Goal: Task Accomplishment & Management: Manage account settings

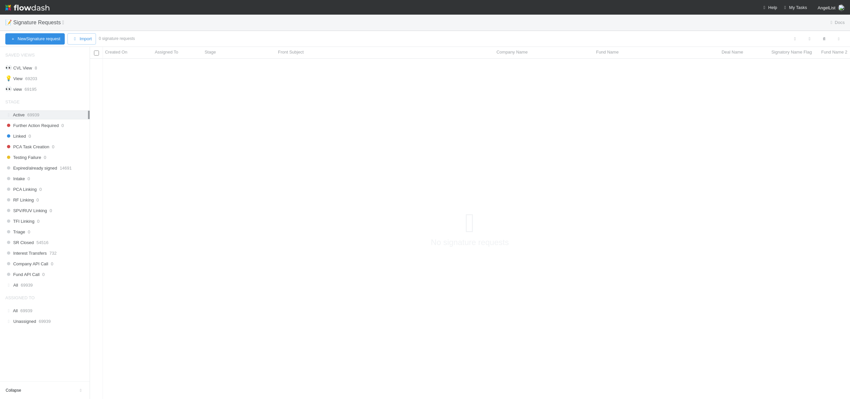
scroll to position [330, 756]
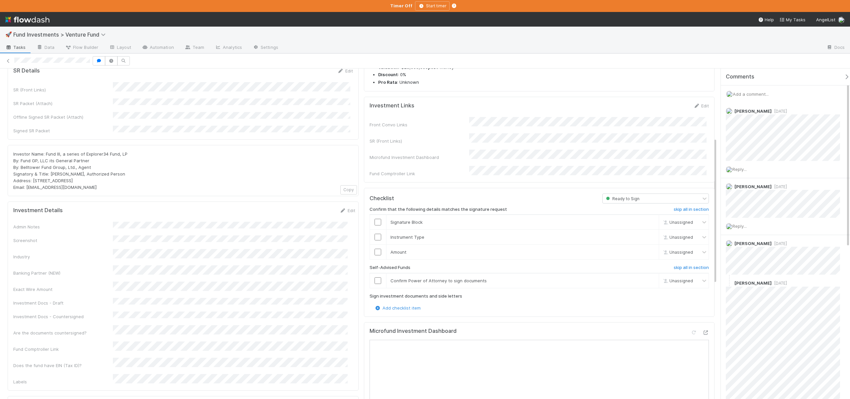
scroll to position [170, 0]
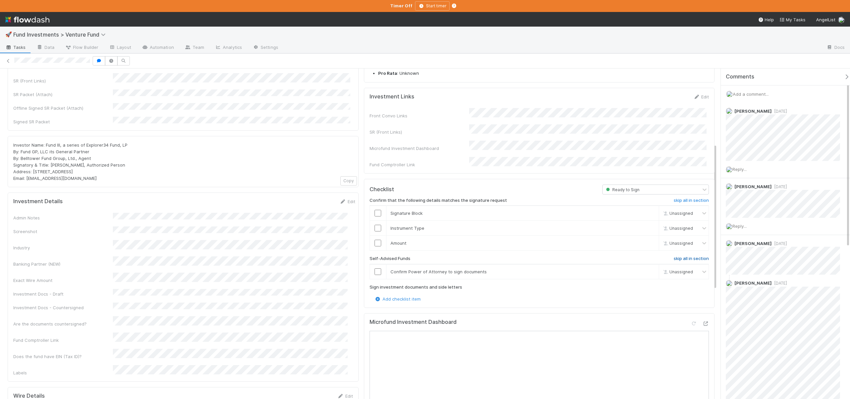
click at [353, 256] on h6 "skip all in section" at bounding box center [691, 258] width 35 height 5
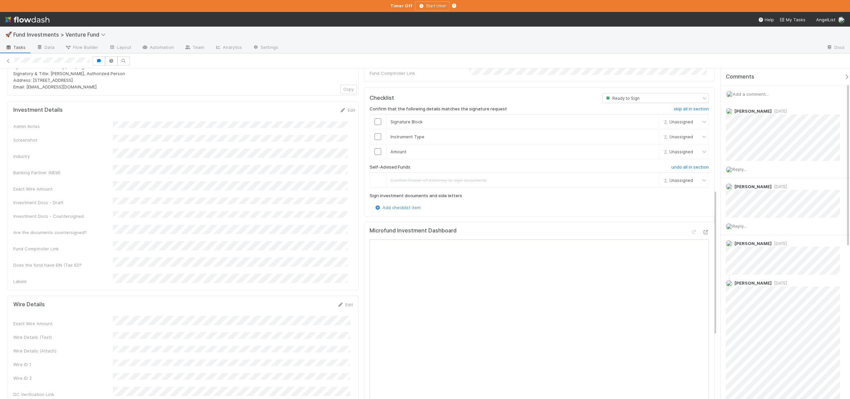
scroll to position [288, 0]
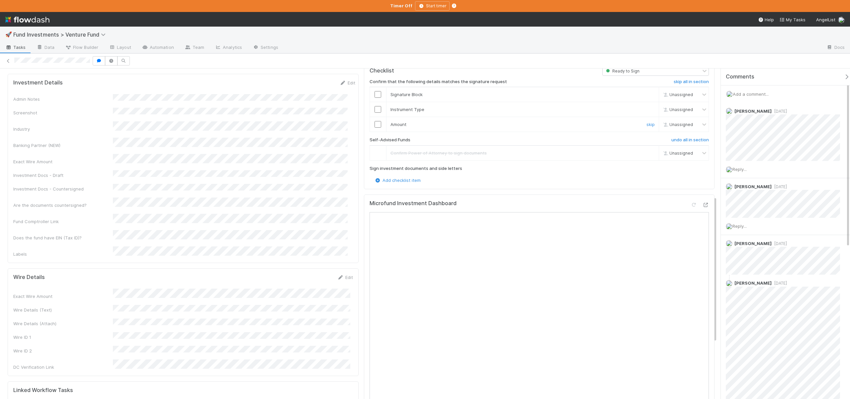
click at [353, 117] on td at bounding box center [378, 124] width 17 height 15
click at [353, 121] on input "checkbox" at bounding box center [378, 124] width 7 height 7
click at [353, 106] on input "checkbox" at bounding box center [378, 109] width 7 height 7
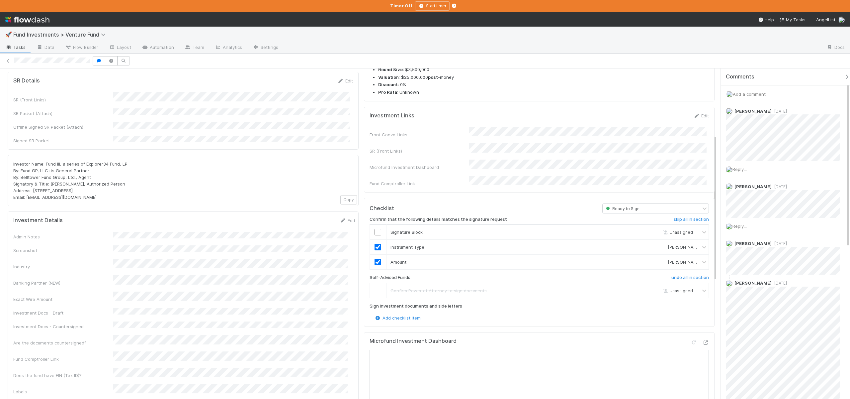
scroll to position [150, 0]
click at [353, 229] on input "checkbox" at bounding box center [378, 232] width 7 height 7
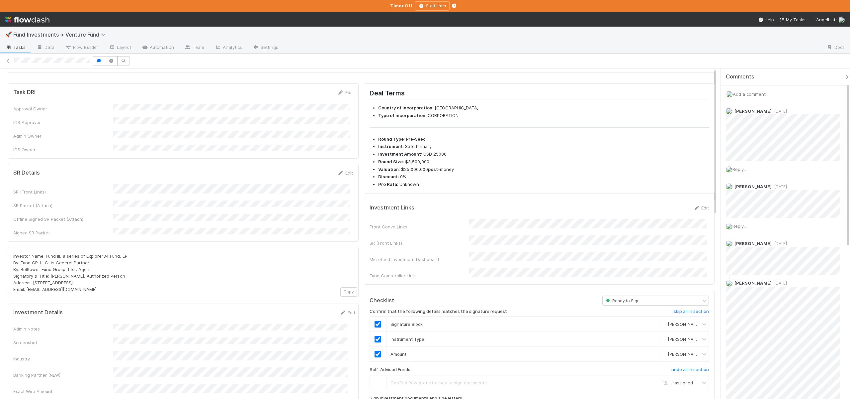
scroll to position [62, 0]
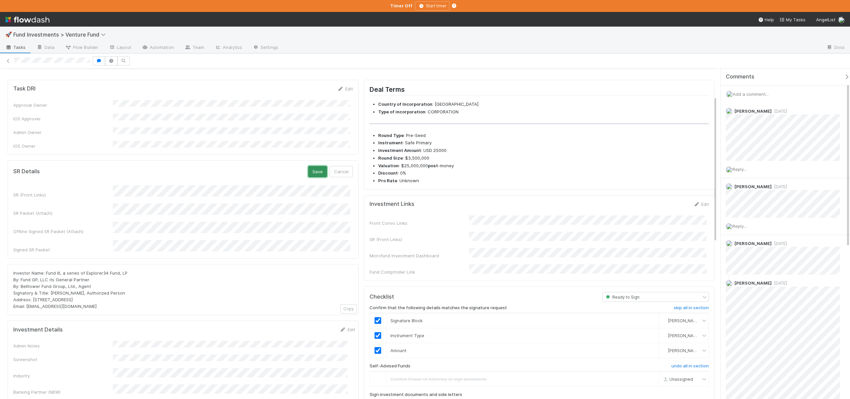
click at [311, 166] on button "Save" at bounding box center [317, 171] width 19 height 11
click at [353, 74] on icon "button" at bounding box center [847, 76] width 7 height 5
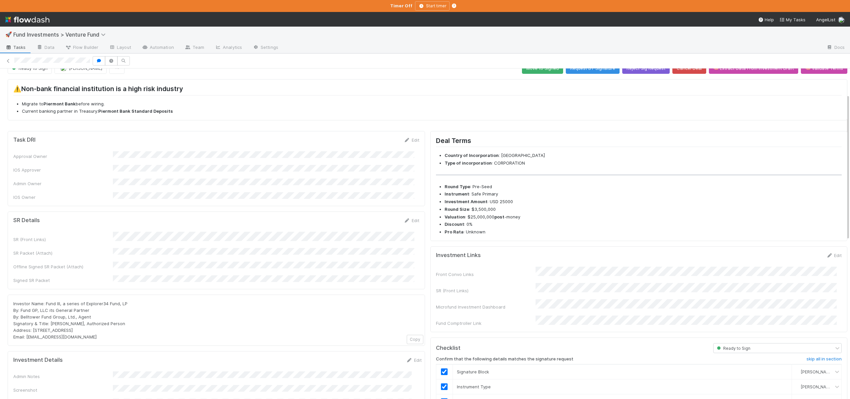
scroll to position [0, 0]
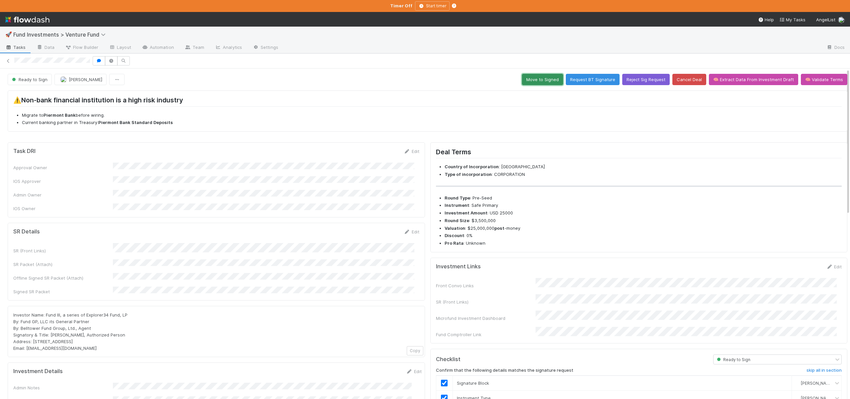
click at [353, 83] on button "Move to Signed" at bounding box center [542, 79] width 41 height 11
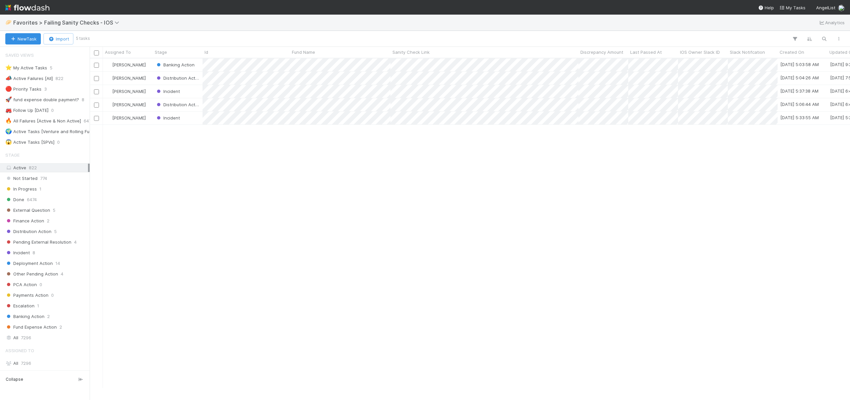
scroll to position [325, 756]
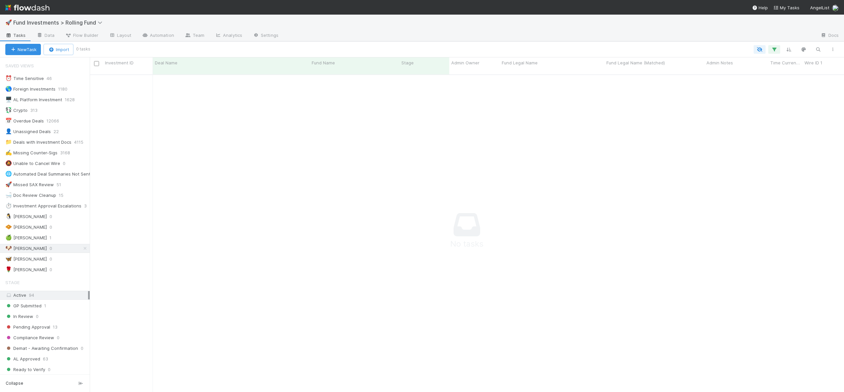
scroll to position [313, 749]
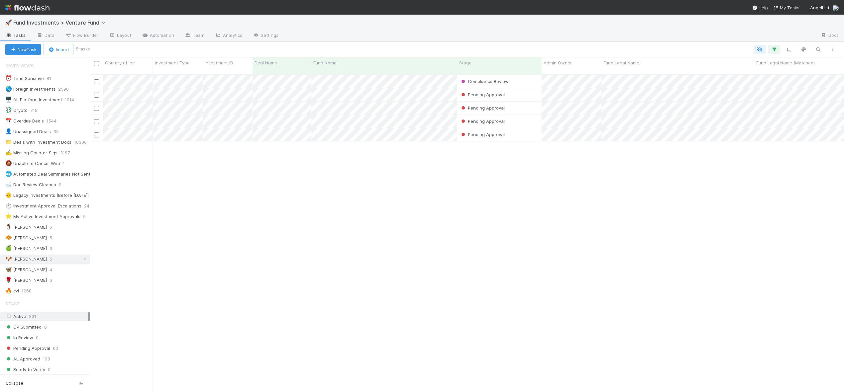
scroll to position [318, 749]
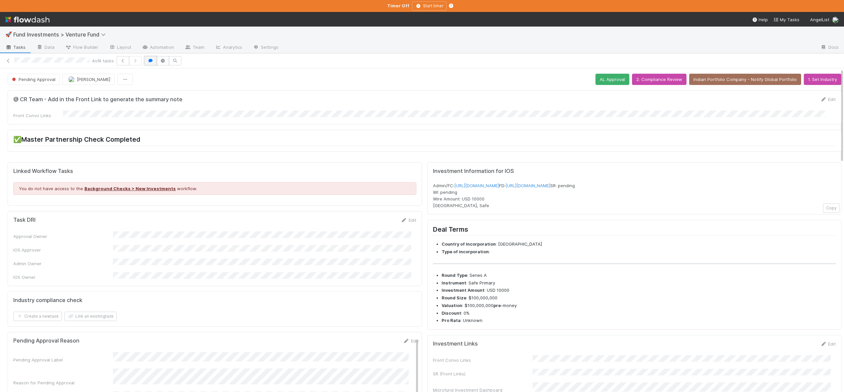
click at [150, 60] on icon "button" at bounding box center [150, 61] width 7 height 4
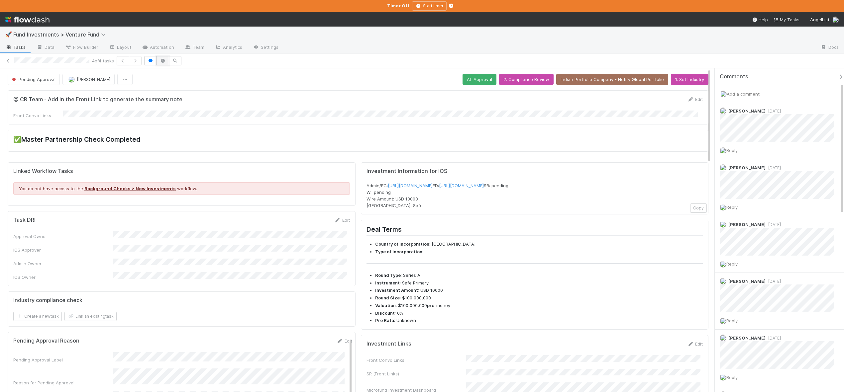
click at [166, 59] on icon "button" at bounding box center [162, 61] width 7 height 4
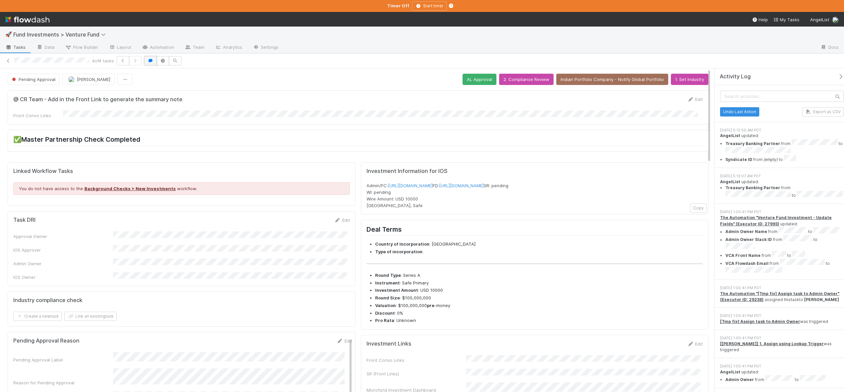
click at [151, 60] on icon "button" at bounding box center [150, 61] width 7 height 4
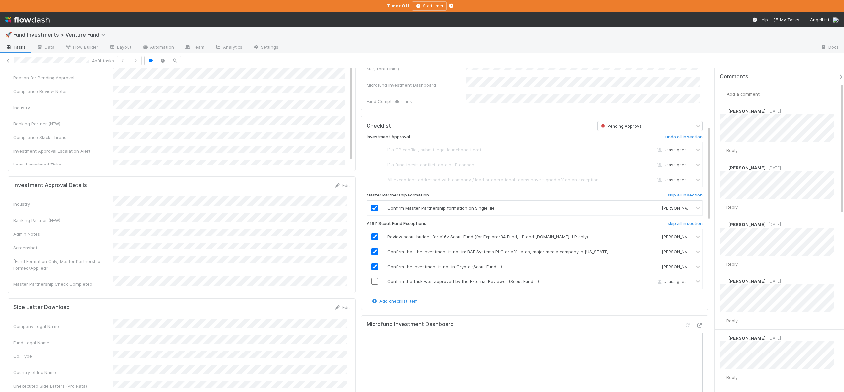
scroll to position [156, 0]
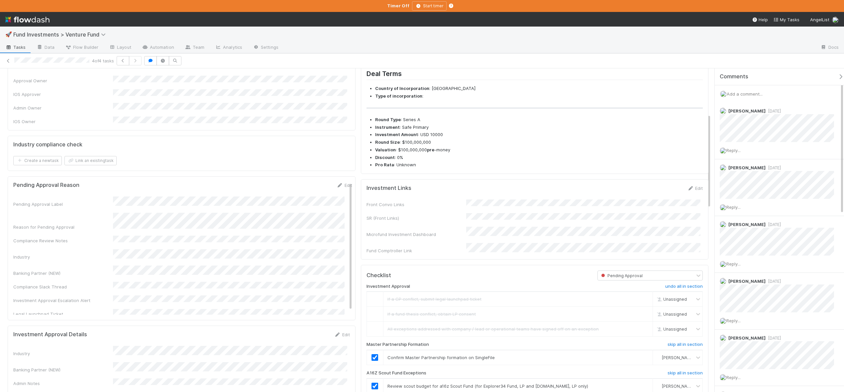
click at [737, 90] on div "Add a comment..." at bounding box center [781, 93] width 134 height 17
click at [739, 93] on span "Add a comment..." at bounding box center [744, 93] width 36 height 5
click at [735, 194] on button "Add Comment" at bounding box center [744, 196] width 39 height 11
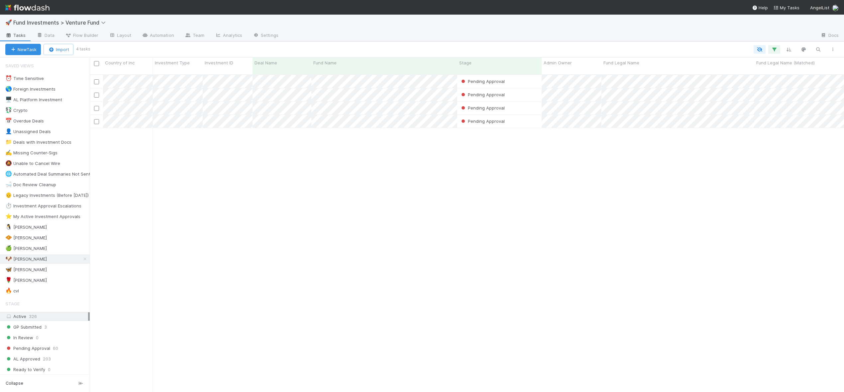
scroll to position [318, 749]
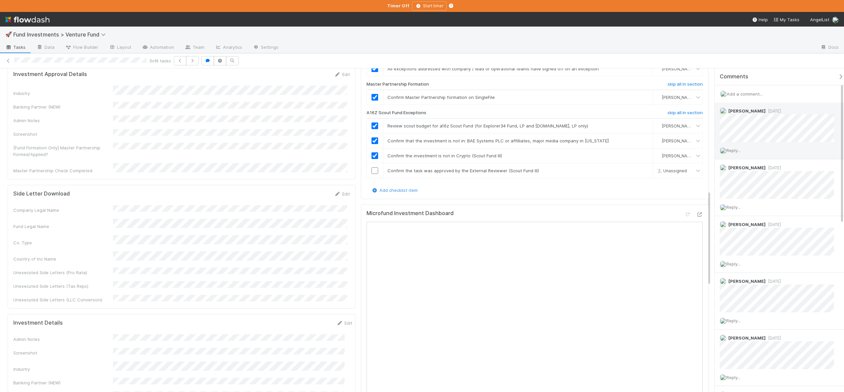
scroll to position [189, 0]
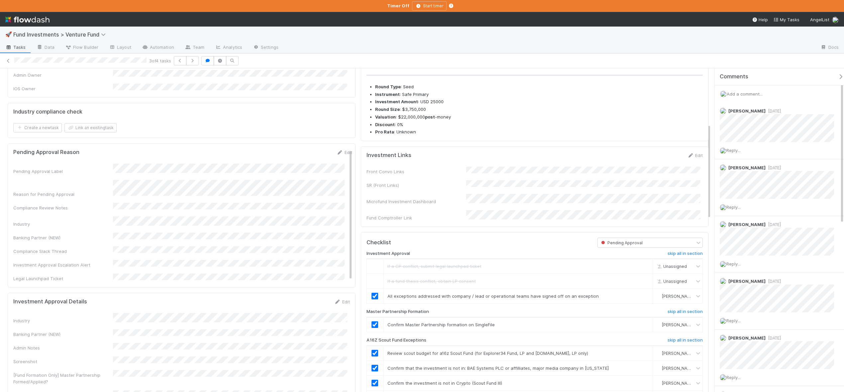
click at [752, 95] on span "Add a comment..." at bounding box center [744, 93] width 36 height 5
click at [736, 196] on button "Add Comment" at bounding box center [744, 196] width 39 height 11
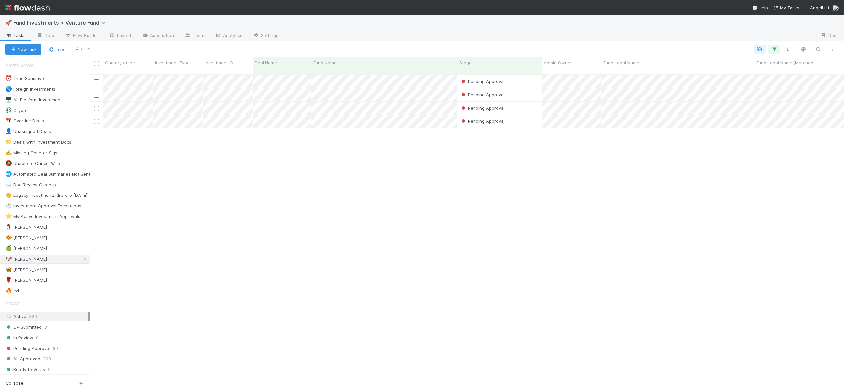
scroll to position [318, 749]
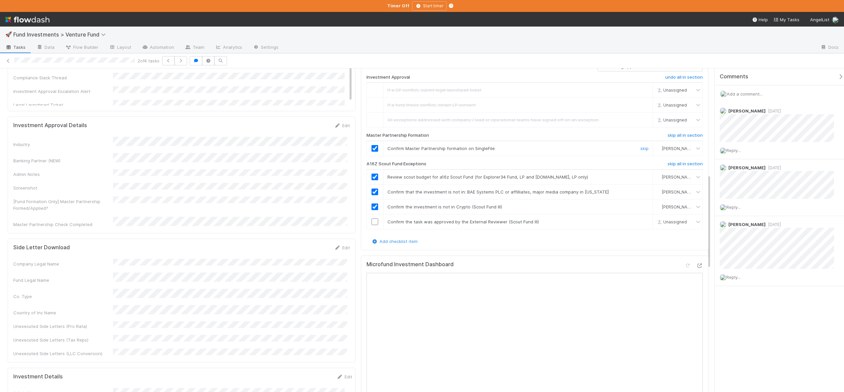
scroll to position [137, 0]
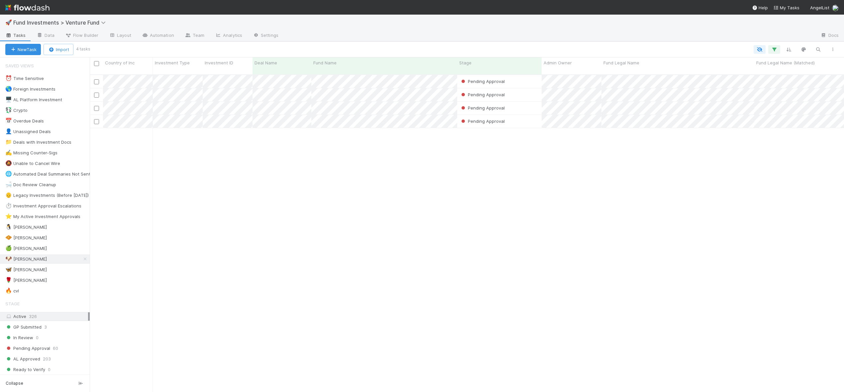
scroll to position [318, 749]
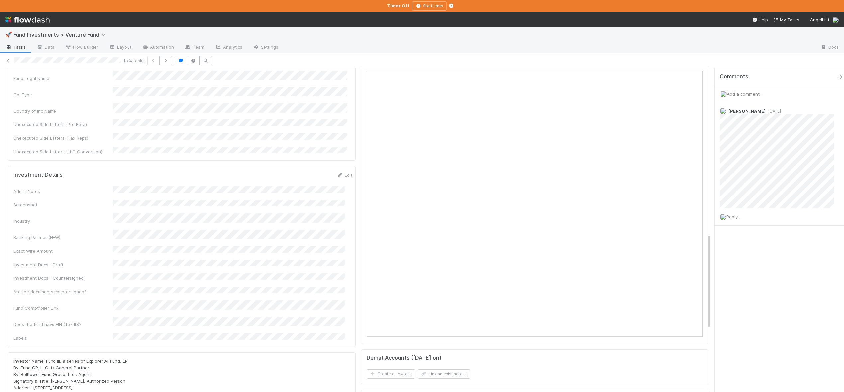
scroll to position [565, 0]
click at [754, 90] on div "Add a comment..." at bounding box center [781, 93] width 134 height 17
click at [753, 93] on span "Add a comment..." at bounding box center [744, 93] width 36 height 5
click at [751, 198] on button "Add Comment" at bounding box center [744, 196] width 39 height 11
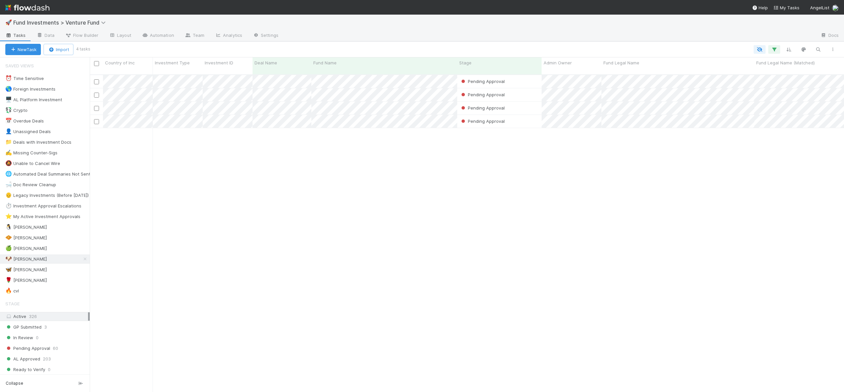
scroll to position [318, 749]
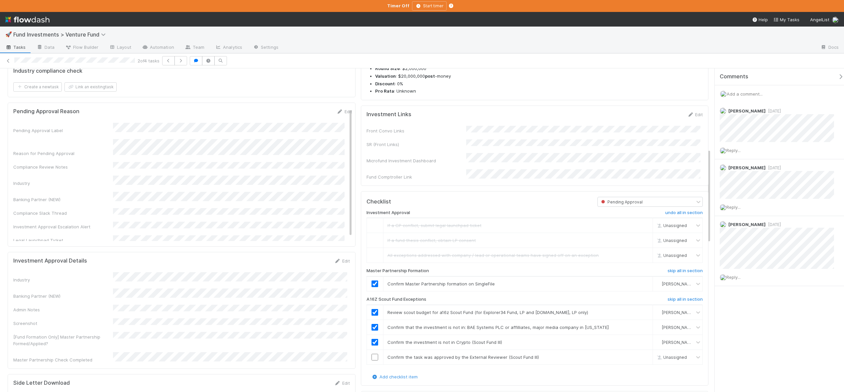
scroll to position [127, 0]
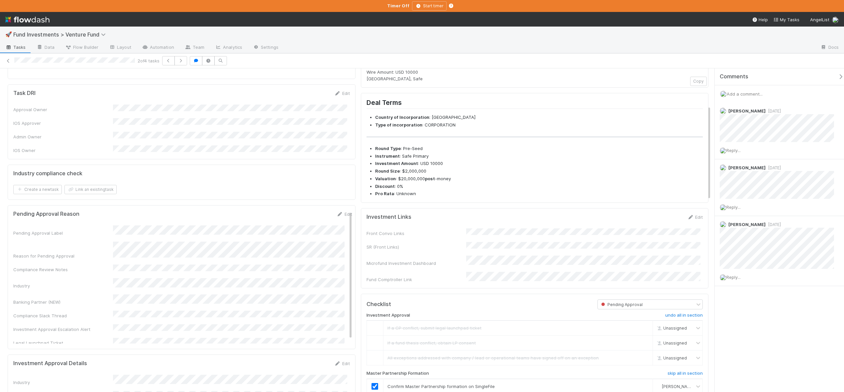
click at [737, 94] on span "Add a comment..." at bounding box center [744, 93] width 36 height 5
click at [742, 197] on button "Add Comment" at bounding box center [744, 196] width 39 height 11
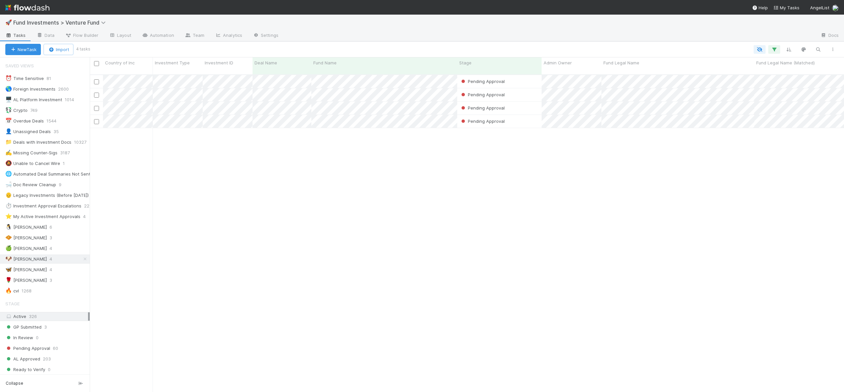
scroll to position [5, 5]
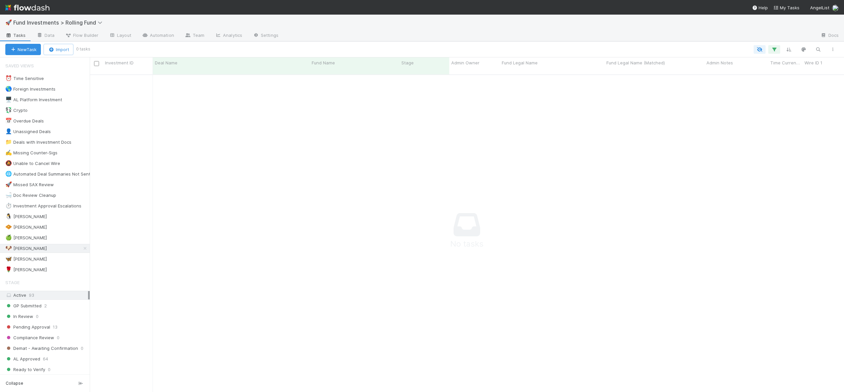
scroll to position [5, 5]
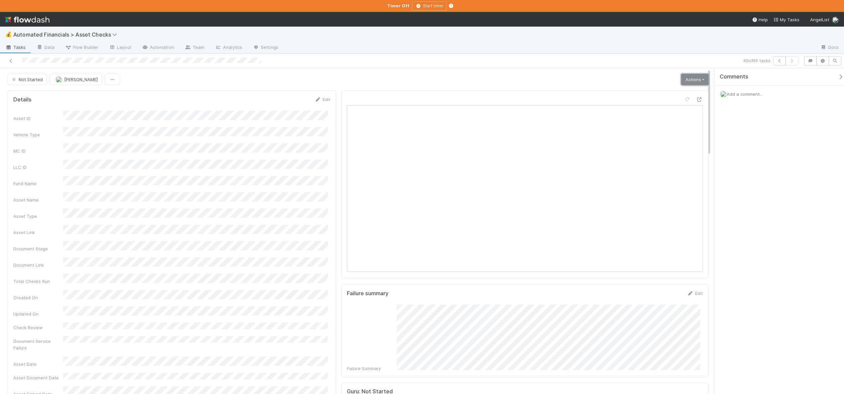
click at [695, 76] on link "Actions" at bounding box center [694, 79] width 27 height 11
click at [656, 90] on button "Start" at bounding box center [673, 93] width 70 height 9
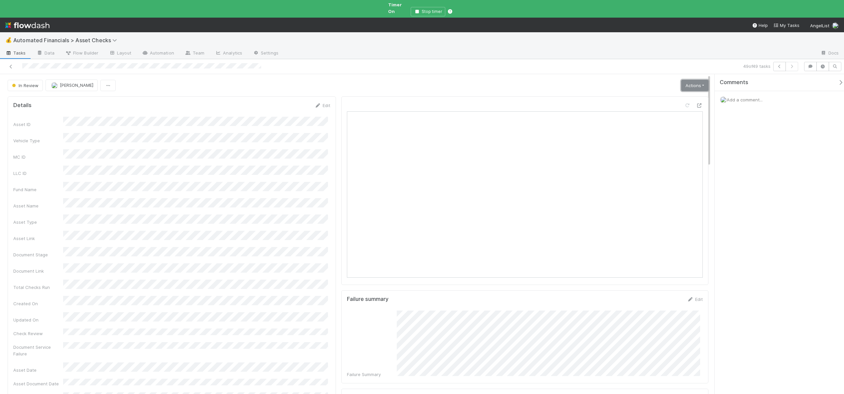
click at [693, 80] on link "Actions" at bounding box center [694, 85] width 27 height 11
click at [660, 141] on button "Analyze Asset Documents" at bounding box center [671, 145] width 73 height 9
click at [698, 80] on link "Actions" at bounding box center [694, 85] width 27 height 11
click at [662, 115] on button "🧠 Summarize failures" at bounding box center [671, 117] width 73 height 9
click at [692, 80] on link "Actions" at bounding box center [694, 85] width 27 height 11
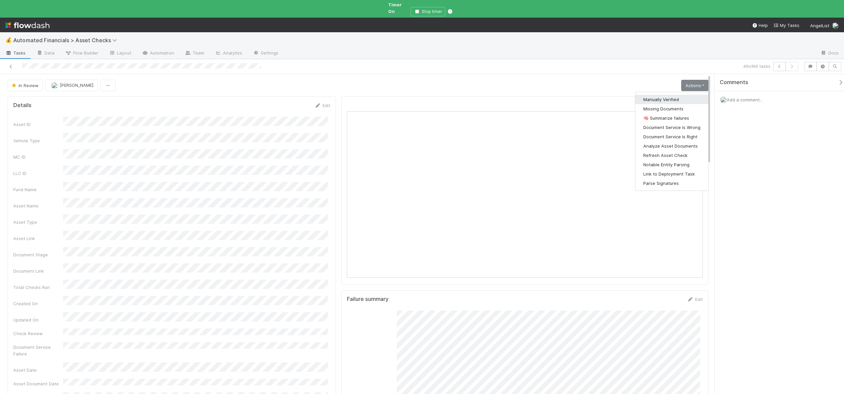
click at [663, 95] on button "Manually Verified" at bounding box center [671, 99] width 73 height 9
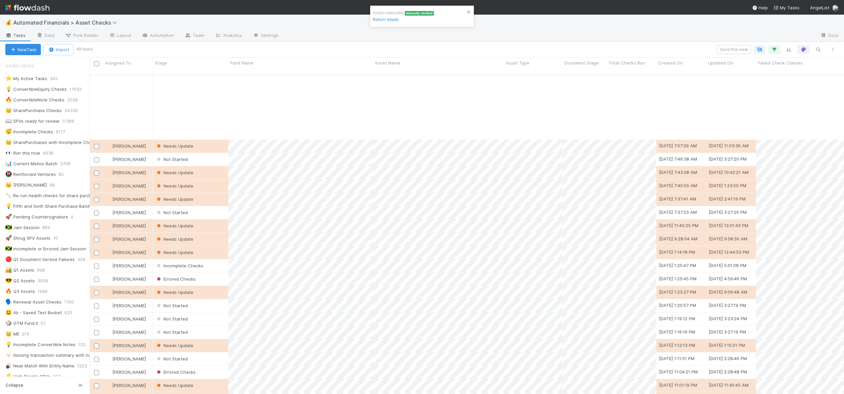
scroll to position [319, 0]
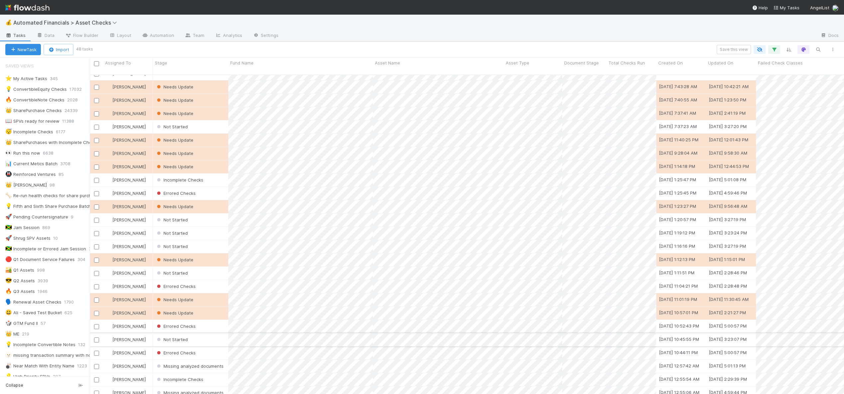
click at [200, 333] on div "Not Started" at bounding box center [190, 339] width 75 height 13
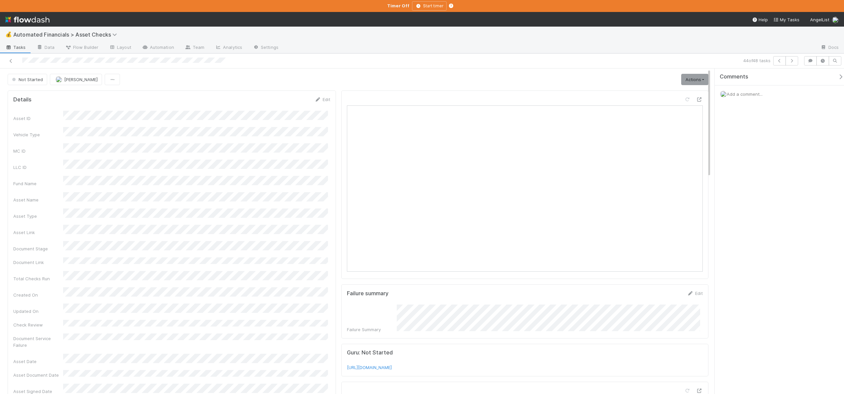
click at [690, 84] on link "Actions" at bounding box center [694, 79] width 27 height 11
click at [670, 92] on button "Start" at bounding box center [673, 93] width 70 height 9
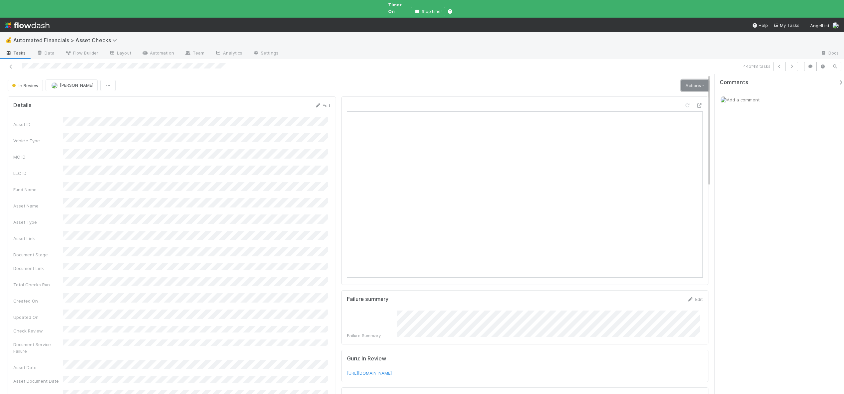
click at [694, 80] on link "Actions" at bounding box center [694, 85] width 27 height 11
click at [649, 113] on button "🧠 Summarize failures" at bounding box center [671, 117] width 73 height 9
click at [687, 80] on link "Actions" at bounding box center [694, 85] width 27 height 11
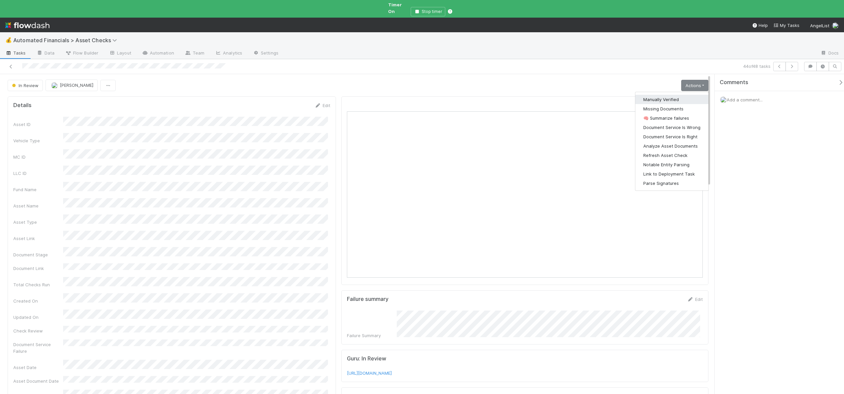
click at [656, 95] on button "Manually Verified" at bounding box center [671, 99] width 73 height 9
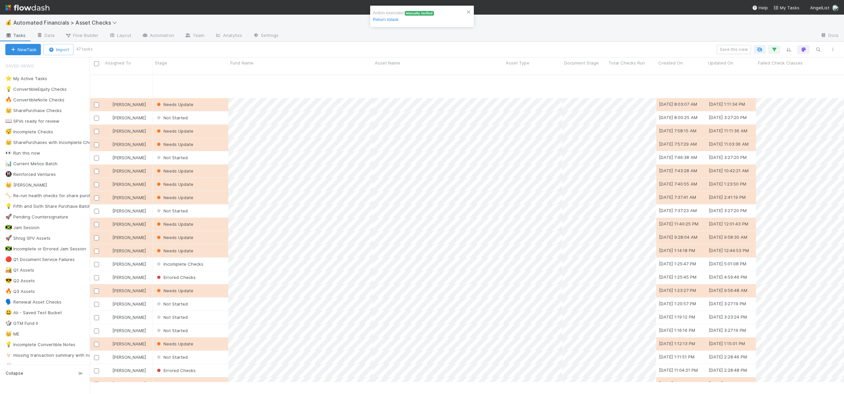
scroll to position [317, 0]
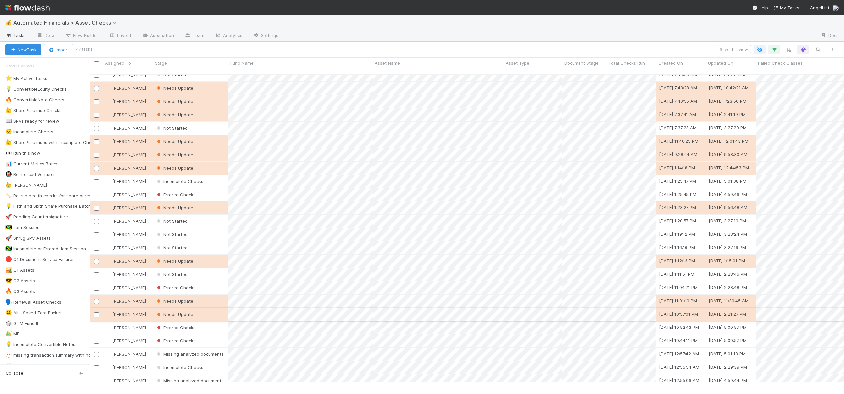
click at [203, 308] on div "Needs Update" at bounding box center [190, 314] width 75 height 13
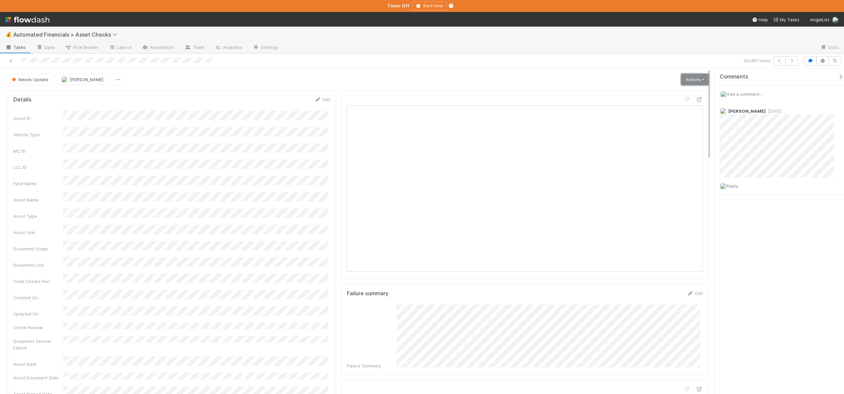
click at [695, 80] on link "Actions" at bounding box center [694, 79] width 27 height 11
click at [683, 82] on link "Actions" at bounding box center [694, 79] width 27 height 11
click at [567, 81] on div "Needs Update Andre Fredrick Actions Manually Verified Analyze Asset Documents E…" at bounding box center [358, 79] width 701 height 11
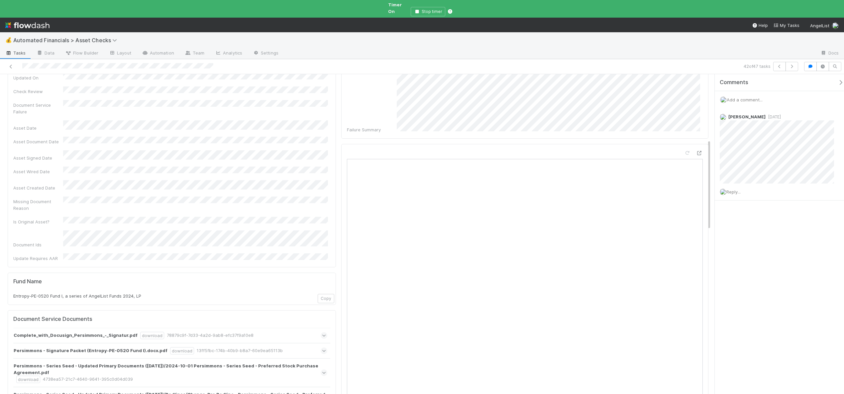
scroll to position [266, 0]
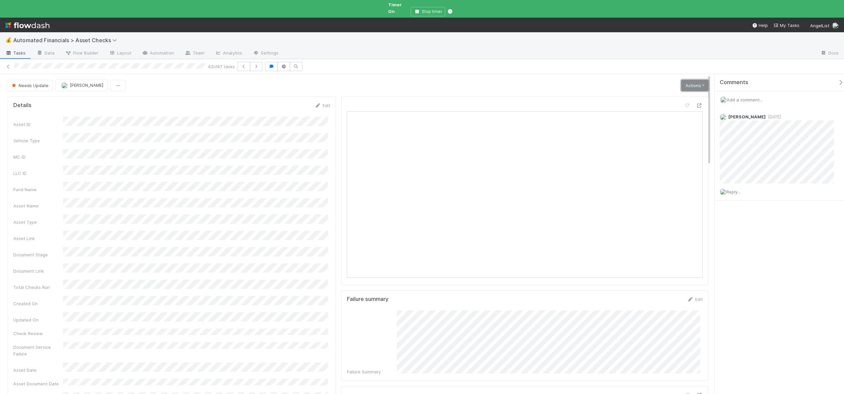
click at [688, 80] on link "Actions" at bounding box center [694, 85] width 27 height 11
click at [656, 95] on button "Manually Verified" at bounding box center [671, 99] width 74 height 9
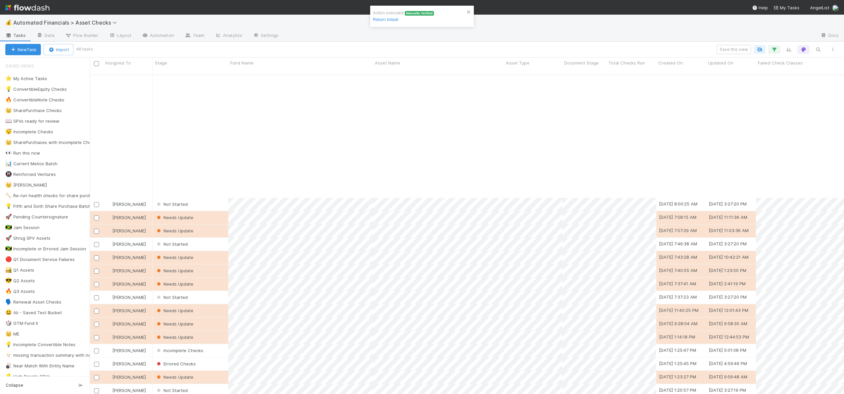
scroll to position [292, 0]
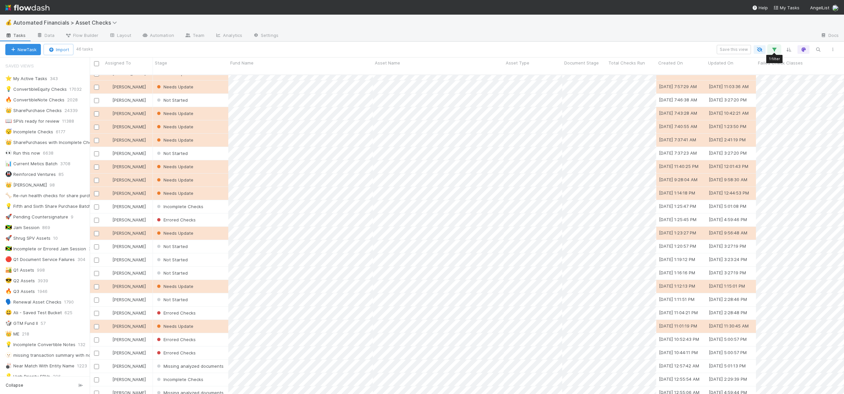
click at [772, 48] on icon "button" at bounding box center [774, 50] width 7 height 6
click at [645, 33] on div "1 filter Reset Filters Add Filter" at bounding box center [422, 197] width 844 height 394
click at [211, 320] on div "Needs Update" at bounding box center [190, 326] width 75 height 13
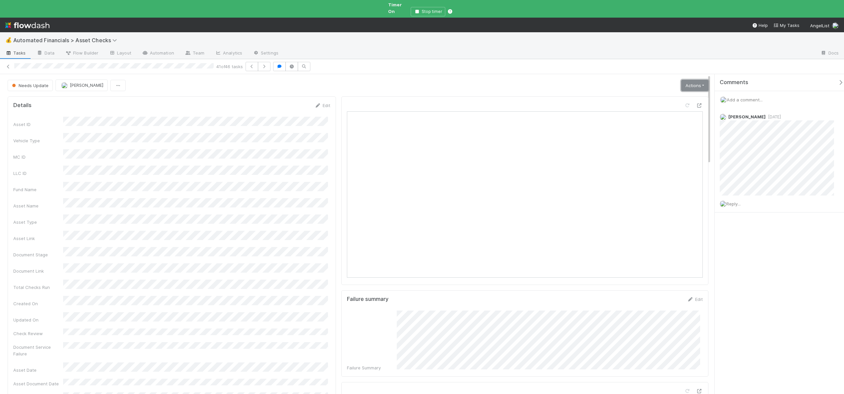
click at [693, 80] on link "Actions" at bounding box center [694, 85] width 27 height 11
click at [644, 95] on button "Manually Verified" at bounding box center [671, 99] width 74 height 9
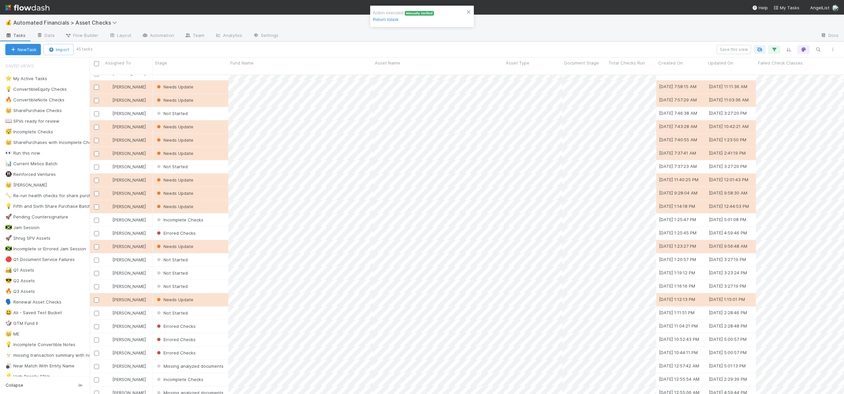
scroll to position [279, 0]
click at [202, 306] on div "Not Started" at bounding box center [190, 312] width 75 height 13
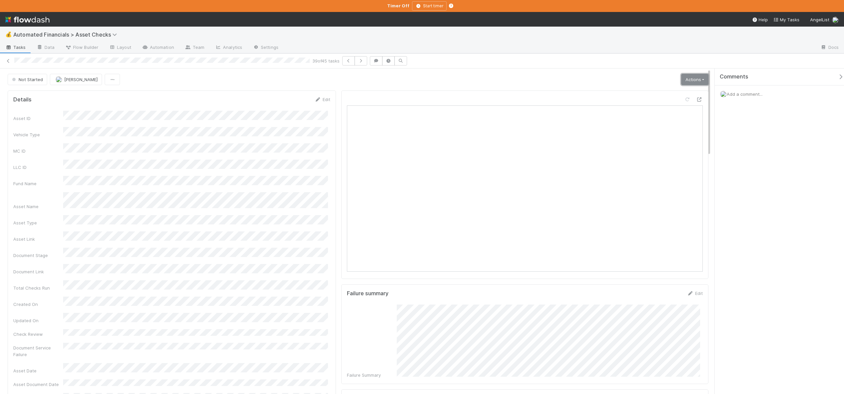
click at [683, 84] on link "Actions" at bounding box center [694, 79] width 27 height 11
click at [650, 97] on button "Start" at bounding box center [673, 93] width 70 height 9
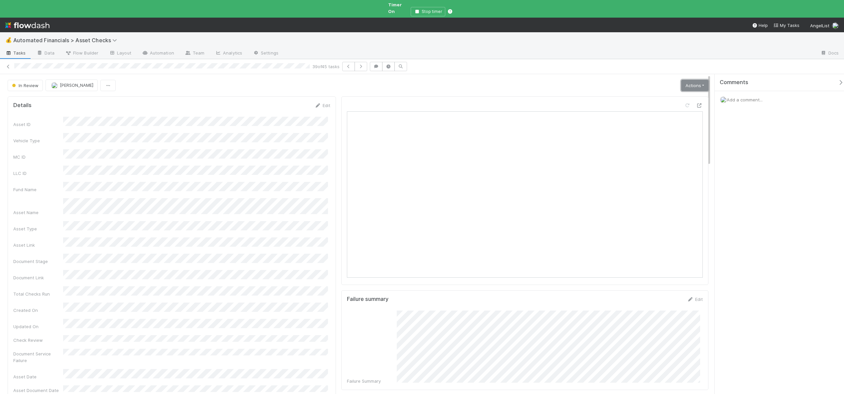
click at [697, 80] on link "Actions" at bounding box center [694, 85] width 27 height 11
click at [667, 141] on button "Analyze Asset Documents" at bounding box center [671, 145] width 73 height 9
click at [683, 80] on link "Actions" at bounding box center [694, 85] width 27 height 11
click at [662, 113] on button "🧠 Summarize failures" at bounding box center [671, 117] width 73 height 9
click at [687, 80] on link "Actions" at bounding box center [694, 85] width 27 height 11
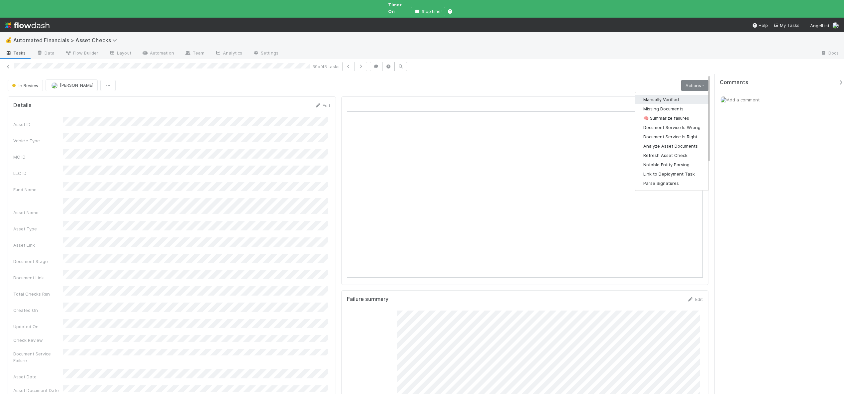
click at [657, 95] on button "Manually Verified" at bounding box center [671, 99] width 73 height 9
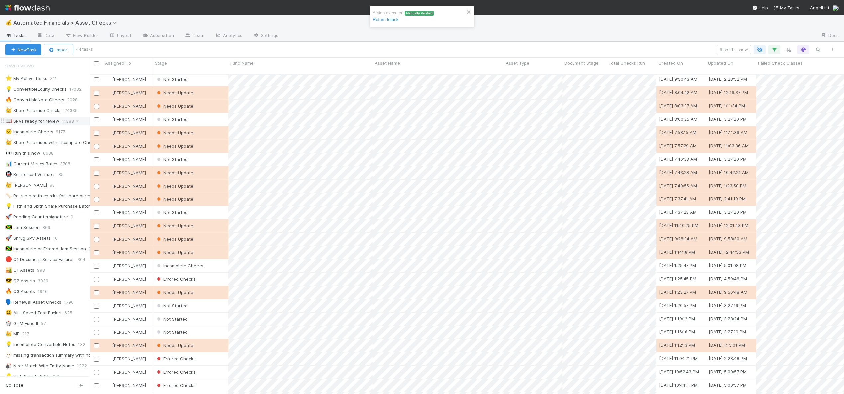
scroll to position [265, 0]
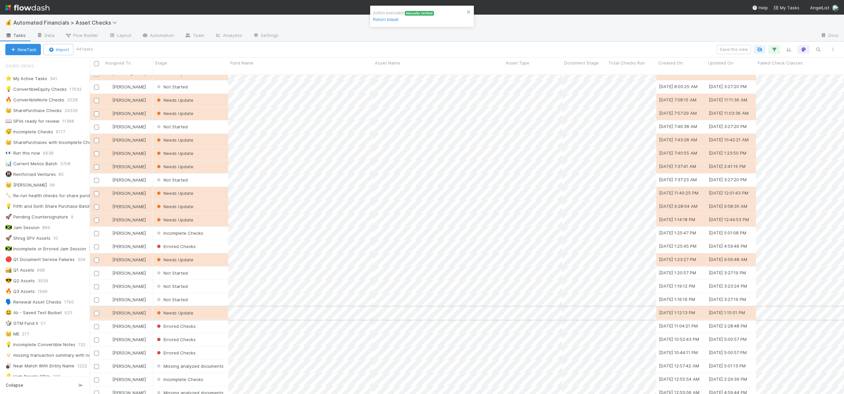
click at [208, 306] on div "Needs Update" at bounding box center [190, 312] width 75 height 13
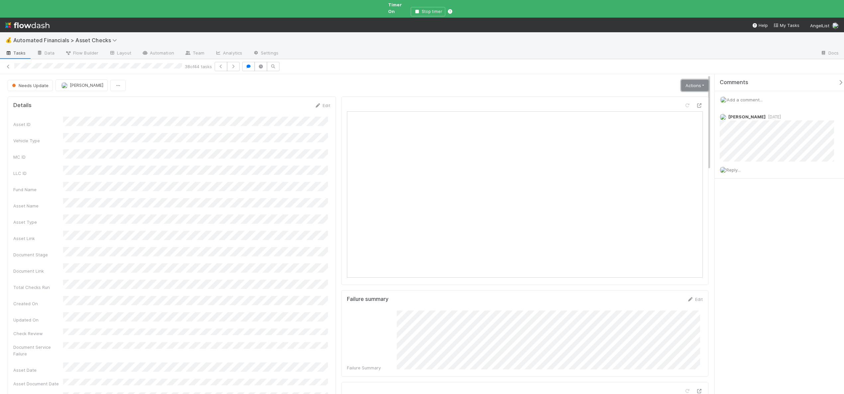
click at [692, 80] on link "Actions" at bounding box center [694, 85] width 27 height 11
click at [665, 95] on button "Manually Verified" at bounding box center [671, 99] width 74 height 9
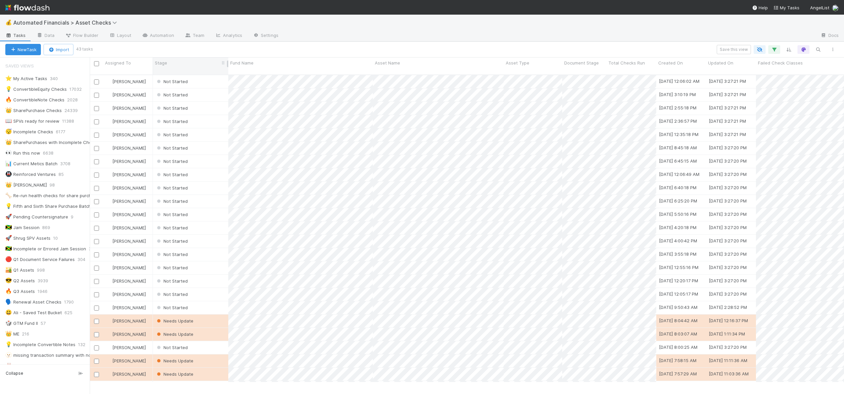
click at [175, 63] on div "Stage" at bounding box center [191, 62] width 72 height 7
click at [772, 47] on div "Sort First → Last Sort Last → First Hide" at bounding box center [422, 197] width 844 height 394
click at [772, 47] on icon "button" at bounding box center [774, 50] width 7 height 6
click at [664, 80] on icon "button" at bounding box center [661, 79] width 7 height 4
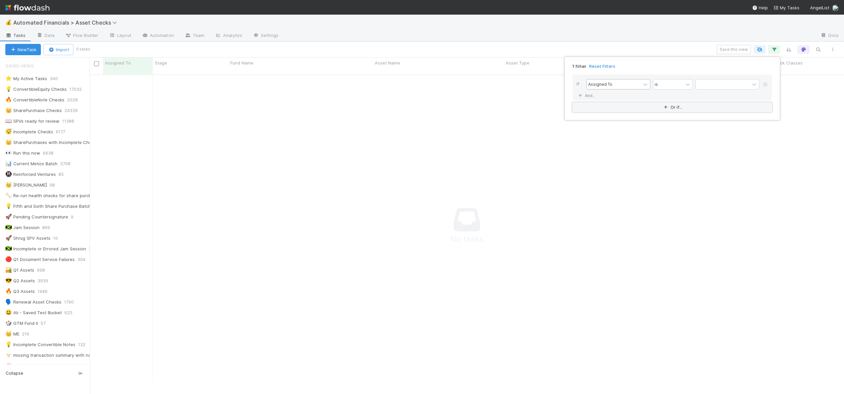
scroll to position [303, 749]
click at [618, 81] on div "Assigned To" at bounding box center [614, 84] width 54 height 10
click at [593, 107] on div "Stage" at bounding box center [618, 110] width 64 height 11
click at [706, 82] on div at bounding box center [723, 84] width 54 height 10
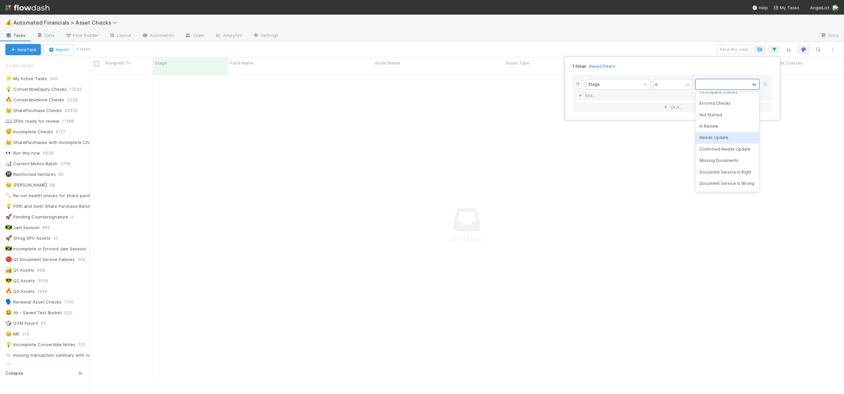
scroll to position [75, 0]
click at [712, 156] on div "Needs Update" at bounding box center [727, 149] width 64 height 11
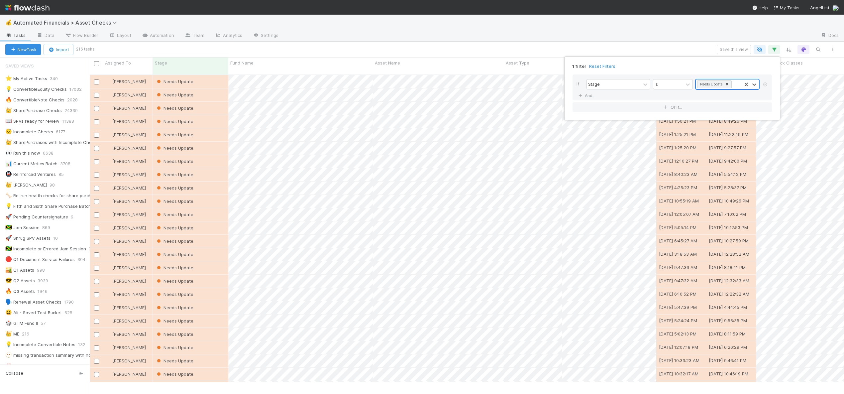
scroll to position [308, 749]
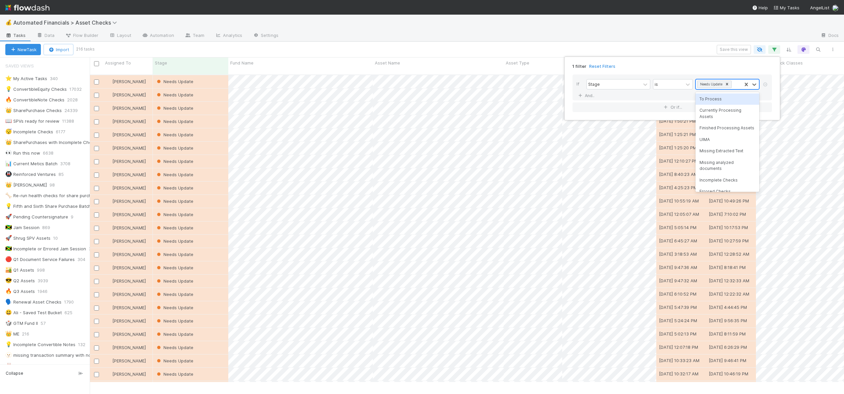
click at [737, 84] on div "Needs Update" at bounding box center [719, 84] width 46 height 10
click at [713, 164] on div "Not Started" at bounding box center [727, 162] width 64 height 11
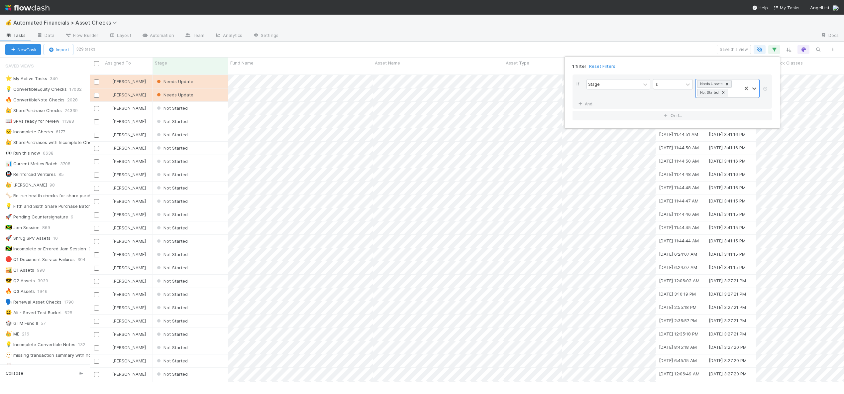
scroll to position [308, 749]
click at [533, 48] on div "1 filter Reset Filters If Stage is option Not Started, selected. 0 results avai…" at bounding box center [422, 197] width 844 height 394
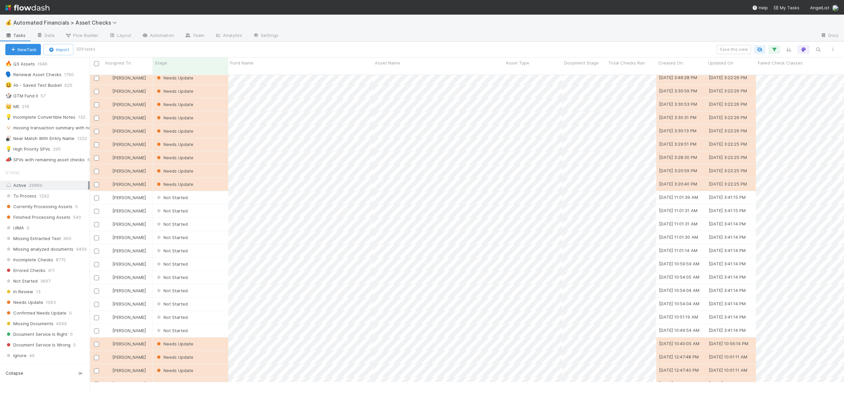
scroll to position [227, 0]
click at [38, 149] on div "💡 High Priority SPVs" at bounding box center [27, 149] width 45 height 8
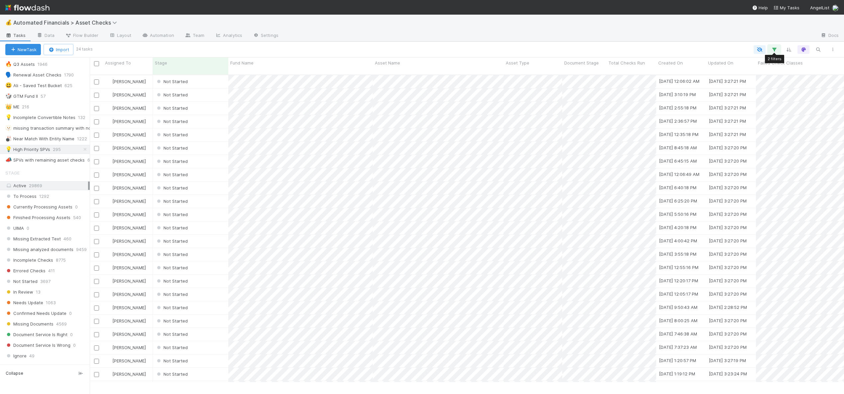
click at [775, 47] on icon "button" at bounding box center [774, 50] width 7 height 6
click at [734, 83] on div "Not Started" at bounding box center [719, 84] width 46 height 10
click at [712, 161] on div "Needs Update" at bounding box center [727, 155] width 64 height 11
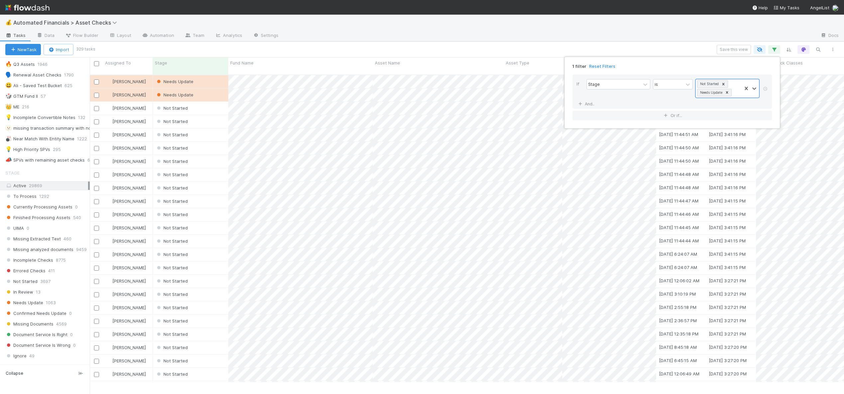
scroll to position [308, 749]
click at [28, 144] on div "1 filter Reset Filters If Stage is option Needs Update, selected. 0 results ava…" at bounding box center [422, 197] width 844 height 394
click at [775, 48] on icon "button" at bounding box center [774, 50] width 7 height 6
click at [47, 184] on div "1 filter Reset Filters If Stage is Not Started Needs Update And.. Or if..." at bounding box center [422, 197] width 844 height 394
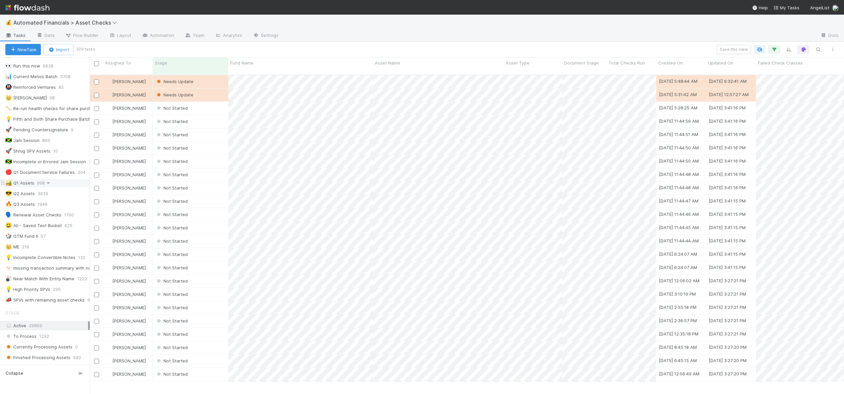
scroll to position [88, 0]
click at [39, 288] on div "💡 High Priority SPVs" at bounding box center [27, 288] width 45 height 8
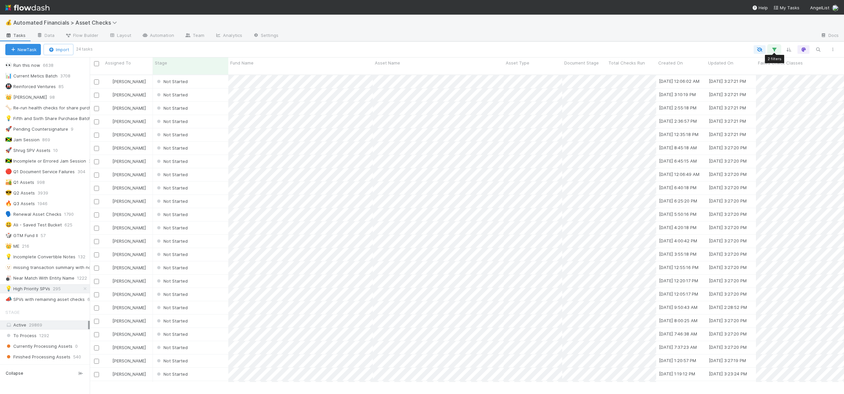
click at [776, 48] on icon "button" at bounding box center [774, 50] width 7 height 6
click at [733, 37] on div "Loading..." at bounding box center [422, 197] width 844 height 394
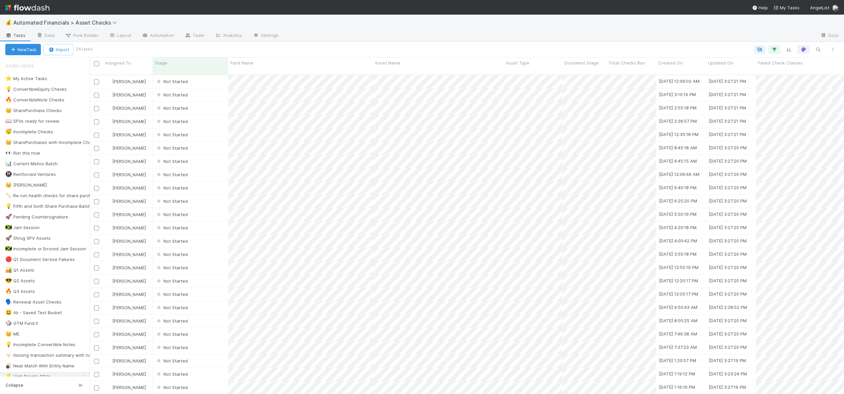
scroll to position [320, 749]
click at [773, 49] on icon "button" at bounding box center [774, 50] width 7 height 6
click at [69, 275] on div "Loading..." at bounding box center [422, 197] width 844 height 394
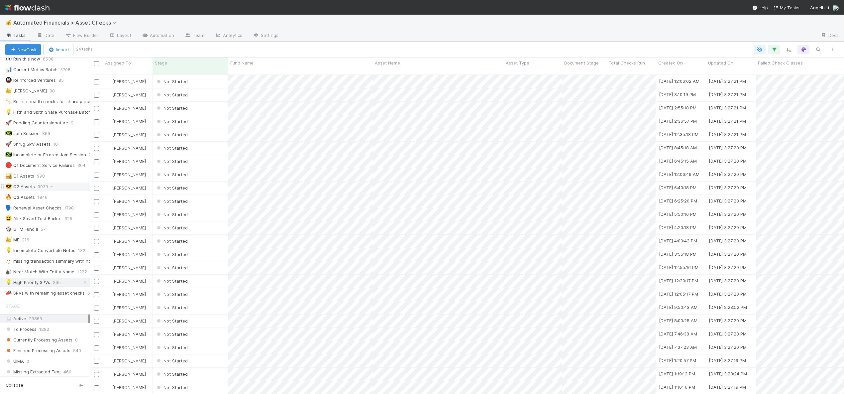
scroll to position [147, 0]
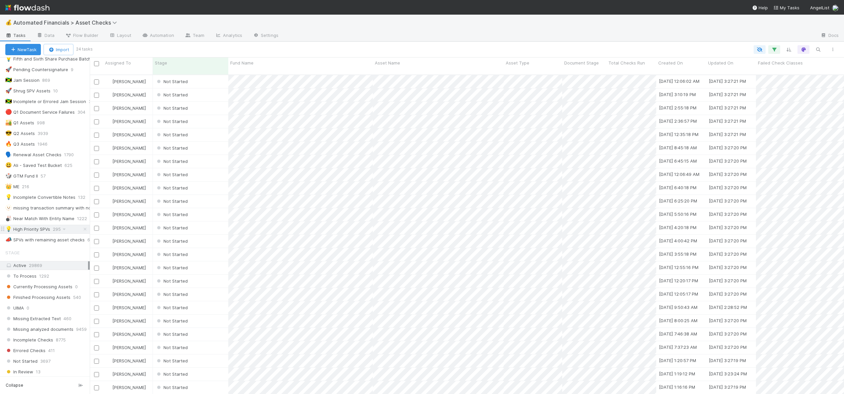
click at [34, 226] on div "💡 High Priority SPVs" at bounding box center [27, 229] width 45 height 8
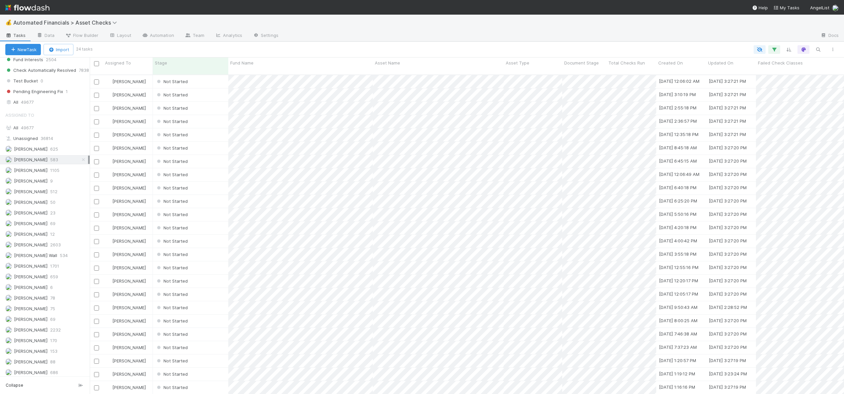
scroll to position [412, 0]
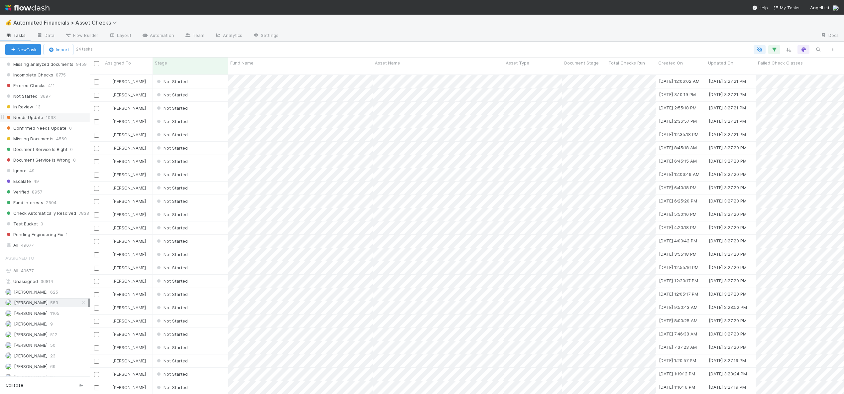
click at [37, 114] on span "Needs Update" at bounding box center [24, 117] width 38 height 8
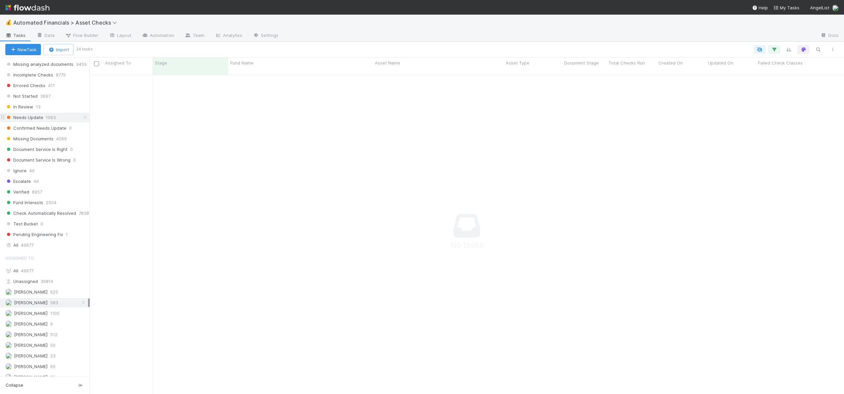
scroll to position [315, 749]
click at [776, 47] on icon "button" at bounding box center [774, 50] width 7 height 6
click at [579, 94] on icon at bounding box center [580, 96] width 7 height 4
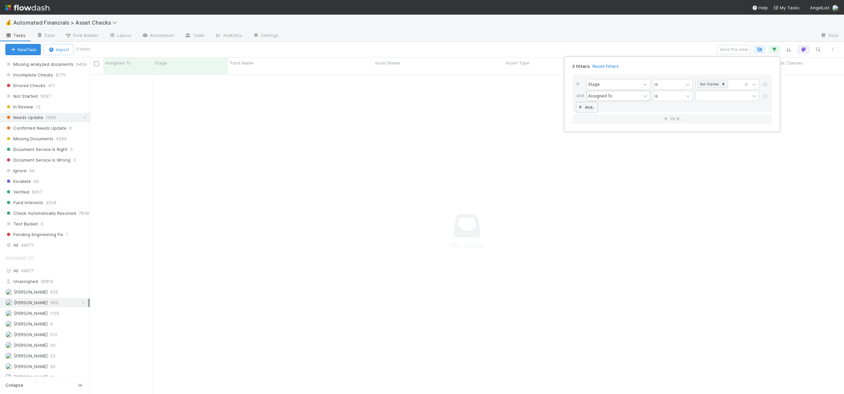
scroll to position [315, 749]
click at [608, 93] on div "Assigned To" at bounding box center [600, 96] width 24 height 6
click at [601, 121] on div "Stage" at bounding box center [618, 121] width 64 height 11
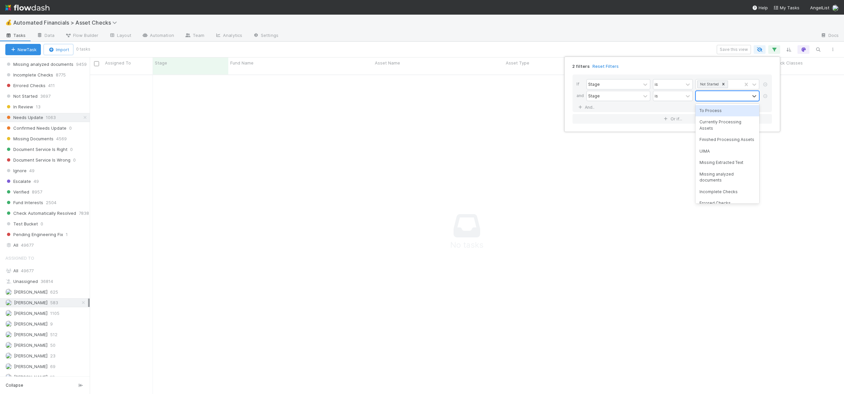
click at [708, 92] on div at bounding box center [723, 96] width 54 height 10
click at [714, 188] on div "Needs Update" at bounding box center [727, 182] width 64 height 11
click at [52, 185] on div "2 filters Reset Filters If Stage is Not Started and Stage is option Needs Updat…" at bounding box center [422, 197] width 844 height 394
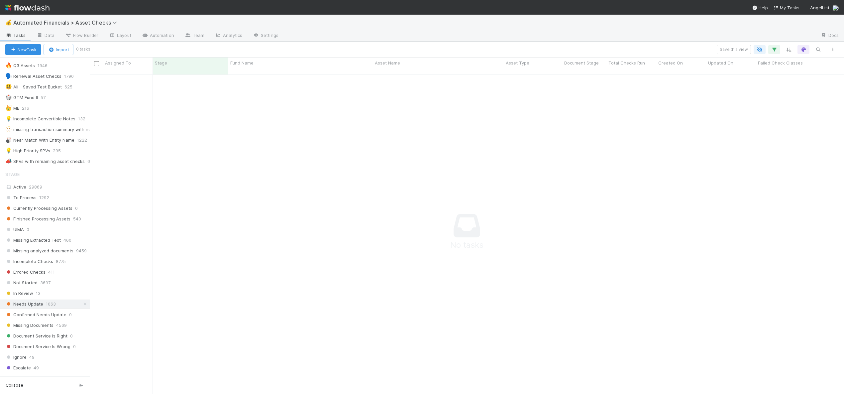
scroll to position [215, 0]
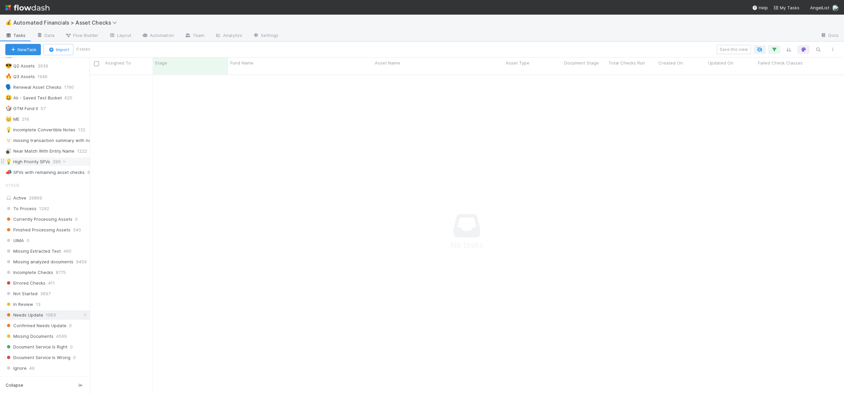
click at [31, 164] on div "💡 High Priority SPVs" at bounding box center [27, 161] width 45 height 8
click at [777, 48] on icon "button" at bounding box center [774, 50] width 7 height 6
click at [535, 162] on div "2 filters Reset Filters If Stage is Not Started And.. Or if..." at bounding box center [422, 197] width 844 height 394
drag, startPoint x: 370, startPoint y: 174, endPoint x: 279, endPoint y: 178, distance: 91.4
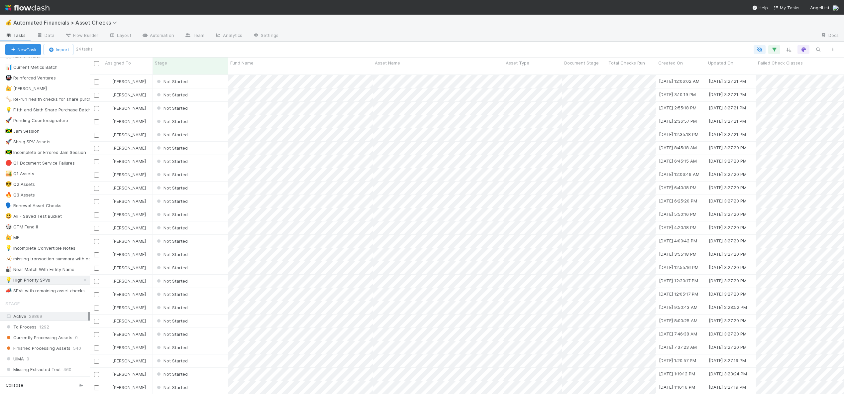
scroll to position [137, 0]
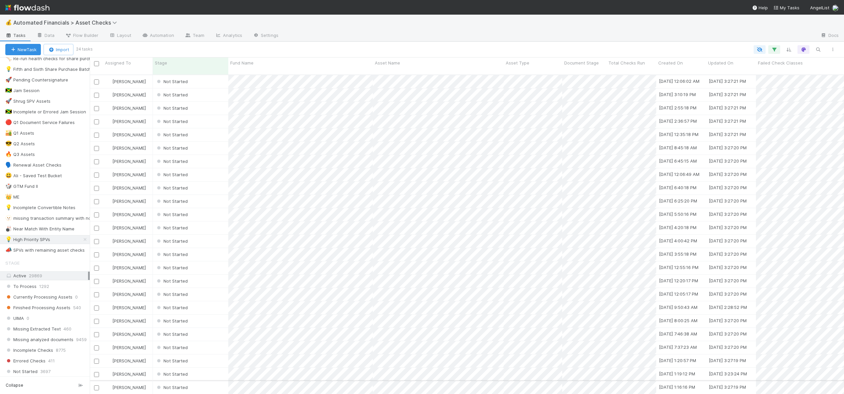
click at [201, 381] on div "Not Started" at bounding box center [190, 387] width 75 height 13
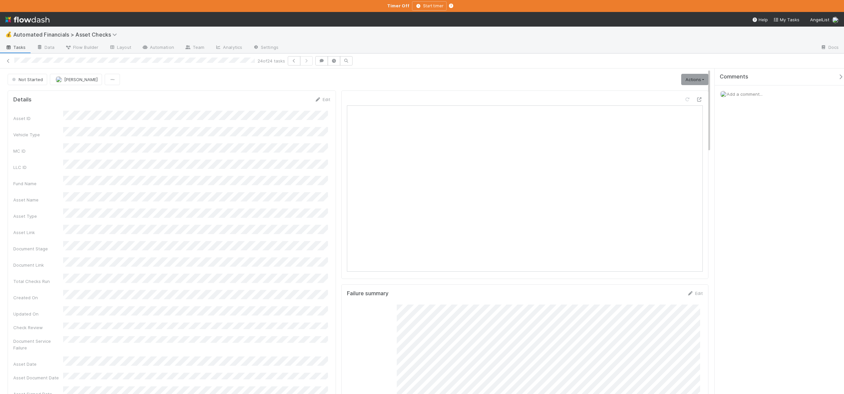
click at [578, 52] on div at bounding box center [549, 48] width 531 height 11
click at [695, 81] on link "Actions" at bounding box center [694, 79] width 27 height 11
click at [646, 90] on button "Start" at bounding box center [673, 93] width 70 height 9
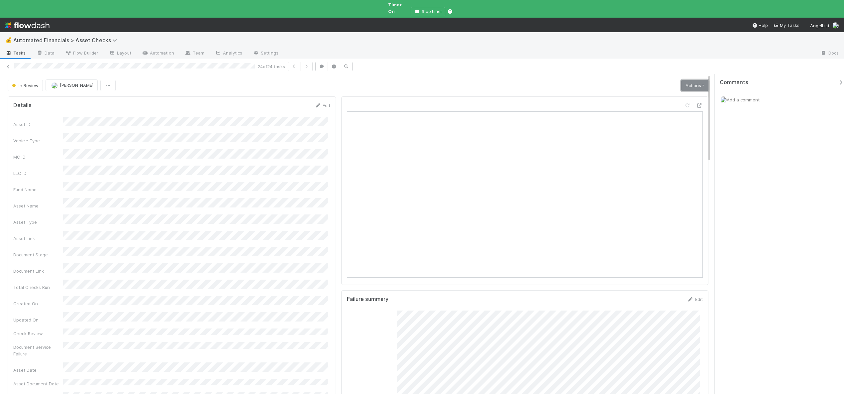
click at [681, 80] on link "Actions" at bounding box center [694, 85] width 27 height 11
click at [671, 113] on button "🧠 Summarize failures" at bounding box center [671, 117] width 73 height 9
click at [681, 82] on link "Actions" at bounding box center [694, 85] width 27 height 11
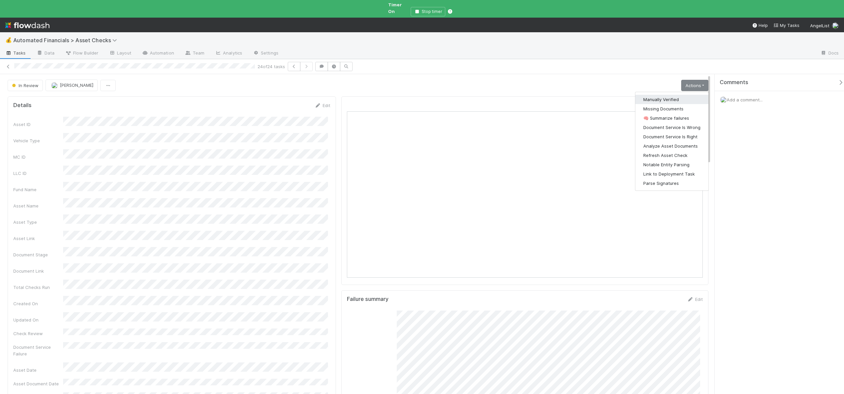
click at [664, 95] on button "Manually Verified" at bounding box center [671, 99] width 73 height 9
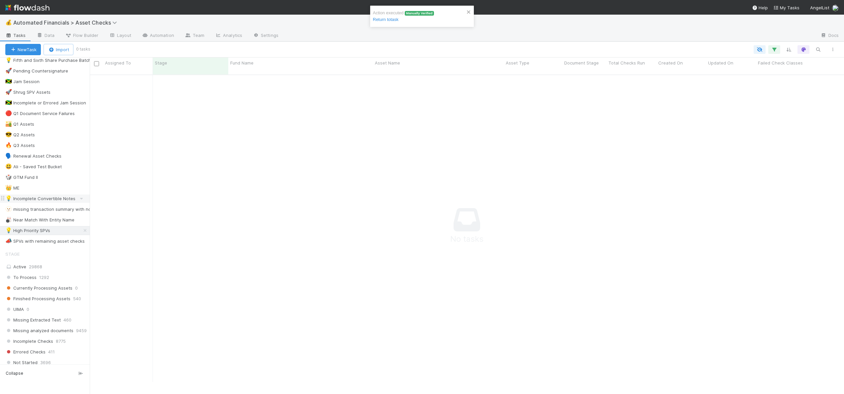
scroll to position [147, 0]
click at [42, 231] on div "💡 High Priority SPVs" at bounding box center [27, 229] width 45 height 8
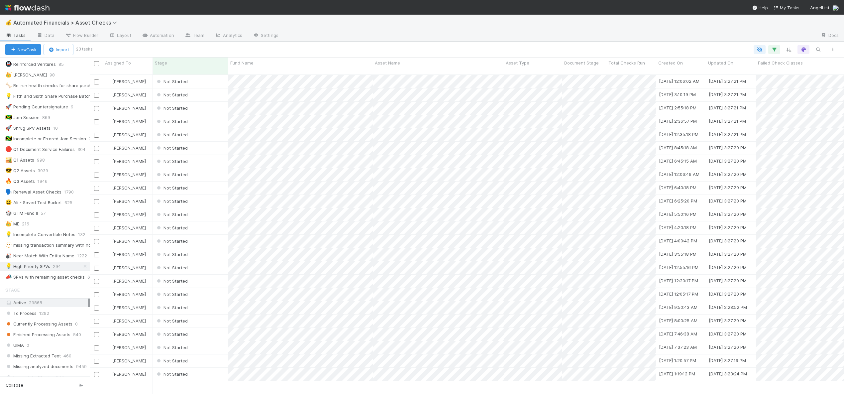
scroll to position [124, 0]
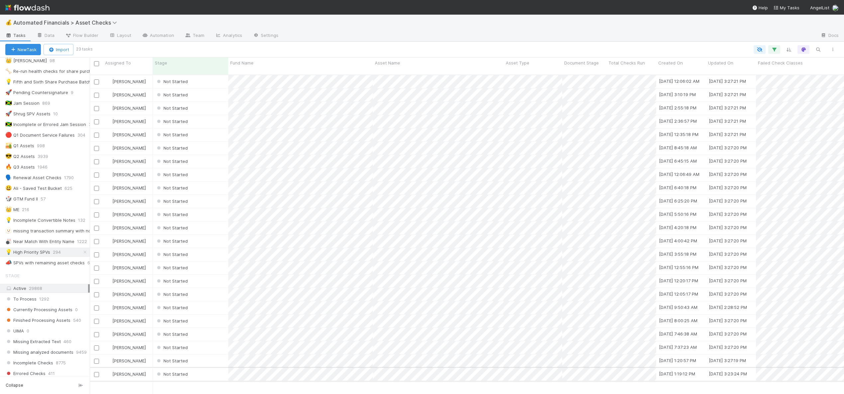
click at [201, 368] on div "Not Started" at bounding box center [190, 373] width 75 height 13
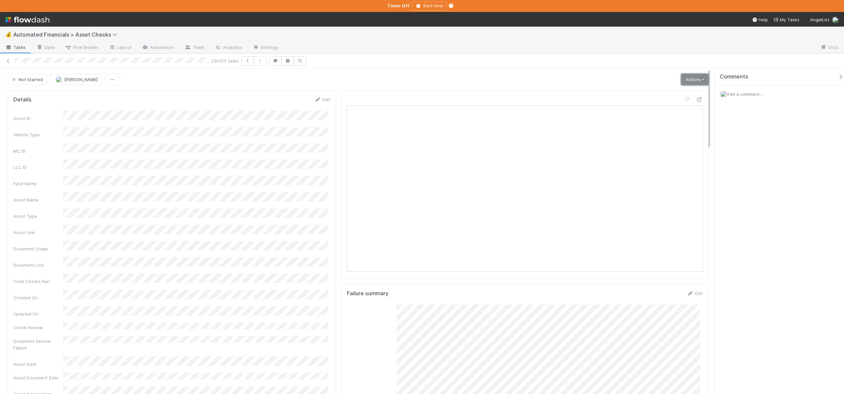
click at [685, 81] on link "Actions" at bounding box center [694, 79] width 27 height 11
click at [657, 93] on button "Start" at bounding box center [673, 93] width 70 height 9
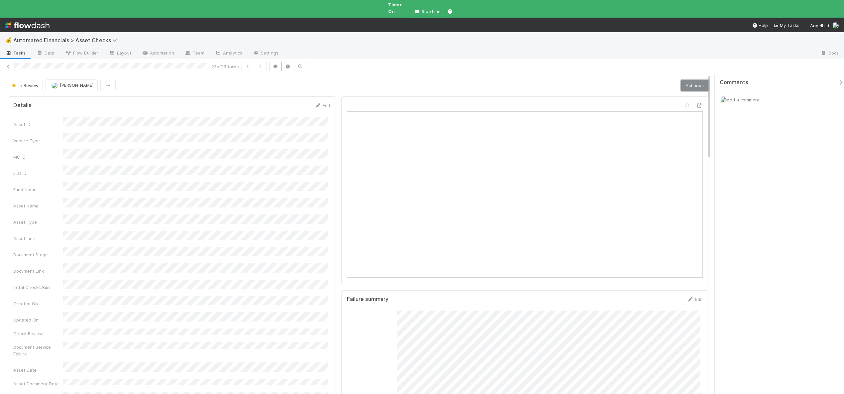
click at [682, 80] on link "Actions" at bounding box center [694, 85] width 27 height 11
click at [656, 141] on button "Analyze Asset Documents" at bounding box center [671, 145] width 73 height 9
click at [686, 81] on link "Actions" at bounding box center [694, 85] width 27 height 11
click at [657, 113] on button "🧠 Summarize failures" at bounding box center [671, 117] width 73 height 9
click at [691, 84] on link "Actions" at bounding box center [694, 85] width 27 height 11
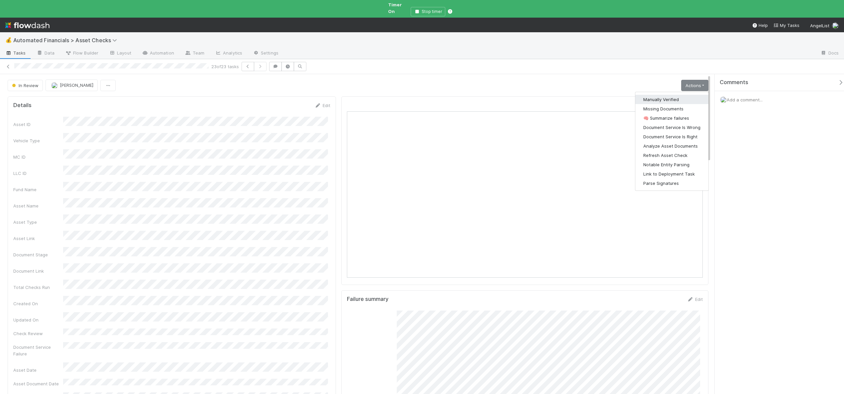
click at [658, 95] on button "Manually Verified" at bounding box center [671, 99] width 73 height 9
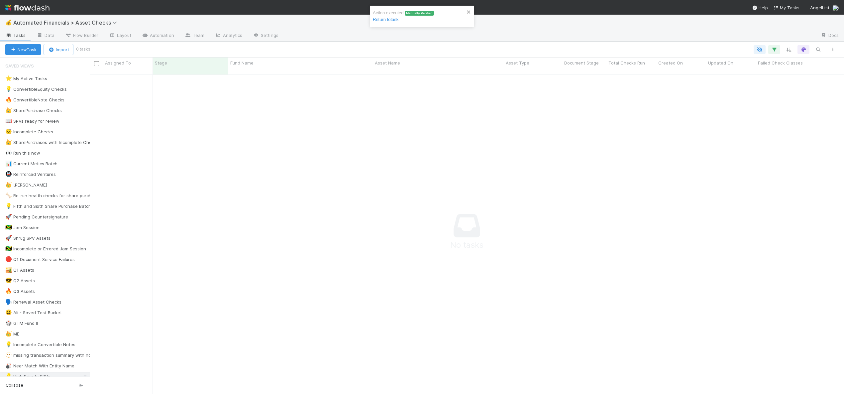
scroll to position [5, 5]
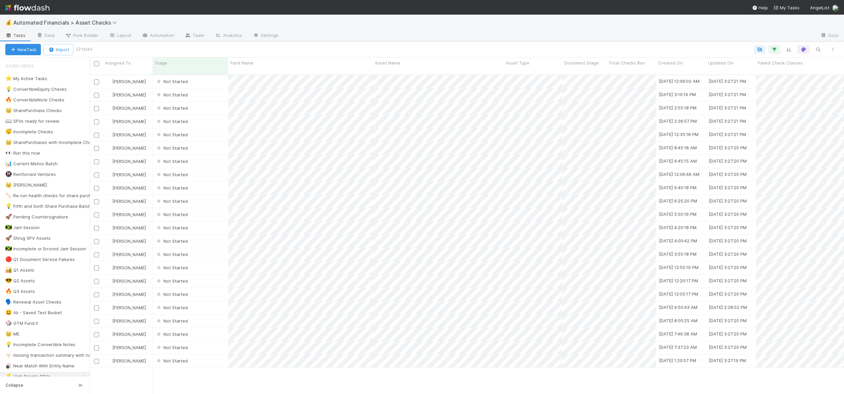
scroll to position [320, 749]
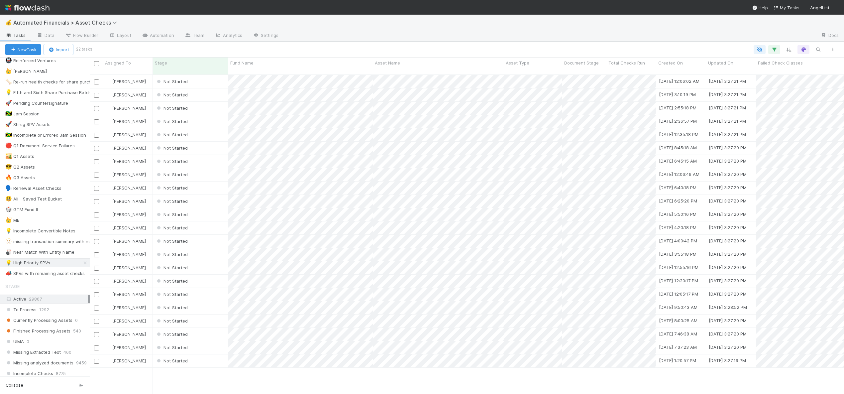
scroll to position [201, 0]
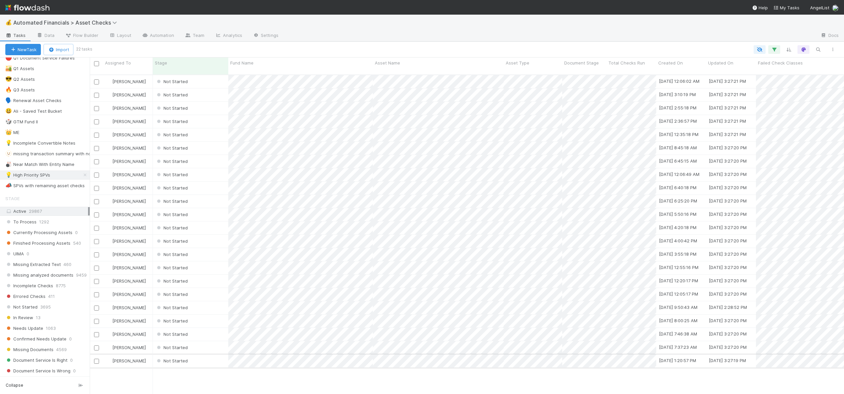
click at [217, 355] on div "Not Started" at bounding box center [190, 360] width 75 height 13
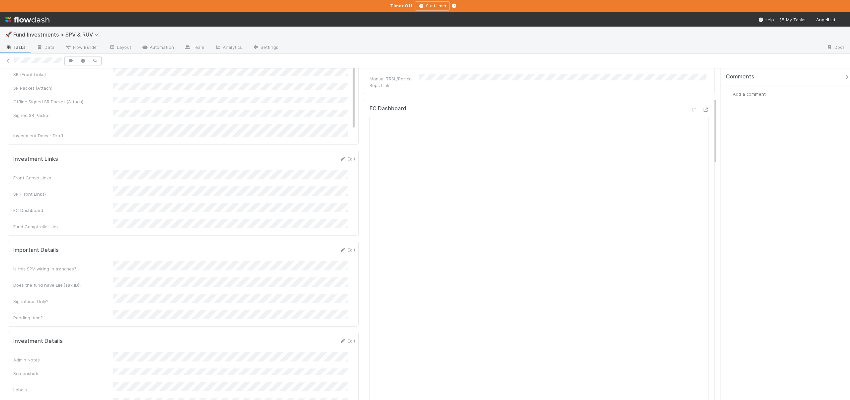
scroll to position [9, 0]
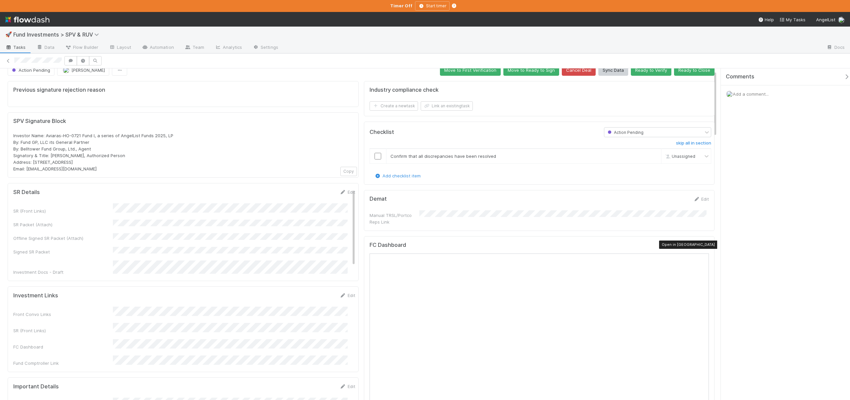
click at [703, 244] on icon at bounding box center [706, 246] width 7 height 4
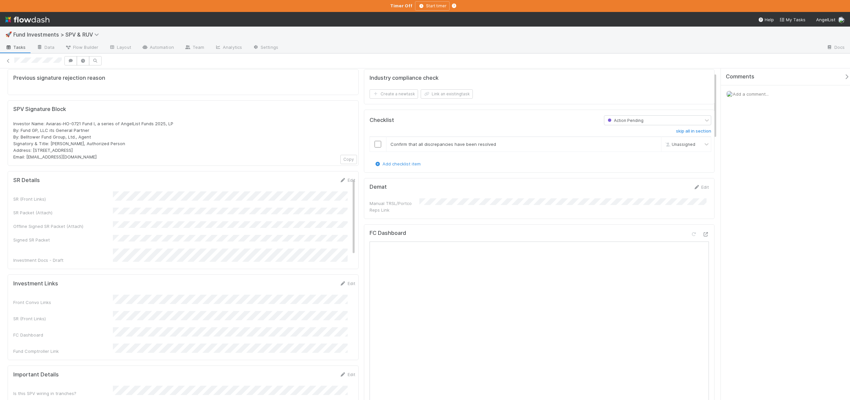
scroll to position [19, 0]
click at [376, 148] on input "checkbox" at bounding box center [378, 146] width 7 height 7
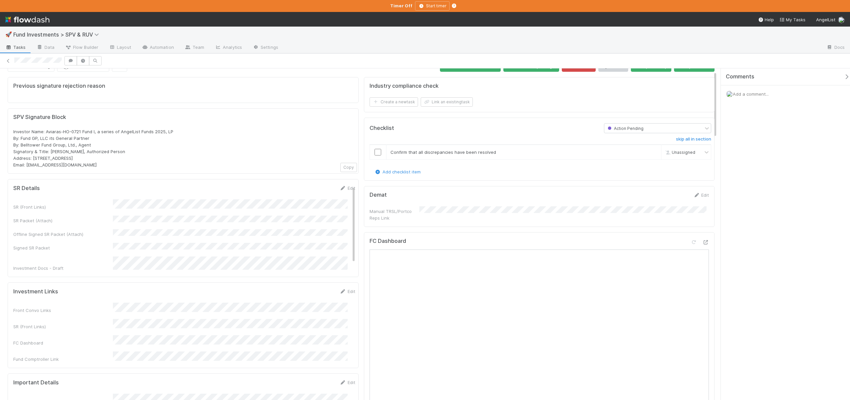
scroll to position [0, 0]
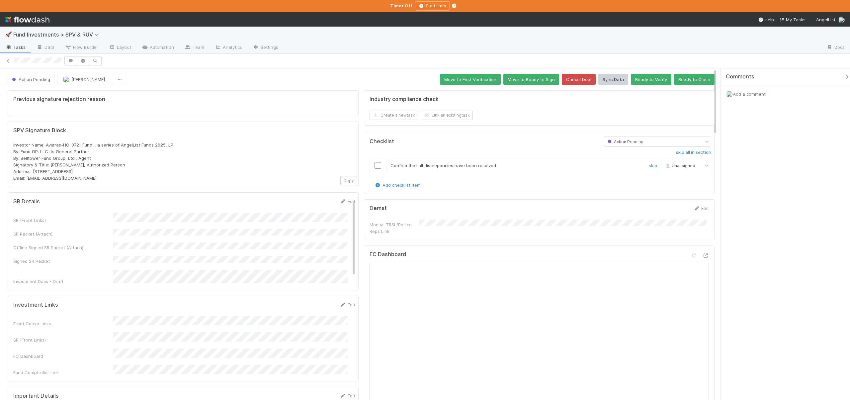
click at [379, 166] on div at bounding box center [378, 165] width 16 height 7
click at [378, 166] on input "checkbox" at bounding box center [378, 165] width 7 height 7
click at [691, 81] on button "Ready to Close" at bounding box center [694, 79] width 41 height 11
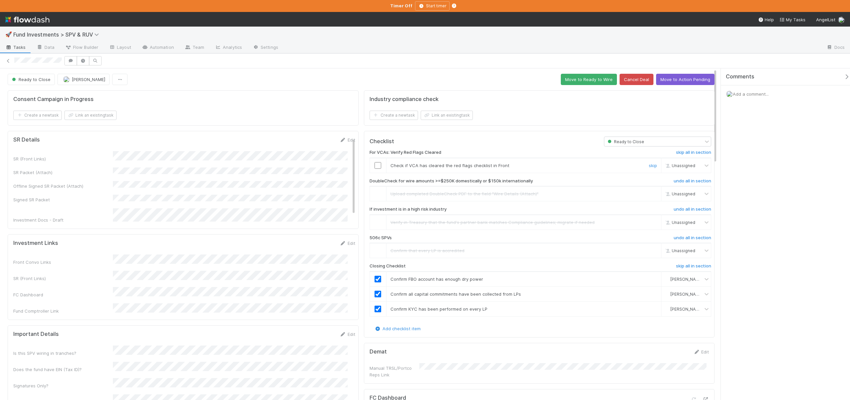
click at [377, 163] on input "checkbox" at bounding box center [378, 165] width 7 height 7
click at [584, 80] on button "Move to Ready to Wire" at bounding box center [589, 79] width 56 height 11
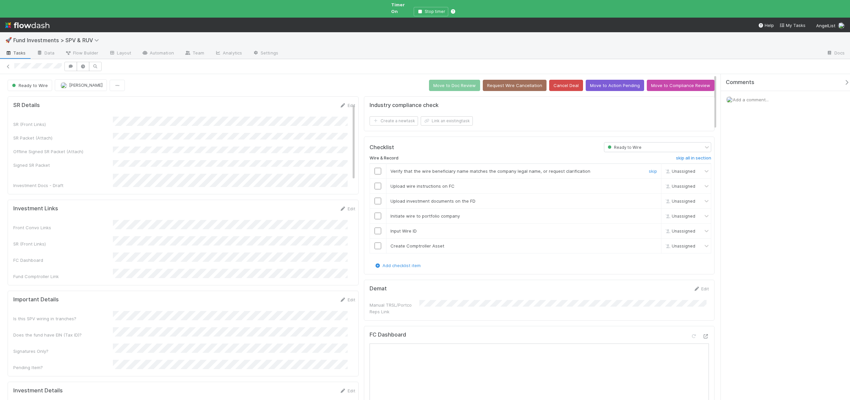
click at [372, 168] on div at bounding box center [378, 171] width 16 height 7
click at [375, 168] on input "checkbox" at bounding box center [378, 171] width 7 height 7
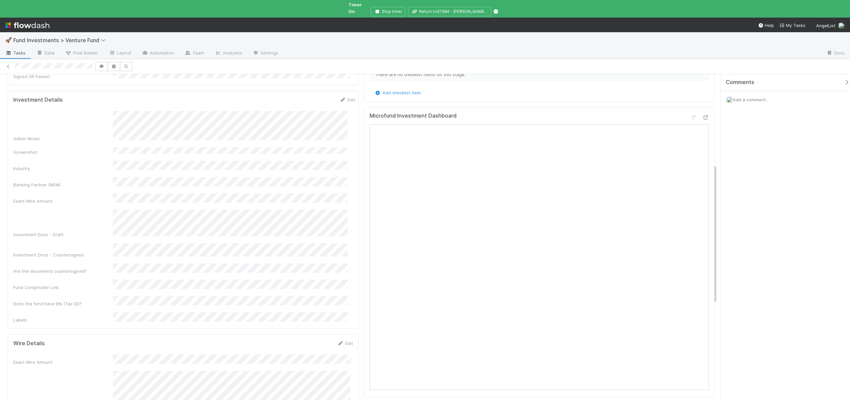
scroll to position [163, 0]
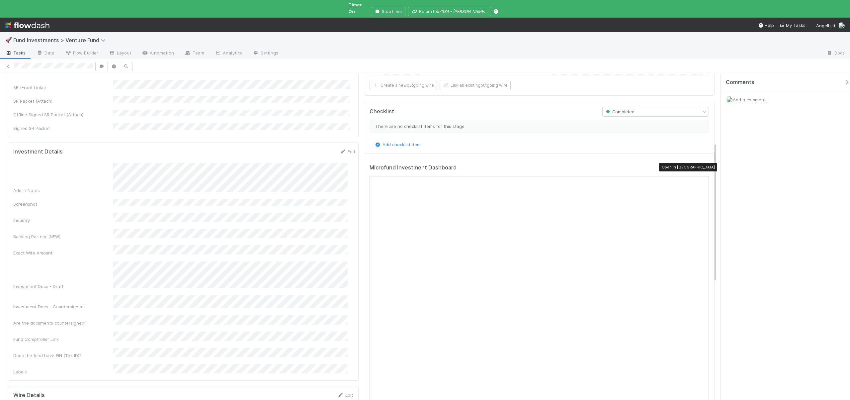
click at [703, 167] on icon at bounding box center [706, 169] width 7 height 4
click at [181, 200] on div "Admin Notes Screenshot Industry Banking Partner (NEW) Exact Wire Amount Investm…" at bounding box center [184, 269] width 342 height 212
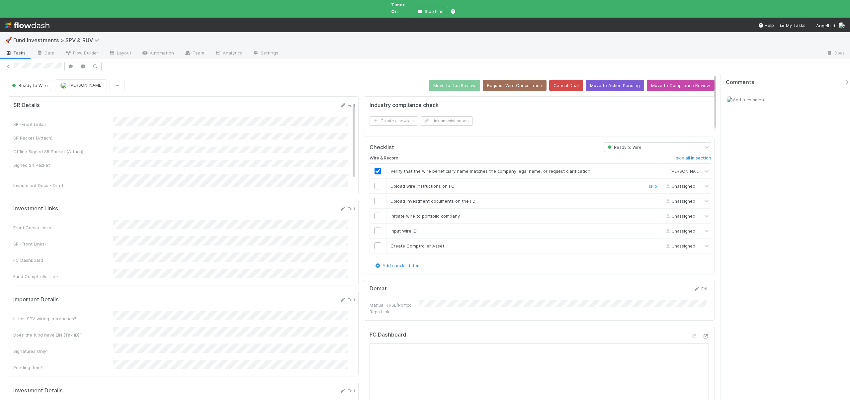
click at [374, 179] on td at bounding box center [378, 186] width 17 height 15
click at [375, 183] on input "checkbox" at bounding box center [378, 186] width 7 height 7
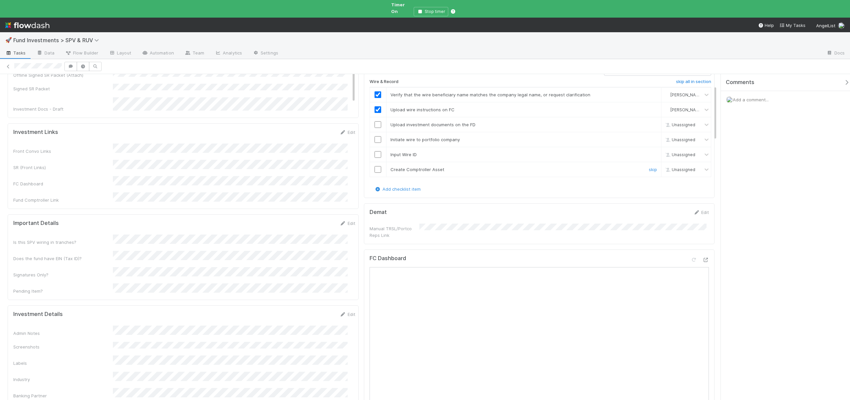
scroll to position [67, 0]
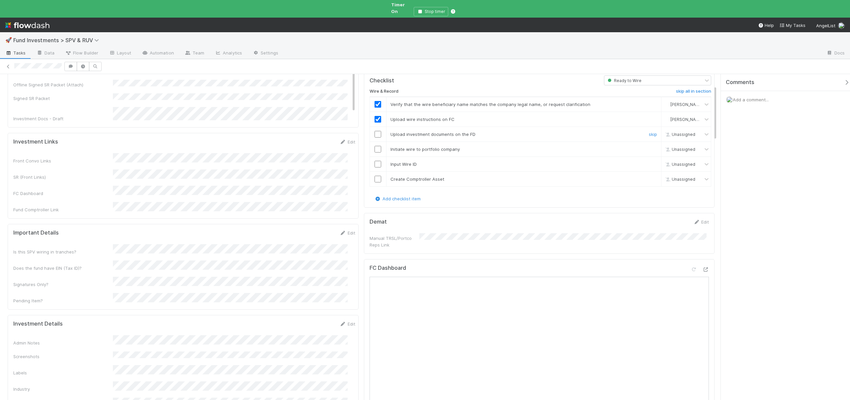
click at [375, 131] on input "checkbox" at bounding box center [378, 134] width 7 height 7
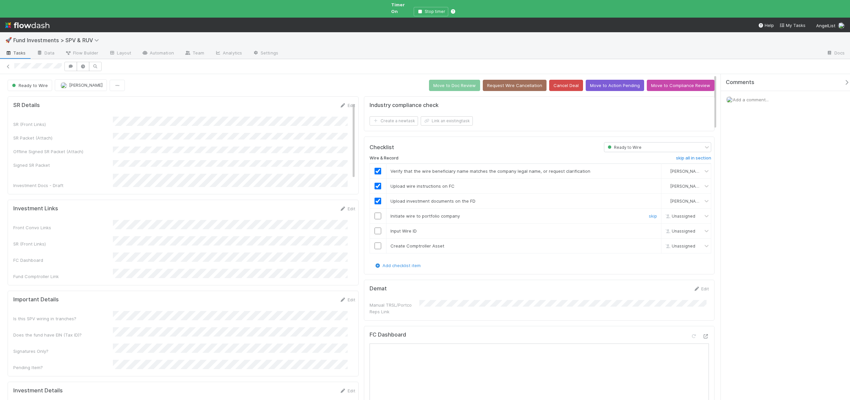
click at [377, 213] on input "checkbox" at bounding box center [378, 216] width 7 height 7
click at [375, 213] on input "checkbox" at bounding box center [378, 216] width 7 height 7
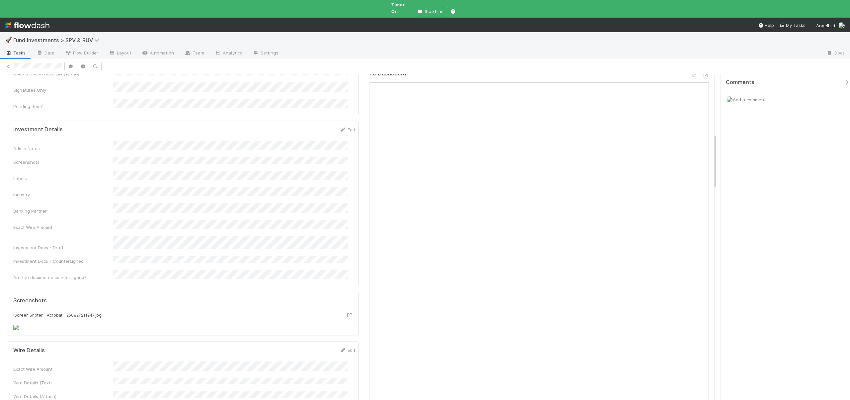
scroll to position [121, 0]
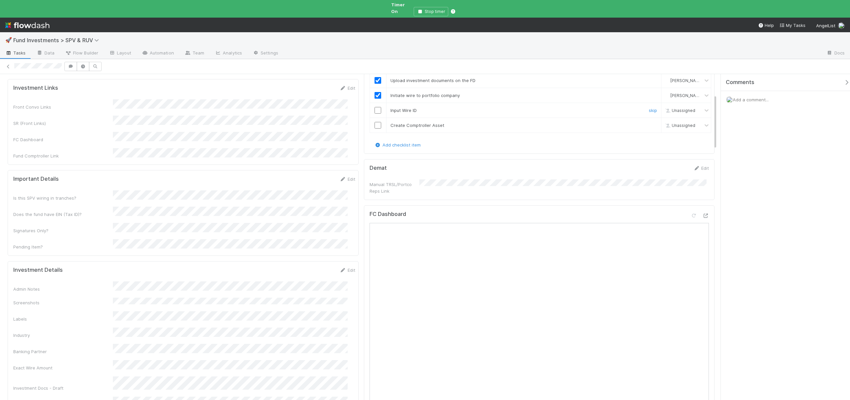
click at [376, 103] on td at bounding box center [378, 110] width 17 height 15
click at [376, 107] on input "checkbox" at bounding box center [378, 110] width 7 height 7
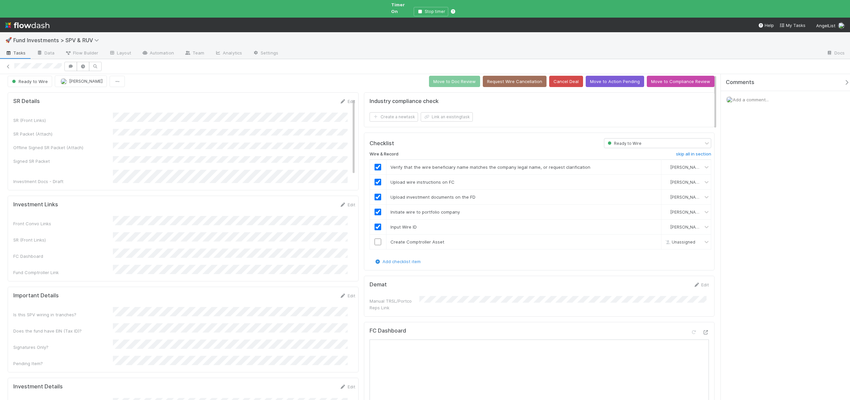
scroll to position [0, 0]
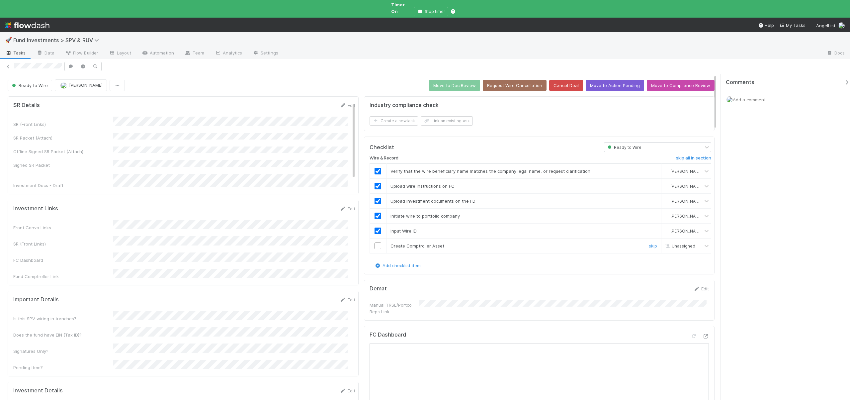
click at [377, 242] on input "checkbox" at bounding box center [378, 245] width 7 height 7
click at [449, 80] on button "Move to Doc Review" at bounding box center [454, 85] width 51 height 11
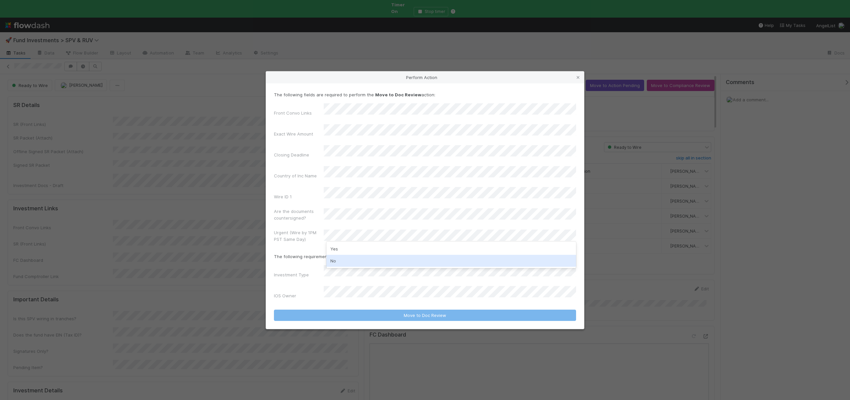
click at [332, 258] on div "No" at bounding box center [452, 261] width 250 height 12
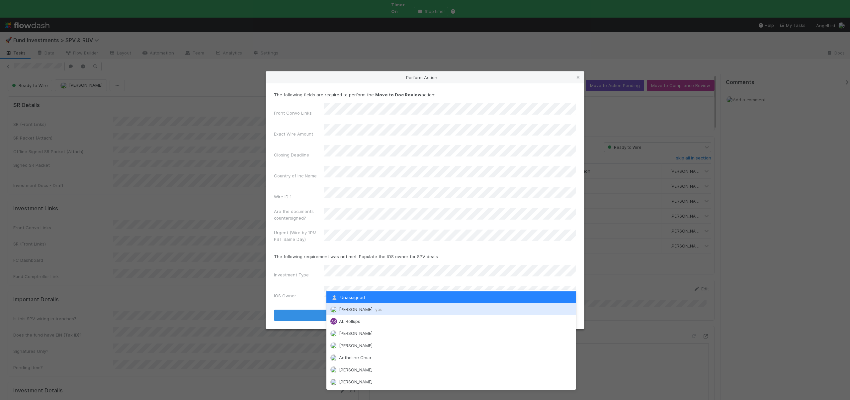
click at [342, 311] on span "Andre Fredrick you" at bounding box center [361, 309] width 44 height 5
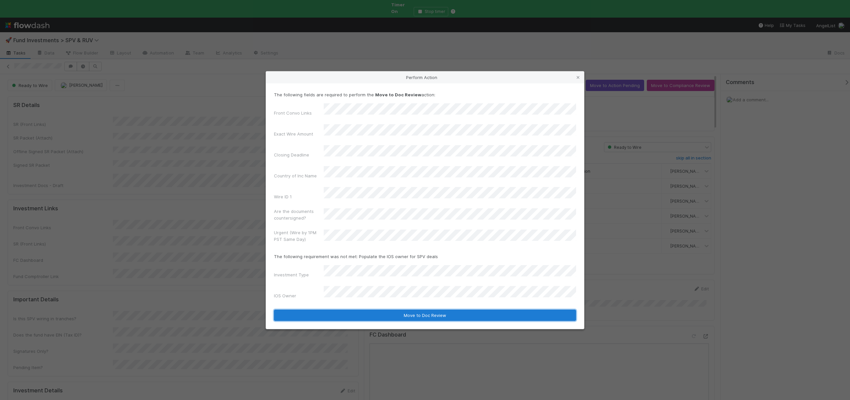
click at [350, 310] on button "Move to Doc Review" at bounding box center [425, 315] width 302 height 11
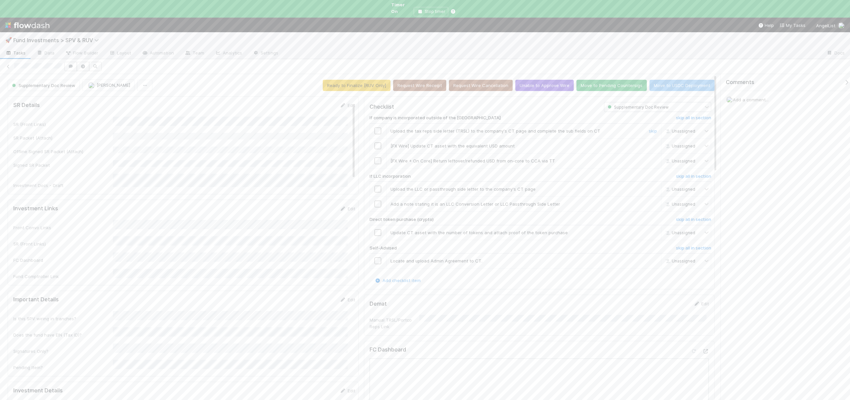
click at [377, 123] on td at bounding box center [378, 130] width 17 height 15
click at [376, 128] on input "checkbox" at bounding box center [378, 131] width 7 height 7
click at [649, 143] on link "skip" at bounding box center [653, 145] width 8 height 5
click at [649, 158] on link "skip" at bounding box center [653, 160] width 8 height 5
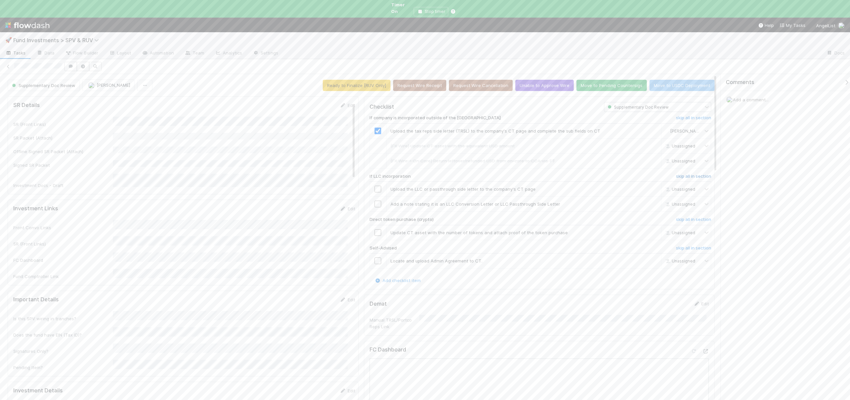
click at [680, 174] on h6 "skip all in section" at bounding box center [693, 176] width 35 height 5
click at [679, 217] on h6 "skip all in section" at bounding box center [693, 219] width 35 height 5
click at [676, 245] on h6 "skip all in section" at bounding box center [693, 247] width 35 height 5
click at [599, 80] on button "Move to Pending Countersigs" at bounding box center [612, 85] width 70 height 11
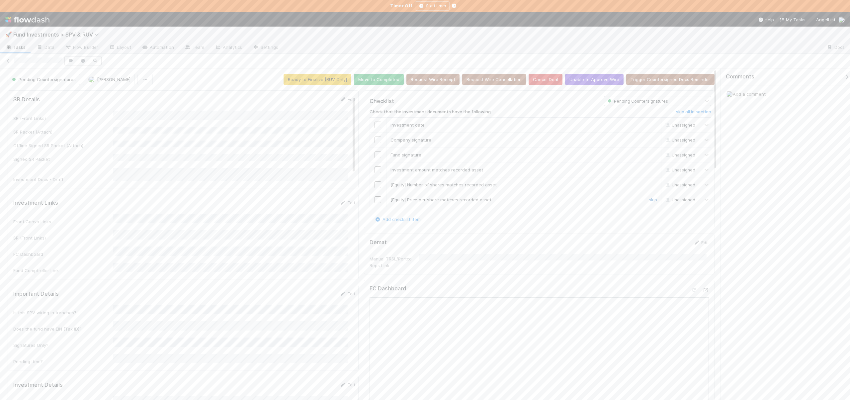
click at [649, 201] on link "skip" at bounding box center [653, 199] width 8 height 5
click at [645, 181] on div "skip" at bounding box center [652, 184] width 20 height 7
click at [649, 185] on link "skip" at bounding box center [653, 184] width 8 height 5
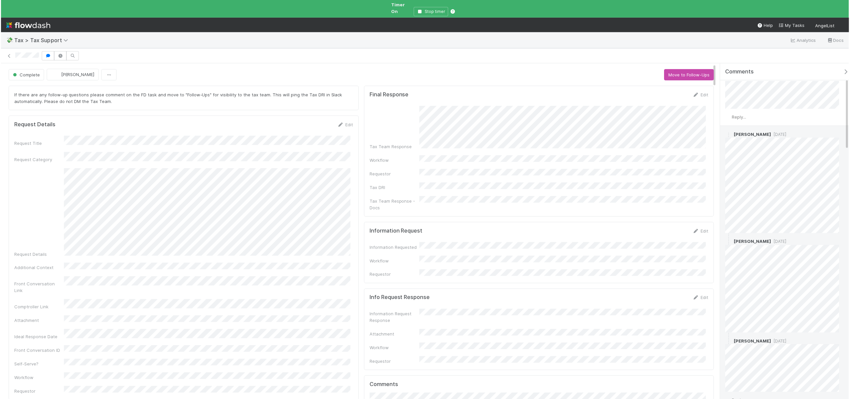
scroll to position [174, 0]
click at [618, 140] on div "Tax Team Response" at bounding box center [540, 128] width 340 height 44
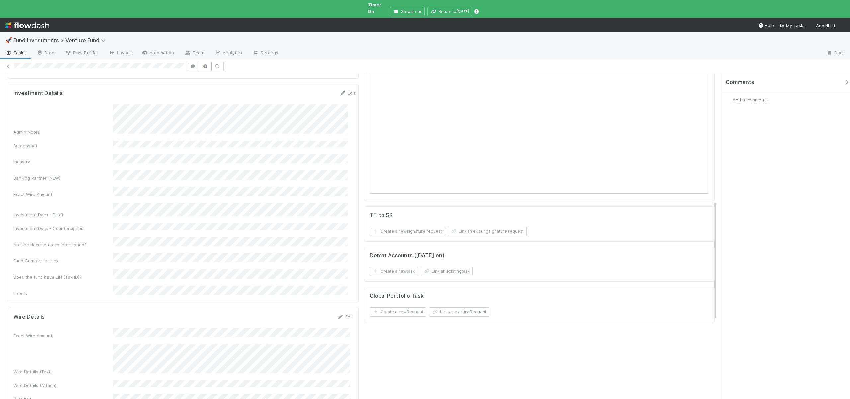
scroll to position [353, 0]
click at [345, 311] on link "Edit" at bounding box center [345, 313] width 16 height 5
click at [319, 310] on button "Save" at bounding box center [317, 315] width 19 height 11
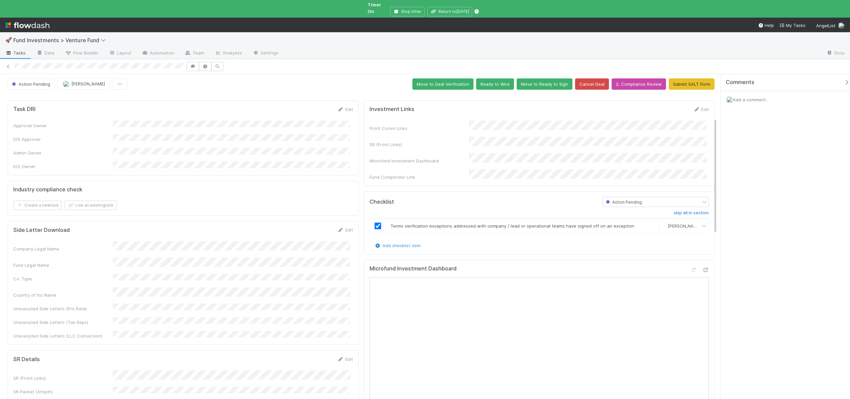
scroll to position [0, 0]
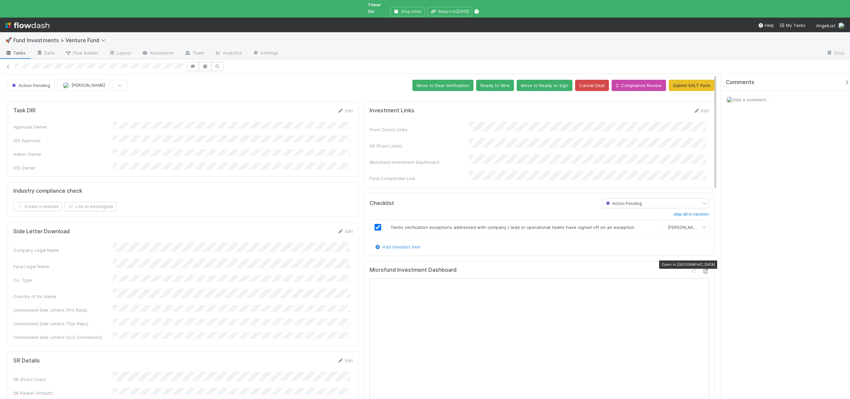
click at [703, 269] on icon at bounding box center [706, 271] width 7 height 4
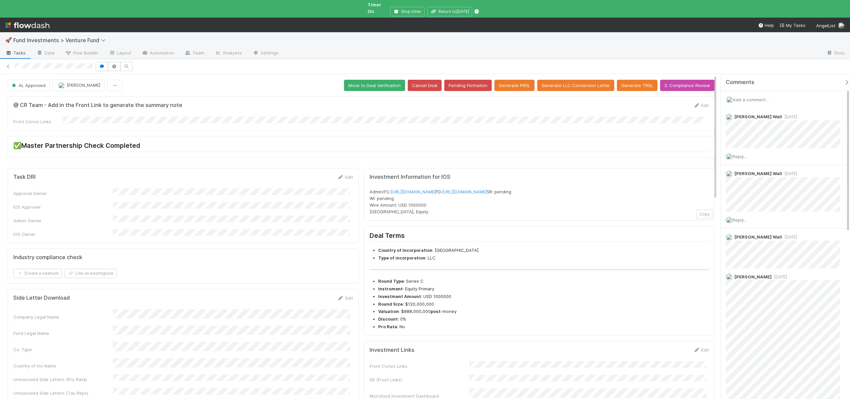
scroll to position [141, 0]
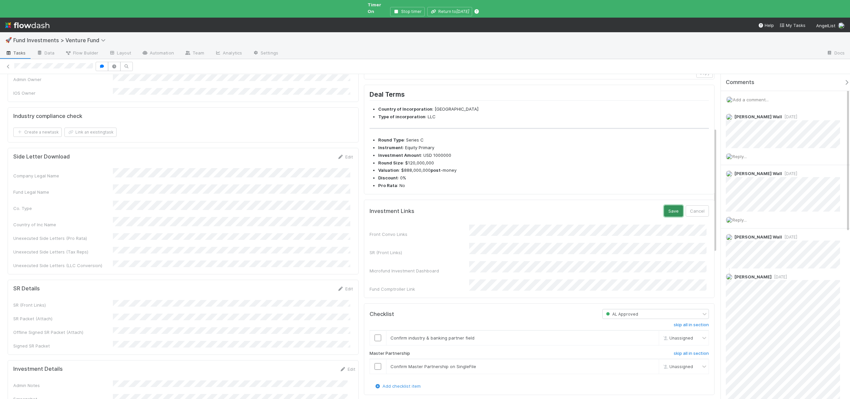
click at [672, 214] on button "Save" at bounding box center [673, 210] width 19 height 11
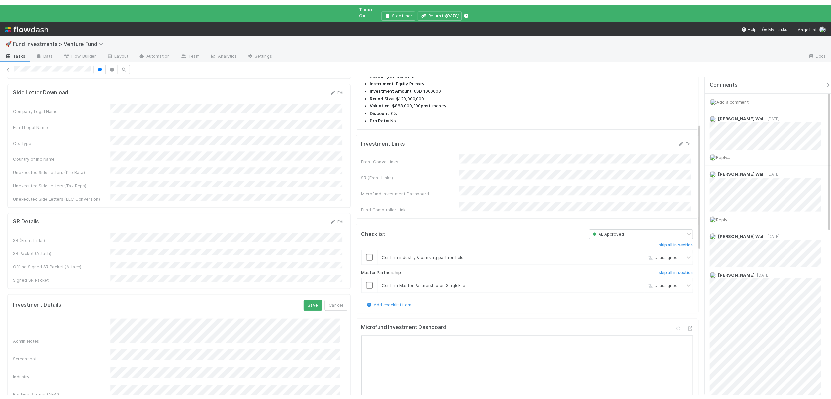
scroll to position [263, 0]
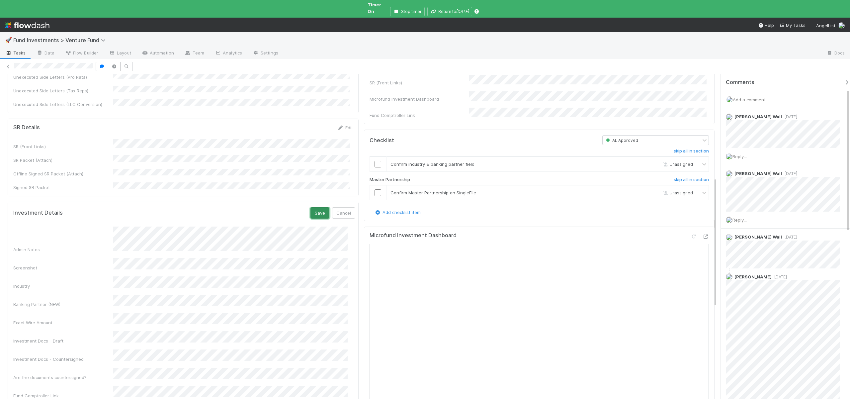
click at [313, 207] on button "Save" at bounding box center [320, 212] width 19 height 11
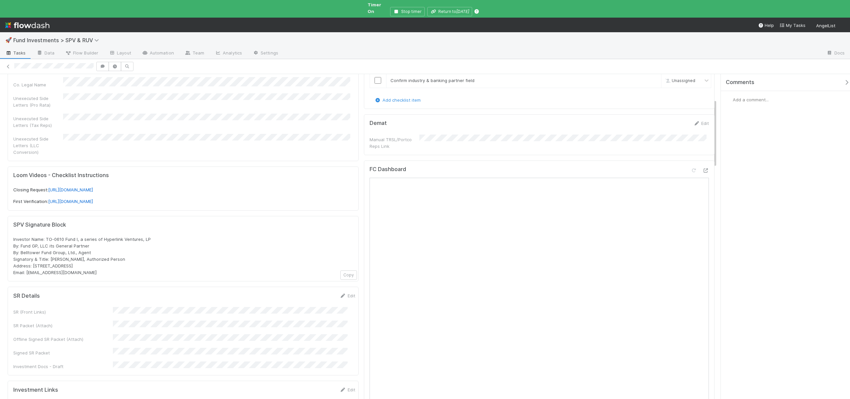
scroll to position [121, 0]
click at [312, 291] on button "Save" at bounding box center [320, 296] width 19 height 11
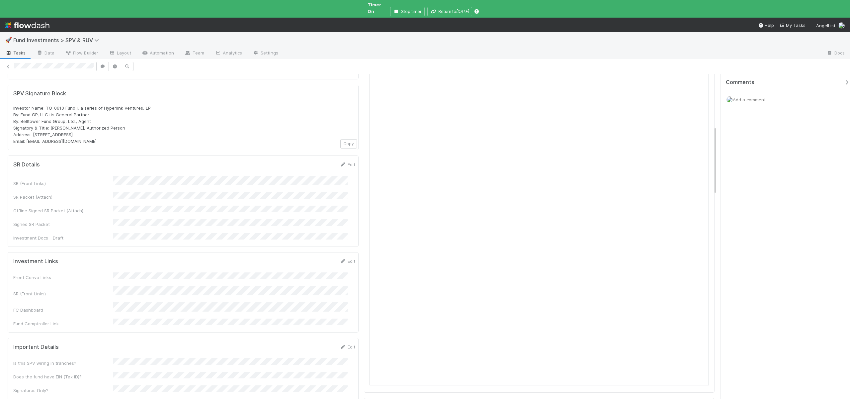
scroll to position [251, 0]
click at [311, 257] on button "Save" at bounding box center [320, 262] width 19 height 11
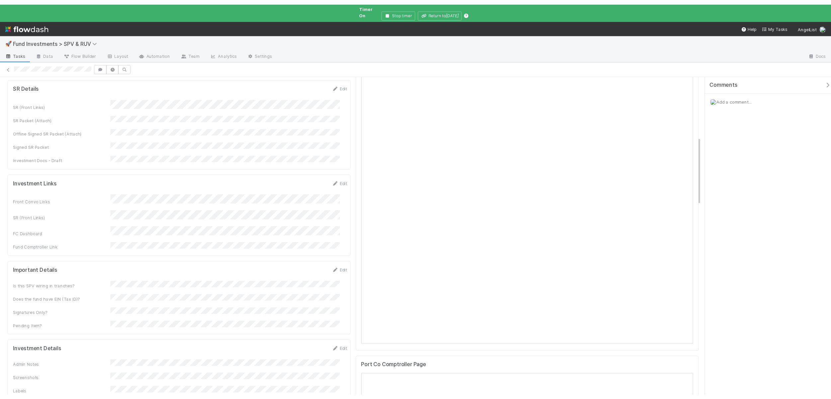
scroll to position [292, 0]
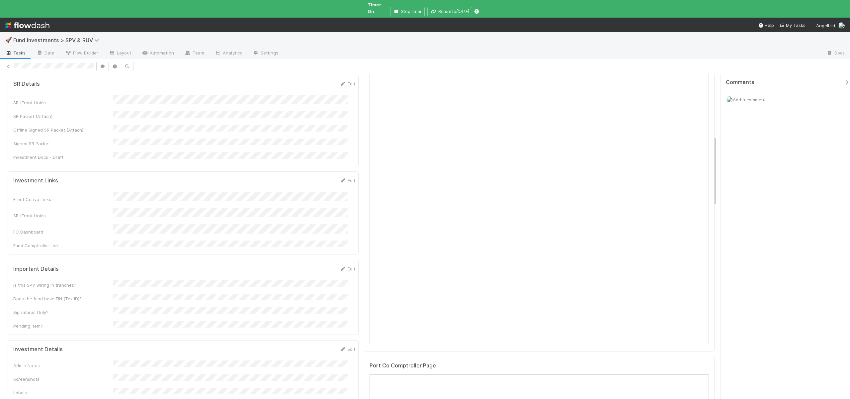
click at [311, 346] on button "Save" at bounding box center [320, 351] width 19 height 11
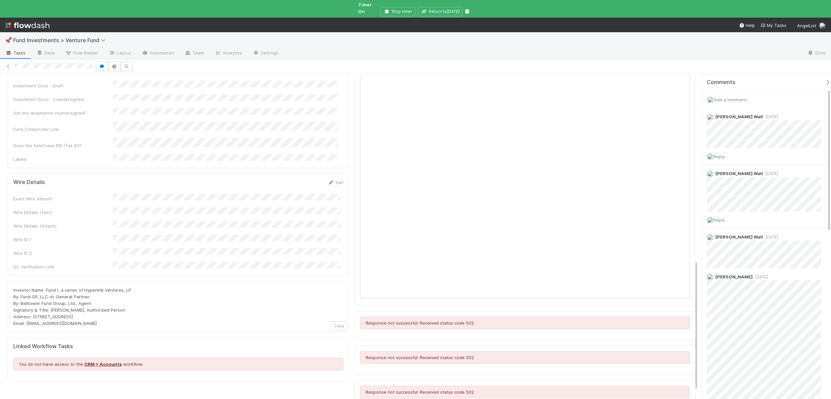
scroll to position [480, 0]
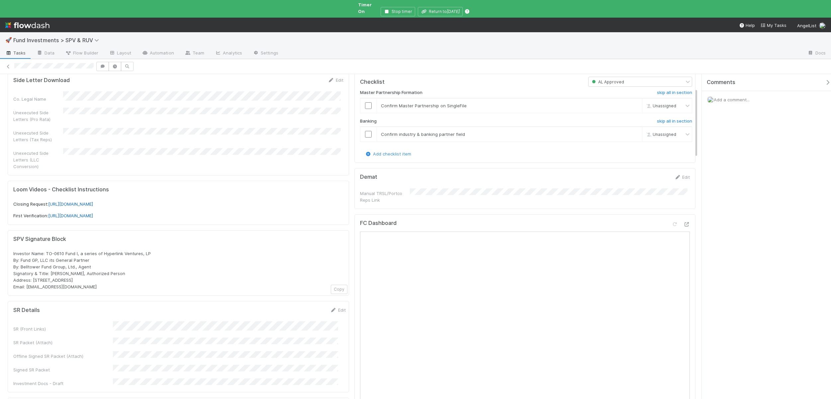
scroll to position [66, 0]
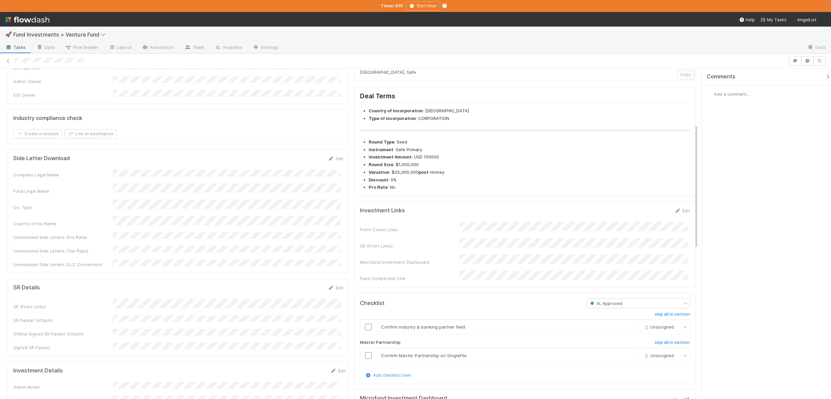
scroll to position [148, 0]
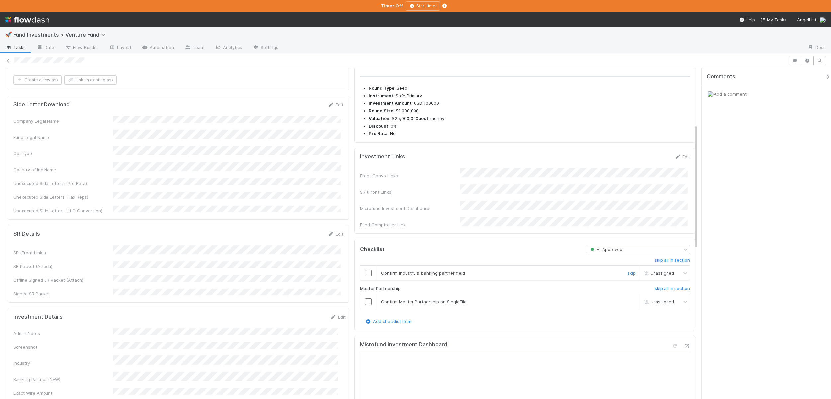
click at [367, 276] on input "checkbox" at bounding box center [368, 273] width 7 height 7
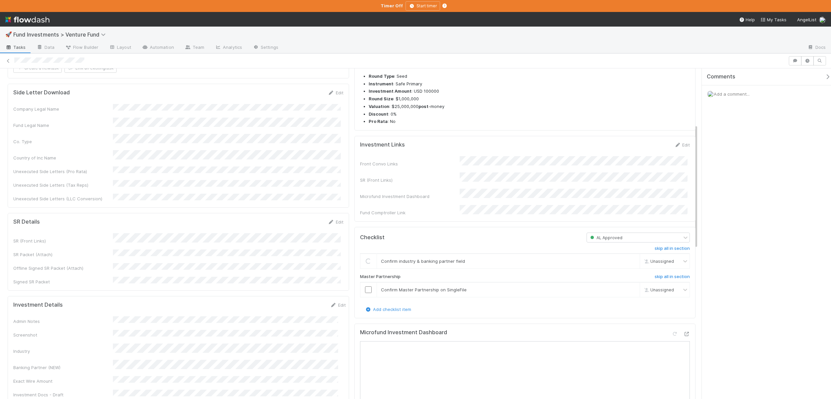
scroll to position [160, 0]
click at [367, 292] on input "checkbox" at bounding box center [368, 289] width 7 height 7
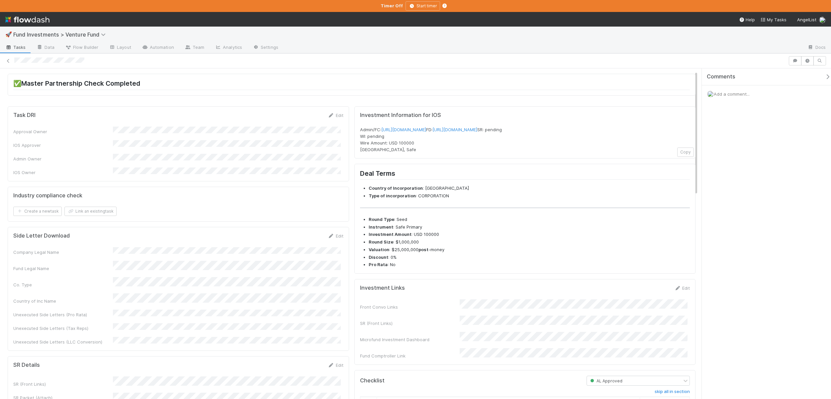
scroll to position [0, 0]
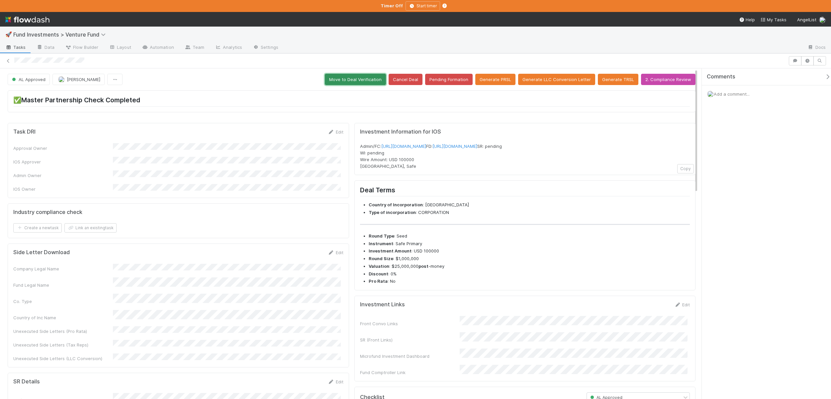
click at [351, 82] on button "Move to Deal Verification" at bounding box center [355, 79] width 61 height 11
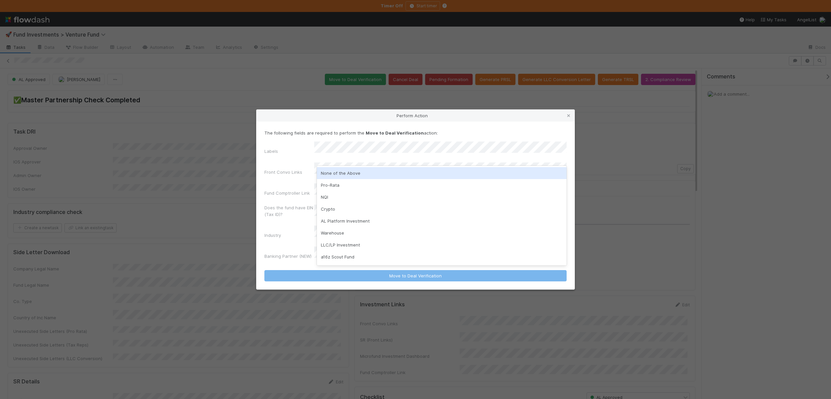
click at [325, 175] on div "None of the Above" at bounding box center [442, 173] width 250 height 12
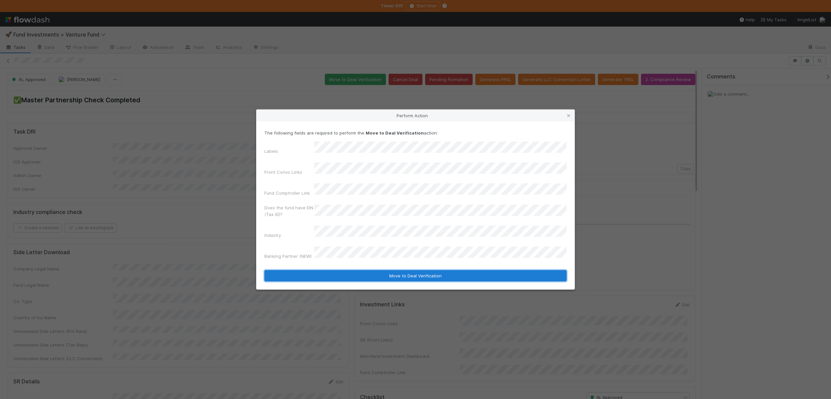
click at [348, 270] on button "Move to Deal Verification" at bounding box center [415, 275] width 302 height 11
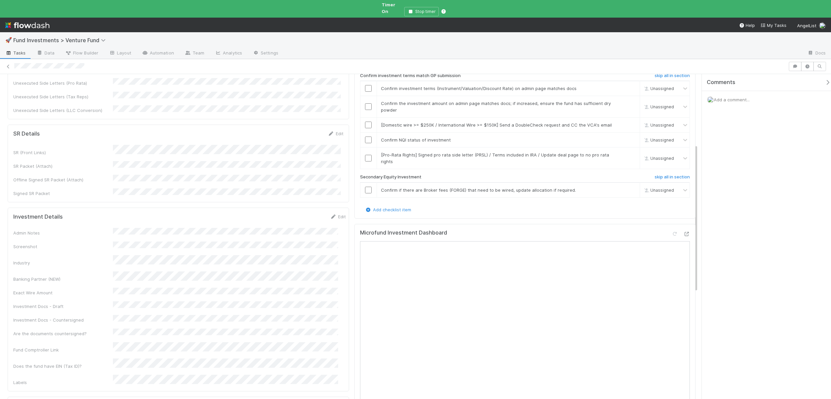
scroll to position [299, 0]
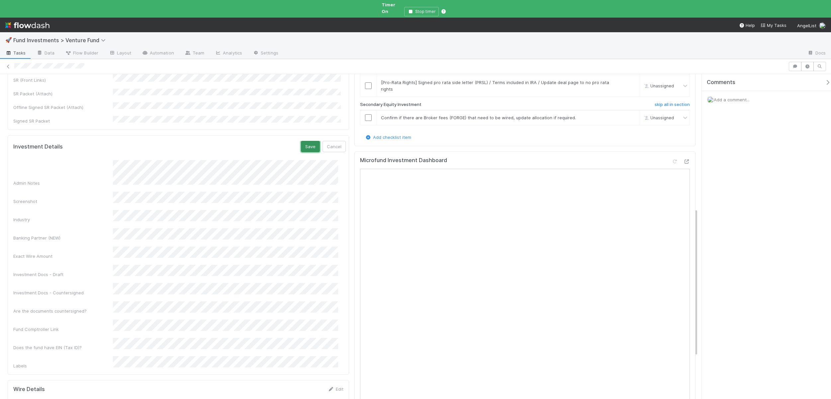
click at [305, 141] on button "Save" at bounding box center [310, 146] width 19 height 11
click at [304, 141] on button "Save" at bounding box center [310, 146] width 19 height 11
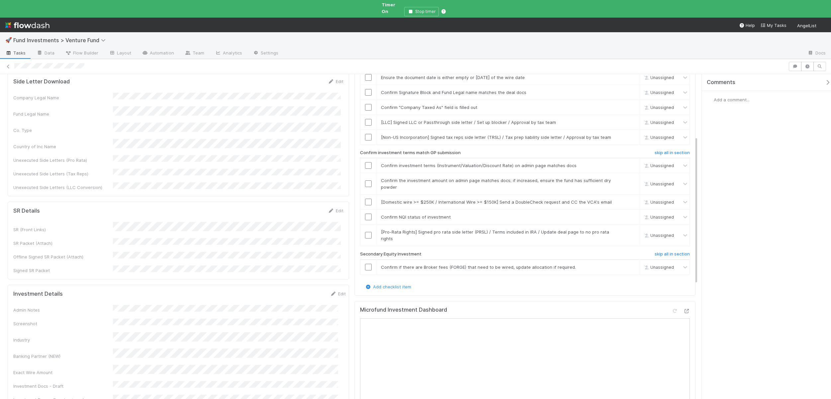
scroll to position [198, 0]
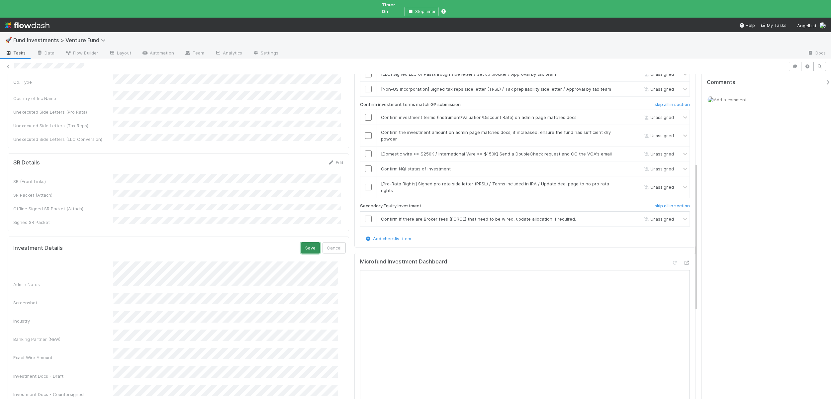
click at [301, 242] on button "Save" at bounding box center [310, 247] width 19 height 11
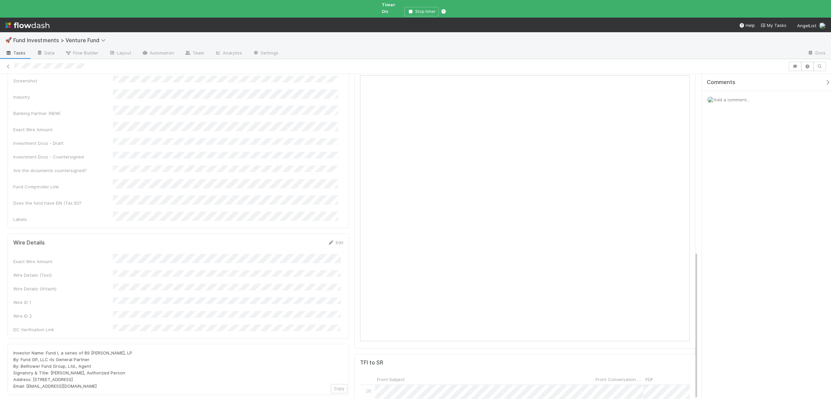
scroll to position [395, 0]
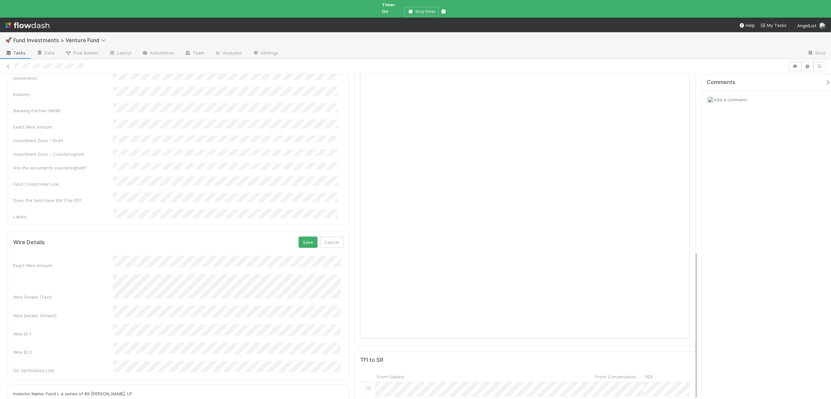
click at [305, 231] on div "Wire Details Save Cancel Exact Wire Amount Wire Details (Text) Wire Details (At…" at bounding box center [178, 305] width 341 height 148
click at [305, 236] on button "Save" at bounding box center [308, 241] width 19 height 11
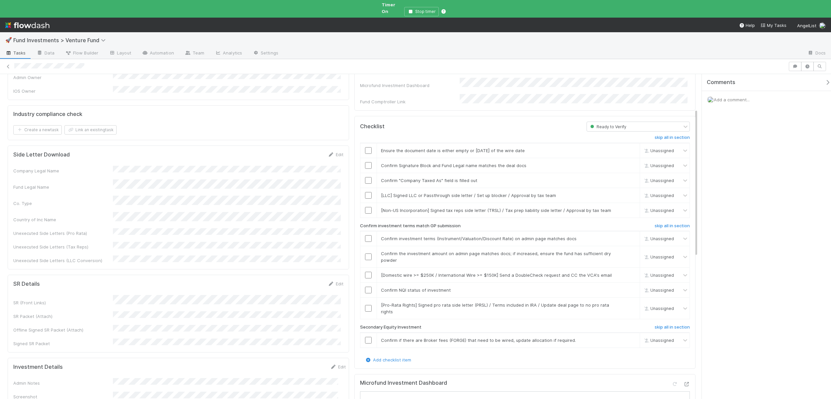
scroll to position [0, 0]
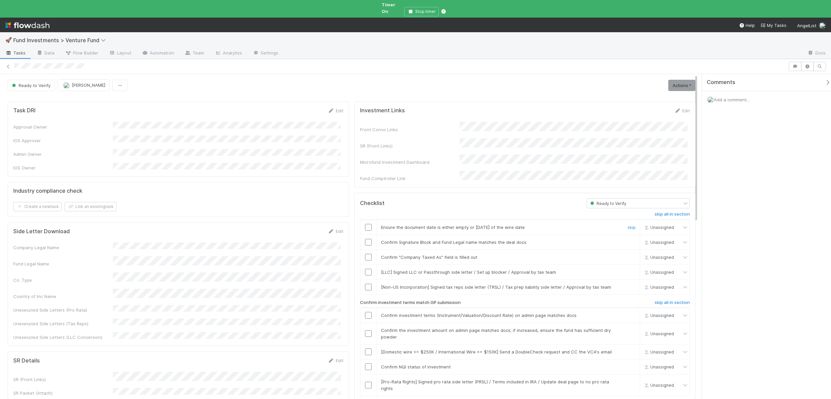
click at [367, 224] on input "checkbox" at bounding box center [368, 227] width 7 height 7
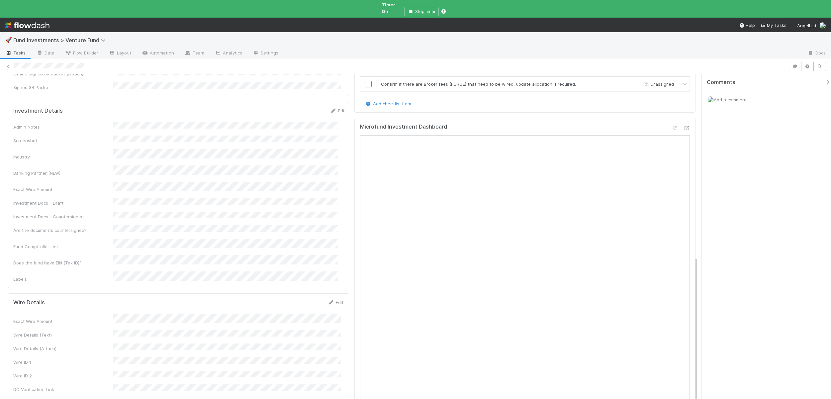
scroll to position [407, 0]
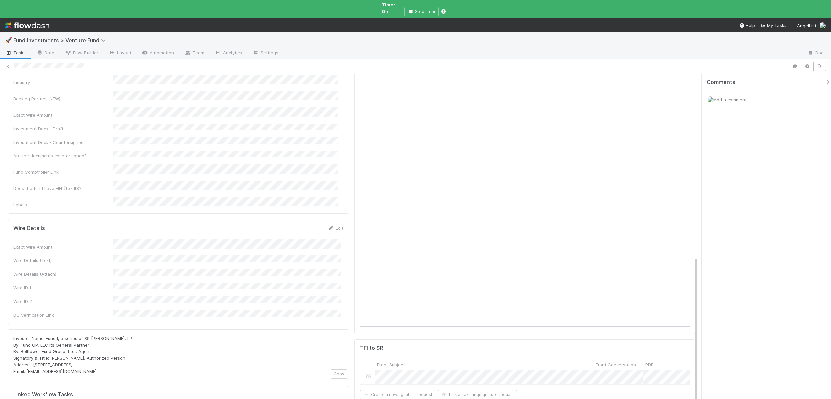
drag, startPoint x: 80, startPoint y: 315, endPoint x: 9, endPoint y: 281, distance: 78.6
click at [9, 329] on div "Investor Name: Fund I, a series of 89 [PERSON_NAME], LP By: Fund GP, LLC its Ge…" at bounding box center [178, 354] width 341 height 51
copy span "Investor Name: Fund I, a series of 89 [PERSON_NAME], LP By: Fund GP, LLC its Ge…"
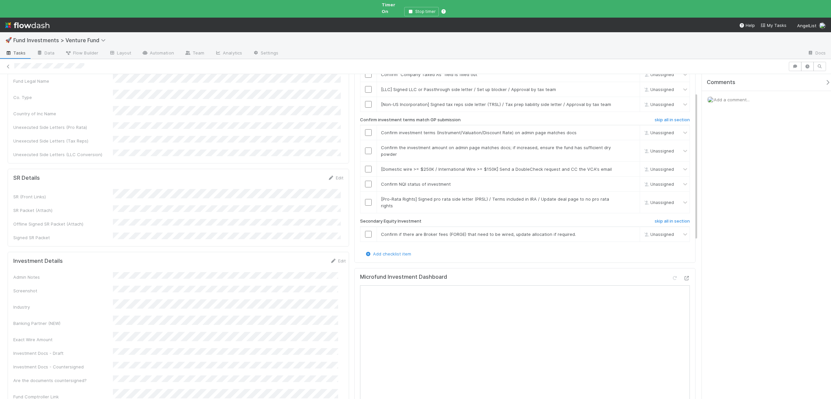
scroll to position [41, 0]
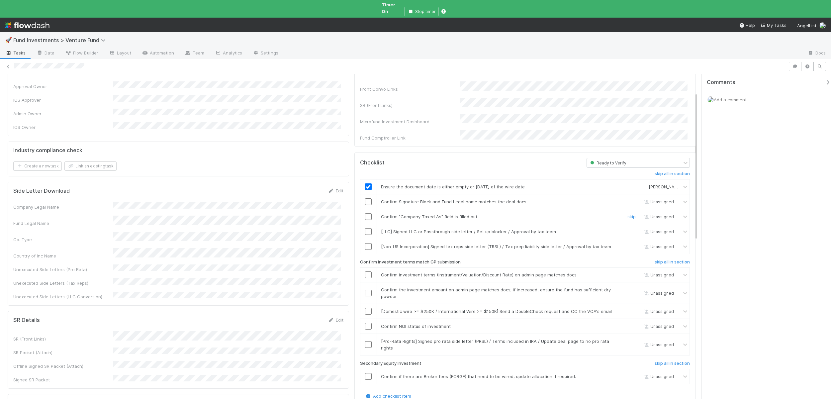
click at [365, 213] on input "checkbox" at bounding box center [368, 216] width 7 height 7
click at [627, 229] on link "skip" at bounding box center [631, 231] width 8 height 5
click at [627, 244] on link "skip" at bounding box center [631, 246] width 8 height 5
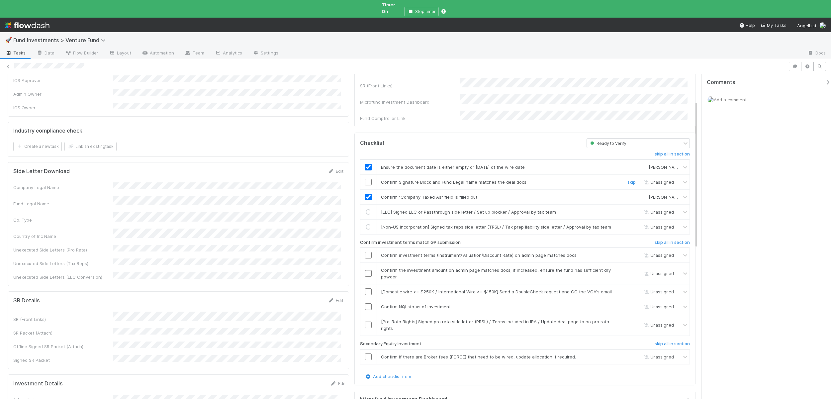
scroll to position [61, 0]
click at [366, 250] on input "checkbox" at bounding box center [368, 253] width 7 height 7
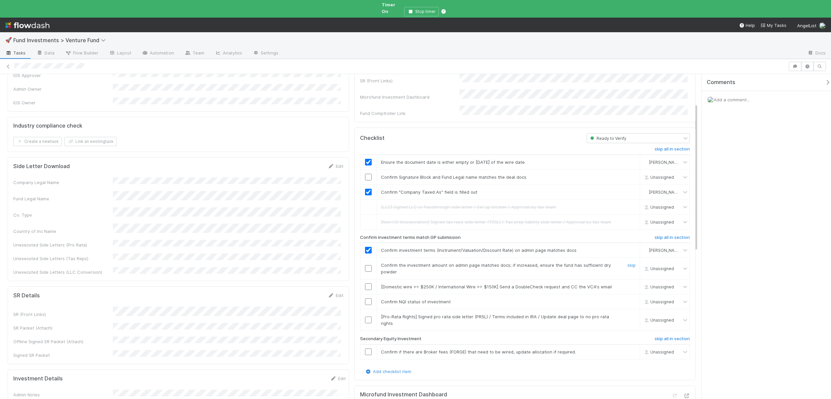
click at [365, 265] on input "checkbox" at bounding box center [368, 268] width 7 height 7
click at [627, 284] on link "skip" at bounding box center [631, 286] width 8 height 5
click at [365, 298] on input "checkbox" at bounding box center [368, 301] width 7 height 7
click at [365, 299] on div "Loading..." at bounding box center [368, 302] width 6 height 6
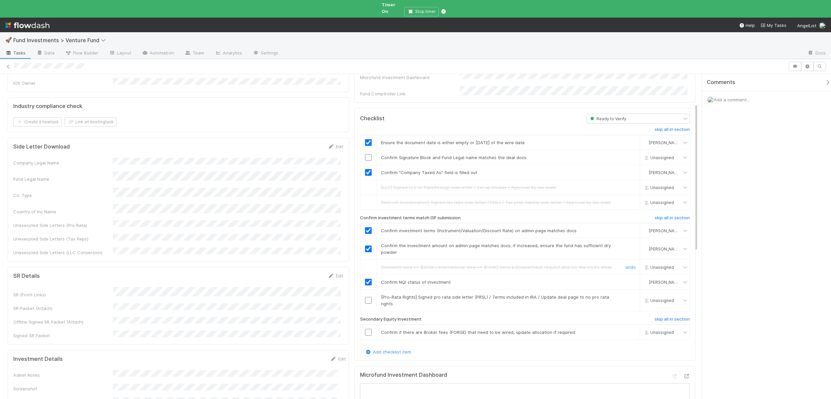
scroll to position [128, 0]
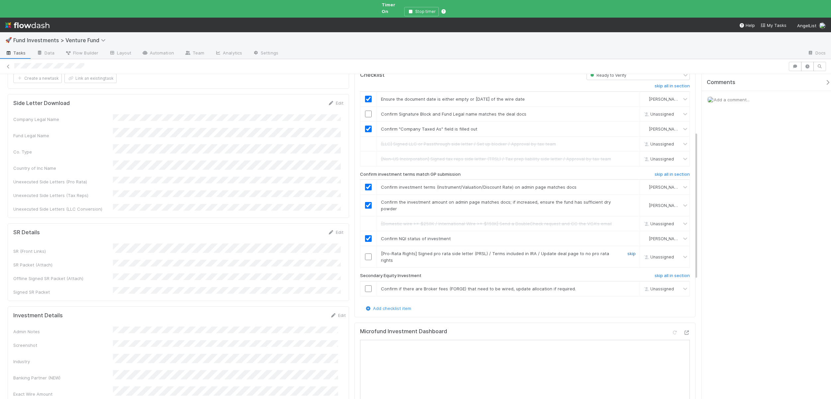
click at [628, 251] on link "skip" at bounding box center [631, 253] width 8 height 5
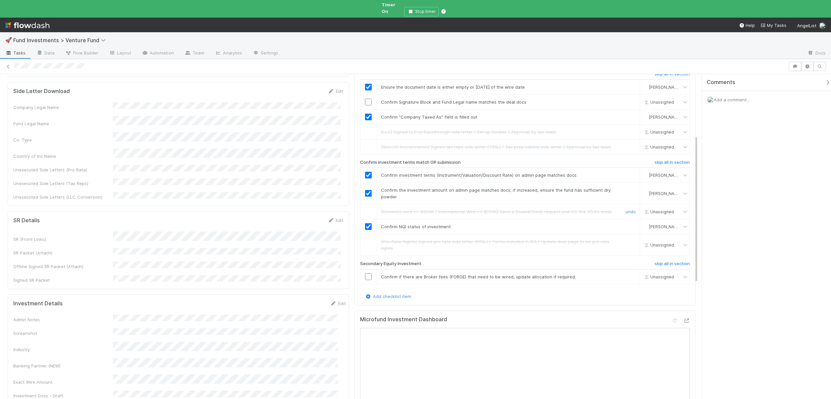
scroll to position [141, 0]
click at [656, 260] on h6 "skip all in section" at bounding box center [672, 262] width 35 height 5
click at [655, 260] on h6 "skip all in section" at bounding box center [672, 262] width 35 height 5
click at [627, 273] on link "skip" at bounding box center [631, 275] width 8 height 5
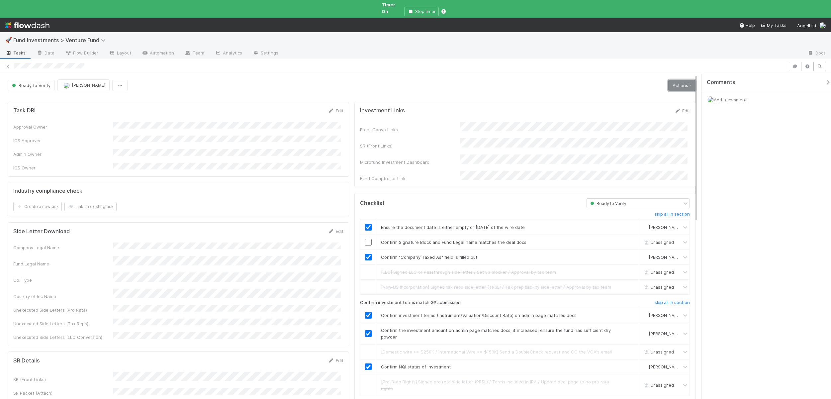
click at [676, 80] on link "Actions" at bounding box center [681, 85] width 27 height 11
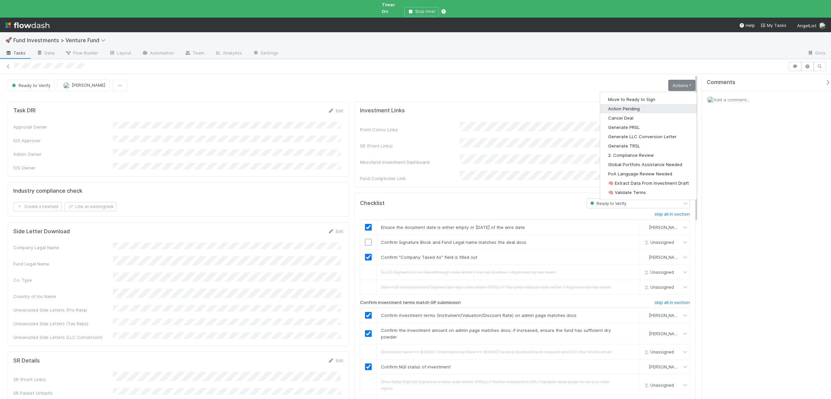
click at [620, 104] on button "Action Pending" at bounding box center [648, 108] width 97 height 9
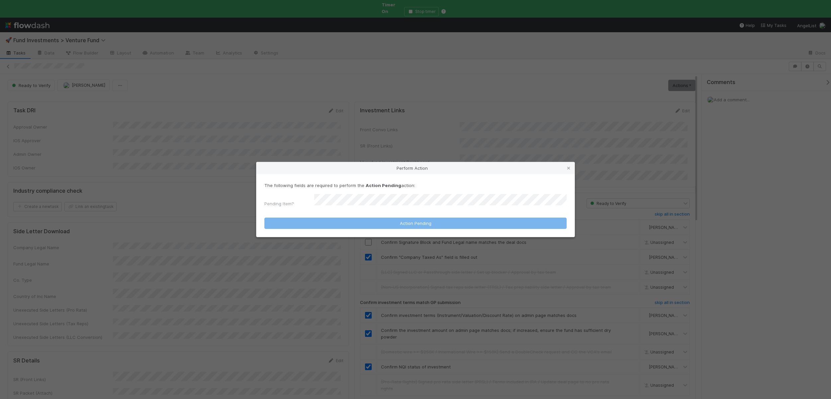
click at [333, 195] on div "The following fields are required to perform the Action Pending action: Pending…" at bounding box center [415, 196] width 302 height 28
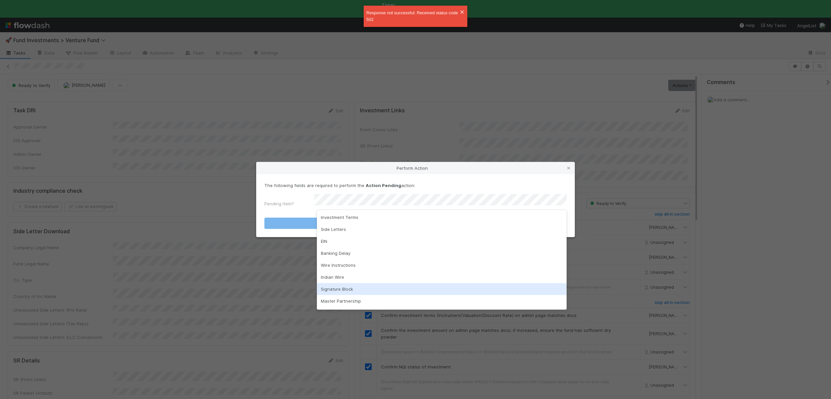
click at [337, 288] on div "Signature Block" at bounding box center [442, 289] width 250 height 12
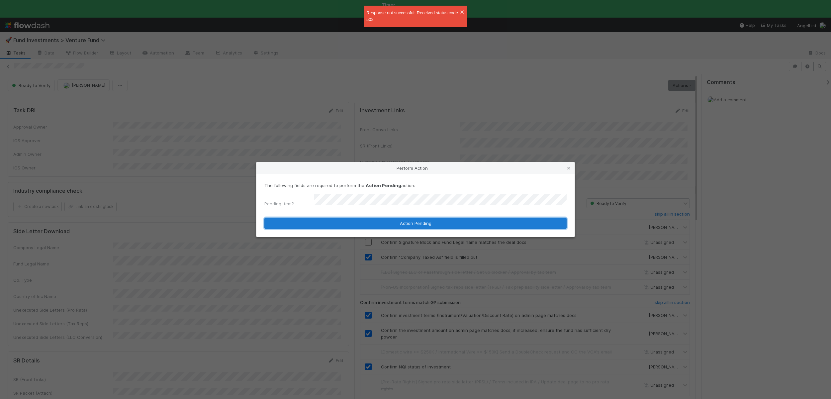
click at [397, 219] on button "Action Pending" at bounding box center [415, 223] width 302 height 11
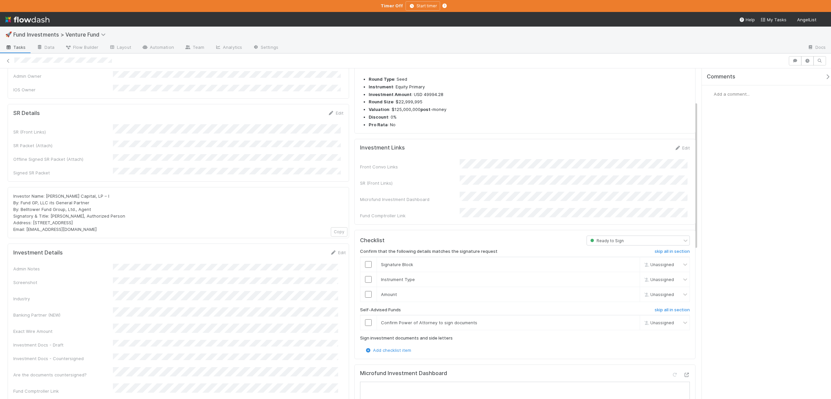
scroll to position [73, 0]
click at [657, 306] on h6 "skip all in section" at bounding box center [672, 308] width 35 height 5
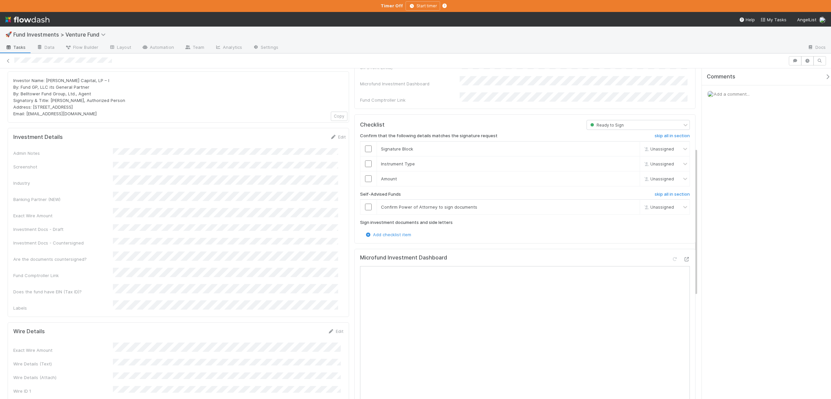
scroll to position [189, 0]
click at [658, 190] on h6 "skip all in section" at bounding box center [672, 192] width 35 height 5
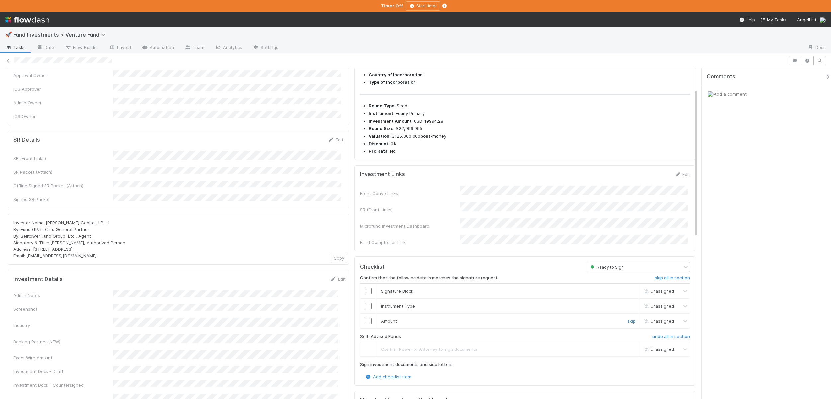
click at [366, 313] on td at bounding box center [368, 320] width 17 height 15
click at [366, 318] on input "checkbox" at bounding box center [368, 321] width 7 height 7
click at [368, 303] on input "checkbox" at bounding box center [368, 306] width 7 height 7
click at [365, 288] on input "checkbox" at bounding box center [368, 291] width 7 height 7
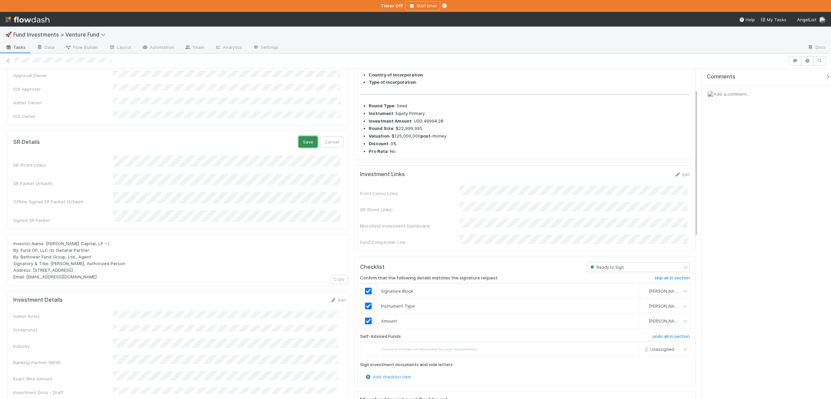
click at [304, 136] on button "Save" at bounding box center [308, 141] width 19 height 11
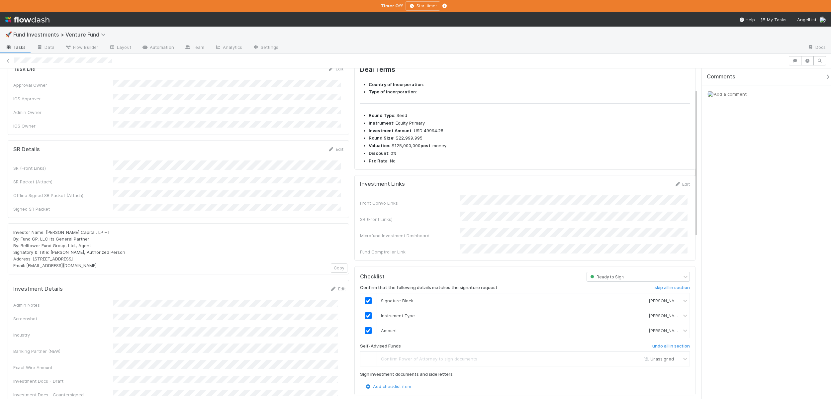
scroll to position [0, 0]
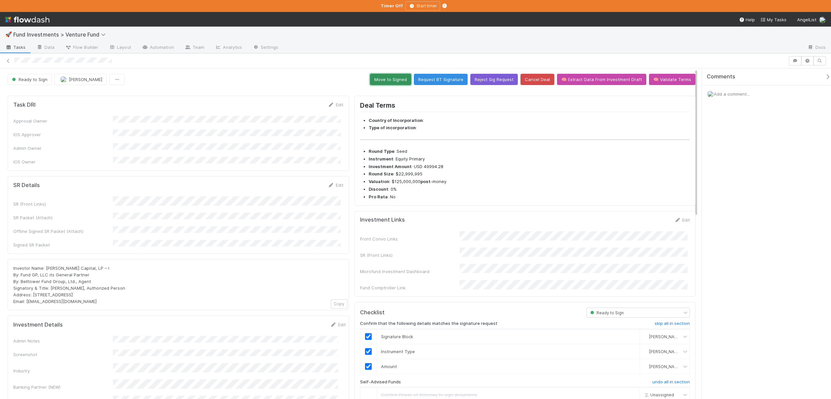
click at [388, 79] on button "Move to Signed" at bounding box center [390, 79] width 41 height 11
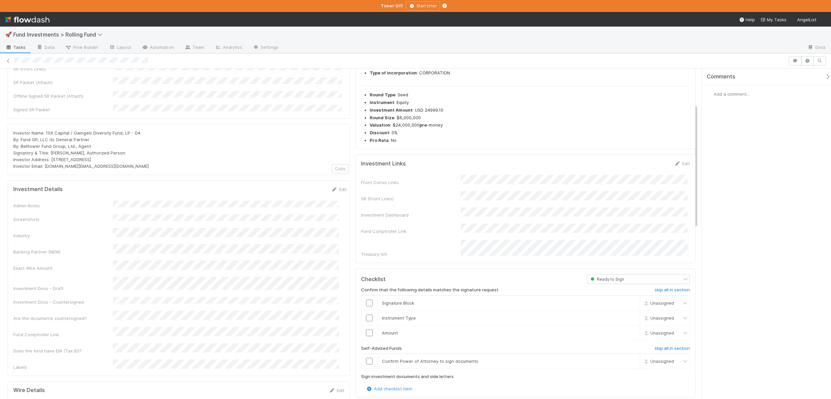
scroll to position [97, 0]
click at [660, 344] on h6 "skip all in section" at bounding box center [672, 346] width 35 height 5
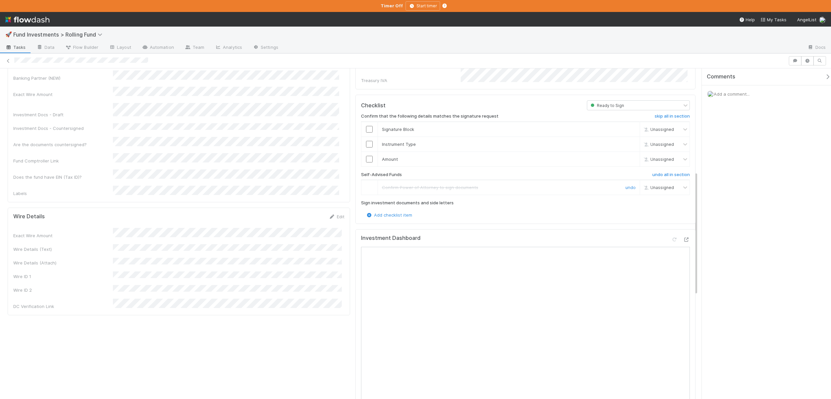
scroll to position [261, 0]
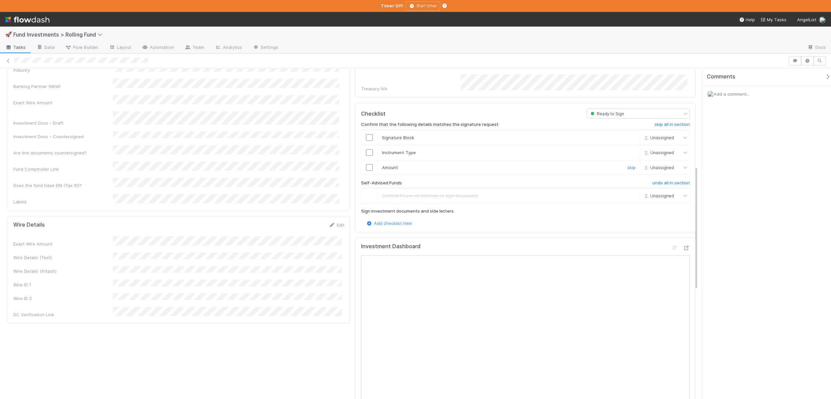
click at [366, 164] on input "checkbox" at bounding box center [369, 167] width 7 height 7
click at [367, 149] on input "checkbox" at bounding box center [369, 152] width 7 height 7
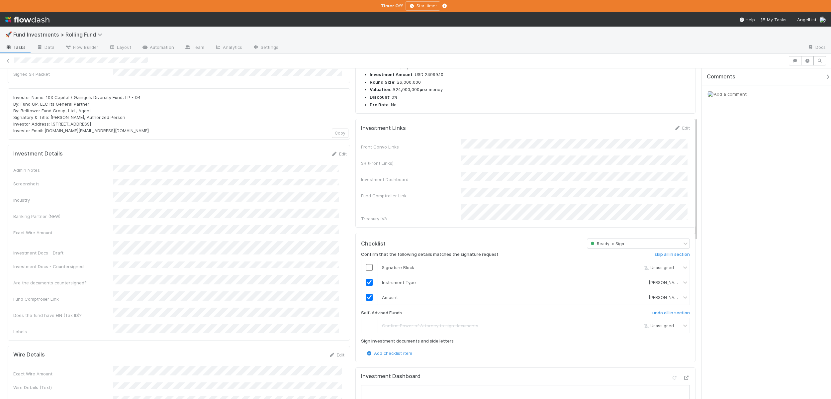
scroll to position [131, 0]
click at [368, 264] on input "checkbox" at bounding box center [369, 267] width 7 height 7
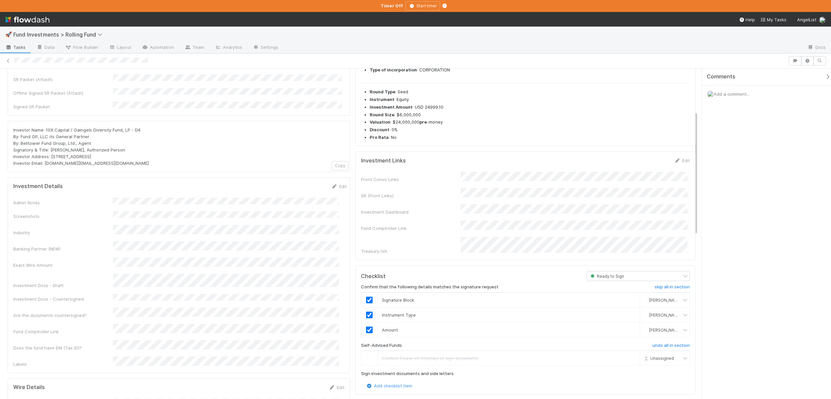
scroll to position [0, 0]
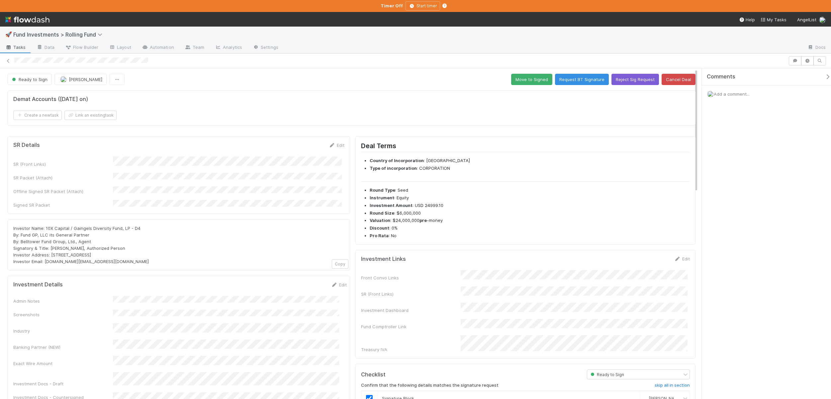
click at [122, 204] on div "SR Details Edit SR (Front Links) SR Packet (Attach) Offline Signed SR Packet (A…" at bounding box center [179, 175] width 342 height 78
click at [121, 203] on div "SR Details Edit SR (Front Links) SR Packet (Attach) Offline Signed SR Packet (A…" at bounding box center [179, 175] width 342 height 78
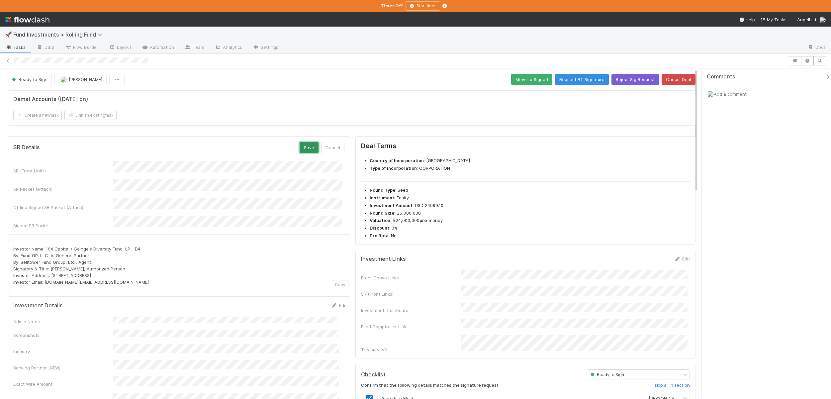
click at [311, 145] on button "Save" at bounding box center [309, 147] width 19 height 11
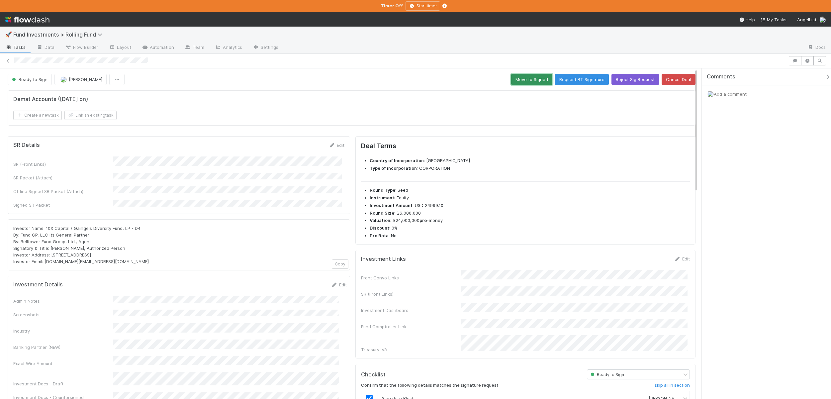
click at [529, 78] on button "Move to Signed" at bounding box center [531, 79] width 41 height 11
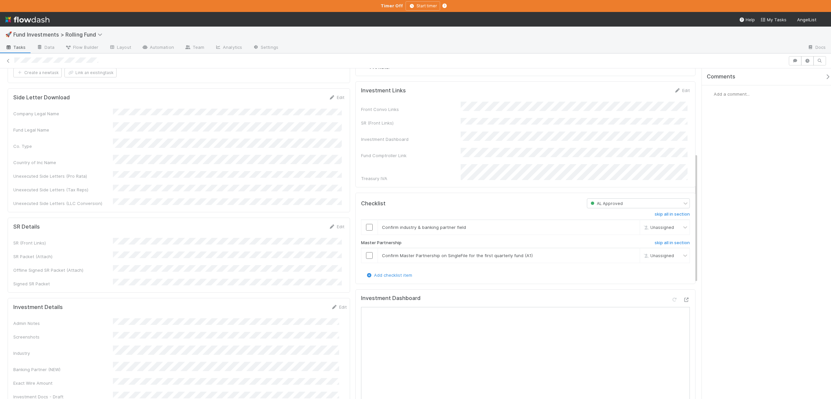
scroll to position [161, 0]
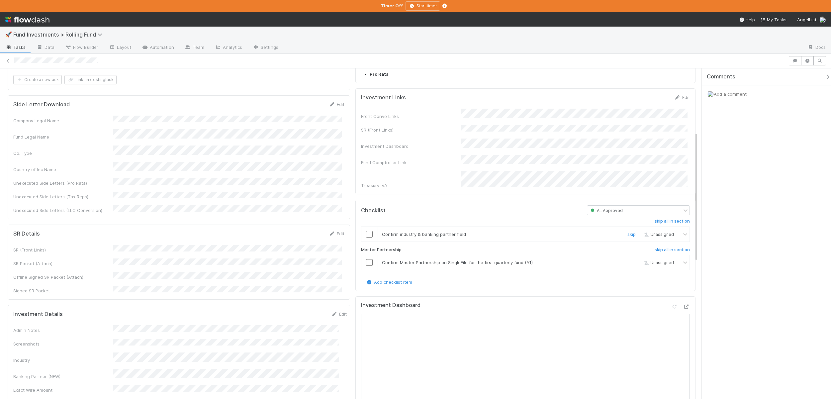
click at [368, 231] on input "checkbox" at bounding box center [369, 234] width 7 height 7
click at [363, 259] on div at bounding box center [369, 262] width 16 height 7
click at [367, 259] on input "checkbox" at bounding box center [369, 262] width 7 height 7
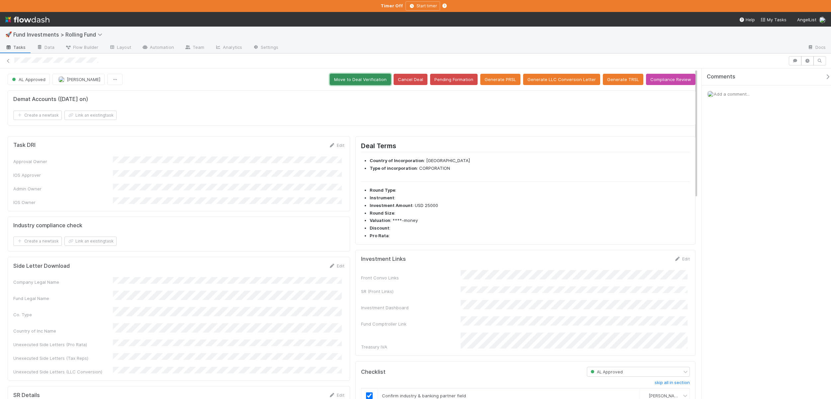
click at [356, 82] on button "Move to Deal Verification" at bounding box center [360, 79] width 61 height 11
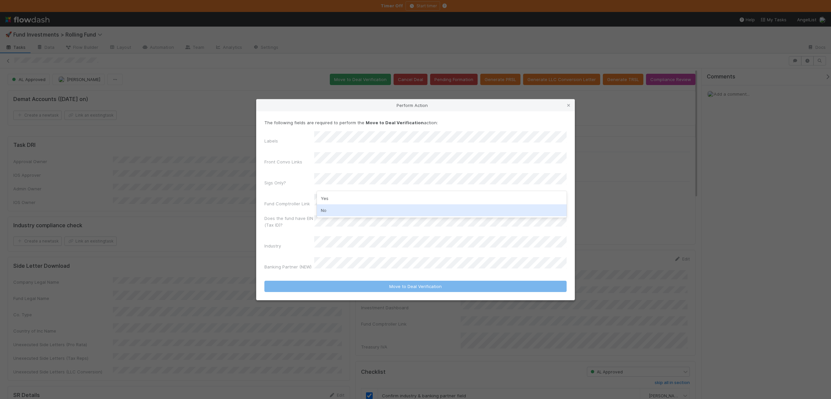
click at [323, 210] on div "No" at bounding box center [442, 210] width 250 height 12
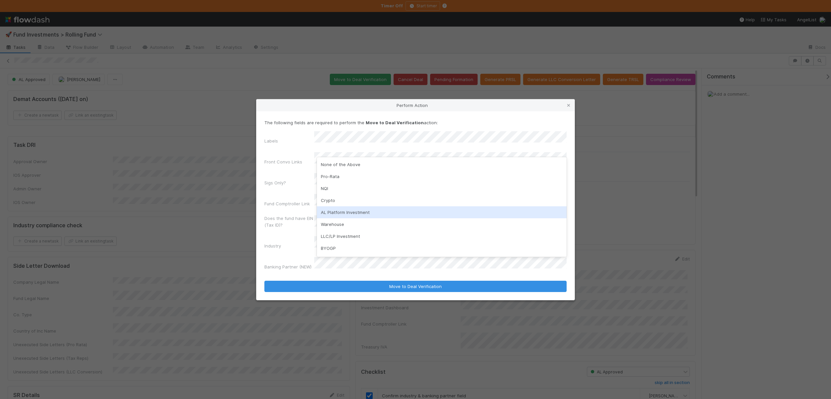
click at [348, 207] on div "AL Platform Investment" at bounding box center [442, 212] width 250 height 12
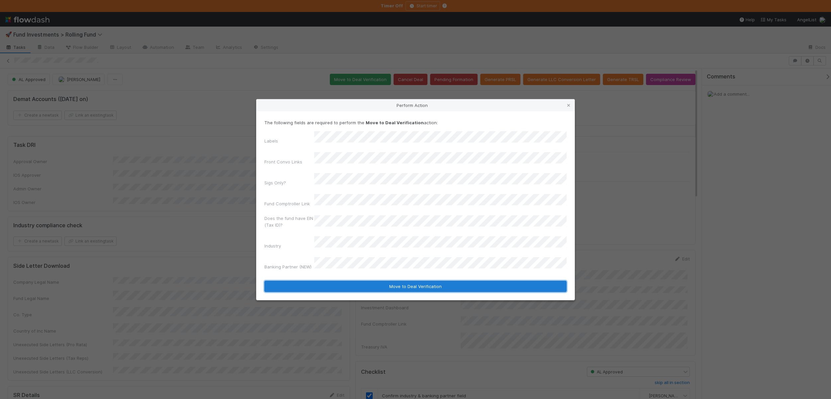
click at [344, 281] on button "Move to Deal Verification" at bounding box center [415, 286] width 302 height 11
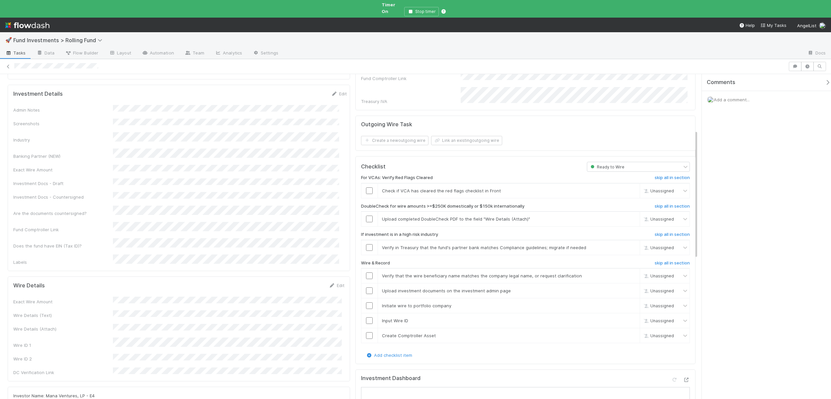
scroll to position [142, 0]
click at [627, 214] on link "skip" at bounding box center [631, 216] width 8 height 5
click at [655, 173] on h6 "skip all in section" at bounding box center [672, 175] width 35 height 5
click at [653, 173] on h6 "undo all in section" at bounding box center [671, 175] width 38 height 5
click at [655, 230] on h6 "skip all in section" at bounding box center [672, 232] width 35 height 5
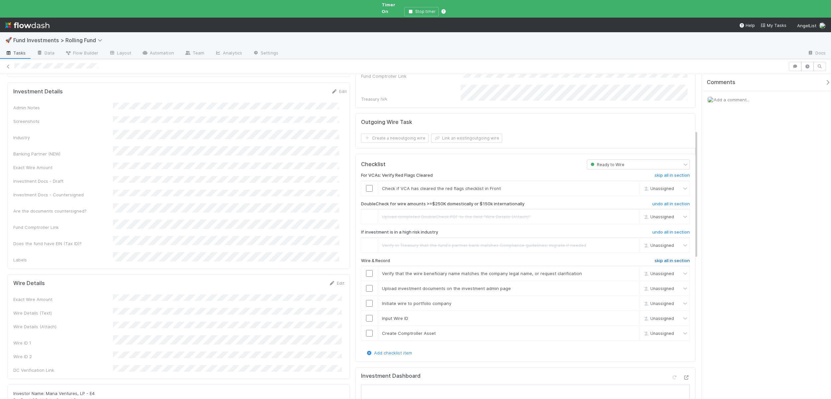
click at [666, 258] on h6 "skip all in section" at bounding box center [672, 260] width 35 height 5
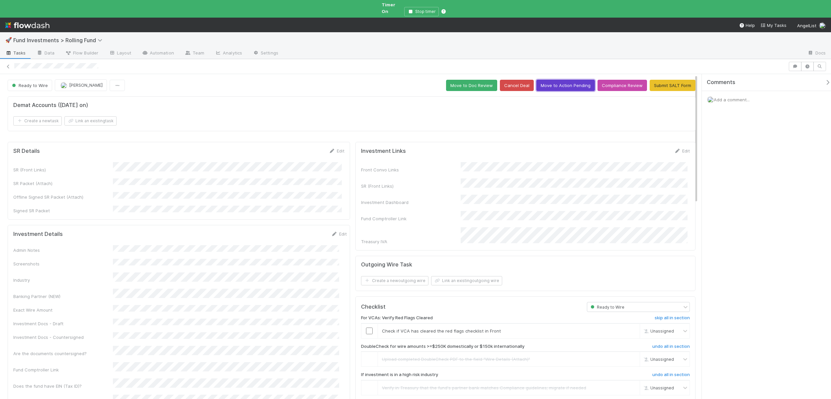
click at [546, 80] on button "Move to Action Pending" at bounding box center [565, 85] width 58 height 11
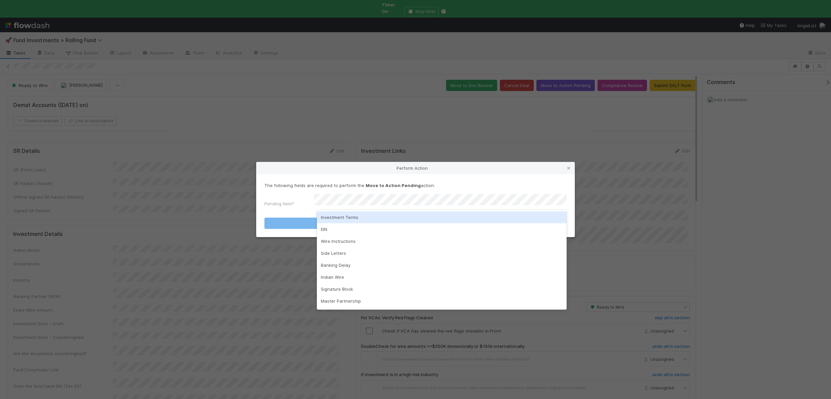
click at [342, 214] on div "Investment Terms" at bounding box center [442, 217] width 250 height 12
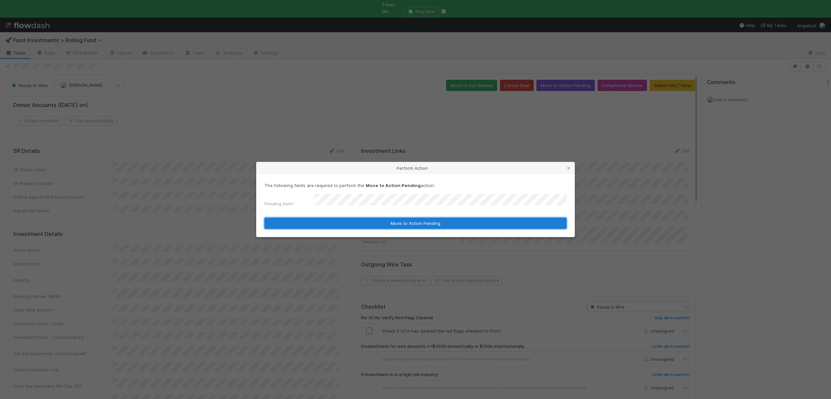
click at [348, 222] on button "Move to Action Pending" at bounding box center [415, 223] width 302 height 11
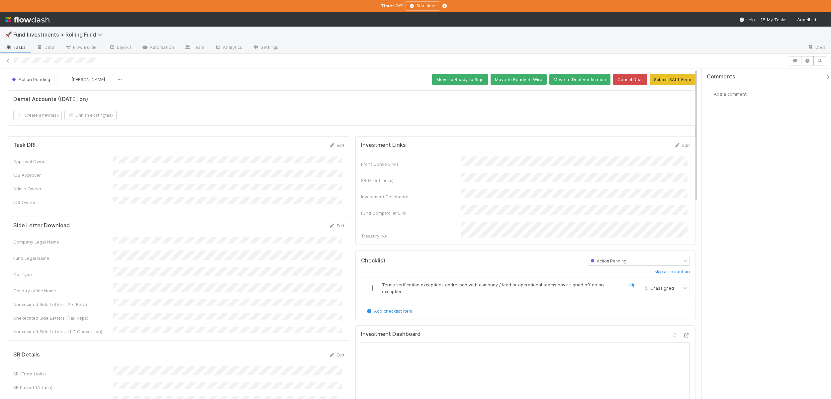
click at [366, 285] on input "checkbox" at bounding box center [369, 288] width 7 height 7
click at [525, 77] on button "Move to Ready to Wire" at bounding box center [519, 79] width 56 height 11
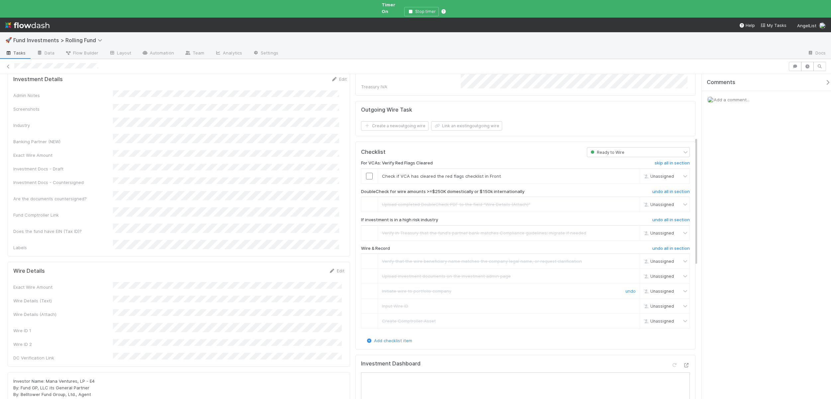
scroll to position [196, 0]
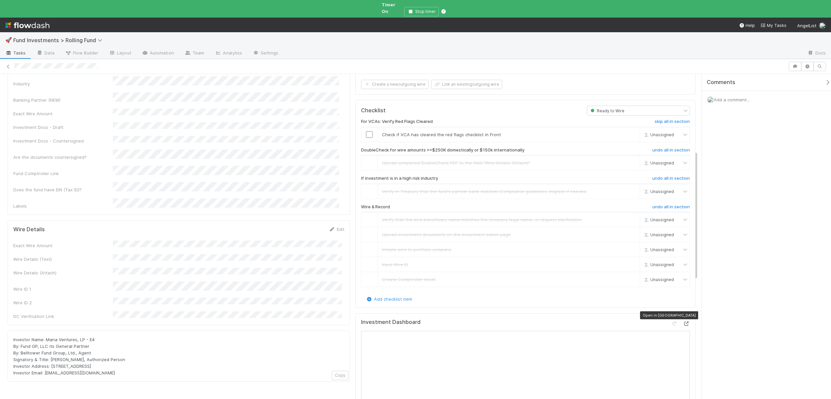
click at [683, 322] on icon at bounding box center [686, 324] width 7 height 4
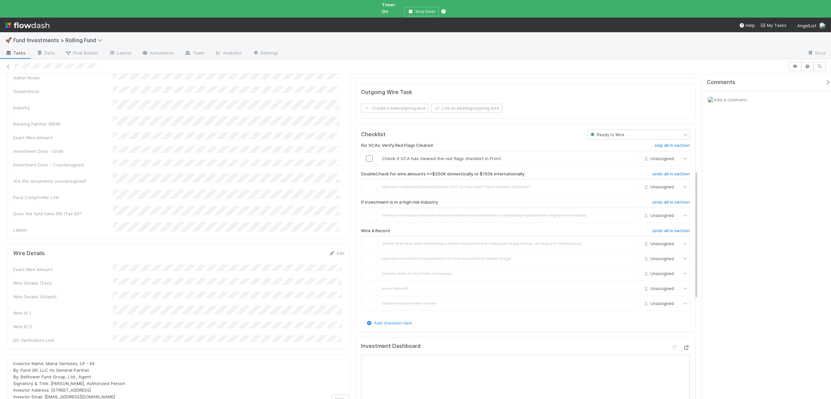
scroll to position [117, 0]
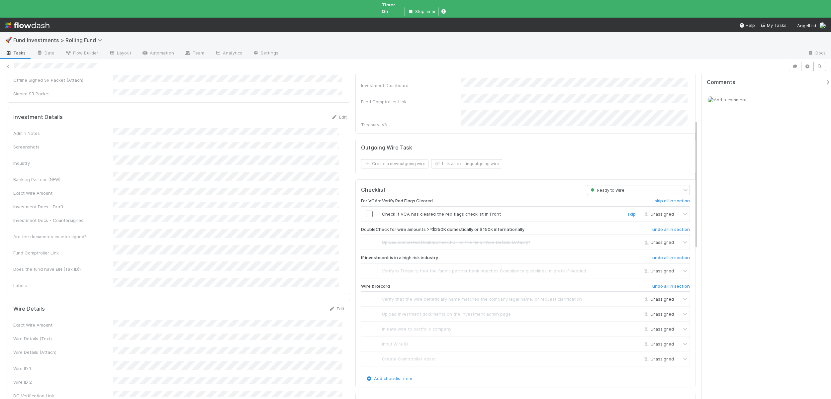
click at [367, 211] on input "checkbox" at bounding box center [369, 214] width 7 height 7
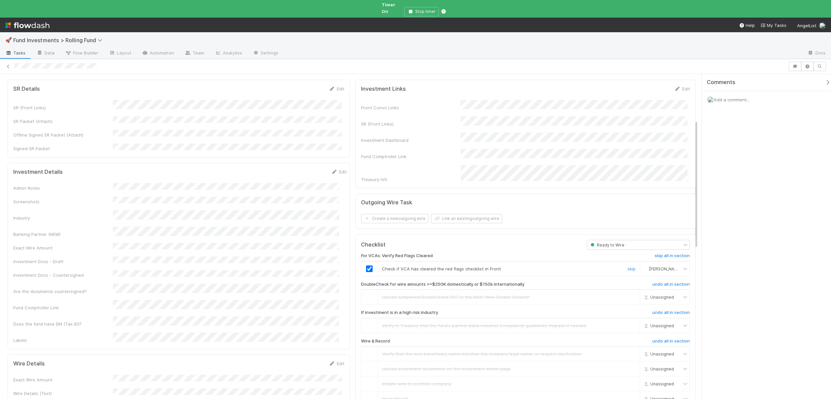
scroll to position [0, 0]
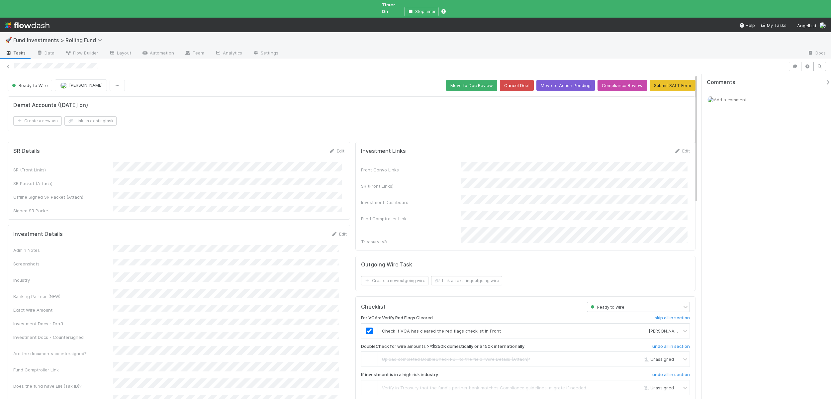
click at [455, 80] on button "Move to Doc Review" at bounding box center [471, 85] width 51 height 11
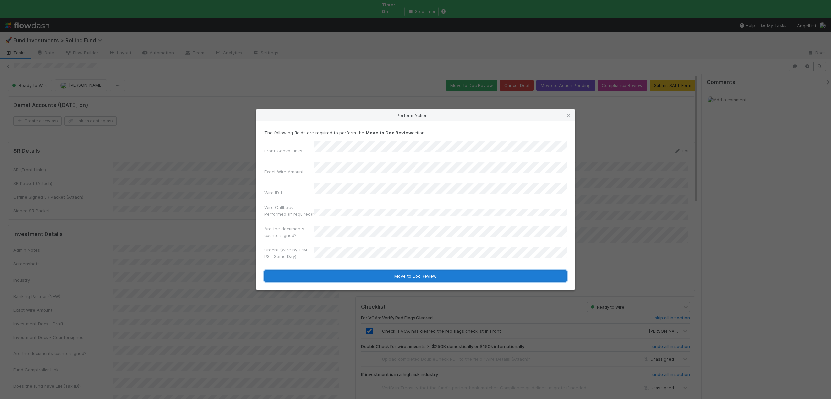
click at [349, 270] on button "Move to Doc Review" at bounding box center [415, 275] width 302 height 11
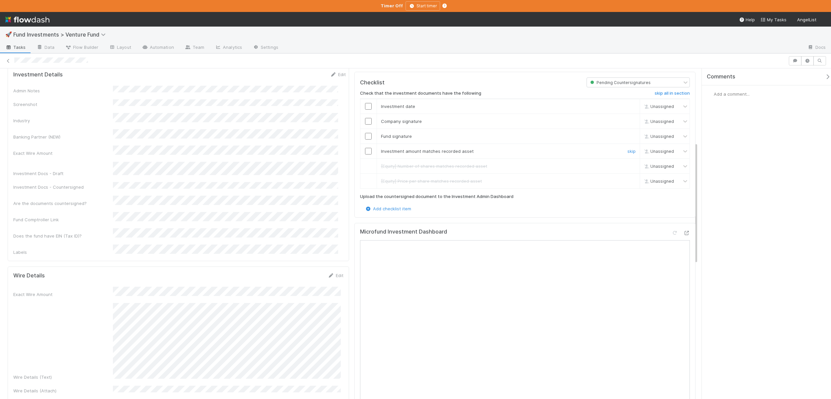
scroll to position [240, 0]
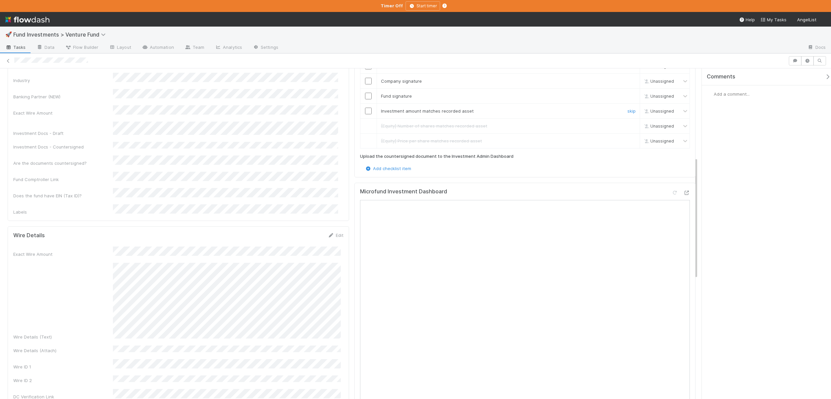
click at [365, 110] on input "checkbox" at bounding box center [368, 111] width 7 height 7
click at [365, 95] on input "checkbox" at bounding box center [368, 96] width 7 height 7
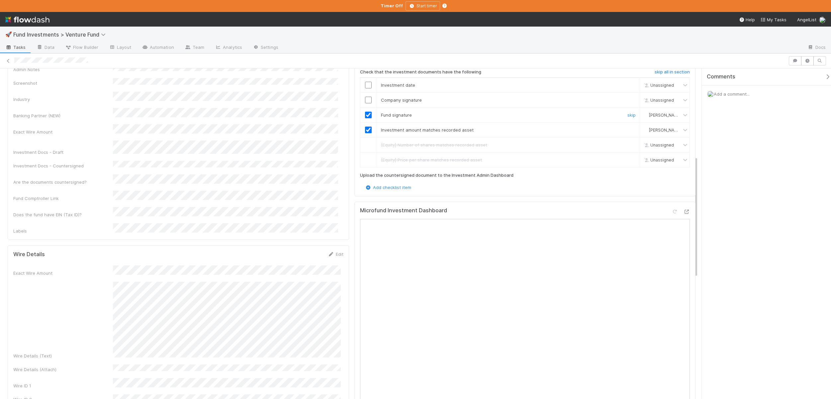
scroll to position [184, 0]
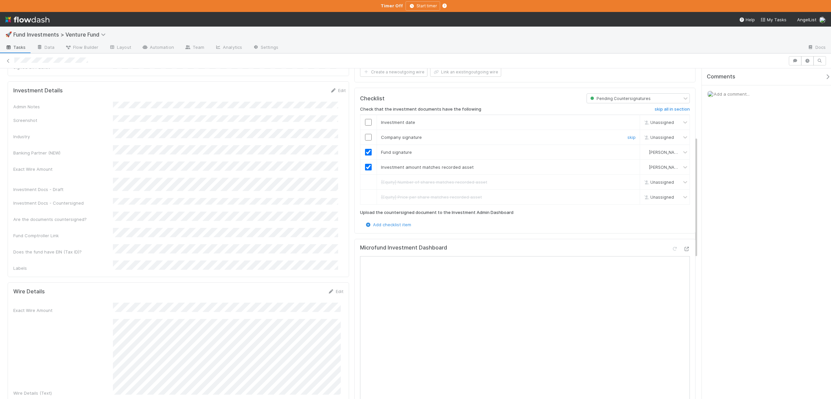
click at [366, 135] on input "checkbox" at bounding box center [368, 137] width 7 height 7
click at [367, 119] on input "checkbox" at bounding box center [368, 122] width 7 height 7
click at [366, 119] on input "checkbox" at bounding box center [368, 122] width 7 height 7
checkbox input "true"
click at [683, 247] on icon at bounding box center [686, 249] width 7 height 4
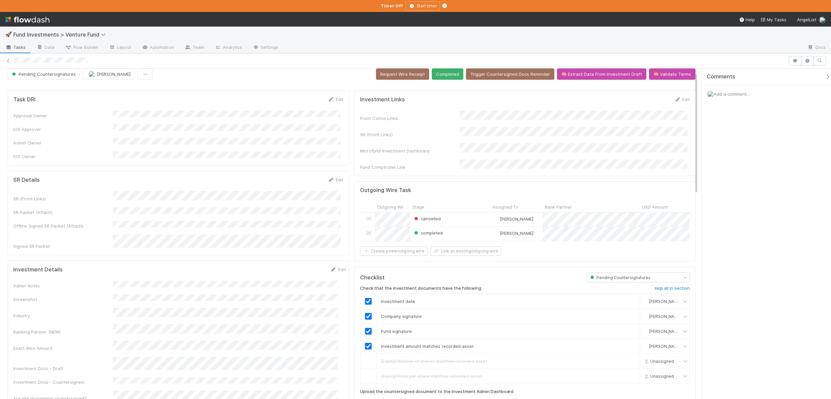
scroll to position [0, 0]
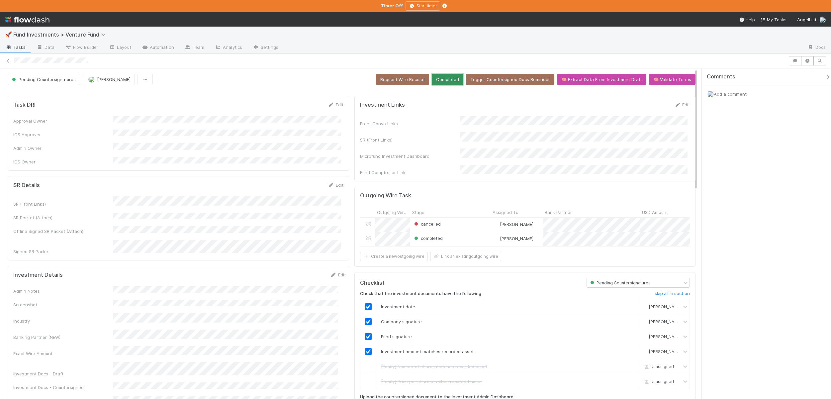
click at [448, 76] on button "Completed" at bounding box center [448, 79] width 32 height 11
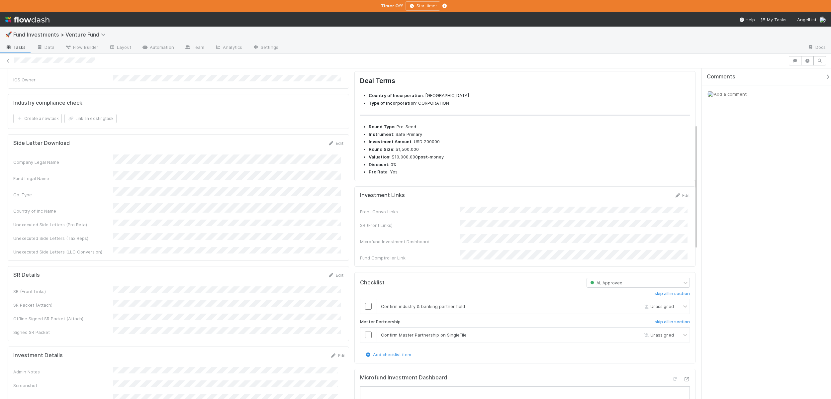
scroll to position [149, 0]
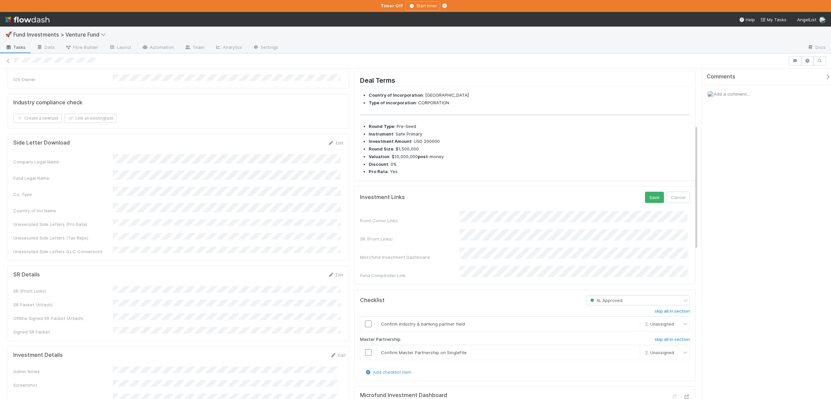
click at [645, 192] on button "Save" at bounding box center [654, 197] width 19 height 11
click at [651, 203] on button "Save" at bounding box center [654, 197] width 19 height 11
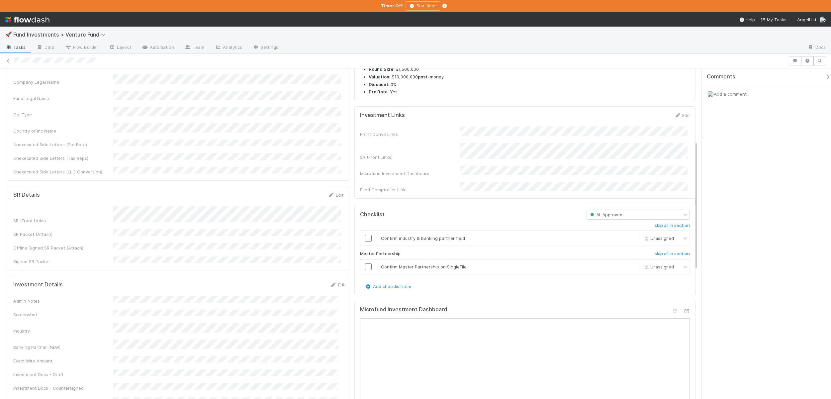
scroll to position [191, 0]
click at [367, 239] on input "checkbox" at bounding box center [368, 236] width 7 height 7
click at [365, 268] on input "checkbox" at bounding box center [368, 264] width 7 height 7
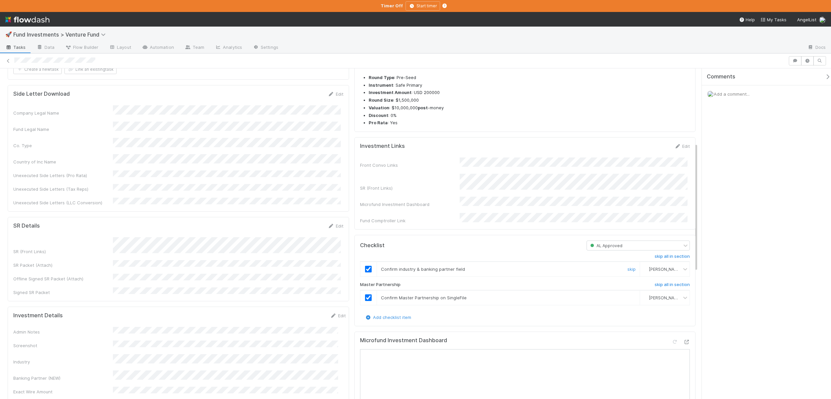
scroll to position [0, 0]
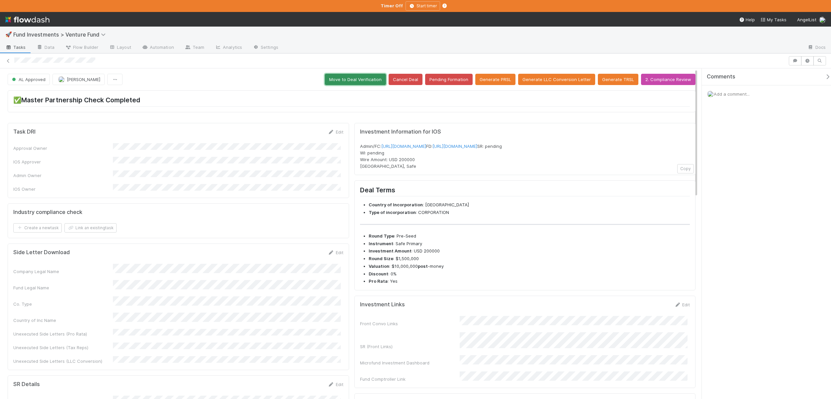
click at [356, 77] on button "Move to Deal Verification" at bounding box center [355, 79] width 61 height 11
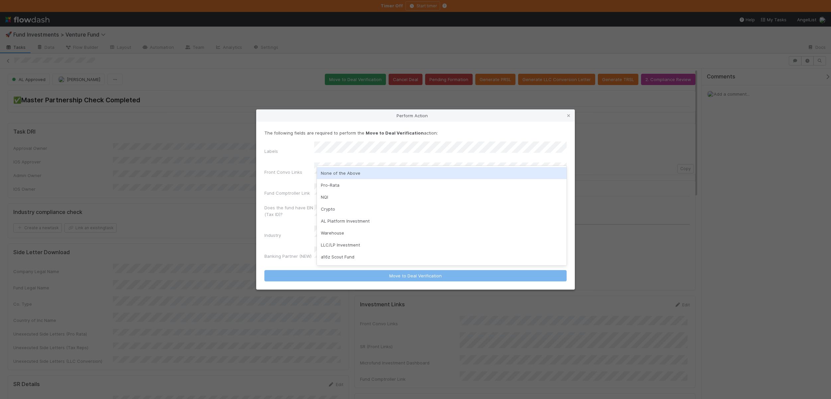
click at [329, 173] on div "None of the Above" at bounding box center [442, 173] width 250 height 12
click at [326, 185] on div "Pro-Rata" at bounding box center [442, 185] width 250 height 12
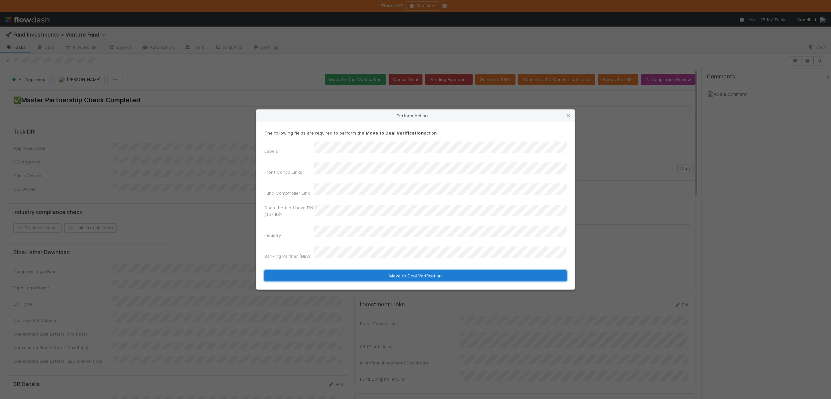
click at [348, 270] on button "Move to Deal Verification" at bounding box center [415, 275] width 302 height 11
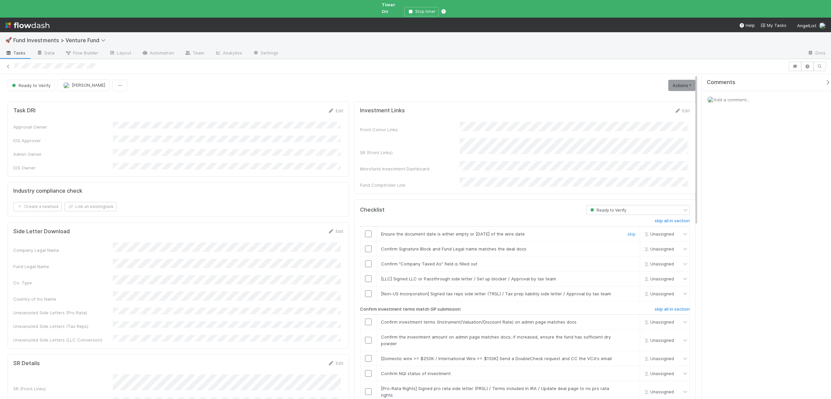
click at [364, 226] on td at bounding box center [368, 233] width 17 height 15
click at [368, 231] on input "checkbox" at bounding box center [368, 234] width 7 height 7
click at [365, 245] on input "checkbox" at bounding box center [368, 248] width 7 height 7
click at [366, 260] on input "checkbox" at bounding box center [368, 263] width 7 height 7
click at [627, 276] on link "skip" at bounding box center [631, 278] width 8 height 5
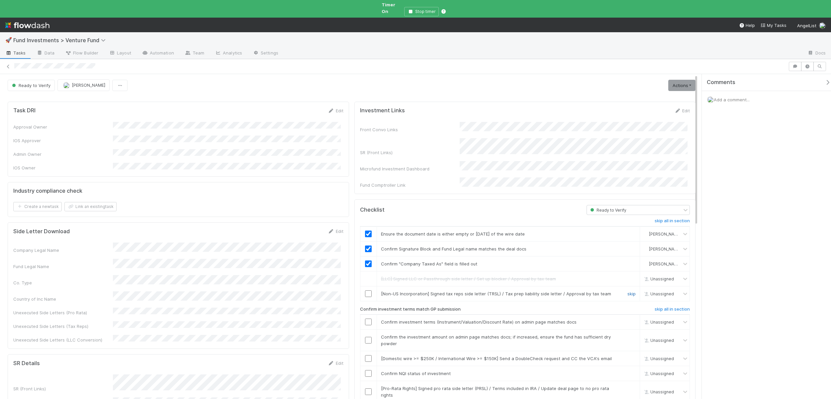
click at [627, 291] on link "skip" at bounding box center [631, 293] width 8 height 5
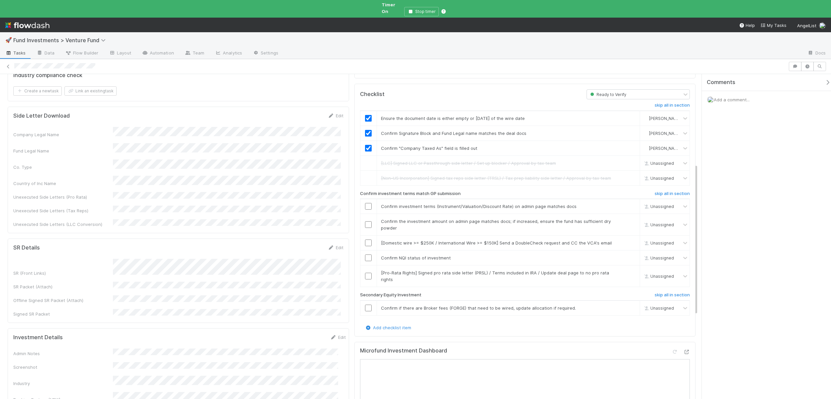
scroll to position [199, 0]
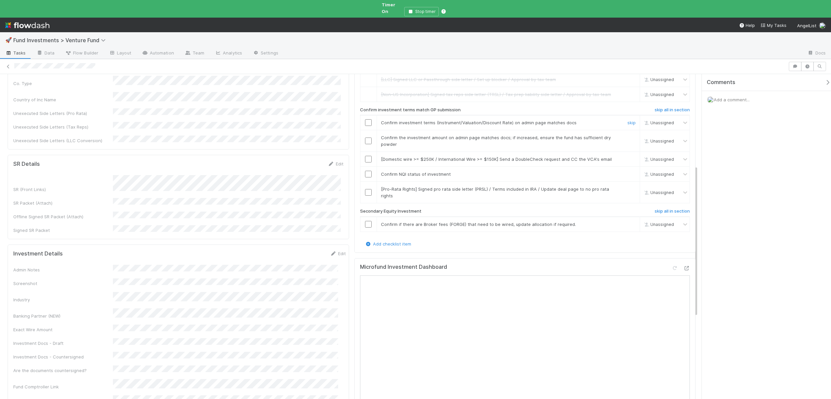
click at [367, 119] on input "checkbox" at bounding box center [368, 122] width 7 height 7
click at [366, 138] on input "checkbox" at bounding box center [368, 141] width 7 height 7
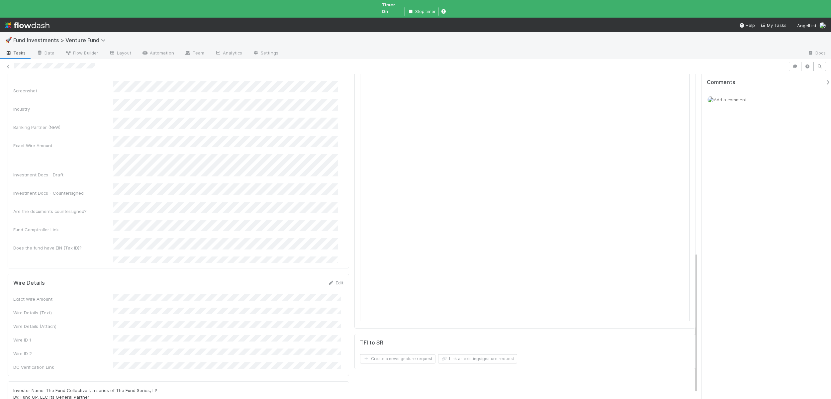
scroll to position [278, 0]
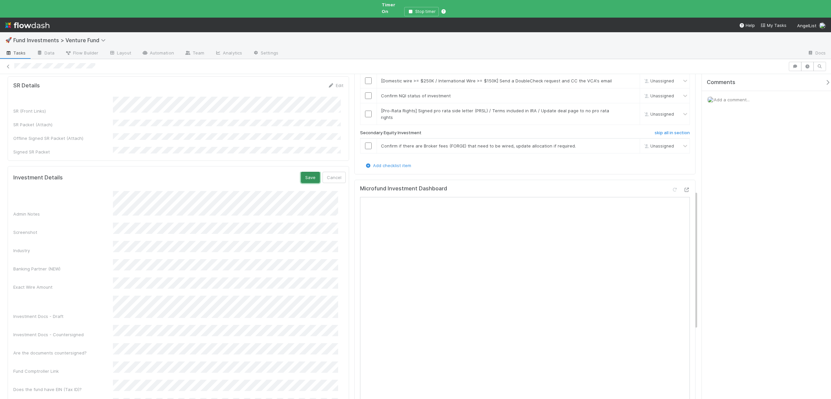
click at [303, 172] on button "Save" at bounding box center [310, 177] width 19 height 11
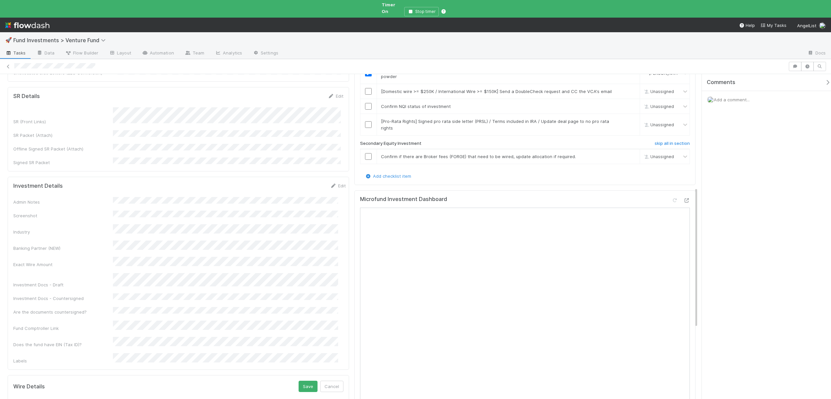
scroll to position [265, 0]
click at [311, 383] on button "Save" at bounding box center [308, 388] width 19 height 11
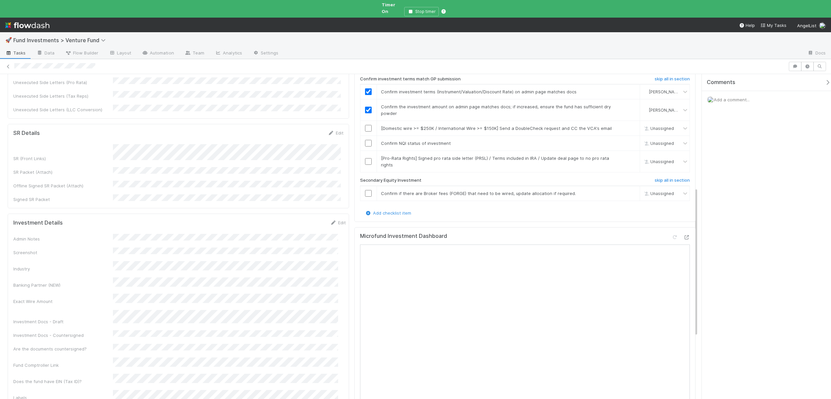
scroll to position [186, 0]
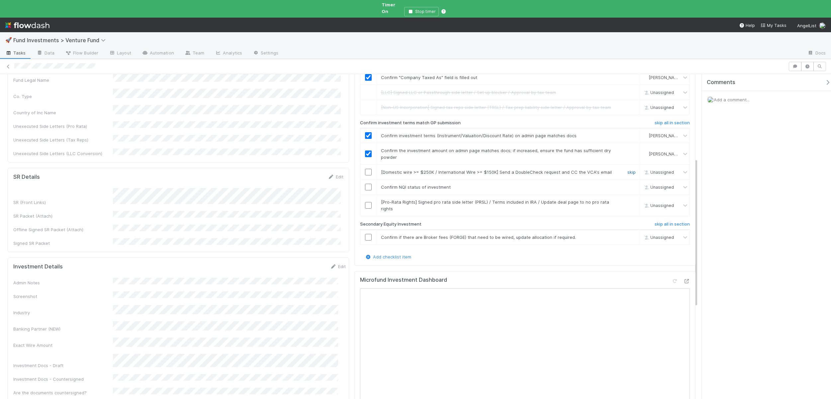
click at [627, 169] on link "skip" at bounding box center [631, 171] width 8 height 5
click at [366, 184] on input "checkbox" at bounding box center [368, 187] width 7 height 7
click at [366, 202] on input "checkbox" at bounding box center [368, 205] width 7 height 7
click at [365, 202] on input "checkbox" at bounding box center [368, 205] width 7 height 7
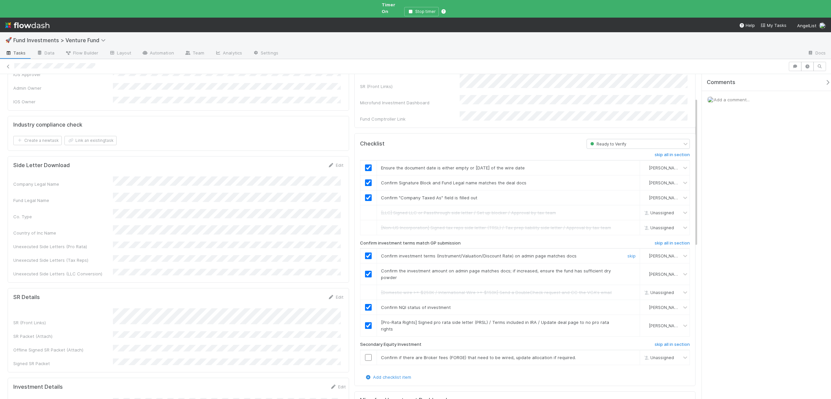
scroll to position [0, 0]
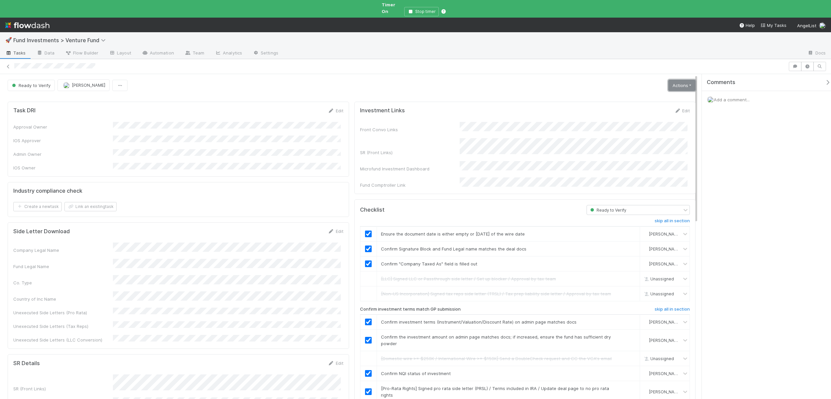
click at [675, 80] on link "Actions" at bounding box center [681, 85] width 27 height 11
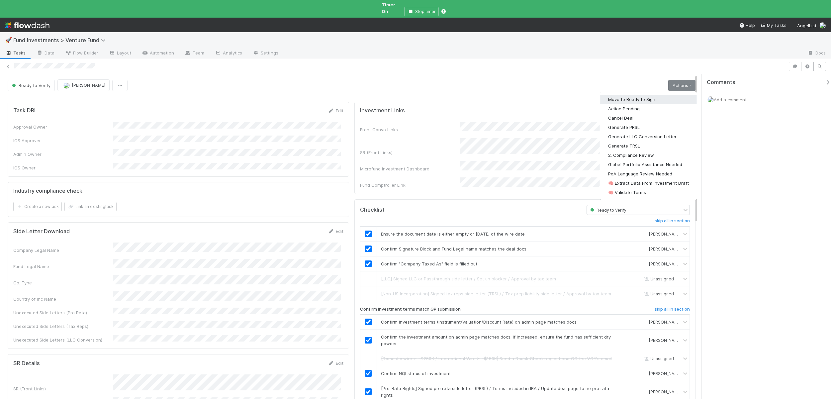
click at [608, 95] on button "Move to Ready to Sign" at bounding box center [648, 99] width 97 height 9
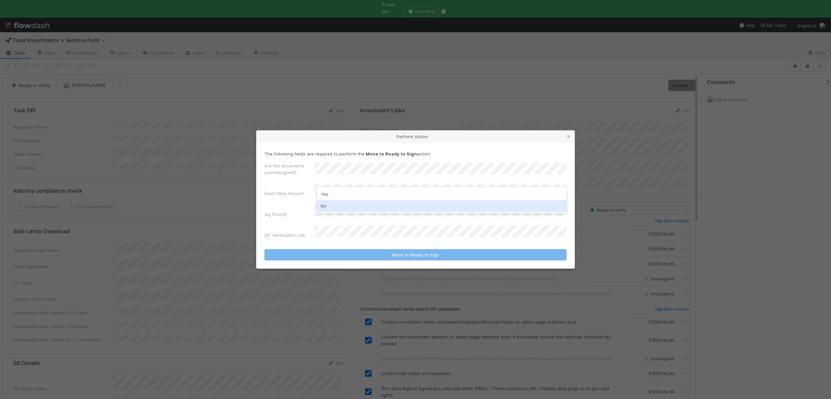
click at [331, 204] on div "No" at bounding box center [442, 206] width 250 height 12
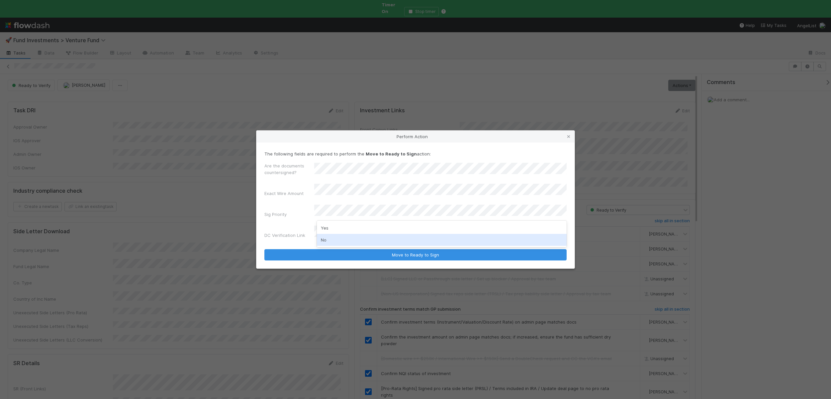
click at [329, 236] on div "No" at bounding box center [442, 240] width 250 height 12
click at [329, 235] on div "DC Verification Link" at bounding box center [415, 234] width 302 height 16
click at [264, 249] on button "Move to Ready to Sign" at bounding box center [415, 254] width 302 height 11
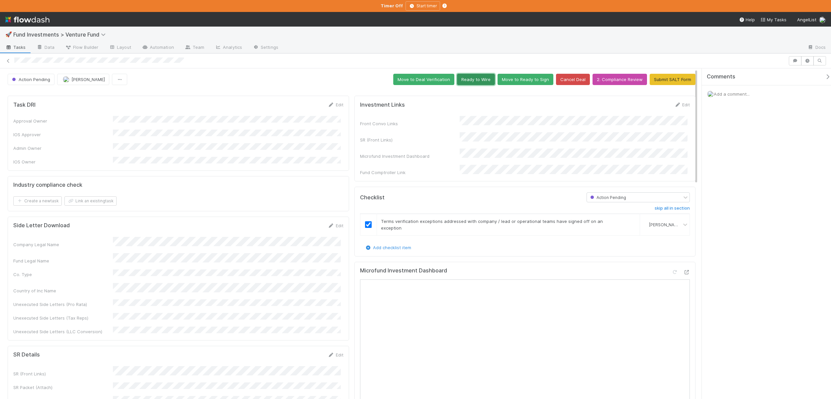
click at [467, 79] on button "Ready to Wire" at bounding box center [476, 79] width 38 height 11
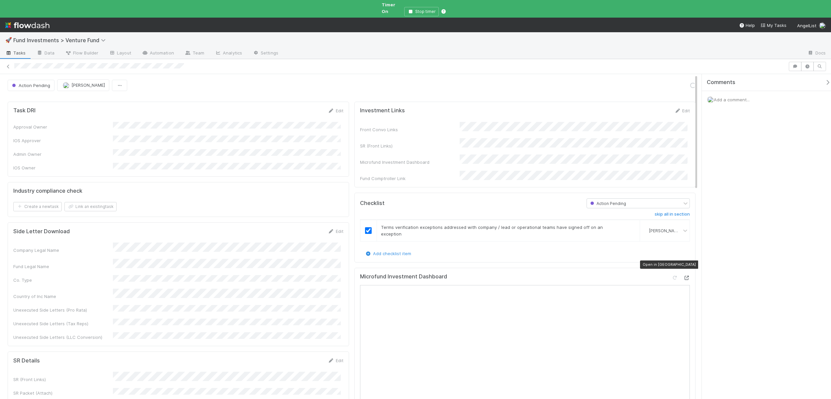
click at [685, 276] on icon at bounding box center [686, 278] width 7 height 4
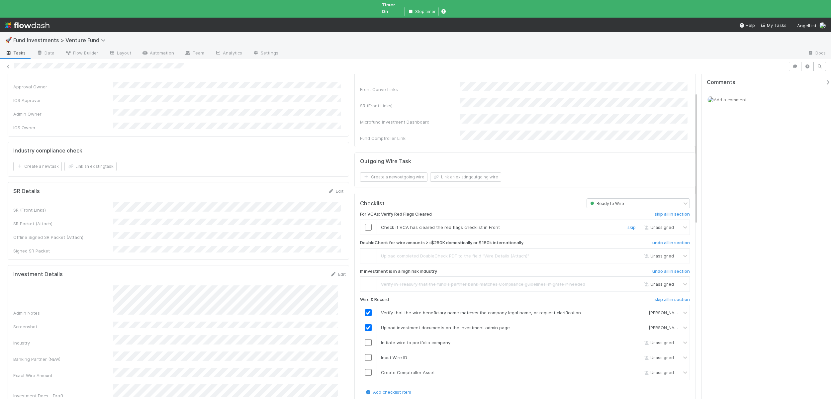
scroll to position [53, 0]
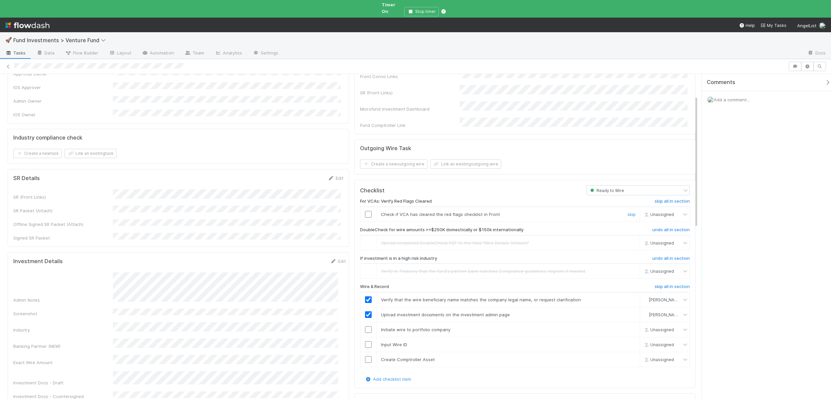
click at [360, 211] on div at bounding box center [368, 214] width 16 height 7
click at [366, 211] on input "checkbox" at bounding box center [368, 214] width 7 height 7
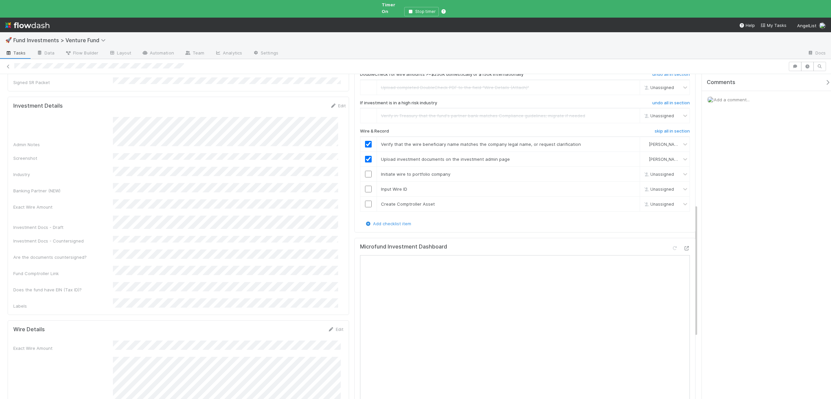
scroll to position [195, 0]
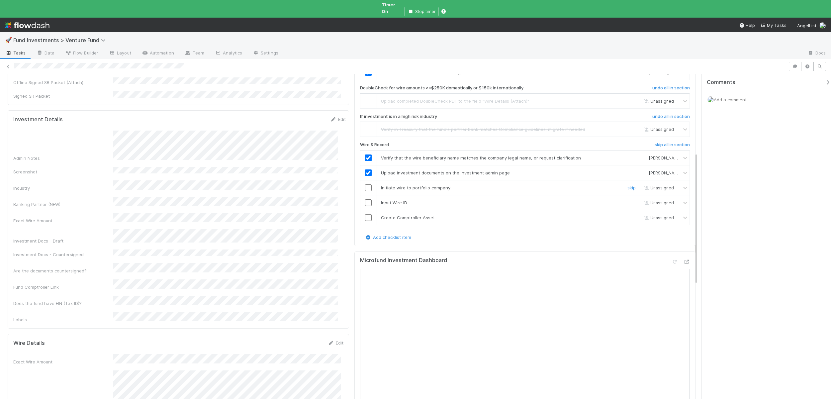
click at [365, 184] on input "checkbox" at bounding box center [368, 187] width 7 height 7
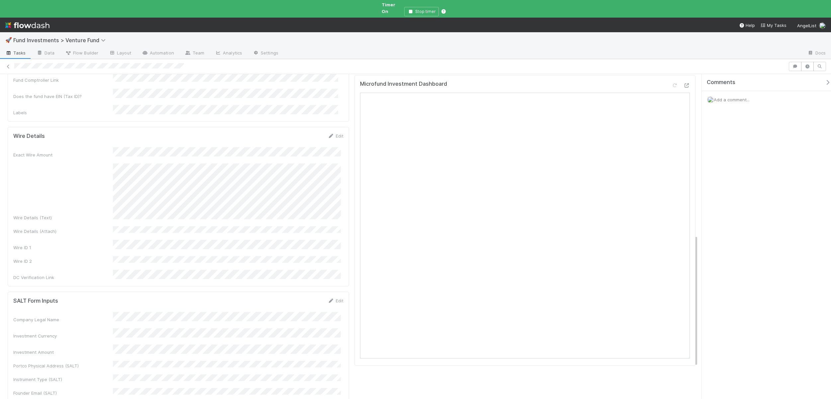
scroll to position [259, 0]
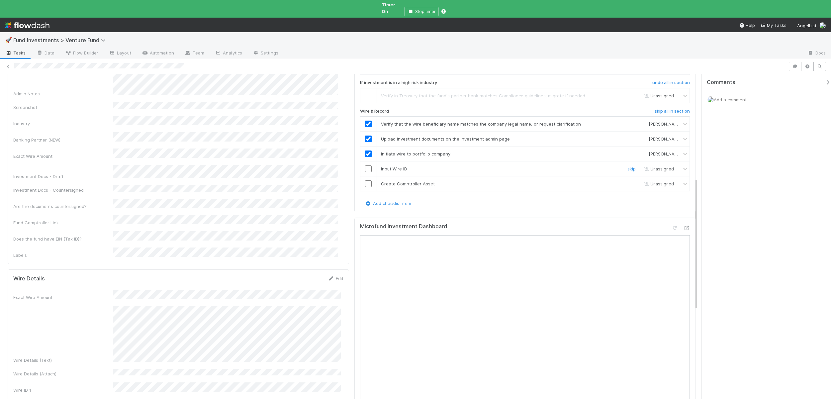
click at [366, 165] on input "checkbox" at bounding box center [368, 168] width 7 height 7
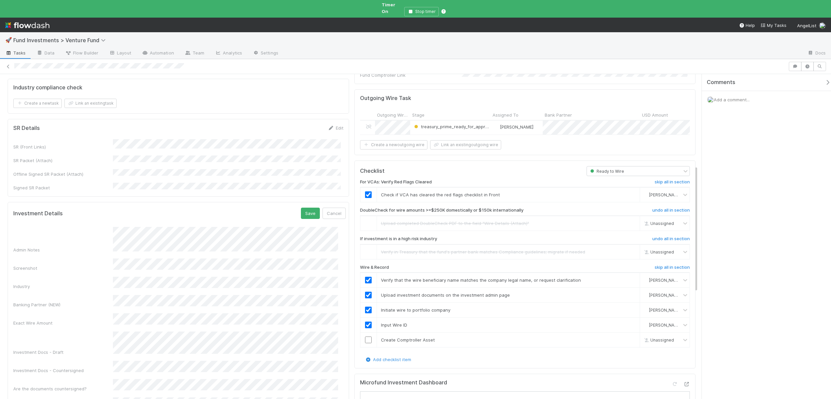
scroll to position [100, 0]
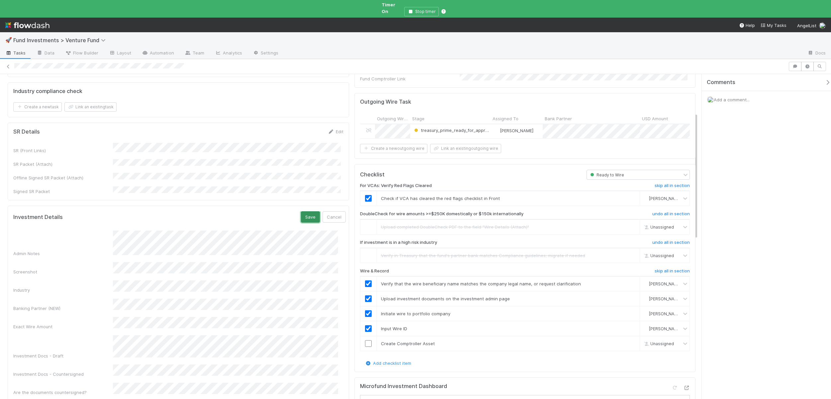
click at [301, 211] on button "Save" at bounding box center [310, 216] width 19 height 11
click at [366, 340] on input "checkbox" at bounding box center [368, 343] width 7 height 7
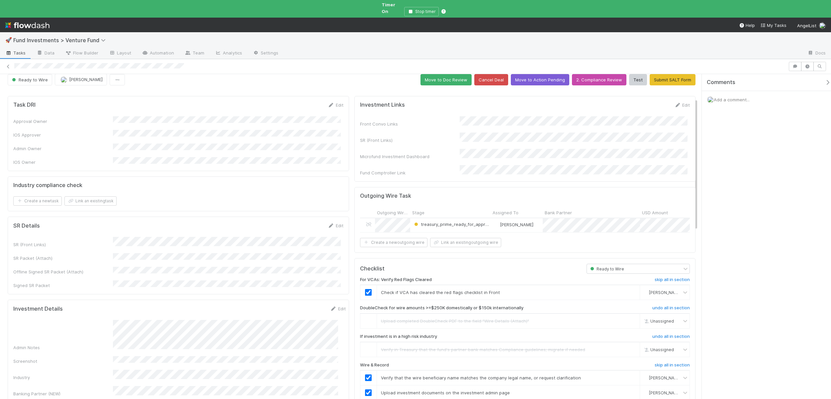
scroll to position [0, 0]
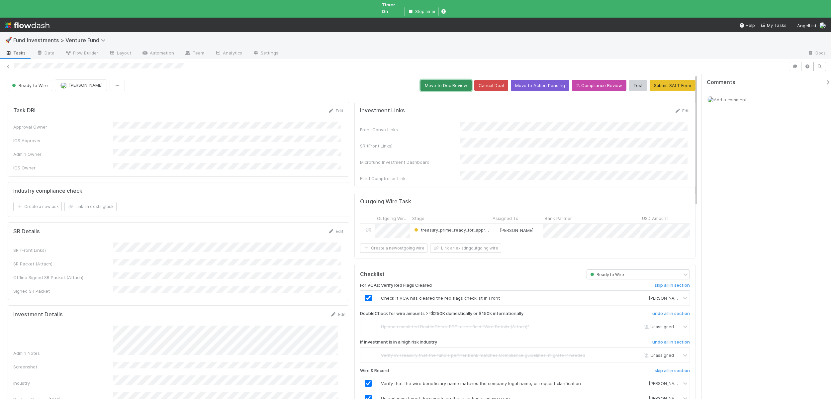
click at [441, 80] on button "Move to Doc Review" at bounding box center [446, 85] width 51 height 11
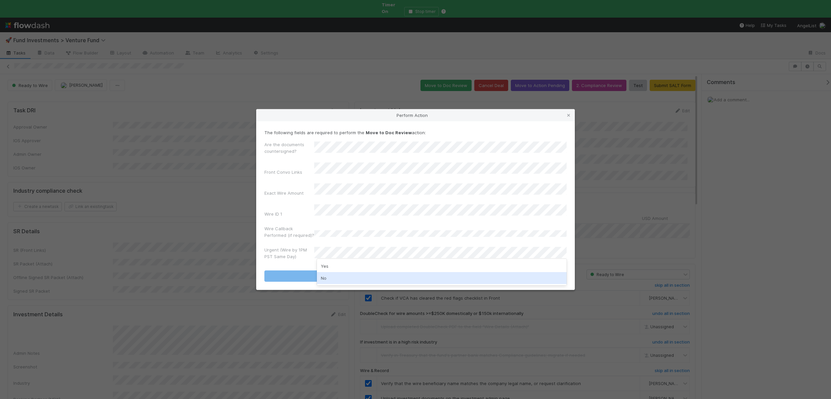
click at [322, 279] on div "No" at bounding box center [442, 278] width 250 height 12
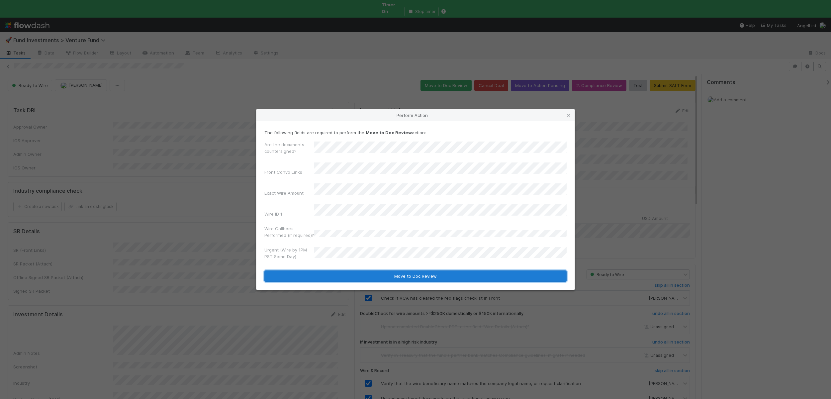
click at [324, 274] on button "Move to Doc Review" at bounding box center [415, 275] width 302 height 11
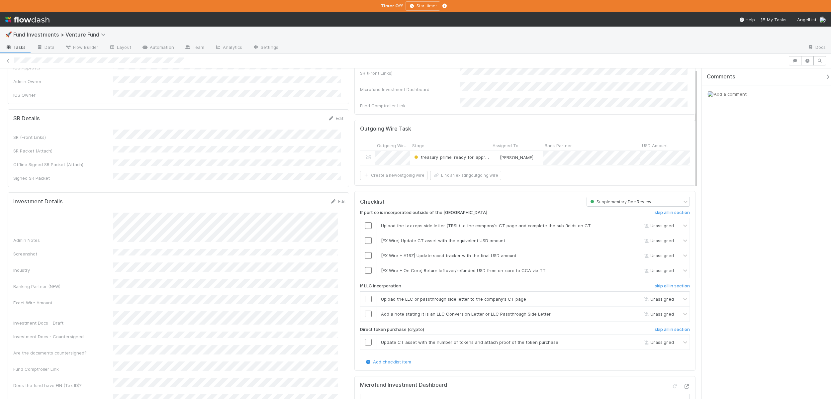
scroll to position [68, 0]
click at [365, 221] on input "checkbox" at bounding box center [368, 224] width 7 height 7
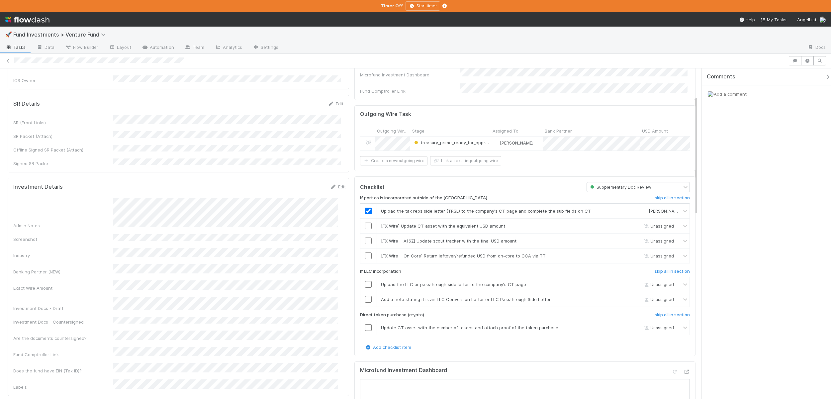
scroll to position [82, 0]
click at [628, 223] on link "skip" at bounding box center [631, 225] width 8 height 5
click at [630, 237] on link "skip" at bounding box center [631, 239] width 8 height 5
click at [628, 223] on link "skip" at bounding box center [631, 225] width 8 height 5
click at [627, 249] on td "[FX Wire + On Core] Return leftover/refunded USD from on-core to CCA via TT skip" at bounding box center [508, 254] width 263 height 15
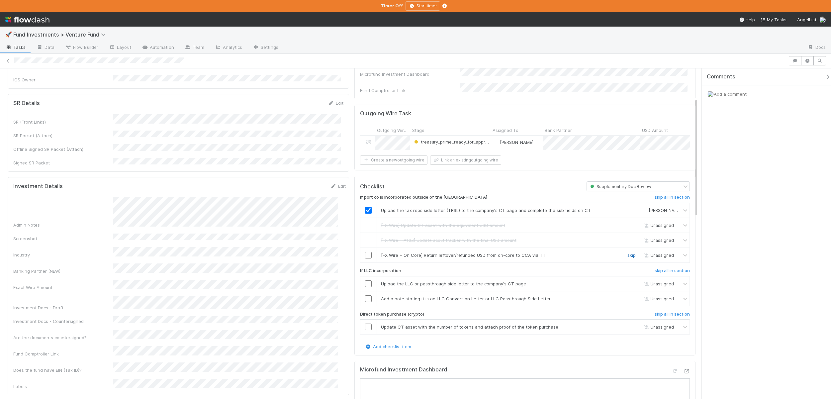
click at [627, 252] on link "skip" at bounding box center [631, 254] width 8 height 5
click at [657, 268] on h6 "skip all in section" at bounding box center [672, 270] width 35 height 5
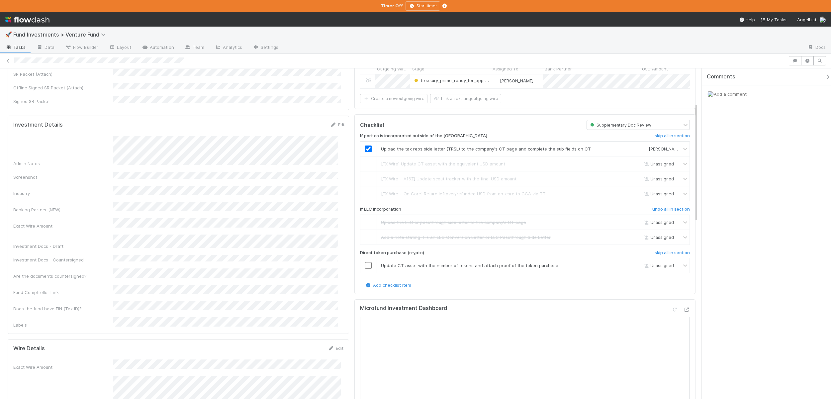
scroll to position [151, 0]
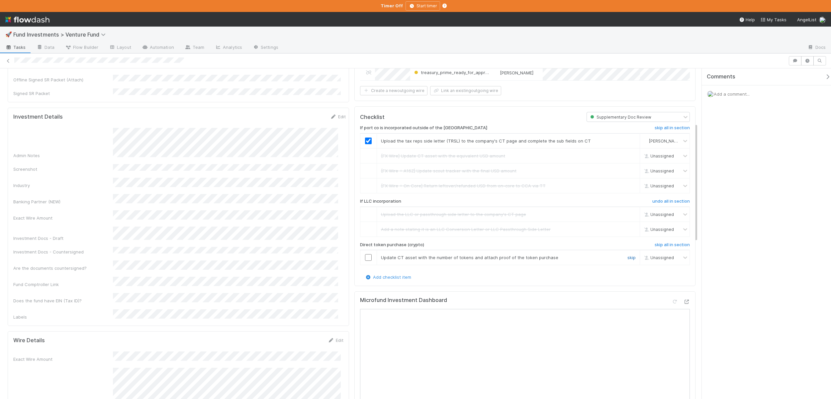
click at [627, 255] on link "skip" at bounding box center [631, 257] width 8 height 5
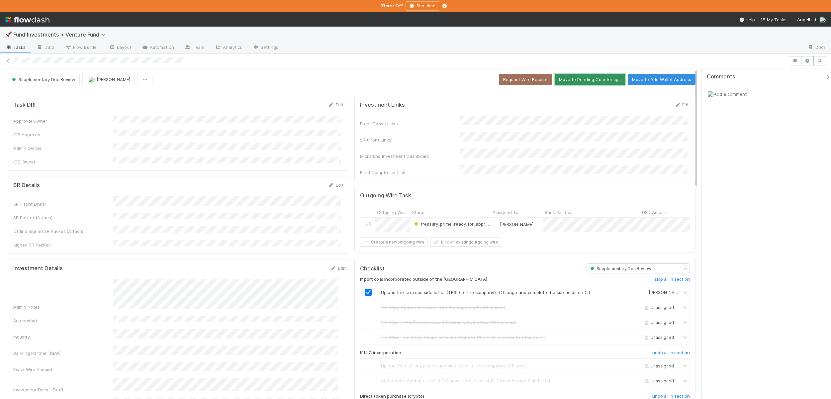
click at [568, 79] on button "Move to Pending Countersigs" at bounding box center [590, 79] width 70 height 11
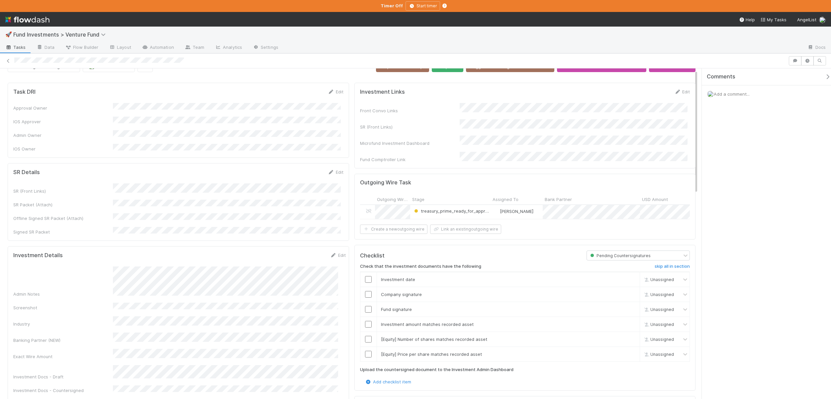
scroll to position [14, 0]
click at [629, 352] on link "skip" at bounding box center [631, 353] width 8 height 5
click at [629, 337] on link "skip" at bounding box center [631, 338] width 8 height 5
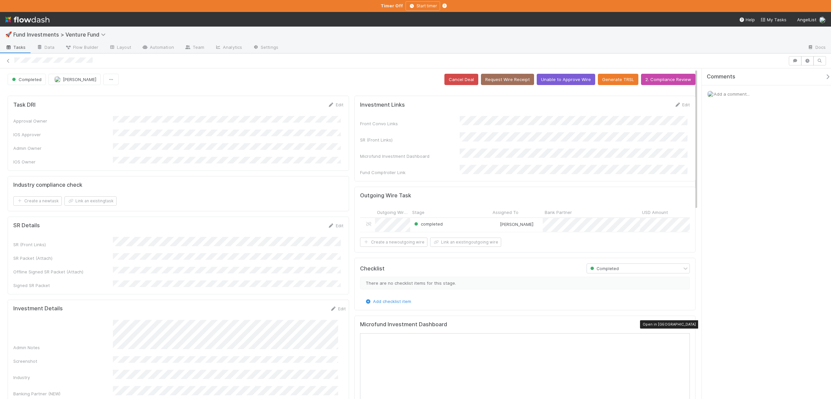
click at [683, 324] on icon at bounding box center [686, 326] width 7 height 4
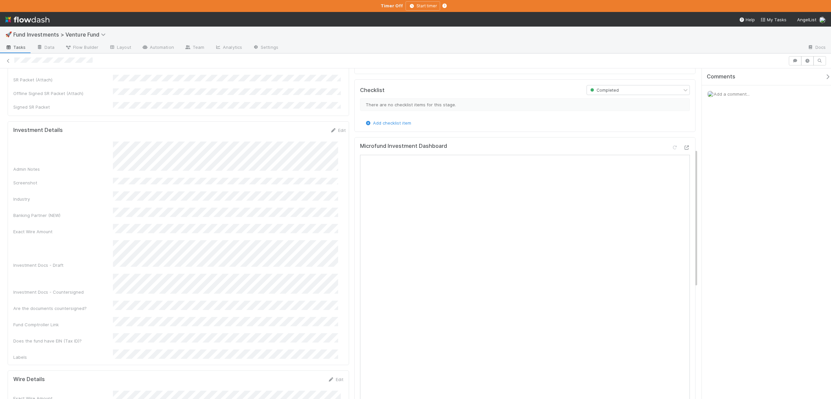
scroll to position [158, 0]
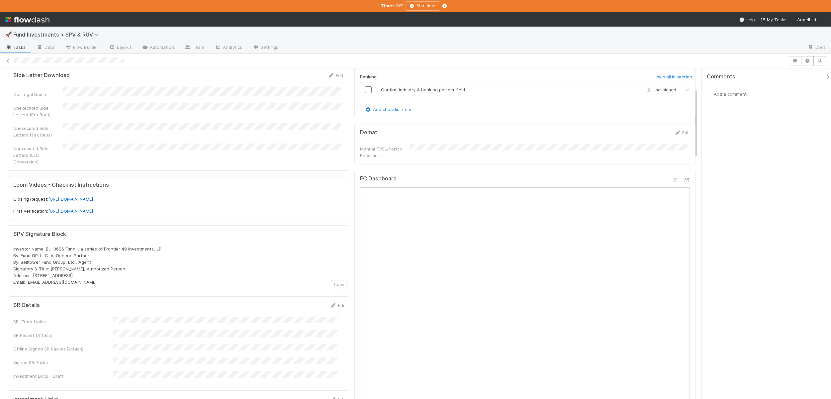
scroll to position [105, 0]
click at [307, 301] on button "Save" at bounding box center [310, 306] width 19 height 11
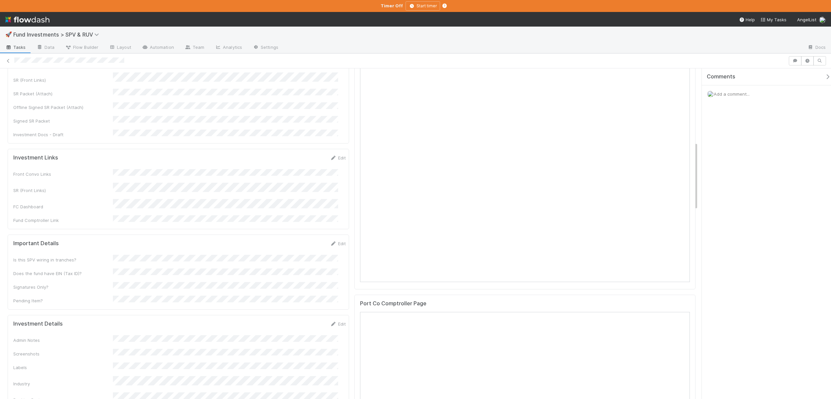
scroll to position [355, 0]
click at [301, 313] on button "Save" at bounding box center [310, 318] width 19 height 11
click at [302, 244] on button "Save" at bounding box center [310, 249] width 19 height 11
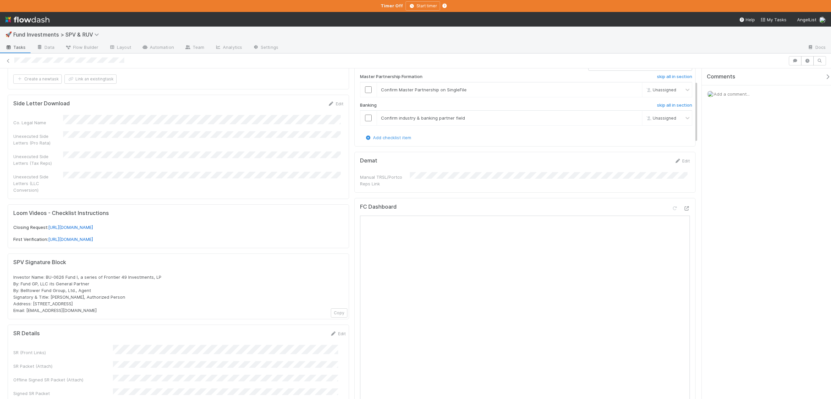
scroll to position [77, 0]
click at [101, 273] on span "Investor Name: BU-0626 Fund I, a series of Frontier 49 Investments, LP By: Fund…" at bounding box center [87, 292] width 148 height 39
drag, startPoint x: 102, startPoint y: 267, endPoint x: 160, endPoint y: 269, distance: 57.8
click at [160, 272] on div "Investor Name: BU-0626 Fund I, a series of Frontier 49 Investments, LP By: Fund…" at bounding box center [178, 292] width 330 height 40
copy span "Frontier 49 Investments, LP"
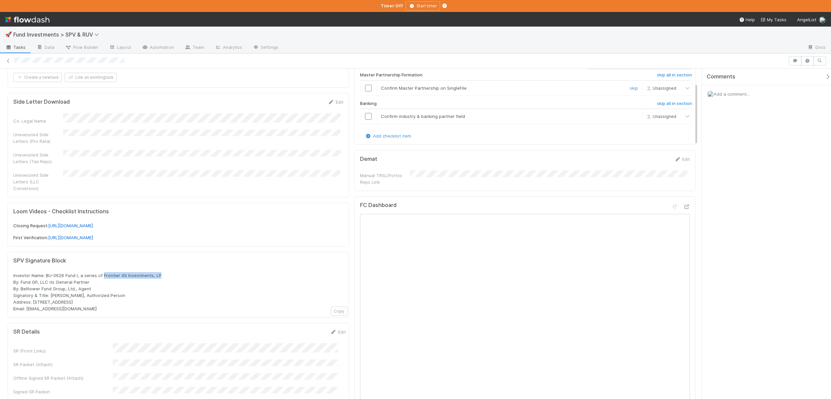
click at [368, 87] on input "checkbox" at bounding box center [368, 88] width 7 height 7
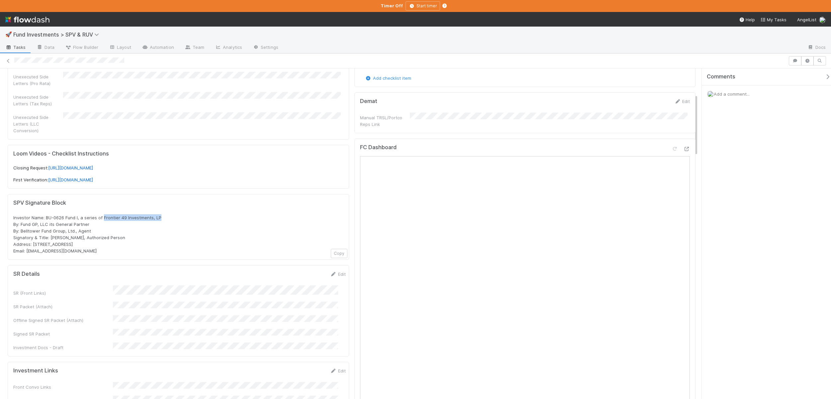
scroll to position [0, 0]
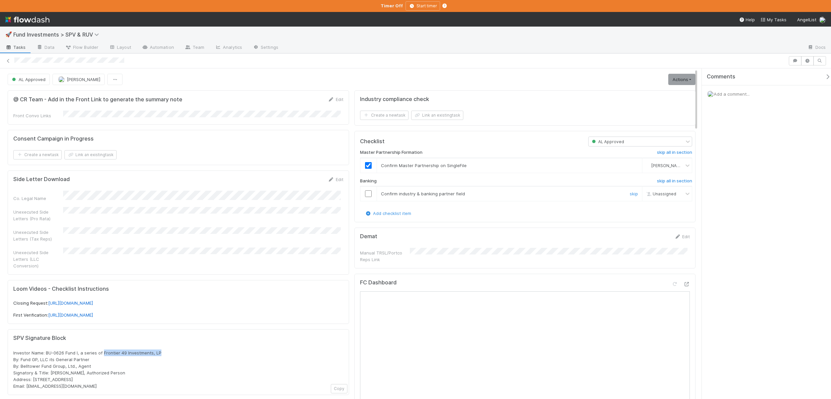
click at [368, 192] on input "checkbox" at bounding box center [368, 193] width 7 height 7
click at [680, 79] on link "Actions" at bounding box center [681, 79] width 27 height 11
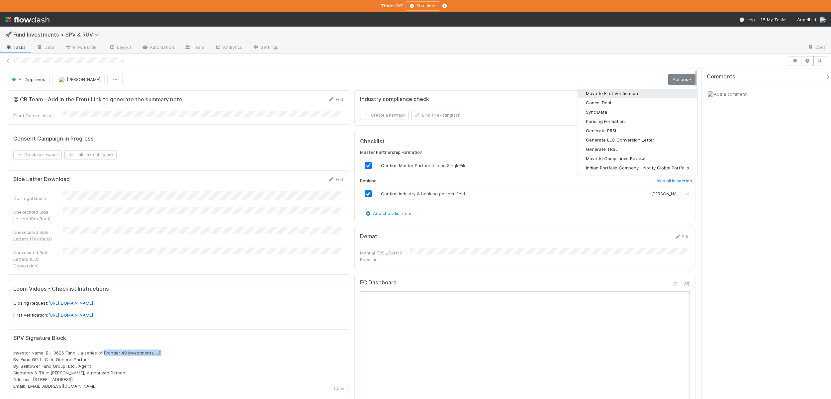
click at [620, 93] on button "Move to First Verification" at bounding box center [637, 93] width 119 height 9
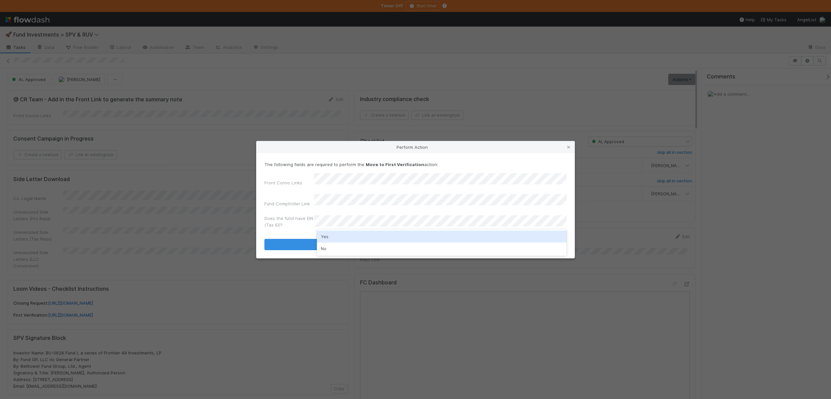
click at [327, 236] on div "Yes" at bounding box center [442, 237] width 250 height 12
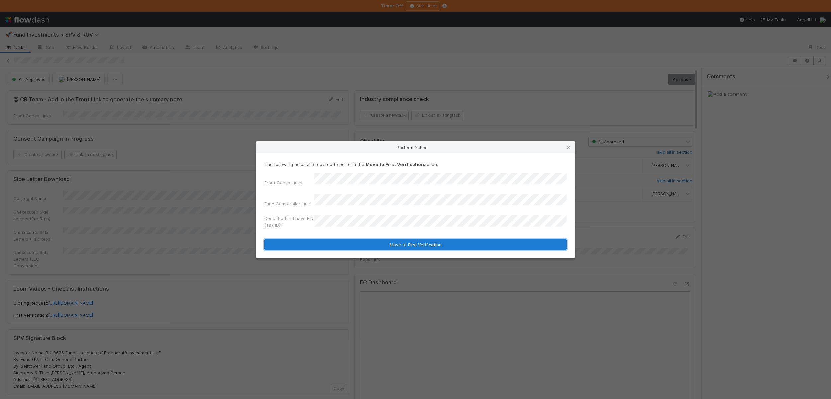
click at [323, 242] on button "Move to First Verification" at bounding box center [415, 244] width 302 height 11
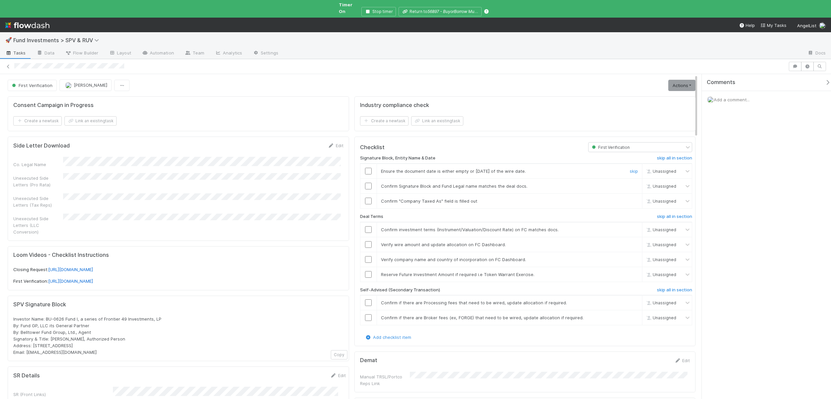
click at [368, 168] on input "checkbox" at bounding box center [368, 171] width 7 height 7
checkbox input "true"
click at [365, 183] on input "checkbox" at bounding box center [368, 186] width 7 height 7
click at [368, 198] on input "checkbox" at bounding box center [368, 201] width 7 height 7
click at [367, 226] on input "checkbox" at bounding box center [368, 229] width 7 height 7
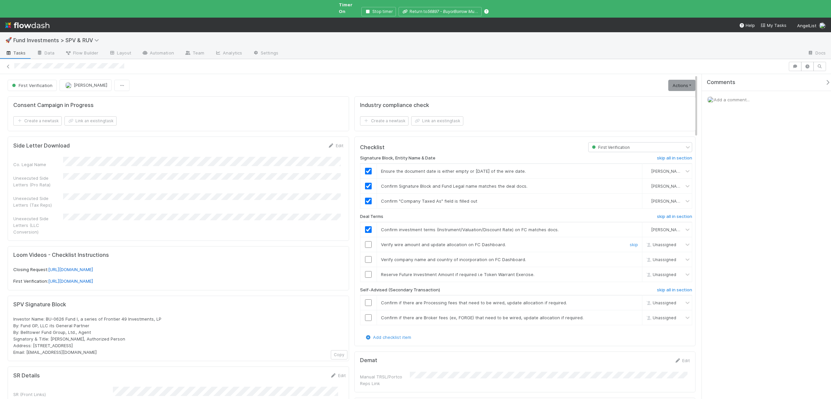
click at [367, 241] on input "checkbox" at bounding box center [368, 244] width 7 height 7
click at [366, 241] on input "checkbox" at bounding box center [368, 244] width 7 height 7
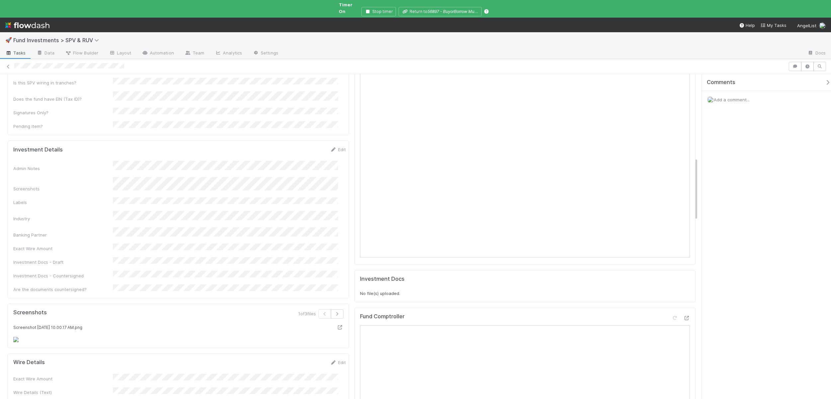
scroll to position [500, 0]
click at [303, 143] on button "Save" at bounding box center [310, 148] width 19 height 11
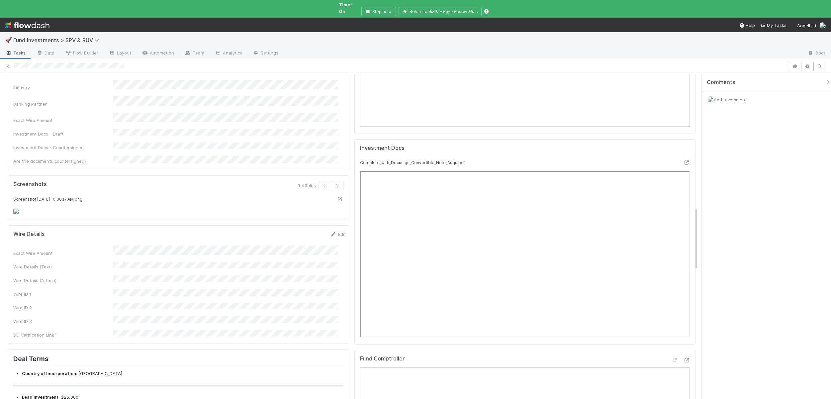
scroll to position [700, 0]
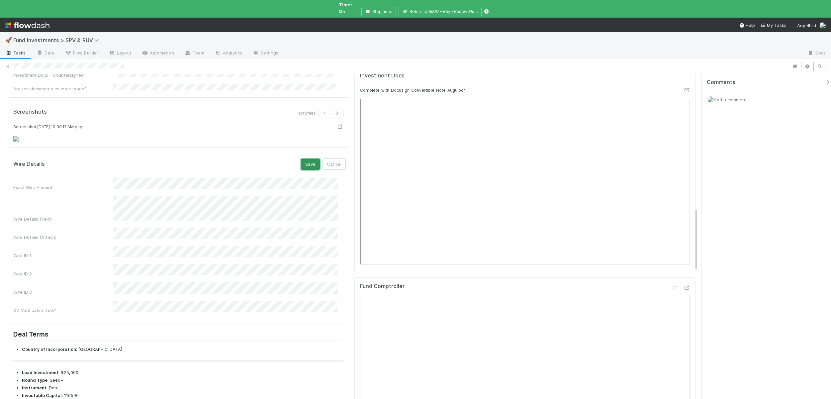
click at [301, 170] on button "Save" at bounding box center [310, 163] width 19 height 11
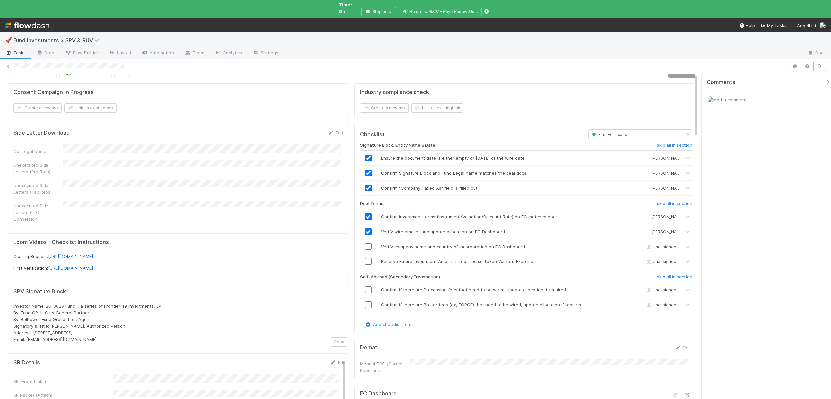
scroll to position [0, 0]
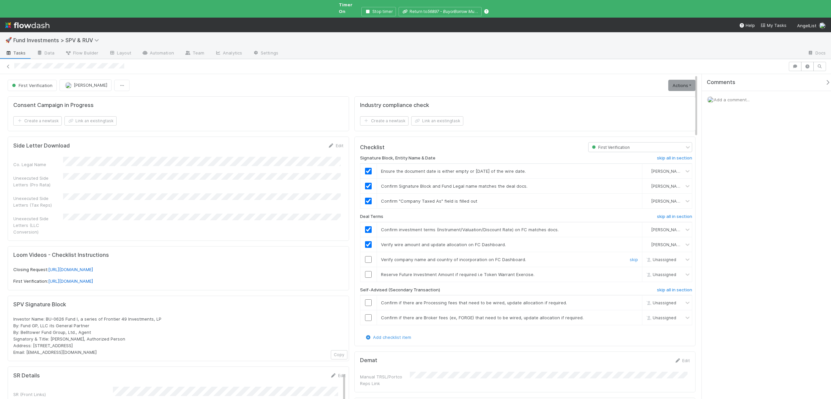
click at [365, 256] on input "checkbox" at bounding box center [368, 259] width 7 height 7
click at [630, 272] on link "skip" at bounding box center [634, 274] width 8 height 5
click at [658, 287] on h6 "skip all in section" at bounding box center [674, 289] width 35 height 5
click at [657, 287] on h6 "skip all in section" at bounding box center [674, 289] width 35 height 5
click at [673, 81] on link "Actions" at bounding box center [681, 85] width 27 height 11
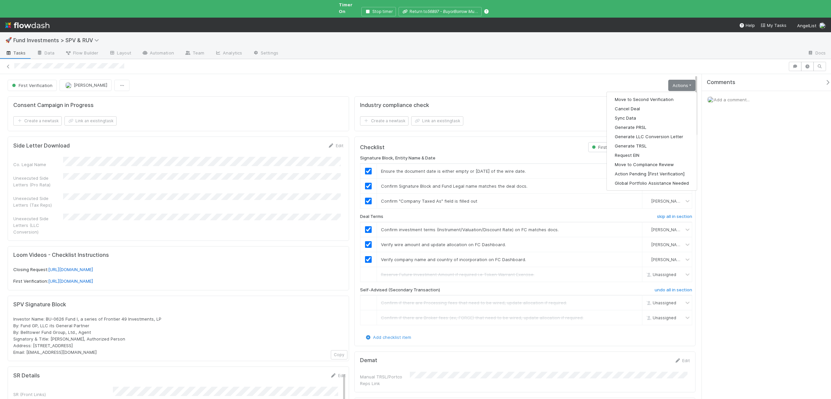
click at [203, 216] on div "Unexecuted Side Letters (LLC Conversion)" at bounding box center [178, 225] width 330 height 22
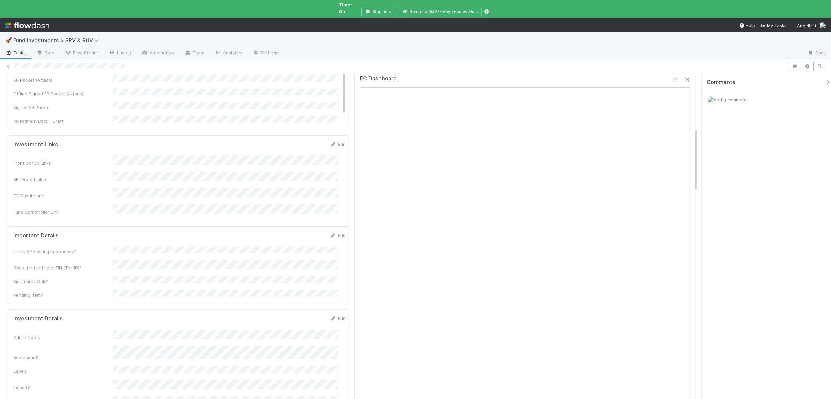
scroll to position [346, 0]
click at [332, 297] on link "Edit" at bounding box center [338, 299] width 16 height 5
click at [303, 296] on button "Save" at bounding box center [310, 301] width 19 height 11
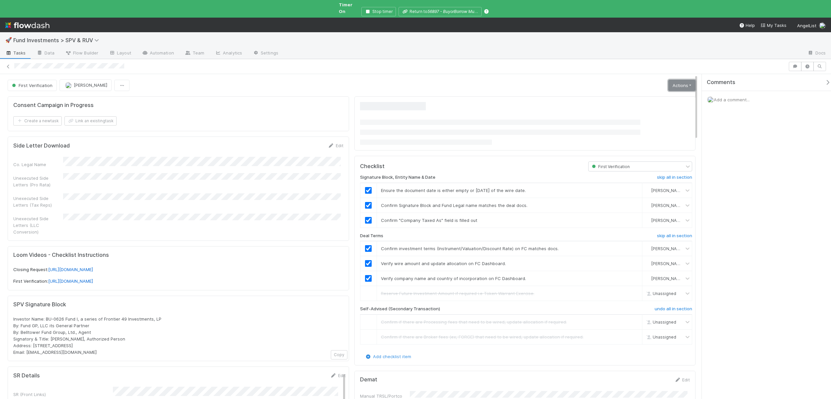
click at [680, 80] on link "Actions" at bounding box center [681, 85] width 27 height 11
click at [652, 95] on button "Move to Second Verification" at bounding box center [652, 99] width 90 height 9
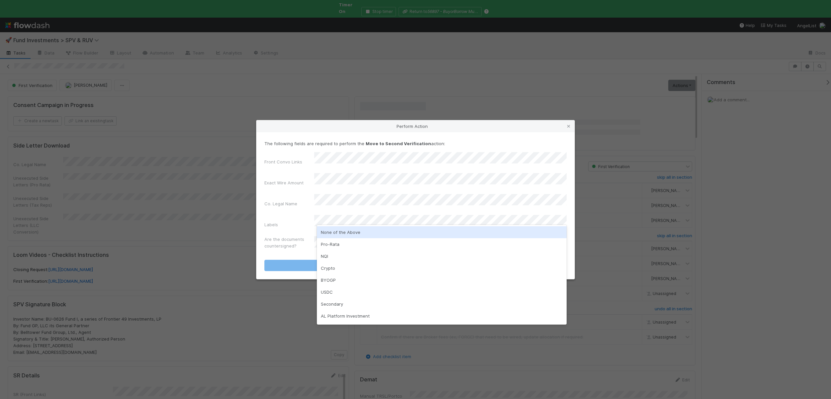
click at [341, 231] on div "None of the Above" at bounding box center [442, 232] width 250 height 12
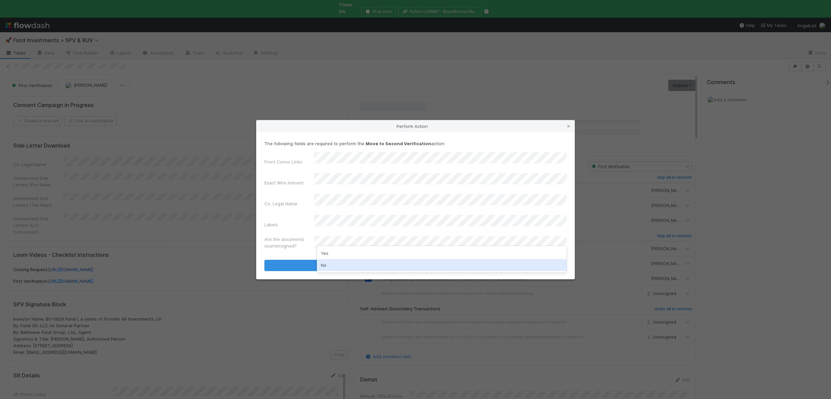
click at [325, 264] on div "No" at bounding box center [442, 265] width 250 height 12
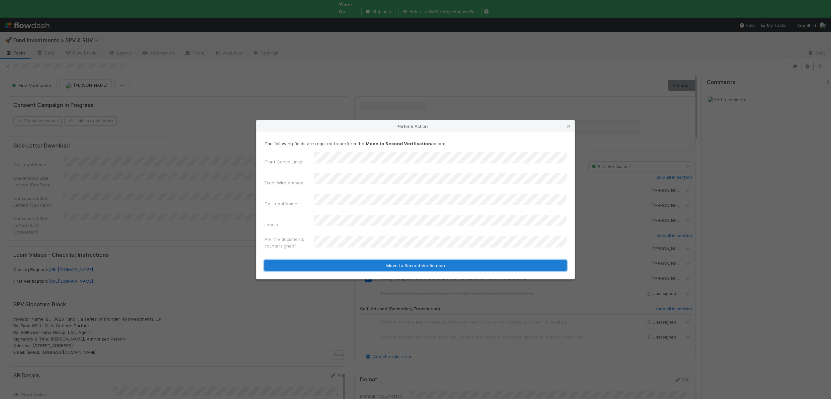
click at [323, 260] on button "Move to Second Verification" at bounding box center [415, 265] width 302 height 11
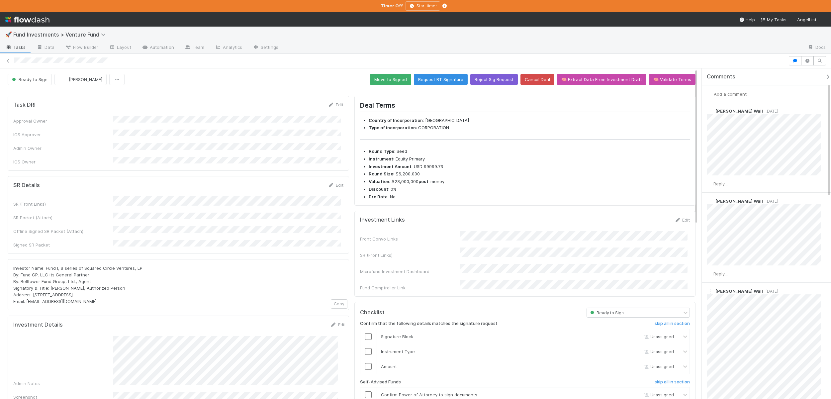
click at [143, 201] on div "SR (Front Links) SR Packet (Attach) Offline Signed SR Packet (Attach) Signed SR…" at bounding box center [178, 222] width 330 height 52
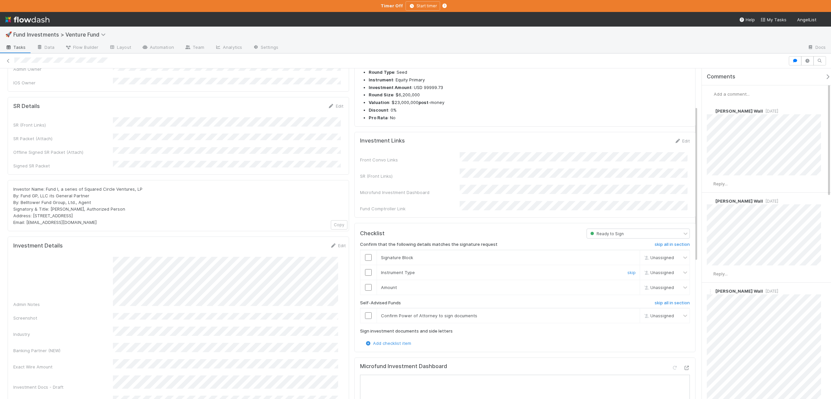
scroll to position [79, 0]
click at [661, 300] on h6 "skip all in section" at bounding box center [672, 302] width 35 height 5
click at [658, 300] on h6 "skip all in section" at bounding box center [672, 302] width 35 height 5
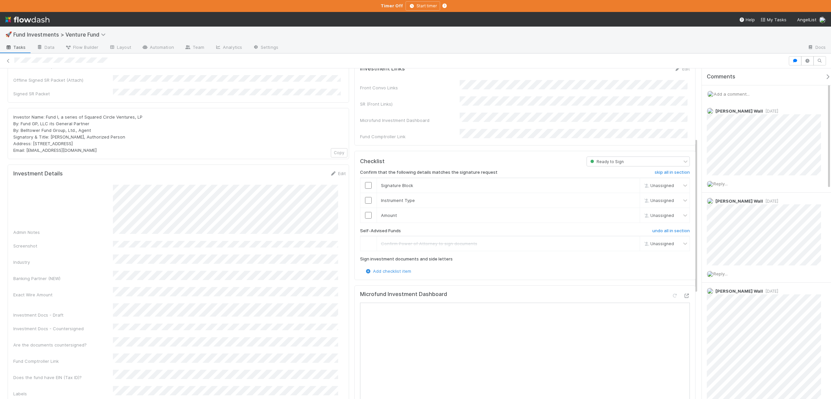
scroll to position [152, 0]
click at [360, 211] on div at bounding box center [368, 214] width 16 height 7
click at [367, 211] on input "checkbox" at bounding box center [368, 214] width 7 height 7
click at [365, 196] on input "checkbox" at bounding box center [368, 199] width 7 height 7
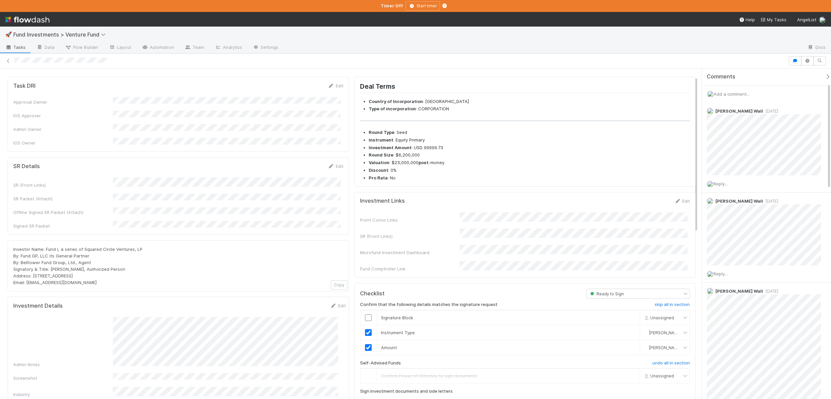
scroll to position [17, 0]
click at [364, 312] on td at bounding box center [368, 319] width 17 height 15
click at [366, 316] on input "checkbox" at bounding box center [368, 319] width 7 height 7
drag, startPoint x: 380, startPoint y: 305, endPoint x: 407, endPoint y: 263, distance: 49.8
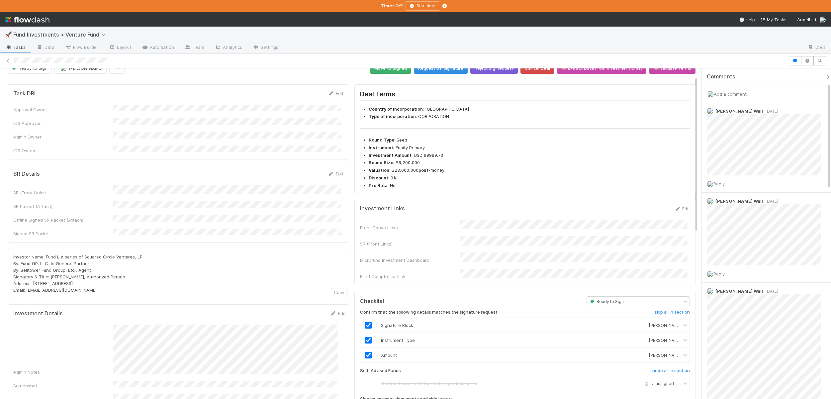
scroll to position [0, 0]
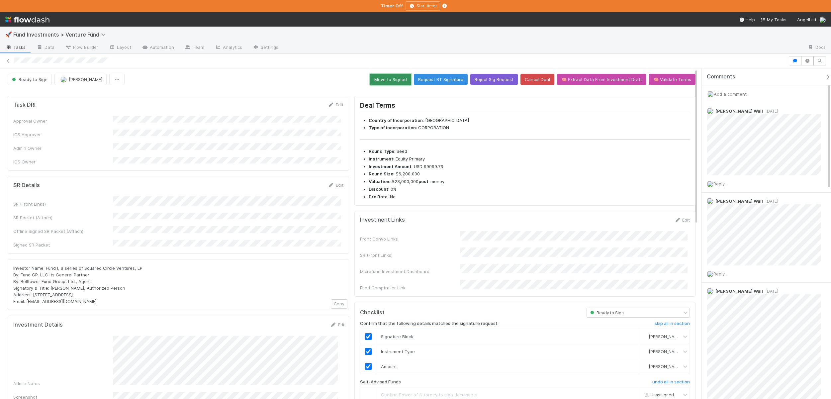
click at [395, 81] on button "Move to Signed" at bounding box center [390, 79] width 41 height 11
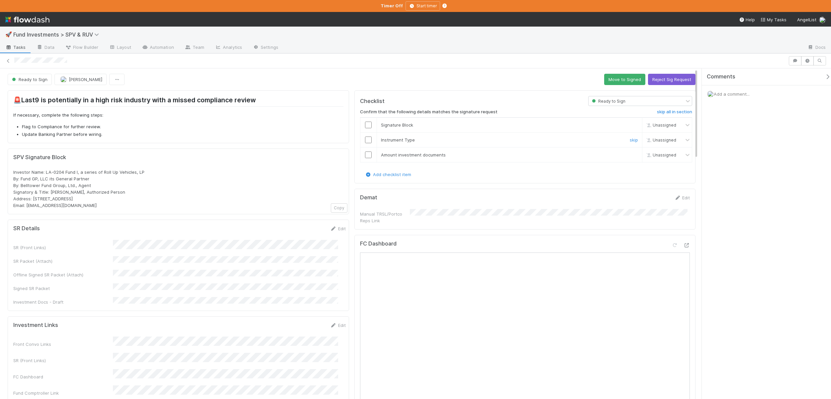
click at [366, 139] on input "checkbox" at bounding box center [368, 140] width 7 height 7
click at [367, 156] on input "checkbox" at bounding box center [368, 154] width 7 height 7
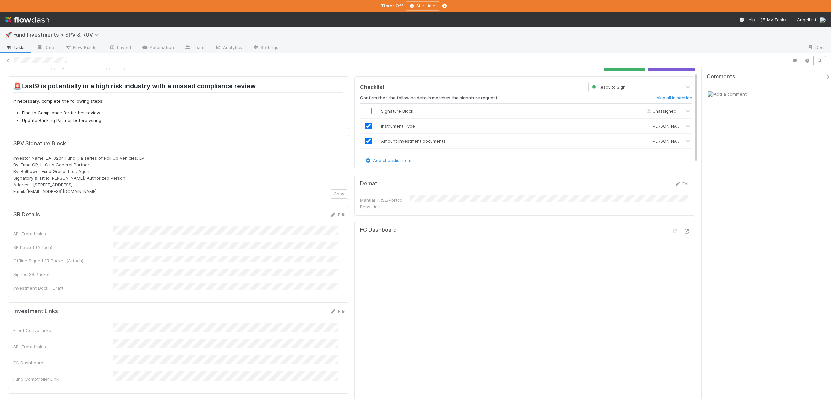
scroll to position [15, 0]
click at [367, 109] on input "checkbox" at bounding box center [368, 110] width 7 height 7
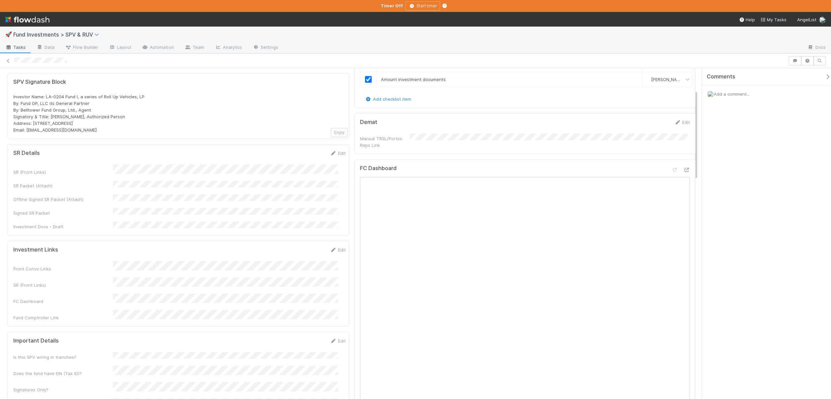
scroll to position [84, 0]
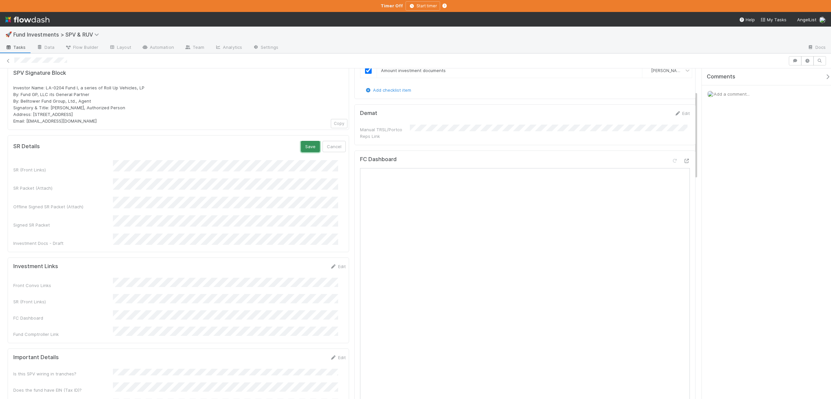
click at [303, 148] on button "Save" at bounding box center [310, 146] width 19 height 11
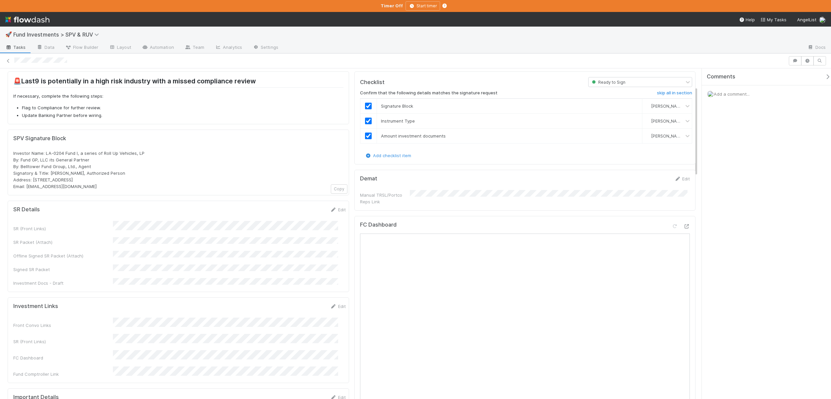
scroll to position [0, 0]
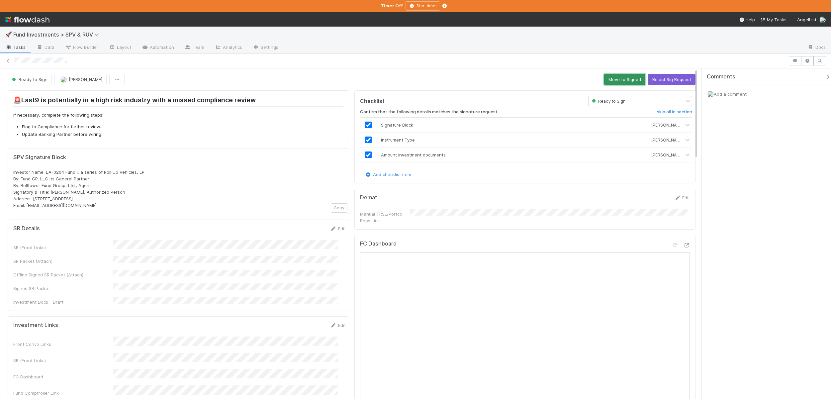
click at [613, 80] on button "Move to Signed" at bounding box center [624, 79] width 41 height 11
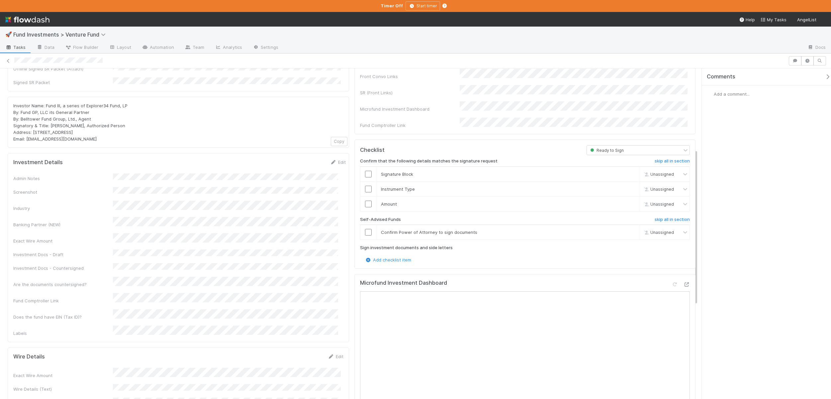
scroll to position [171, 0]
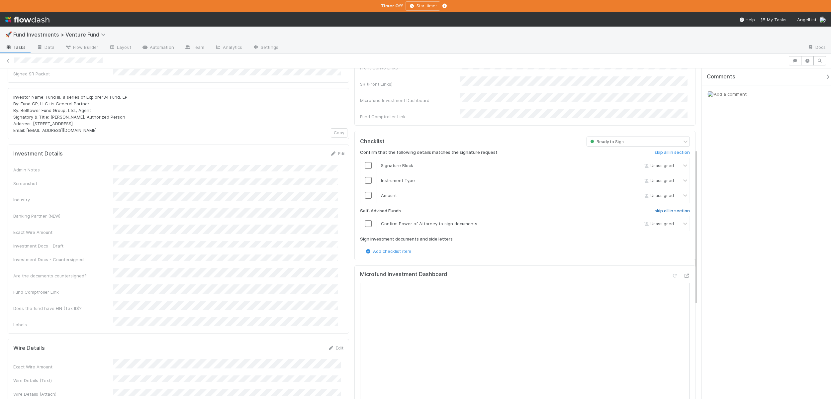
click at [663, 208] on h6 "skip all in section" at bounding box center [672, 210] width 35 height 5
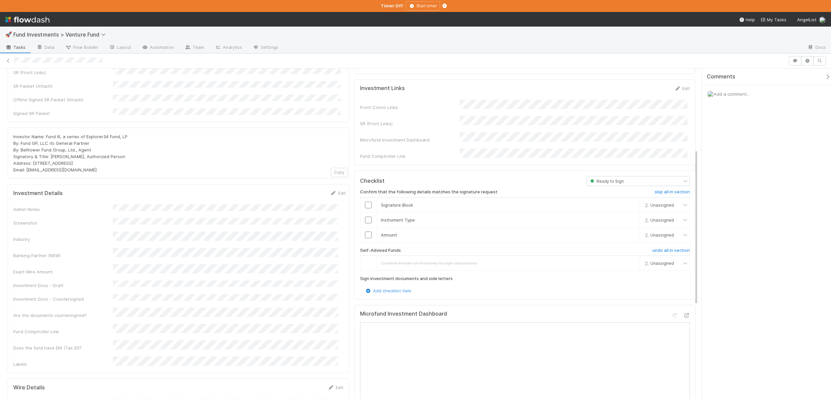
scroll to position [29, 0]
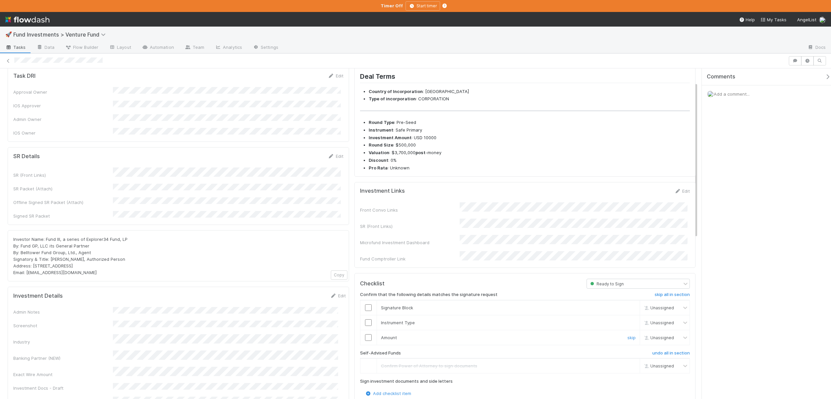
click at [367, 334] on input "checkbox" at bounding box center [368, 337] width 7 height 7
click at [366, 319] on input "checkbox" at bounding box center [368, 322] width 7 height 7
click at [367, 304] on input "checkbox" at bounding box center [368, 307] width 7 height 7
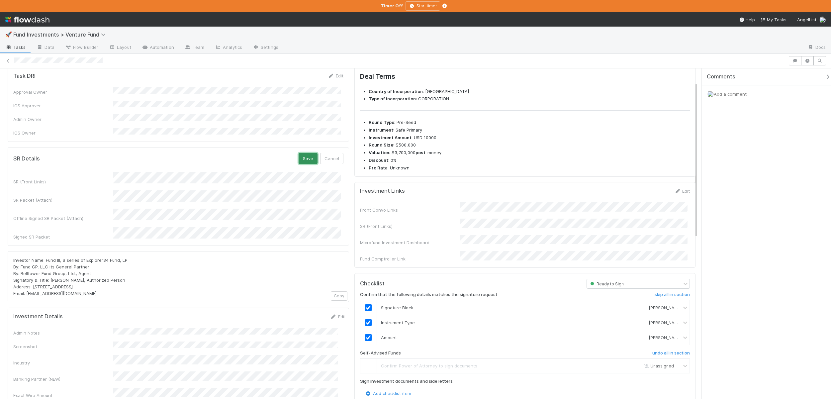
click at [304, 153] on button "Save" at bounding box center [308, 158] width 19 height 11
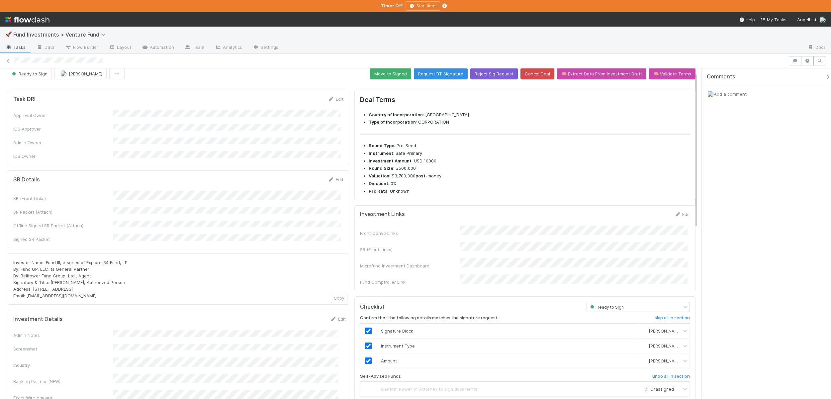
scroll to position [0, 0]
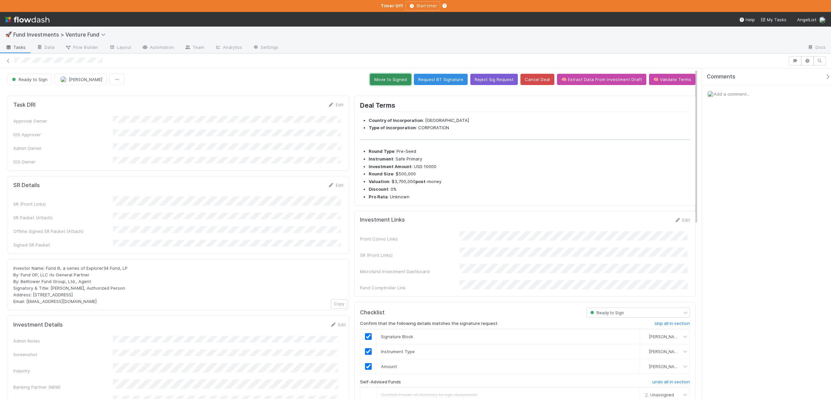
click at [384, 78] on button "Move to Signed" at bounding box center [390, 79] width 41 height 11
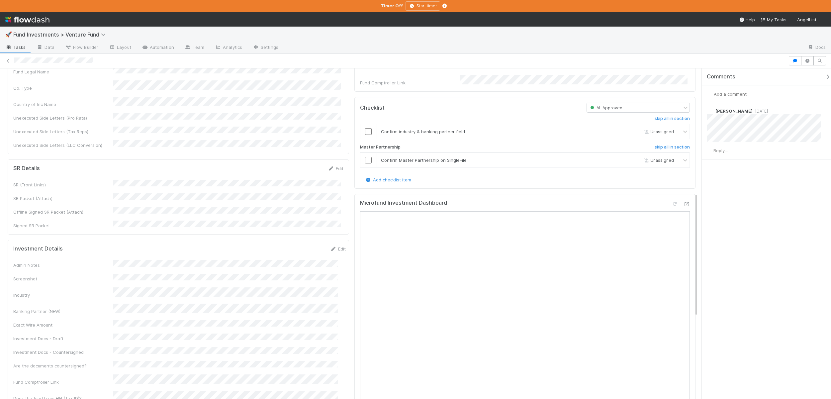
scroll to position [333, 0]
click at [304, 245] on button "Save" at bounding box center [310, 250] width 19 height 11
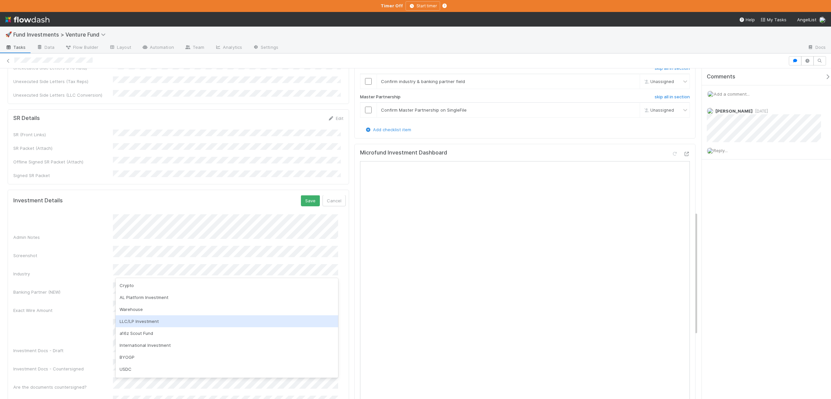
scroll to position [51, 0]
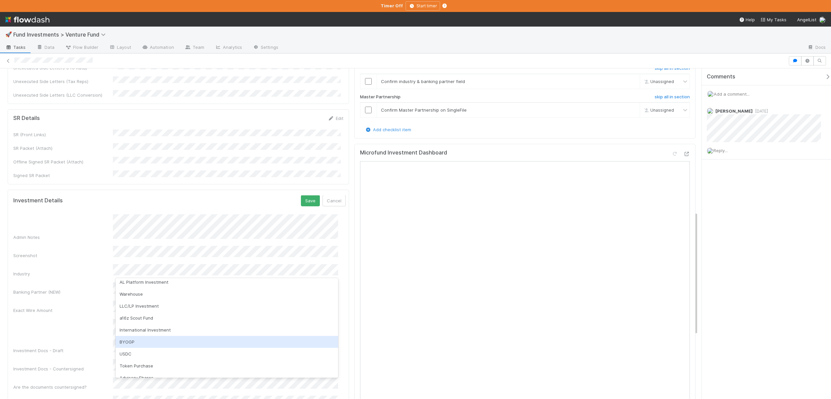
click at [128, 341] on div "BYOGP" at bounding box center [227, 342] width 223 height 12
click at [306, 195] on button "Save" at bounding box center [310, 200] width 19 height 11
click at [335, 196] on link "Edit" at bounding box center [338, 198] width 16 height 5
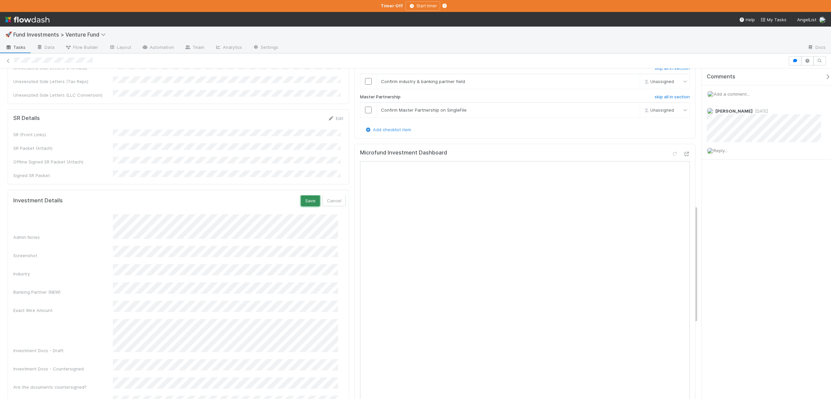
click at [301, 195] on button "Save" at bounding box center [310, 200] width 19 height 11
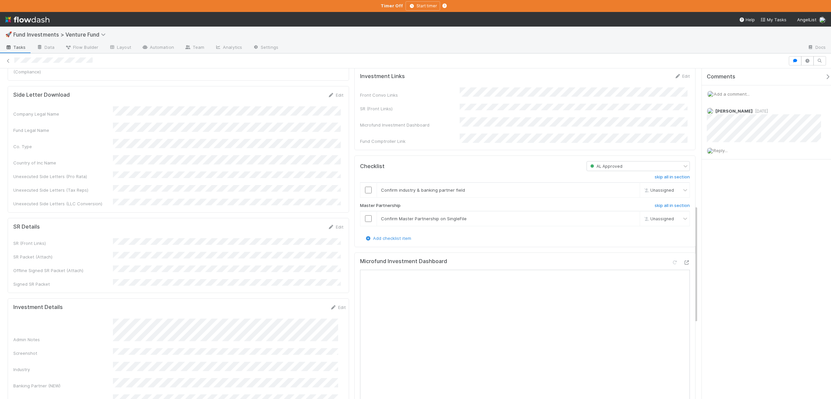
scroll to position [254, 0]
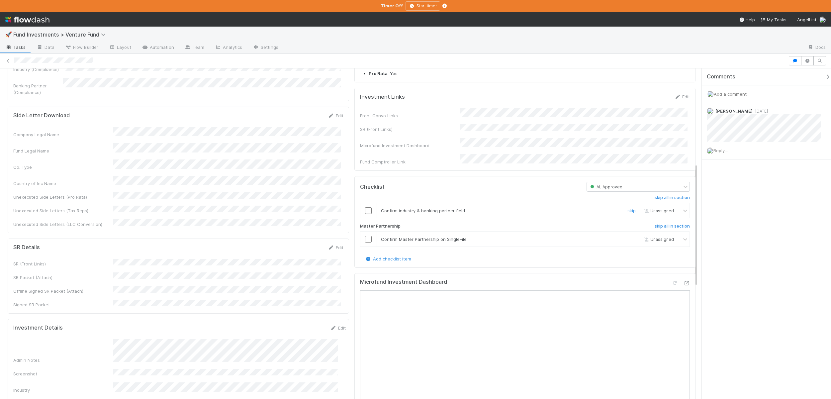
click at [369, 214] on input "checkbox" at bounding box center [368, 210] width 7 height 7
click at [366, 242] on input "checkbox" at bounding box center [368, 239] width 7 height 7
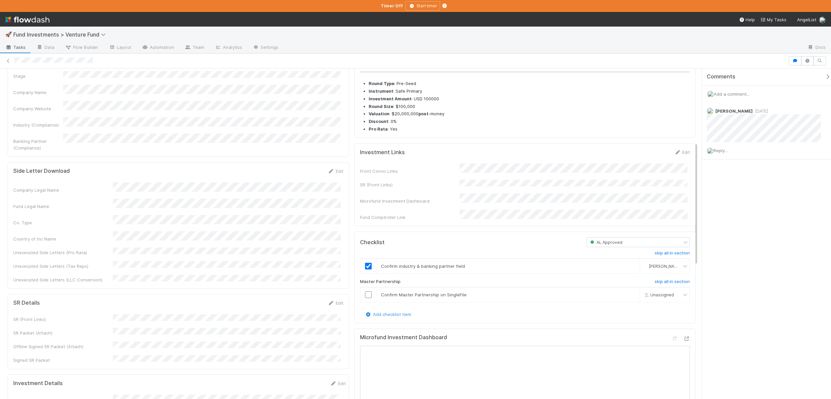
scroll to position [197, 0]
click at [366, 299] on input "checkbox" at bounding box center [368, 296] width 7 height 7
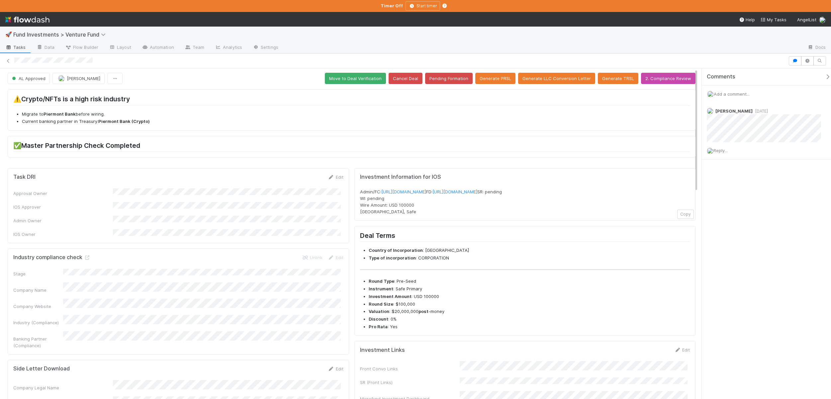
scroll to position [0, 0]
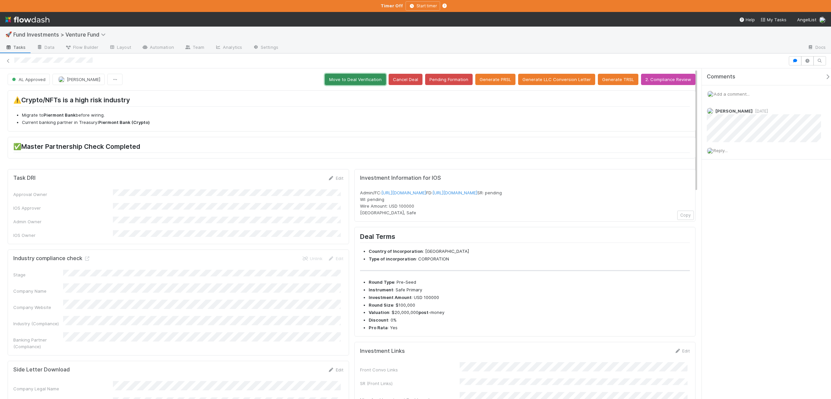
click at [353, 78] on button "Move to Deal Verification" at bounding box center [355, 79] width 61 height 11
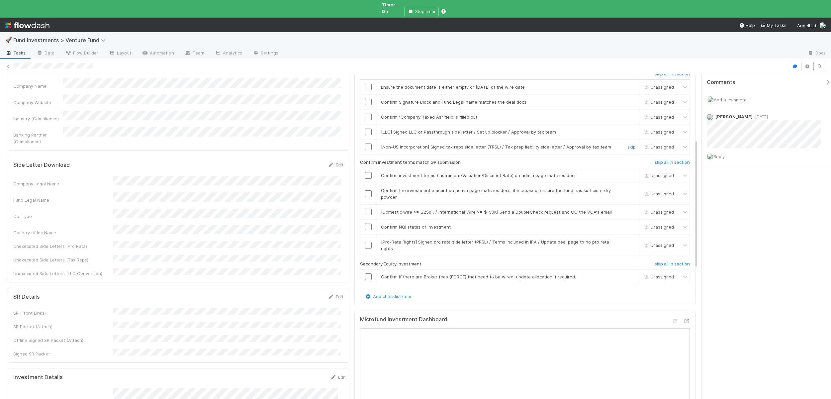
scroll to position [139, 0]
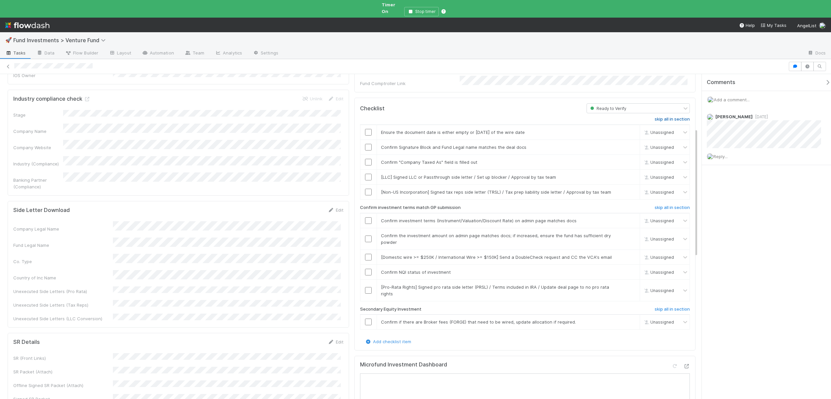
click at [667, 117] on h6 "skip all in section" at bounding box center [672, 119] width 35 height 5
click at [661, 117] on h6 "skip all in section" at bounding box center [672, 119] width 35 height 5
click at [368, 217] on input "checkbox" at bounding box center [368, 220] width 7 height 7
click at [366, 236] on input "checkbox" at bounding box center [368, 239] width 7 height 7
click at [627, 254] on link "skip" at bounding box center [631, 256] width 8 height 5
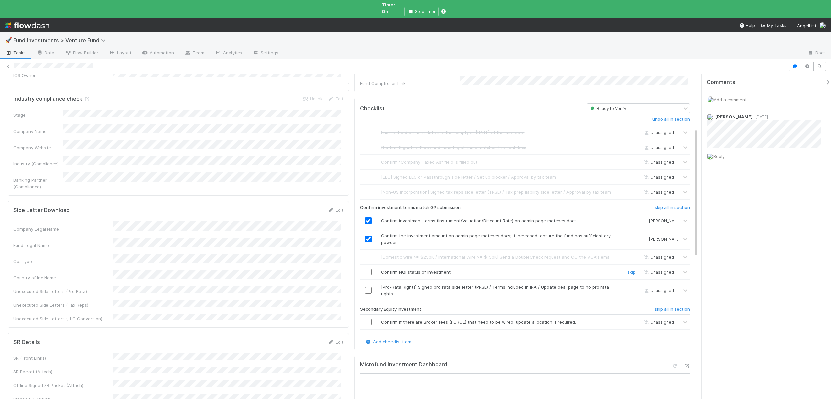
click at [366, 269] on input "checkbox" at bounding box center [368, 272] width 7 height 7
click at [365, 287] on input "checkbox" at bounding box center [368, 290] width 7 height 7
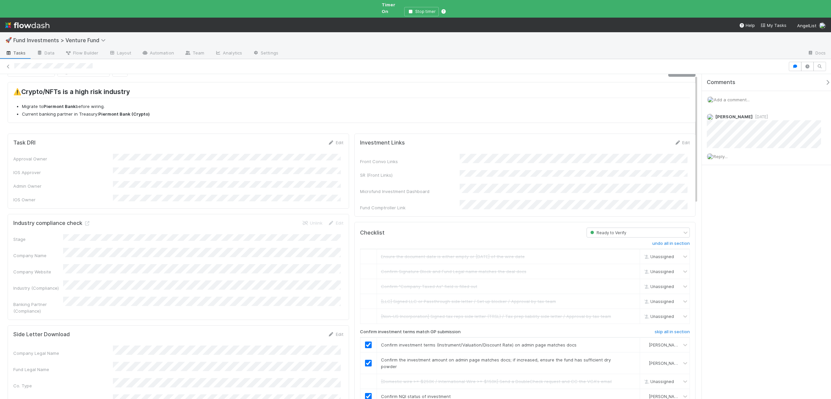
scroll to position [0, 0]
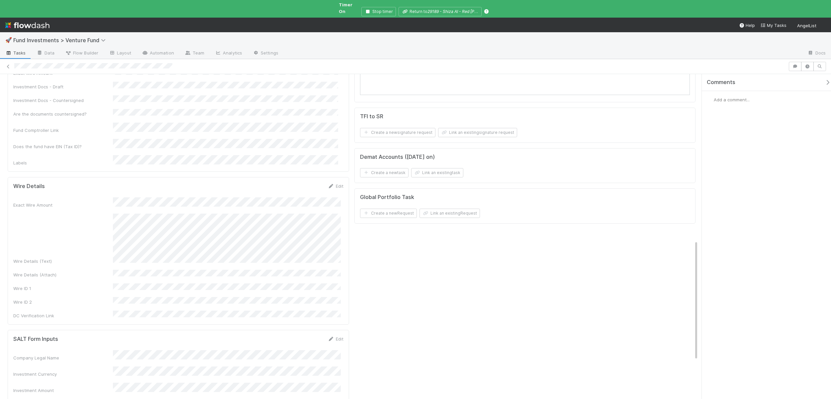
scroll to position [223, 0]
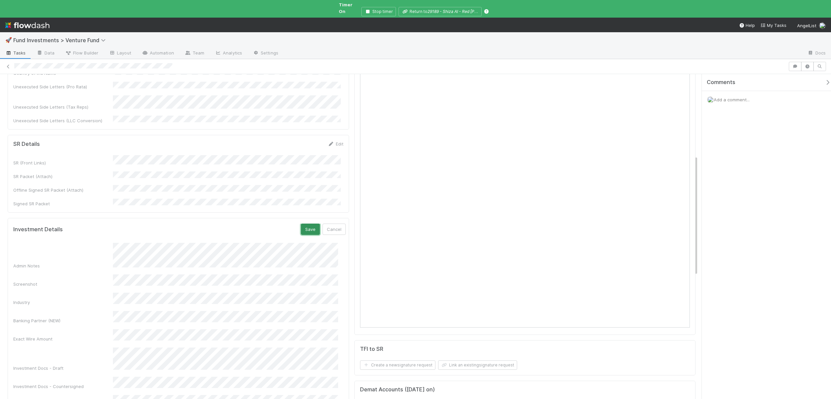
click at [301, 224] on button "Save" at bounding box center [310, 229] width 19 height 11
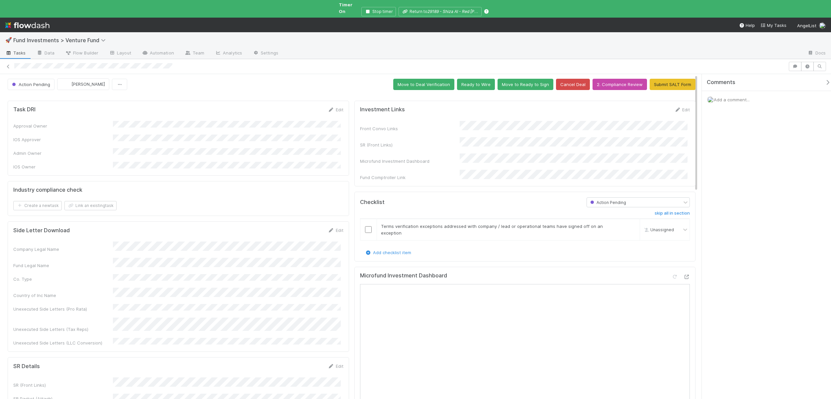
scroll to position [0, 0]
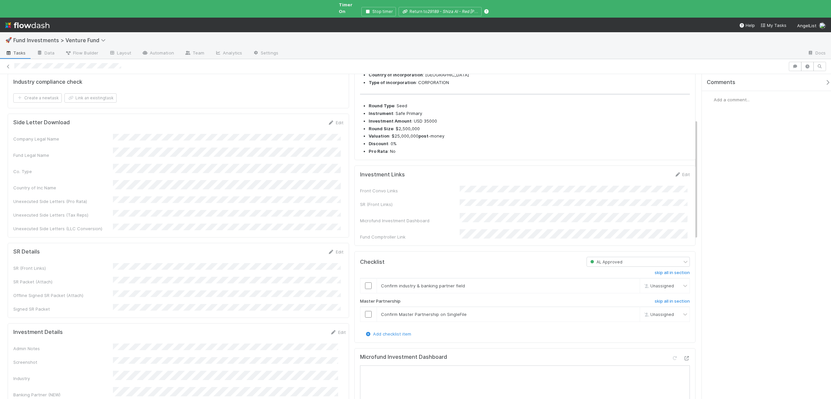
scroll to position [265, 0]
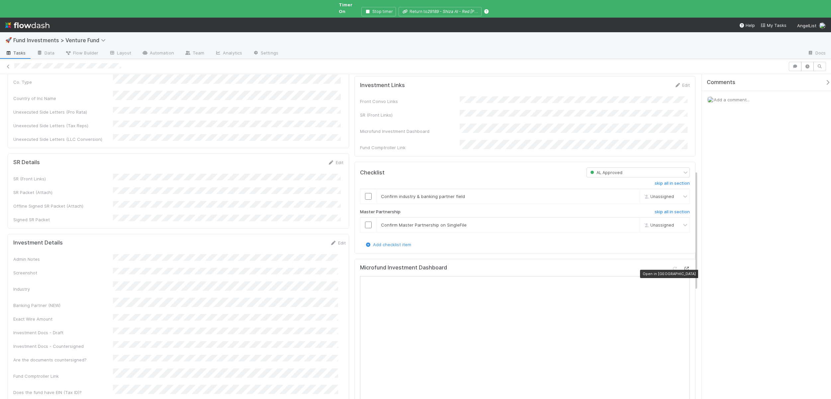
click at [683, 267] on icon at bounding box center [686, 269] width 7 height 4
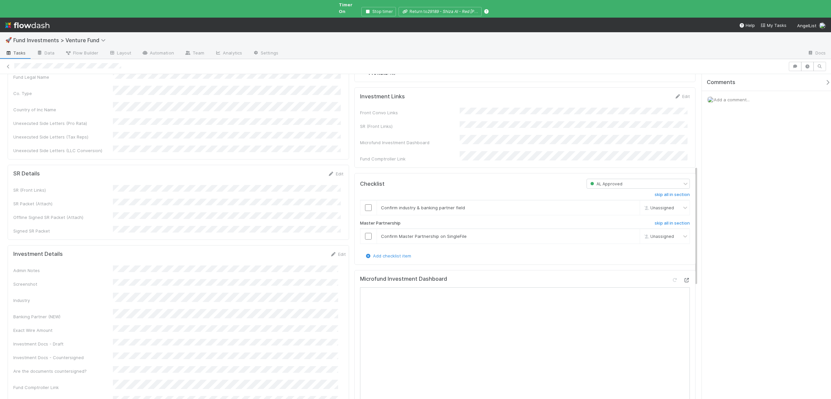
scroll to position [252, 0]
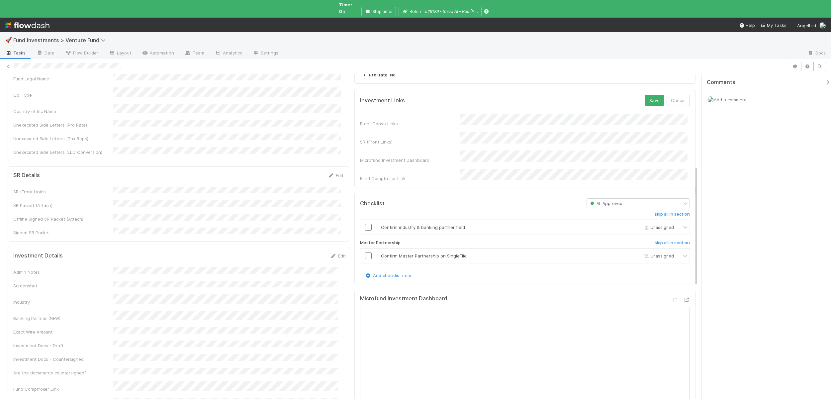
click at [488, 119] on form "Investment Links Save Cancel Front Convo Links SR (Front Links) Microfund Inves…" at bounding box center [525, 138] width 330 height 87
click at [645, 103] on button "Save" at bounding box center [654, 100] width 19 height 11
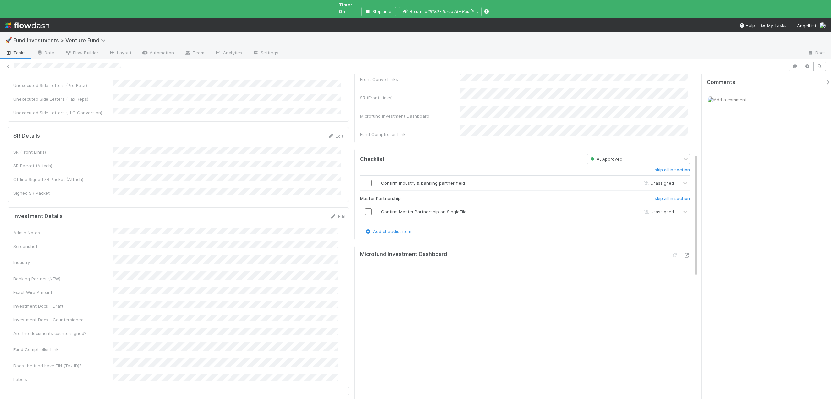
scroll to position [214, 0]
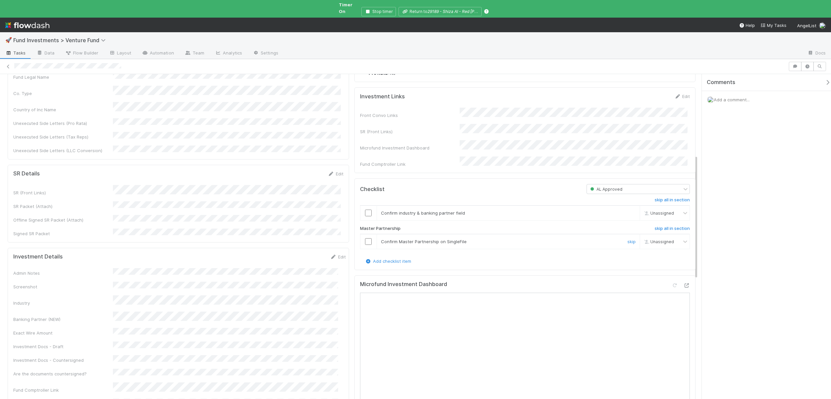
click at [365, 244] on input "checkbox" at bounding box center [368, 241] width 7 height 7
click at [365, 212] on input "checkbox" at bounding box center [368, 213] width 7 height 7
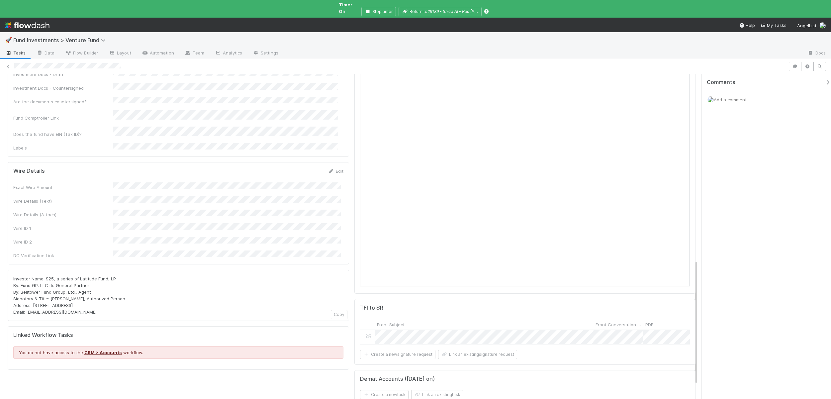
scroll to position [483, 0]
click at [88, 279] on span "Investor Name: S25, a series of Latitude Fund, LP By: Fund GP, LLC its General …" at bounding box center [69, 298] width 112 height 39
drag, startPoint x: 77, startPoint y: 224, endPoint x: 114, endPoint y: 224, distance: 36.5
click at [114, 278] on div "Investor Name: S25, a series of Latitude Fund, LP By: Fund GP, LLC its General …" at bounding box center [178, 298] width 330 height 40
copy span "Latitude Fund, LP"
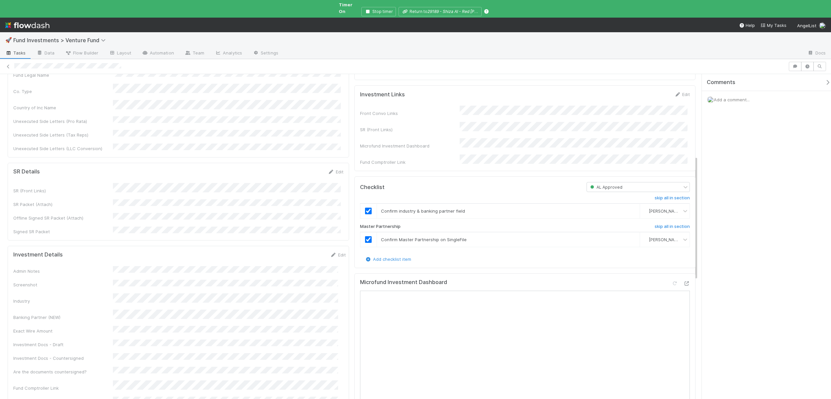
scroll to position [296, 0]
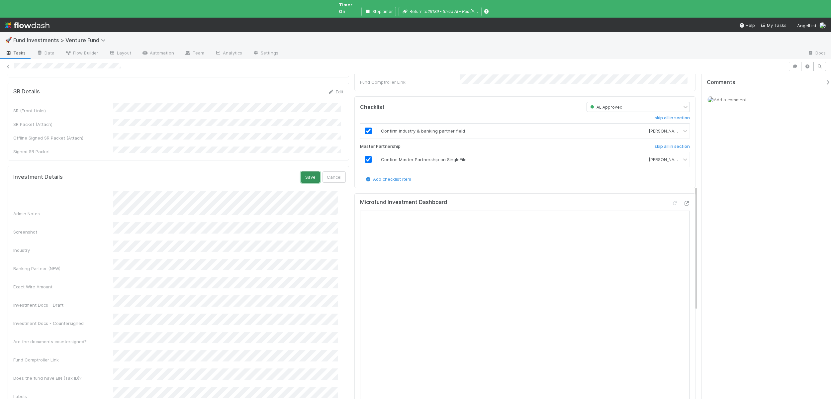
click at [301, 171] on button "Save" at bounding box center [310, 176] width 19 height 11
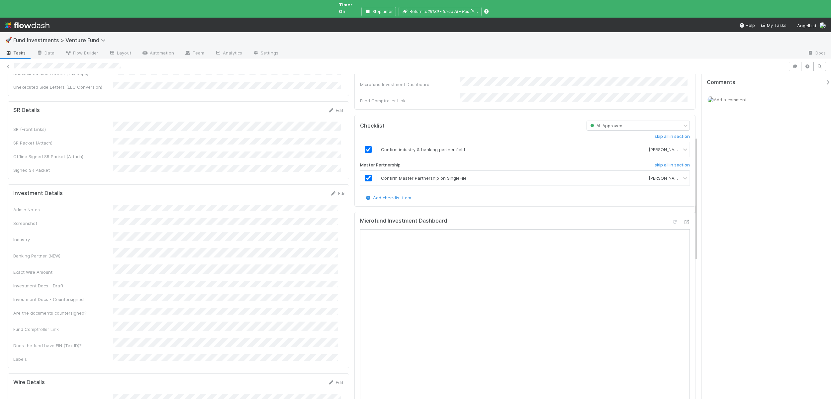
scroll to position [399, 0]
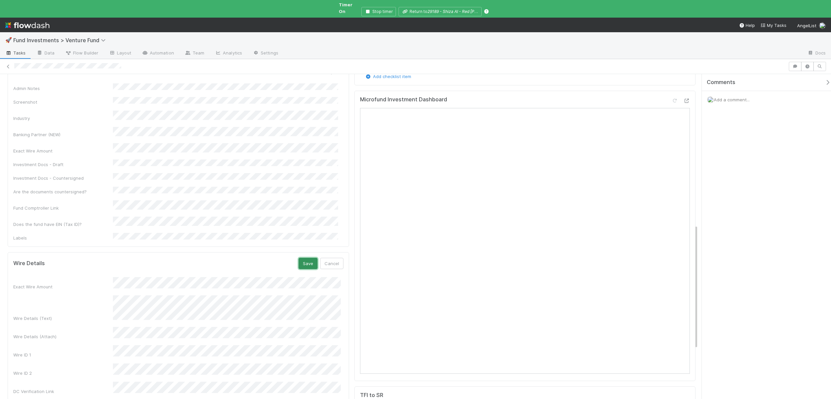
drag, startPoint x: 305, startPoint y: 214, endPoint x: 304, endPoint y: 210, distance: 4.0
click at [305, 258] on button "Save" at bounding box center [308, 263] width 19 height 11
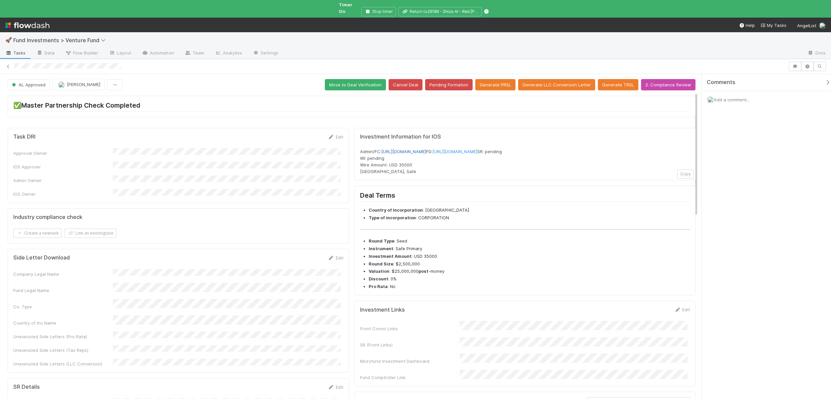
scroll to position [0, 0]
click at [340, 81] on button "Move to Deal Verification" at bounding box center [355, 85] width 61 height 11
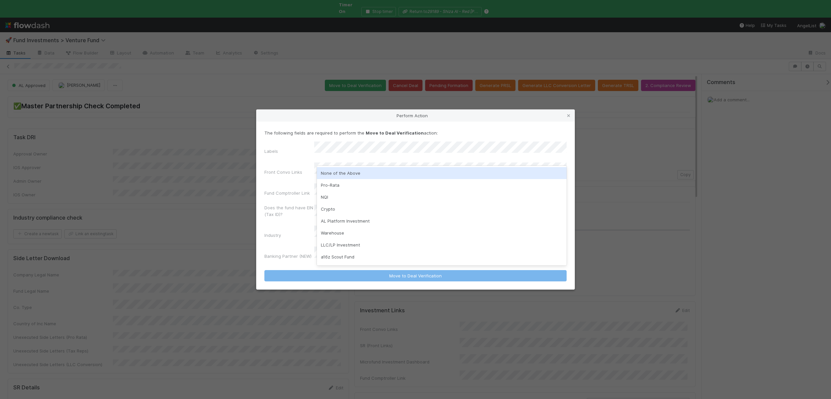
click at [337, 176] on div "None of the Above" at bounding box center [442, 173] width 250 height 12
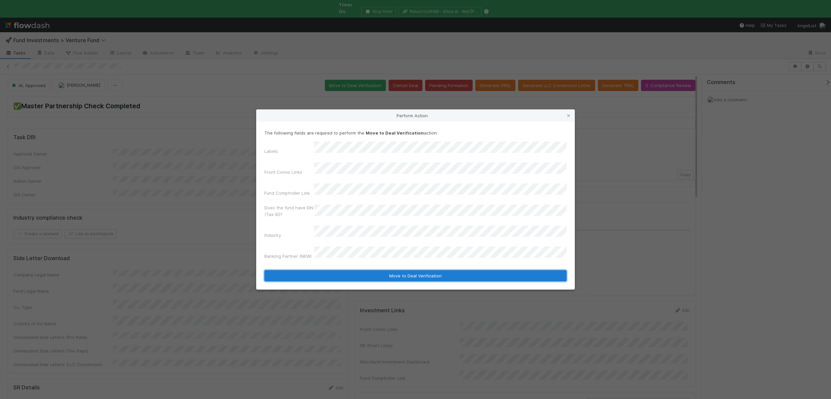
click at [343, 270] on button "Move to Deal Verification" at bounding box center [415, 275] width 302 height 11
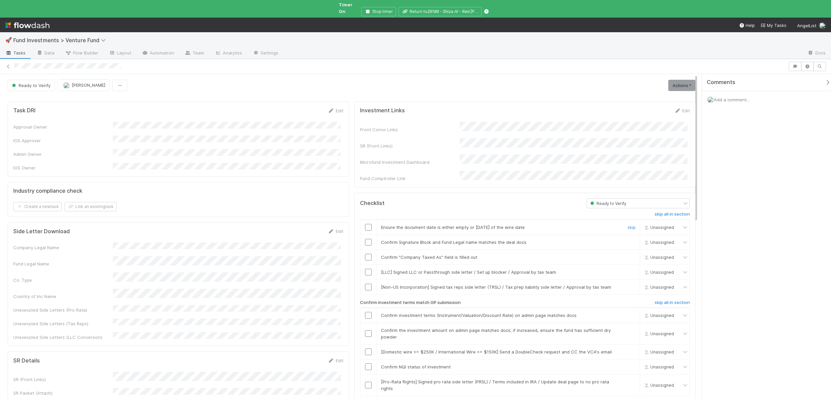
click at [367, 224] on input "checkbox" at bounding box center [368, 227] width 7 height 7
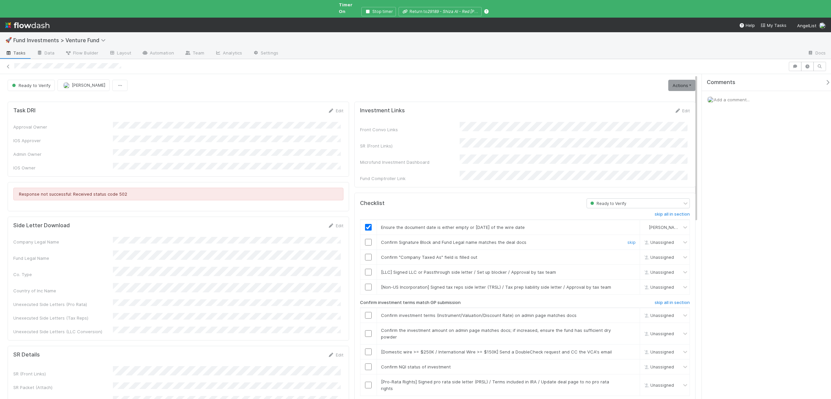
click at [366, 239] on input "checkbox" at bounding box center [368, 242] width 7 height 7
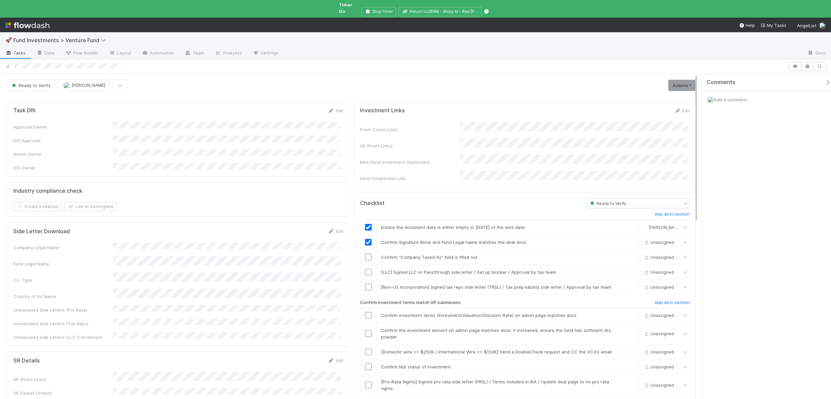
checkbox input "true"
click at [366, 254] on input "checkbox" at bounding box center [368, 257] width 7 height 7
click at [627, 269] on link "skip" at bounding box center [631, 271] width 8 height 5
click at [627, 284] on link "skip" at bounding box center [631, 286] width 8 height 5
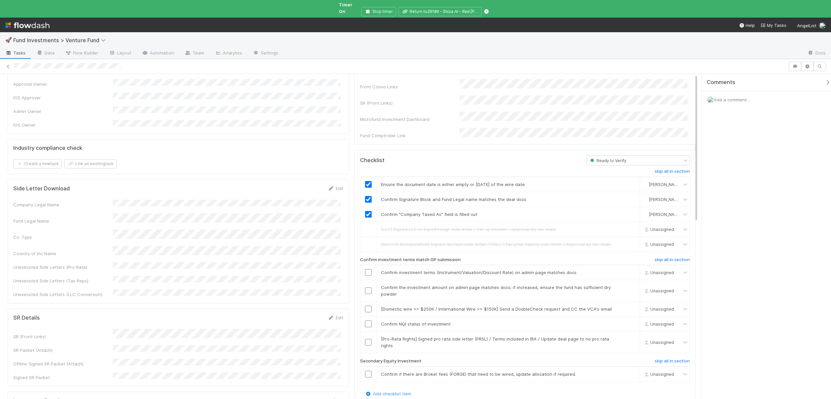
scroll to position [138, 0]
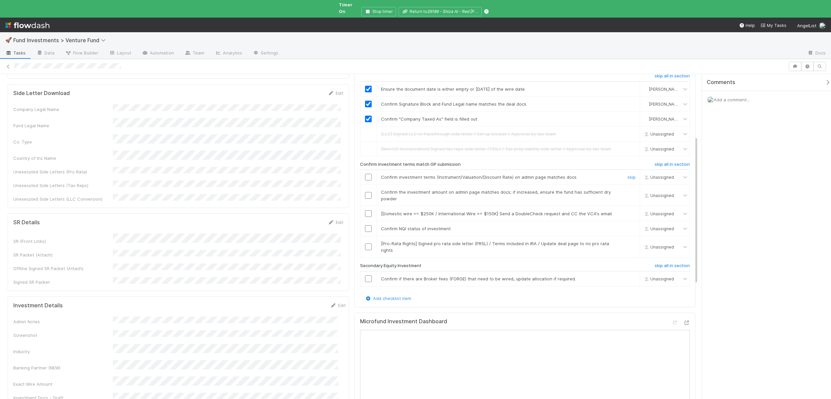
click at [367, 174] on input "checkbox" at bounding box center [368, 177] width 7 height 7
click at [365, 192] on input "checkbox" at bounding box center [368, 195] width 7 height 7
click at [367, 174] on input "checkbox" at bounding box center [368, 177] width 7 height 7
click at [367, 192] on input "checkbox" at bounding box center [368, 195] width 7 height 7
click at [627, 211] on link "skip" at bounding box center [631, 213] width 8 height 5
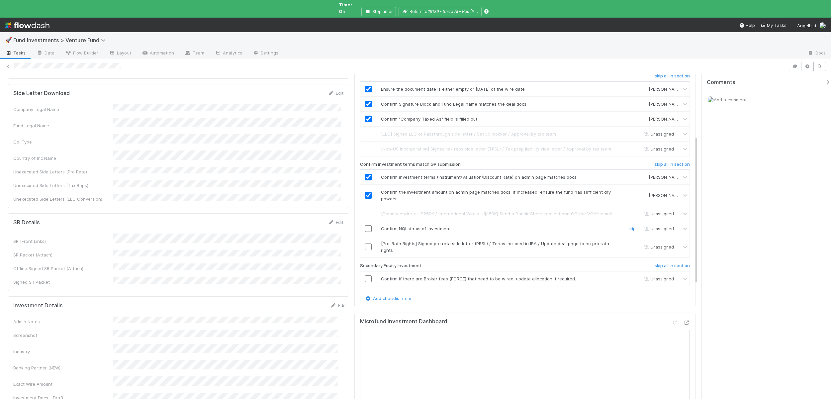
click at [365, 225] on input "checkbox" at bounding box center [368, 228] width 7 height 7
click at [627, 241] on link "skip" at bounding box center [631, 243] width 8 height 5
click at [655, 263] on h6 "skip all in section" at bounding box center [672, 265] width 35 height 5
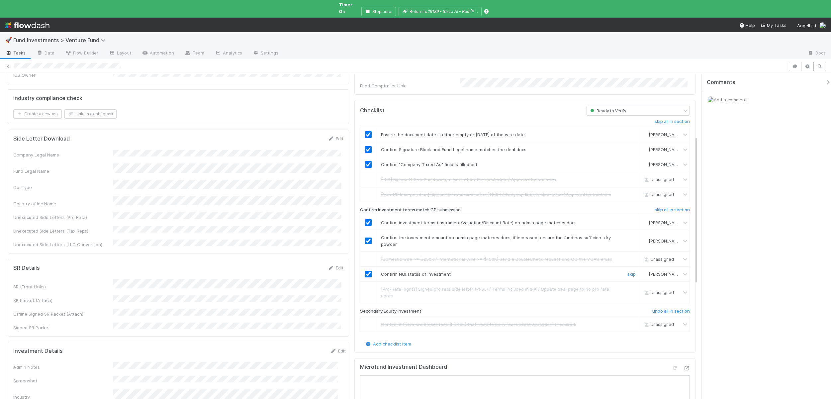
scroll to position [0, 0]
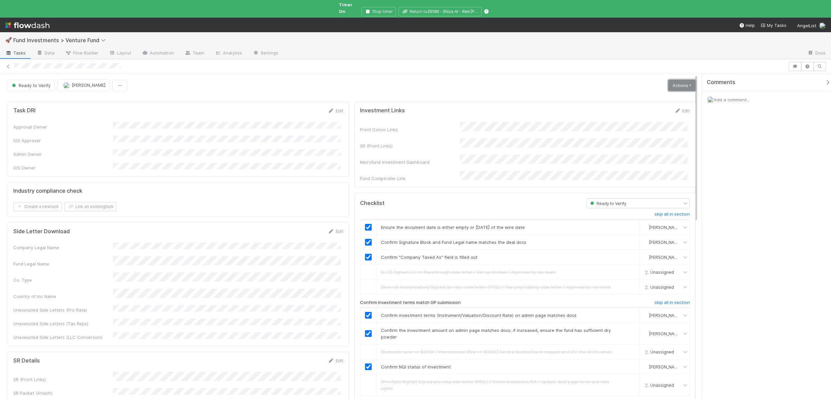
click at [676, 80] on link "Actions" at bounding box center [681, 85] width 27 height 11
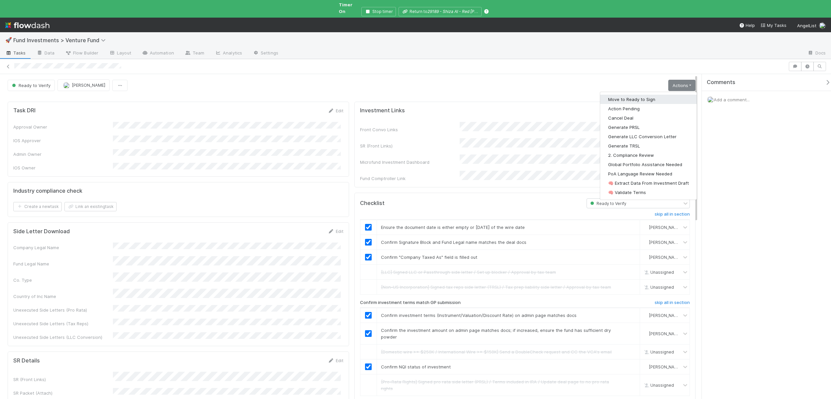
click at [618, 95] on button "Move to Ready to Sign" at bounding box center [648, 99] width 97 height 9
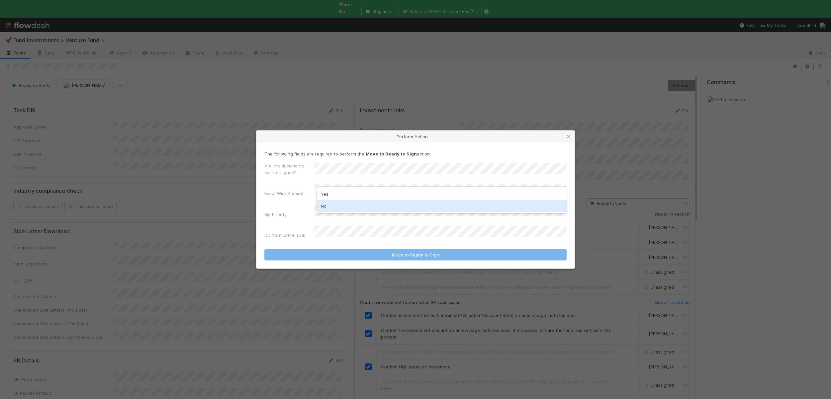
click at [332, 205] on div "No" at bounding box center [442, 206] width 250 height 12
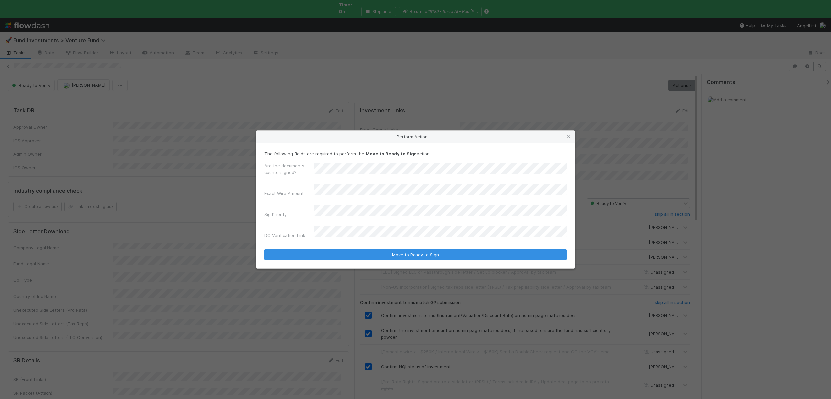
click at [330, 221] on div "Are the documents countersigned? Exact Wire Amount Sig Priority DC Verification…" at bounding box center [415, 201] width 302 height 79
click at [325, 238] on div "No" at bounding box center [442, 240] width 250 height 12
click at [264, 249] on button "Move to Ready to Sign" at bounding box center [415, 254] width 302 height 11
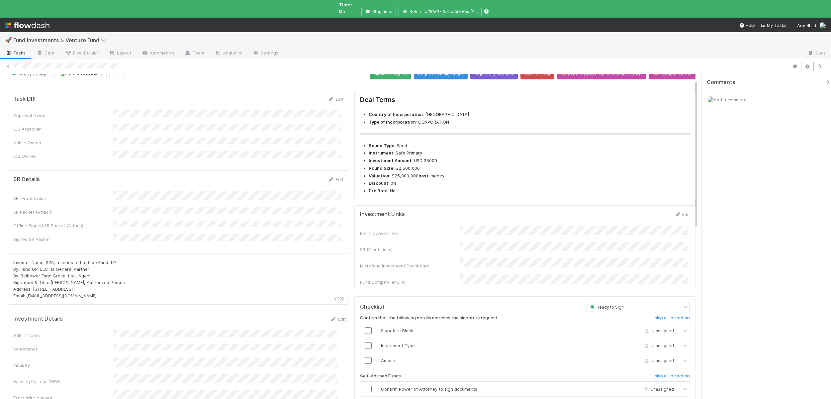
scroll to position [13, 0]
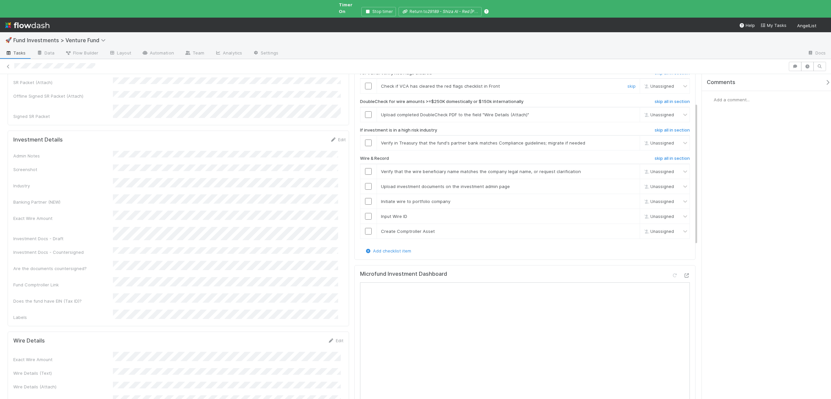
scroll to position [303, 0]
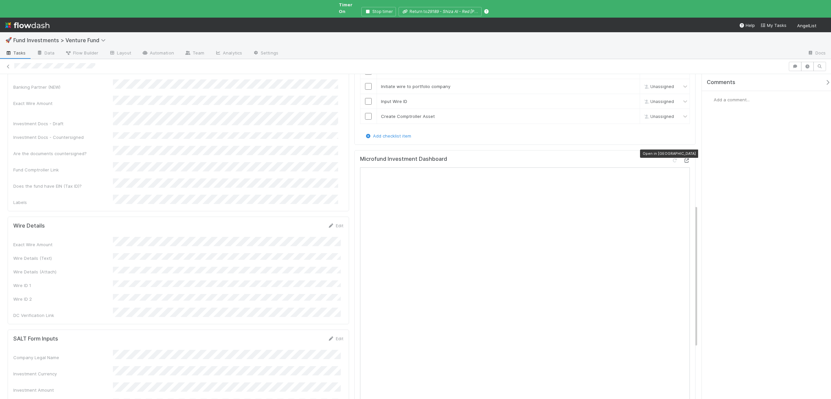
click at [683, 158] on icon at bounding box center [686, 160] width 7 height 4
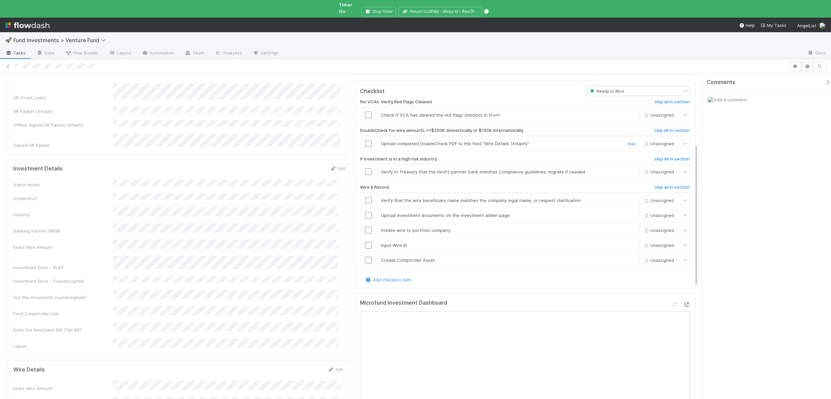
scroll to position [158, 0]
click at [627, 142] on link "skip" at bounding box center [631, 144] width 8 height 5
click at [627, 170] on link "skip" at bounding box center [631, 172] width 8 height 5
click at [367, 198] on input "checkbox" at bounding box center [368, 201] width 7 height 7
click at [366, 213] on input "checkbox" at bounding box center [368, 216] width 7 height 7
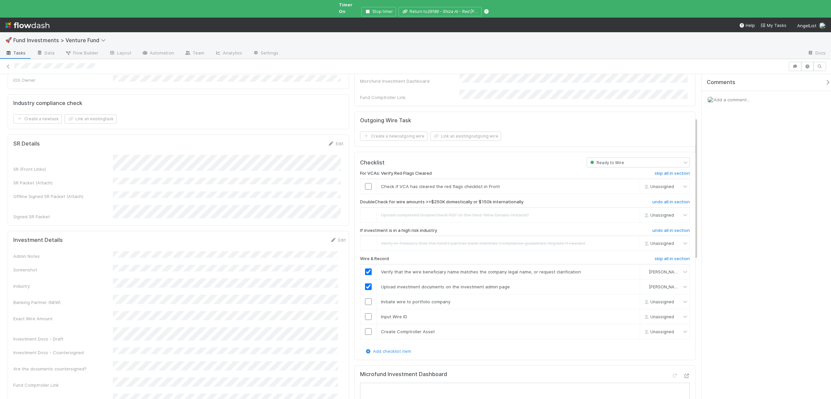
scroll to position [0, 0]
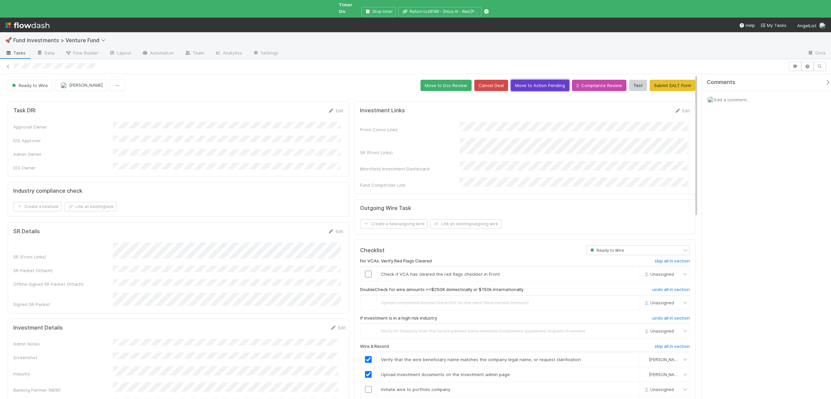
click at [521, 81] on button "Move to Action Pending" at bounding box center [540, 85] width 58 height 11
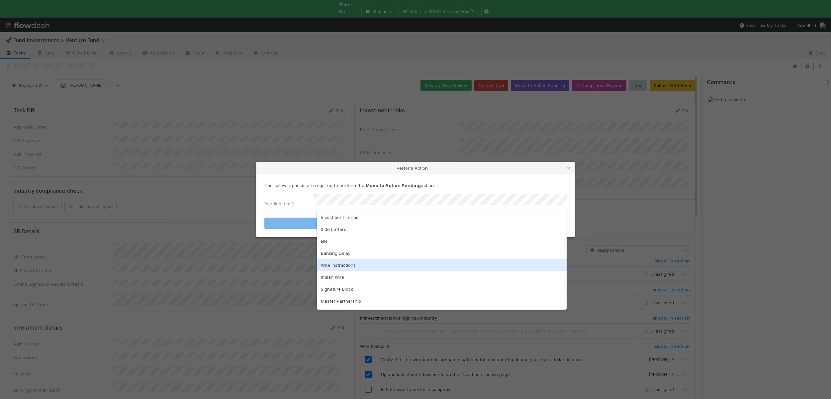
click at [334, 266] on div "Wire Instructions" at bounding box center [442, 265] width 250 height 12
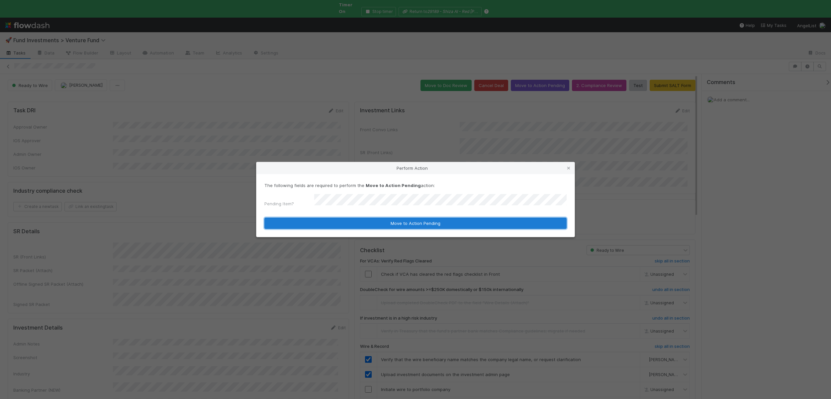
click at [351, 224] on button "Move to Action Pending" at bounding box center [415, 223] width 302 height 11
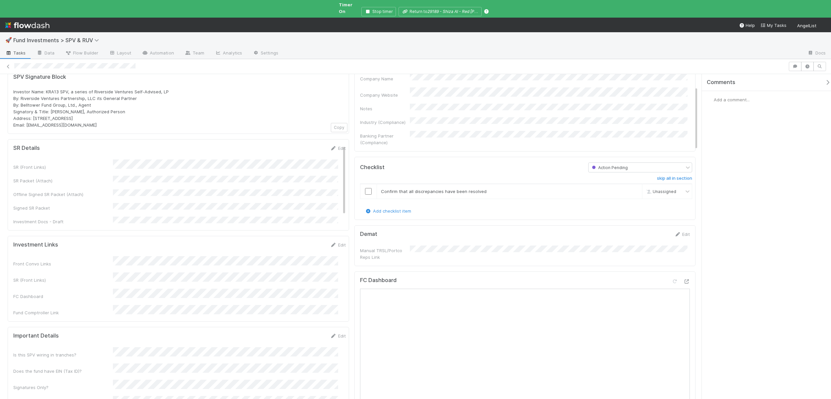
scroll to position [65, 0]
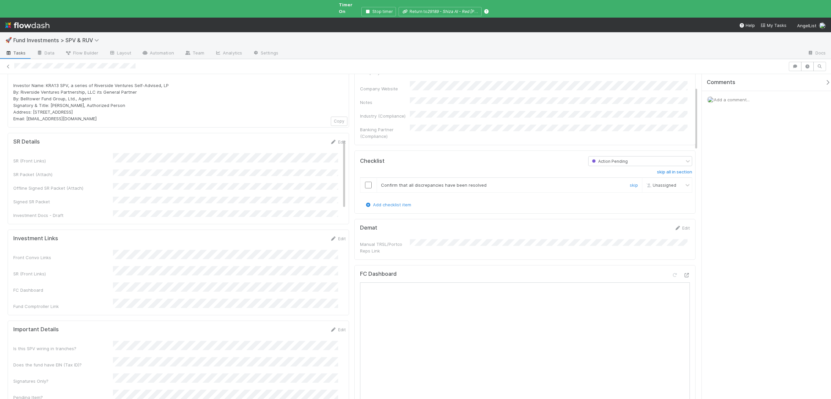
click at [367, 182] on input "checkbox" at bounding box center [368, 185] width 7 height 7
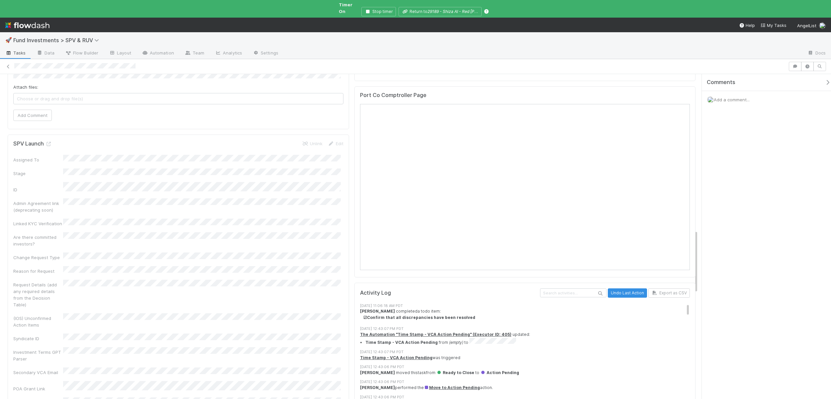
scroll to position [797, 0]
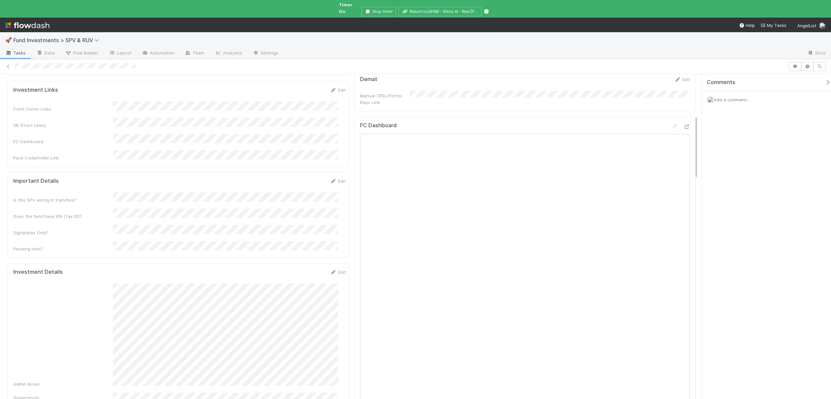
scroll to position [0, 0]
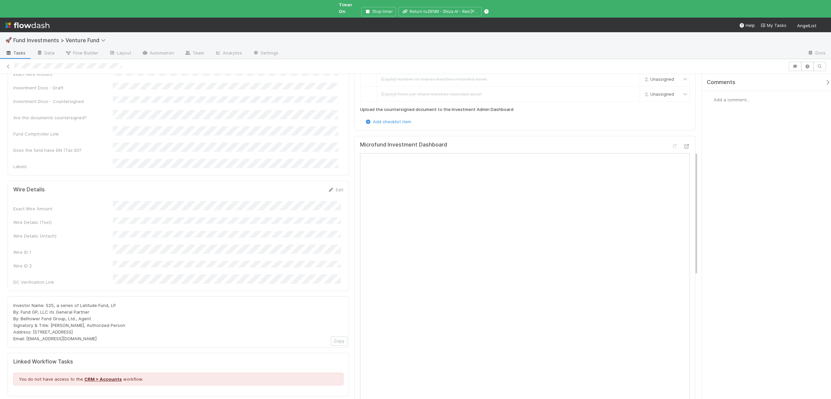
scroll to position [201, 0]
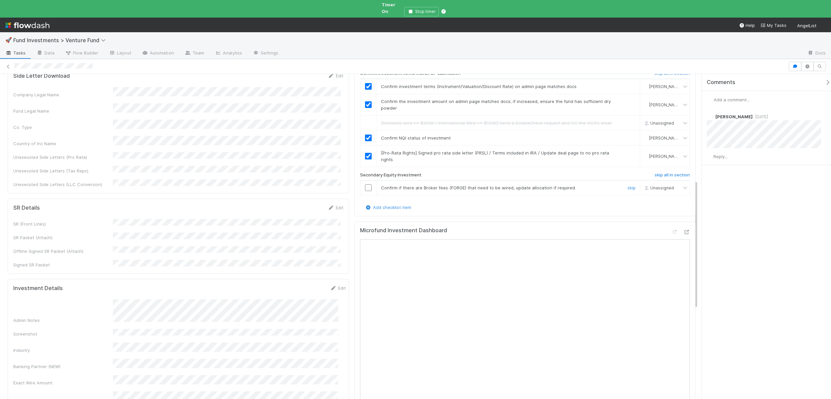
scroll to position [274, 0]
click at [684, 228] on icon at bounding box center [686, 230] width 7 height 4
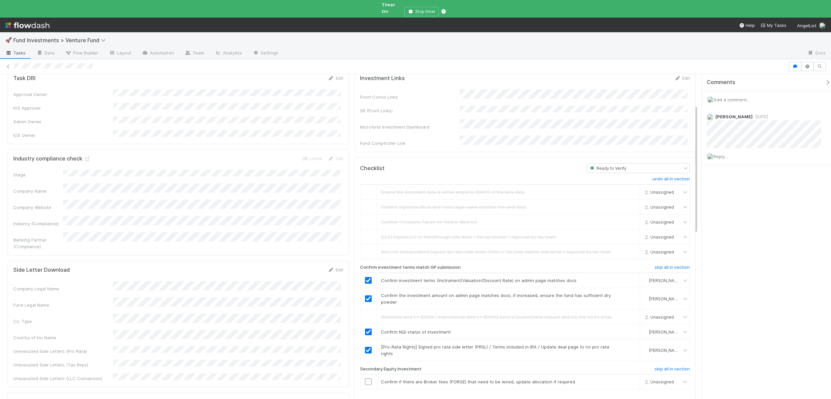
scroll to position [0, 0]
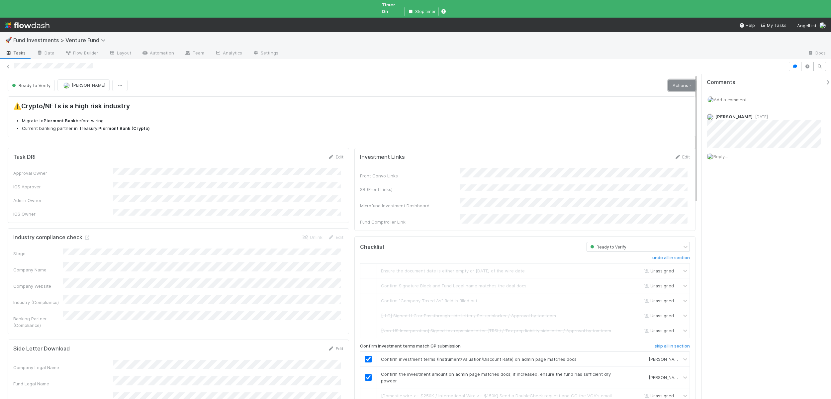
click at [675, 83] on link "Actions" at bounding box center [681, 85] width 27 height 11
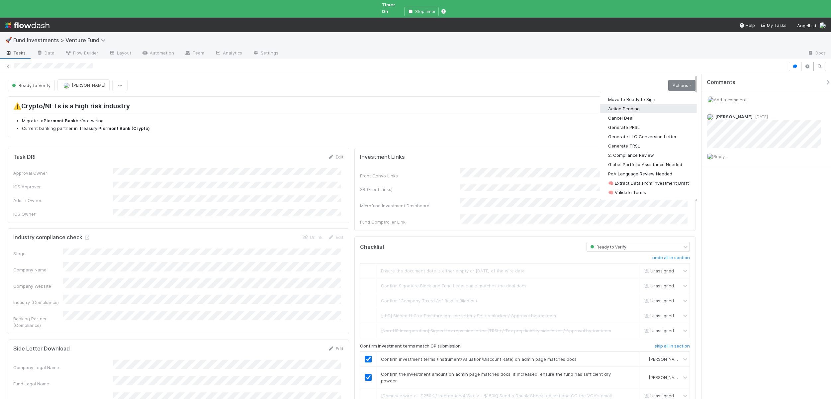
click at [617, 105] on button "Action Pending" at bounding box center [648, 108] width 97 height 9
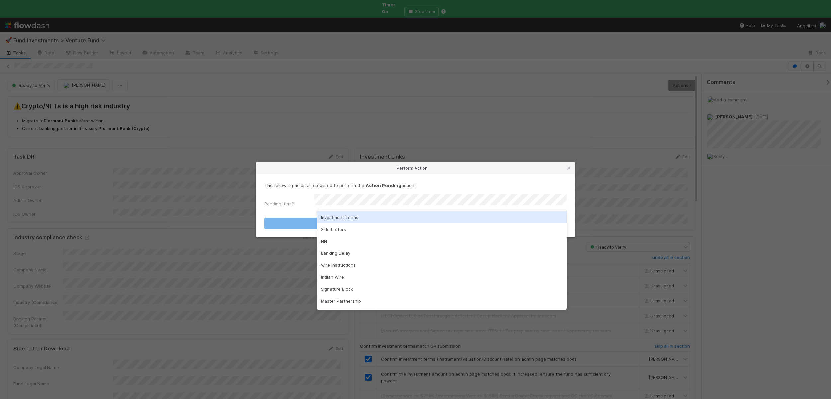
click at [334, 218] on div "Investment Terms" at bounding box center [442, 217] width 250 height 12
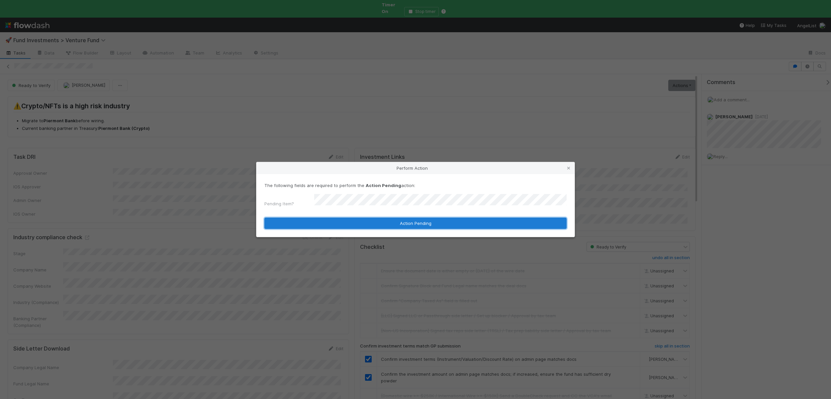
click at [331, 219] on button "Action Pending" at bounding box center [415, 223] width 302 height 11
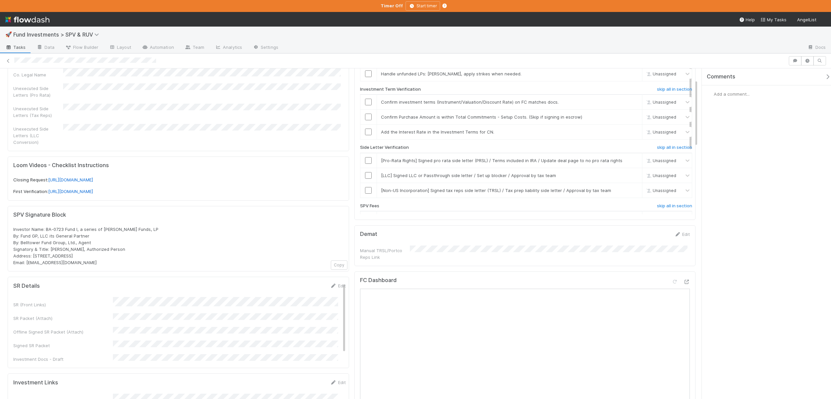
scroll to position [122, 0]
click at [684, 280] on icon at bounding box center [686, 281] width 7 height 4
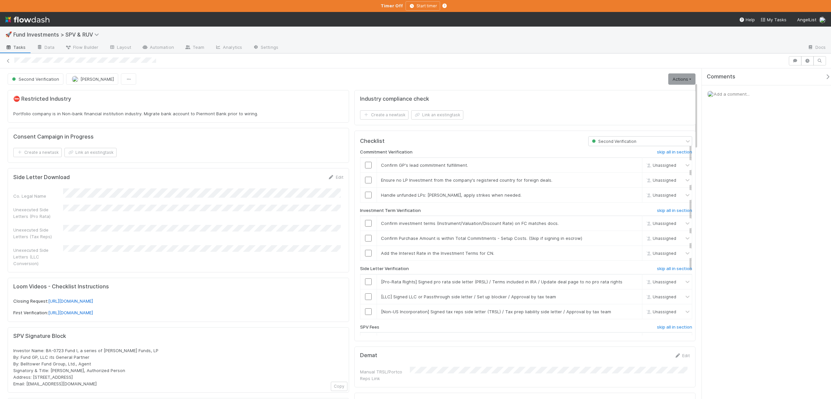
scroll to position [0, 0]
click at [366, 166] on input "checkbox" at bounding box center [368, 165] width 7 height 7
click at [365, 179] on input "checkbox" at bounding box center [368, 180] width 7 height 7
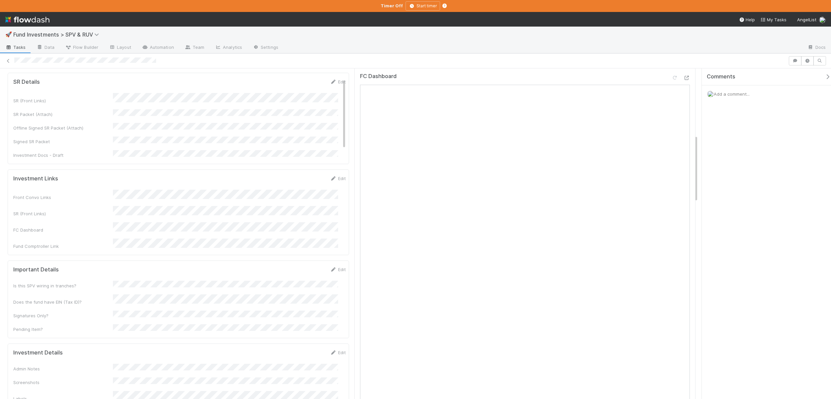
scroll to position [327, 0]
click at [148, 142] on div "SR Details Edit SR (Front Links) SR Packet (Attach) Offline Signed SR Packet (A…" at bounding box center [178, 116] width 341 height 91
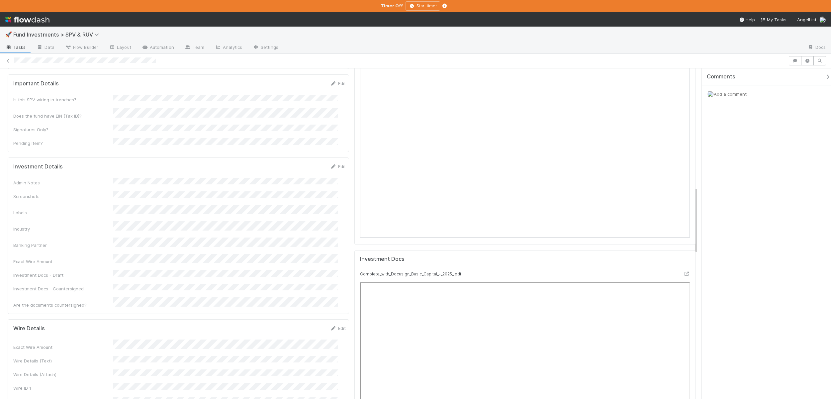
scroll to position [590, 0]
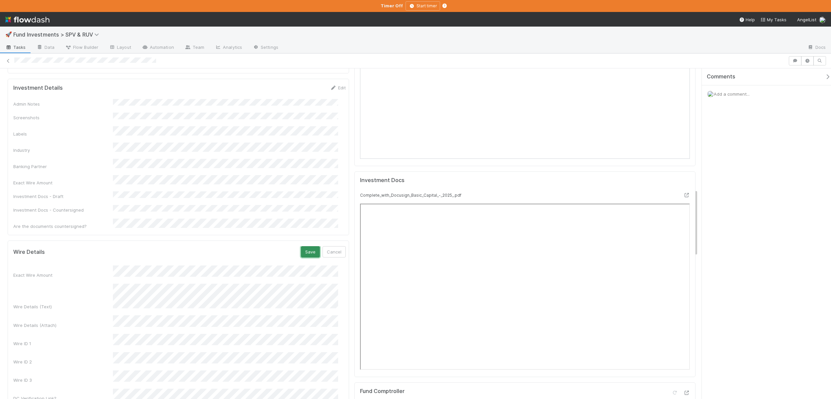
click at [301, 246] on button "Save" at bounding box center [310, 251] width 19 height 11
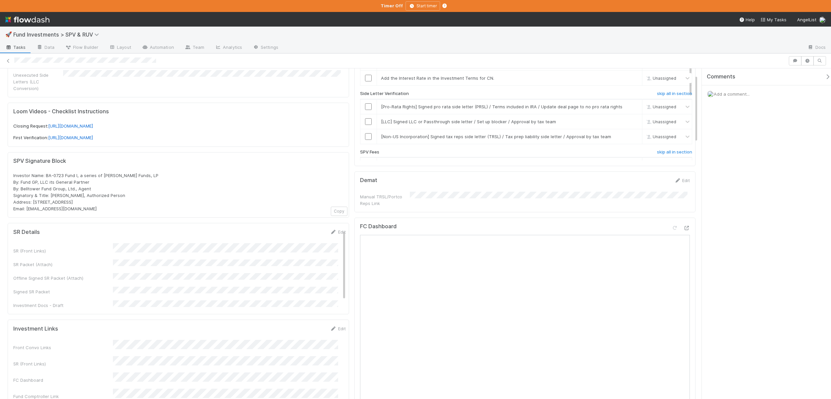
scroll to position [32, 0]
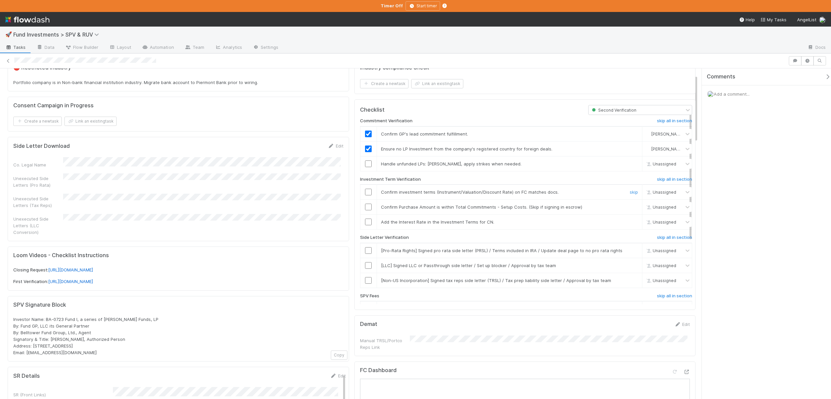
click at [367, 195] on td at bounding box center [368, 192] width 17 height 15
click at [366, 193] on input "checkbox" at bounding box center [368, 192] width 7 height 7
click at [366, 191] on input "checkbox" at bounding box center [368, 192] width 7 height 7
click at [365, 206] on input "checkbox" at bounding box center [368, 207] width 7 height 7
click at [630, 224] on link "skip" at bounding box center [634, 221] width 8 height 5
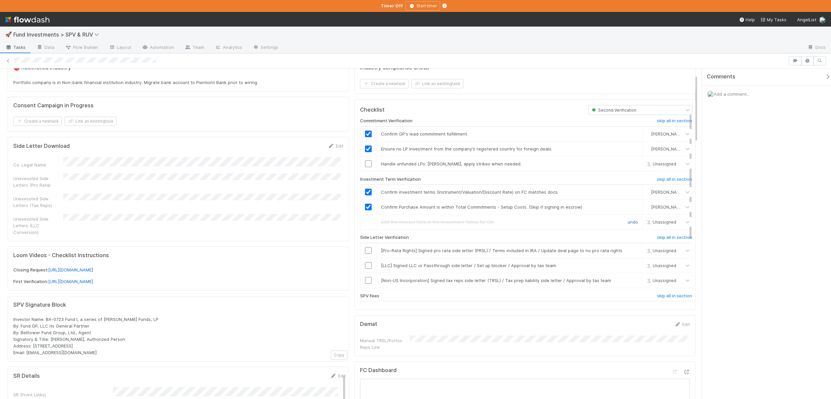
click at [628, 222] on link "undo" at bounding box center [633, 221] width 10 height 5
click at [670, 237] on h6 "skip all in section" at bounding box center [674, 237] width 35 height 5
click at [630, 222] on link "skip" at bounding box center [634, 221] width 8 height 5
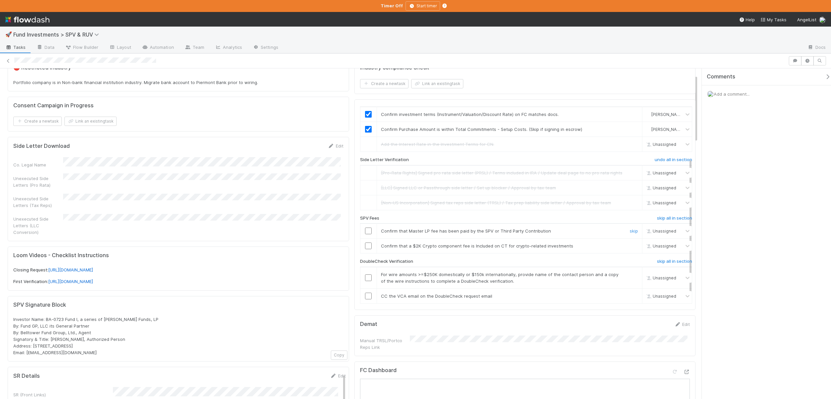
scroll to position [79, 0]
click at [673, 215] on h6 "skip all in section" at bounding box center [674, 216] width 35 height 5
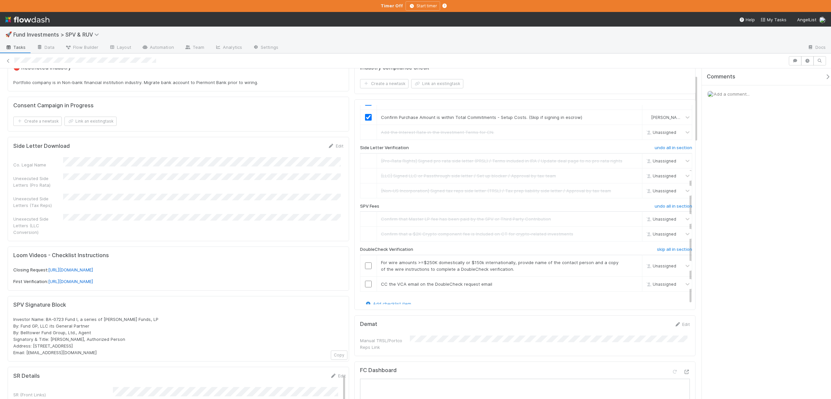
scroll to position [92, 0]
click at [657, 245] on h6 "skip all in section" at bounding box center [674, 246] width 35 height 5
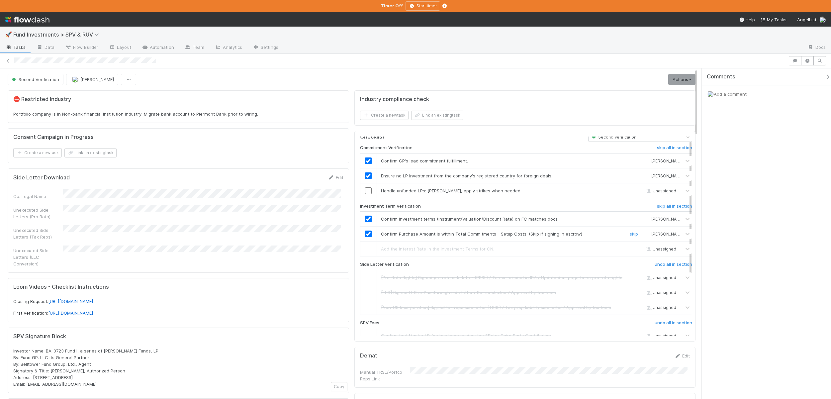
scroll to position [0, 0]
click at [674, 77] on link "Actions" at bounding box center [681, 79] width 27 height 11
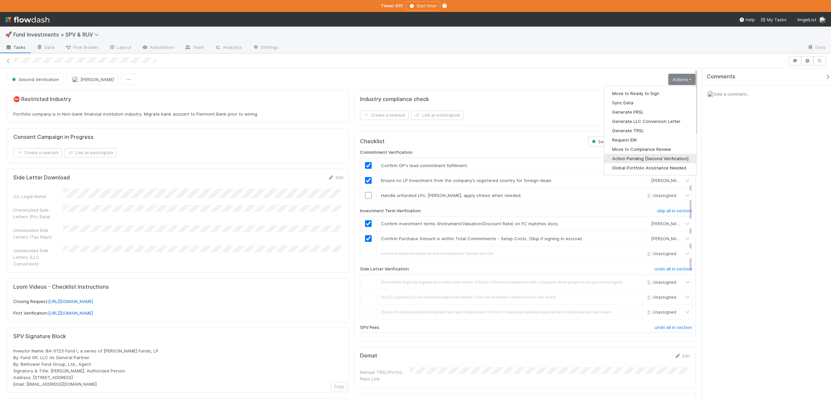
click at [623, 156] on button "Action Pending [Second Verification]" at bounding box center [650, 158] width 92 height 9
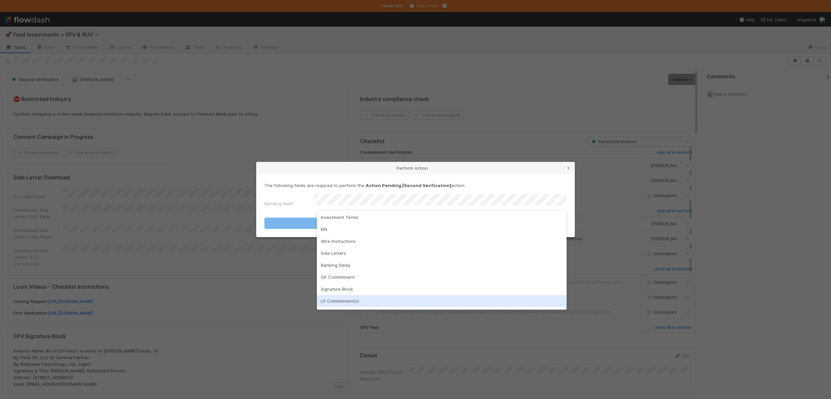
click at [334, 302] on div "LP Commitment(s)" at bounding box center [442, 301] width 250 height 12
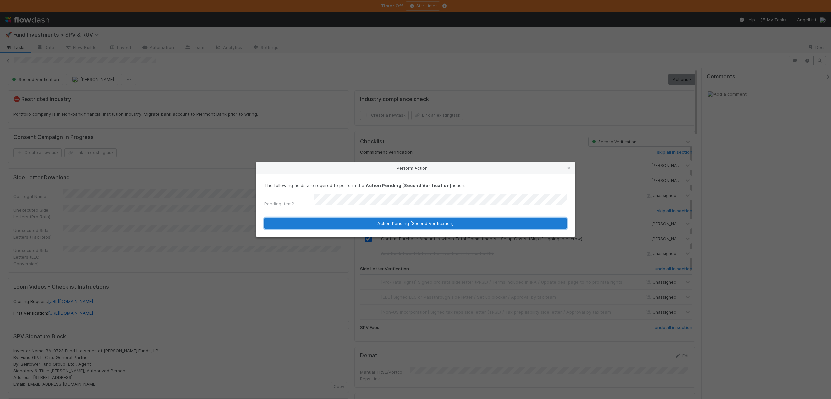
click at [340, 220] on button "Action Pending [Second Verification]" at bounding box center [415, 223] width 302 height 11
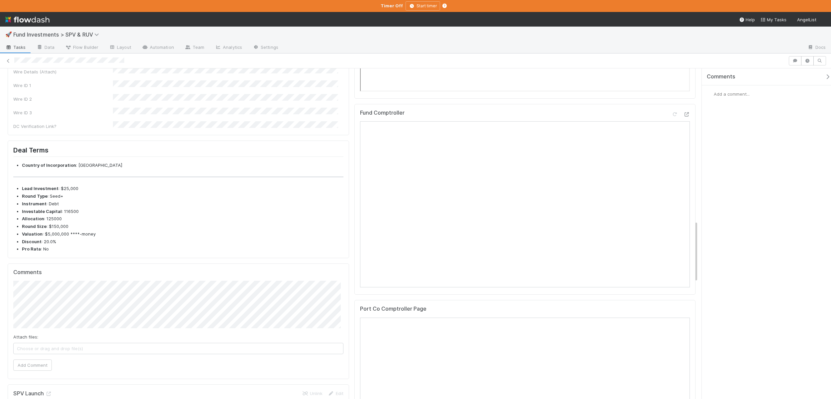
scroll to position [878, 0]
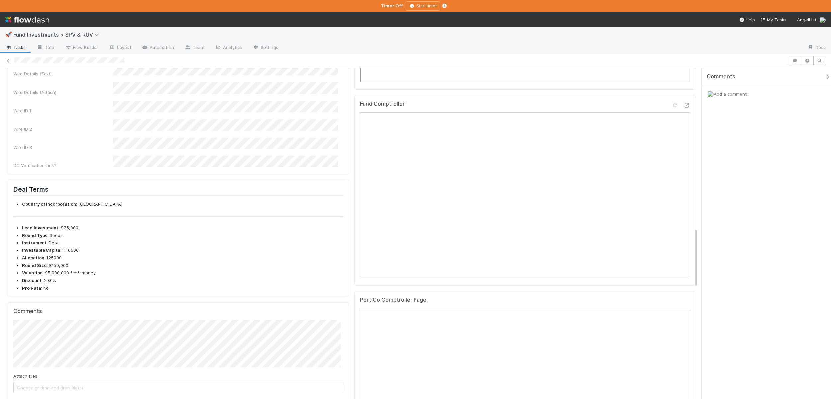
click at [305, 25] on button "Save" at bounding box center [310, 18] width 19 height 11
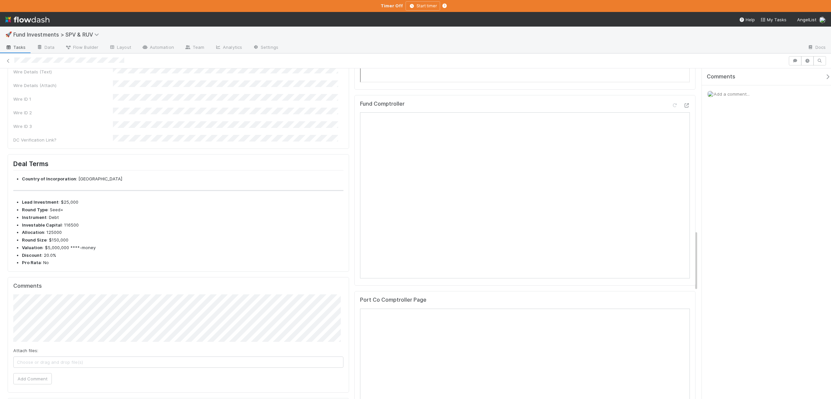
click at [333, 19] on link "Edit" at bounding box center [338, 16] width 16 height 5
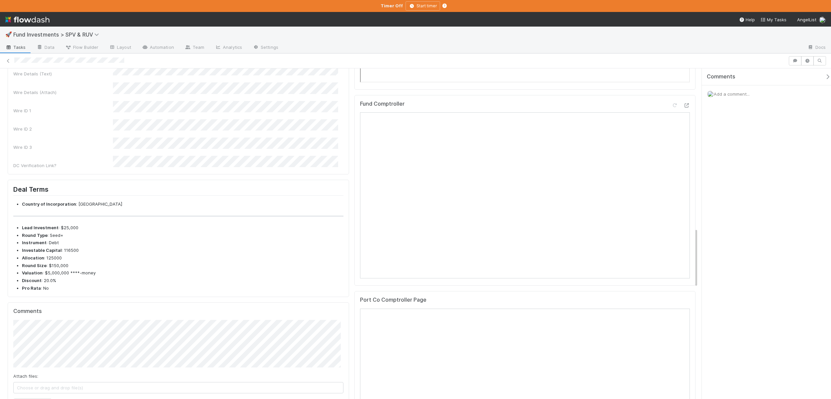
click at [301, 25] on button "Save" at bounding box center [310, 18] width 19 height 11
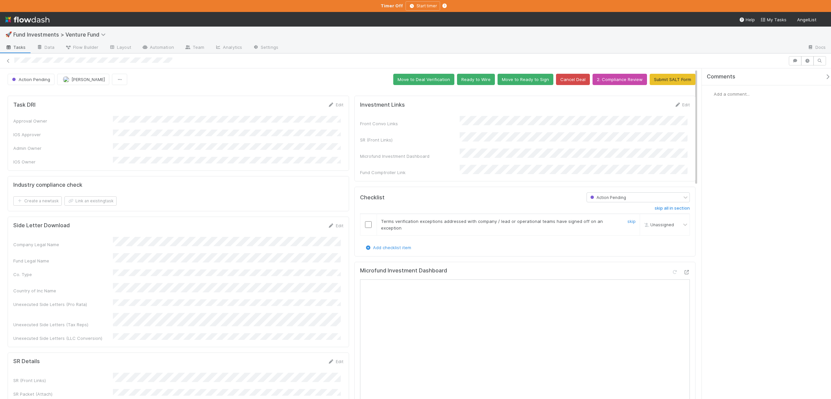
click at [368, 221] on input "checkbox" at bounding box center [368, 224] width 7 height 7
click at [806, 57] on button "button" at bounding box center [807, 60] width 13 height 9
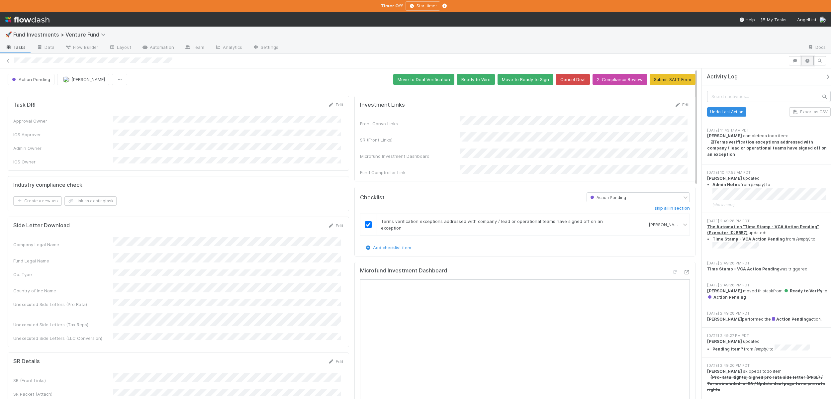
click at [806, 61] on icon "button" at bounding box center [807, 61] width 7 height 4
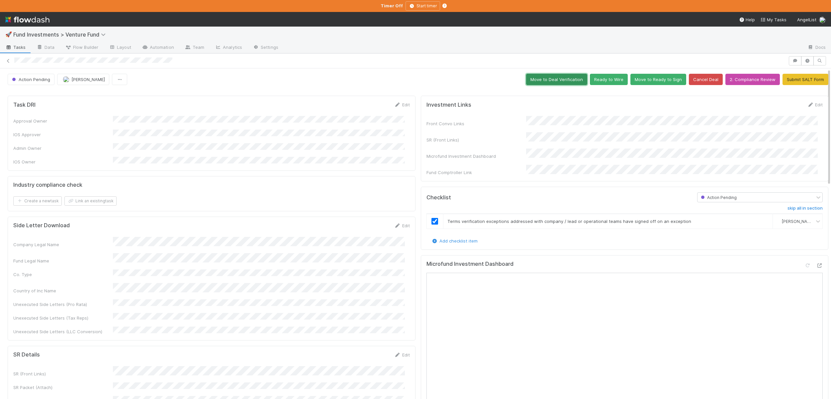
click at [558, 77] on button "Move to Deal Verification" at bounding box center [556, 79] width 61 height 11
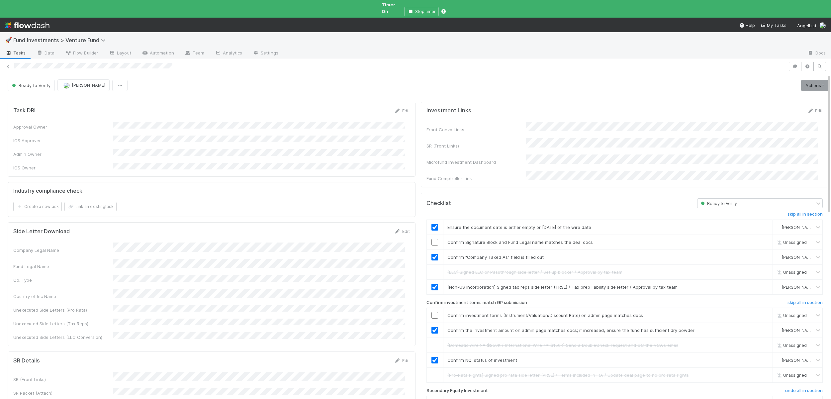
scroll to position [143, 0]
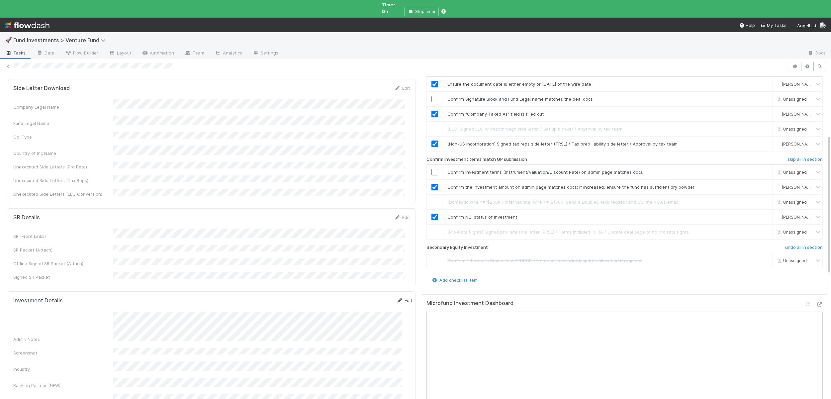
click at [401, 298] on link "Edit" at bounding box center [405, 300] width 16 height 5
click at [367, 297] on button "Save" at bounding box center [376, 302] width 19 height 11
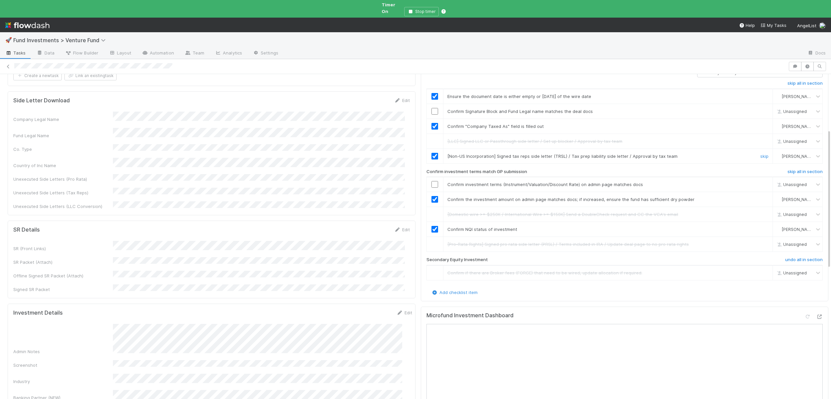
scroll to position [130, 0]
click at [403, 228] on link "Edit" at bounding box center [402, 230] width 16 height 5
click at [365, 228] on button "Save" at bounding box center [374, 233] width 19 height 11
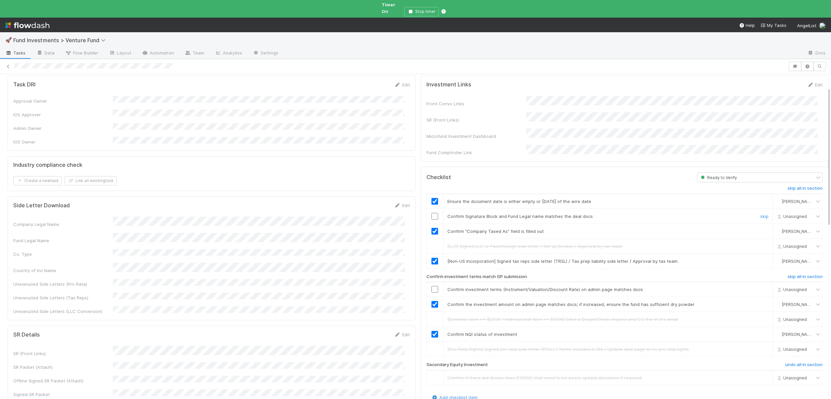
scroll to position [25, 0]
click at [436, 214] on div at bounding box center [435, 217] width 16 height 7
click at [431, 214] on input "checkbox" at bounding box center [434, 217] width 7 height 7
click at [431, 287] on input "checkbox" at bounding box center [434, 290] width 7 height 7
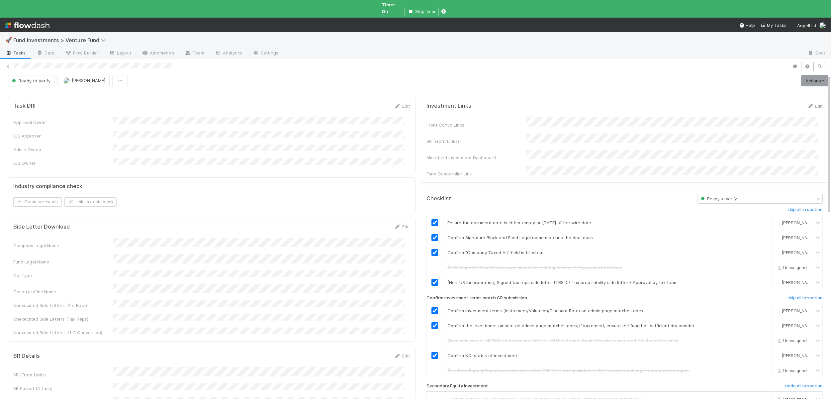
scroll to position [0, 0]
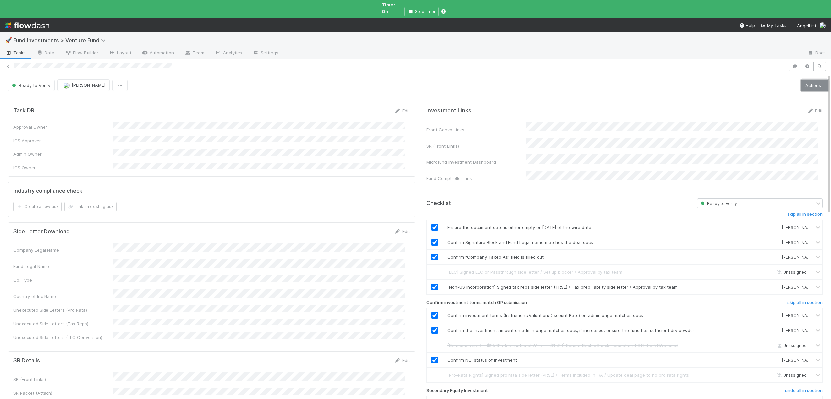
click at [801, 80] on link "Actions" at bounding box center [814, 85] width 27 height 11
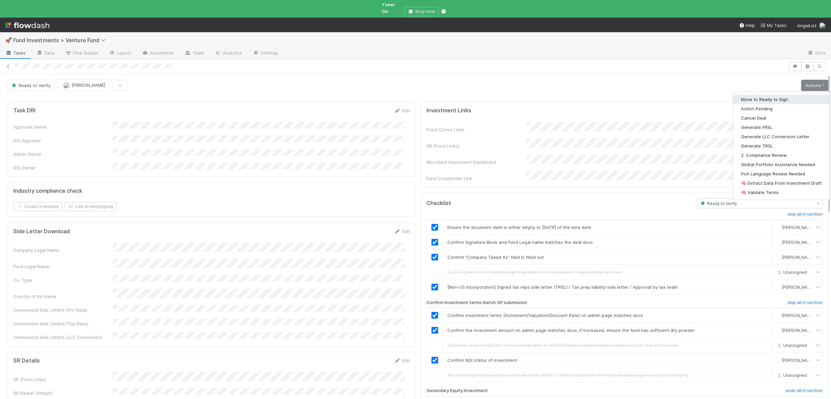
click at [768, 95] on button "Move to Ready to Sign" at bounding box center [781, 99] width 97 height 9
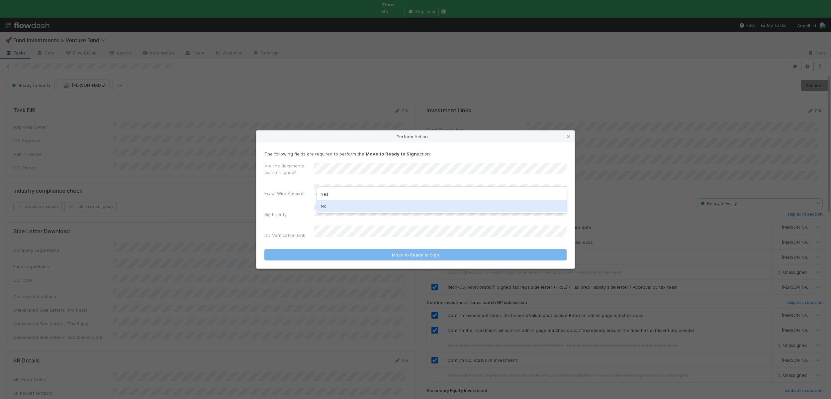
click at [329, 204] on div "No" at bounding box center [442, 206] width 250 height 12
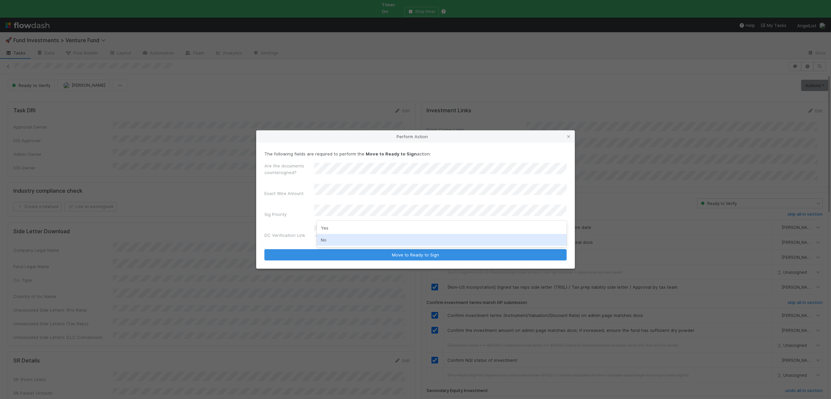
click at [322, 244] on div "No" at bounding box center [442, 240] width 250 height 12
click at [264, 249] on button "Move to Ready to Sign" at bounding box center [415, 254] width 302 height 11
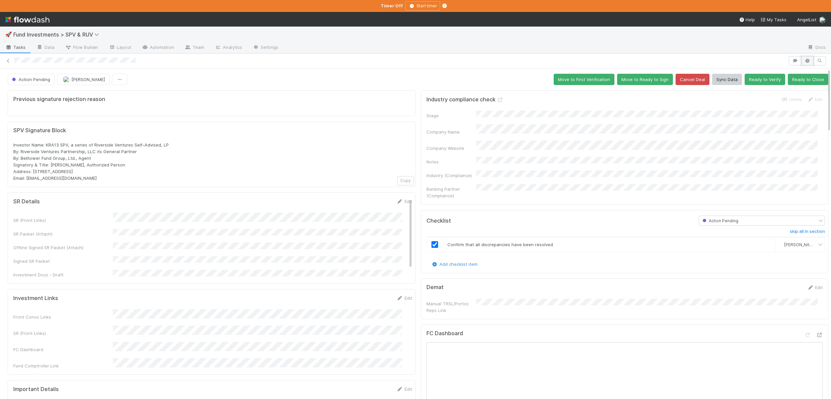
click at [806, 56] on button "button" at bounding box center [807, 60] width 13 height 9
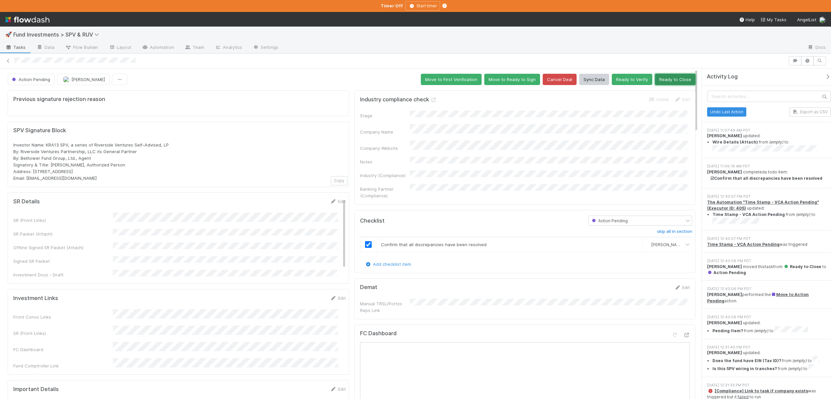
click at [676, 80] on button "Ready to Close" at bounding box center [675, 79] width 41 height 11
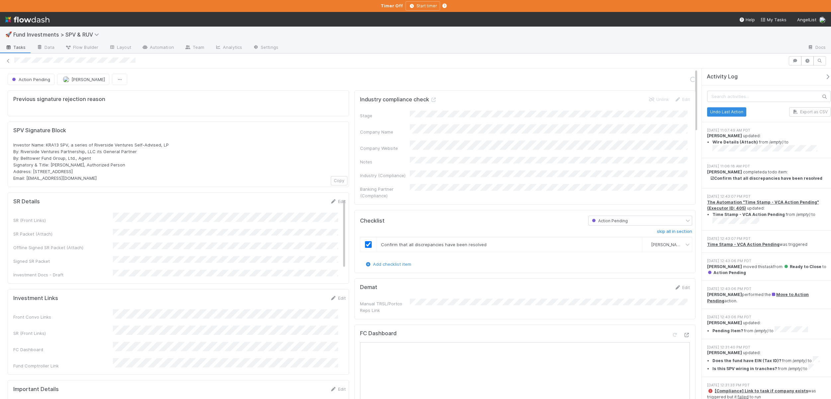
click at [824, 77] on icon "button" at bounding box center [827, 76] width 7 height 5
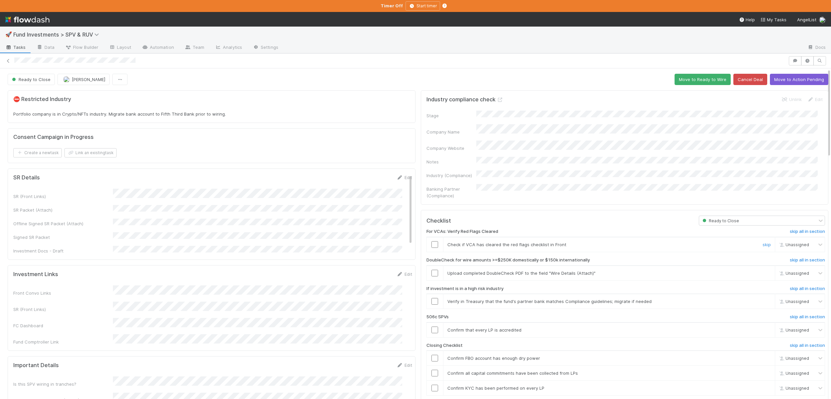
click at [431, 241] on input "checkbox" at bounding box center [434, 244] width 7 height 7
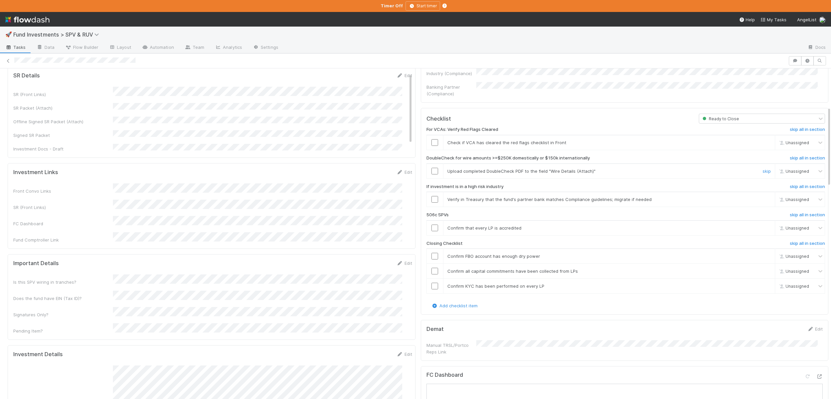
scroll to position [93, 0]
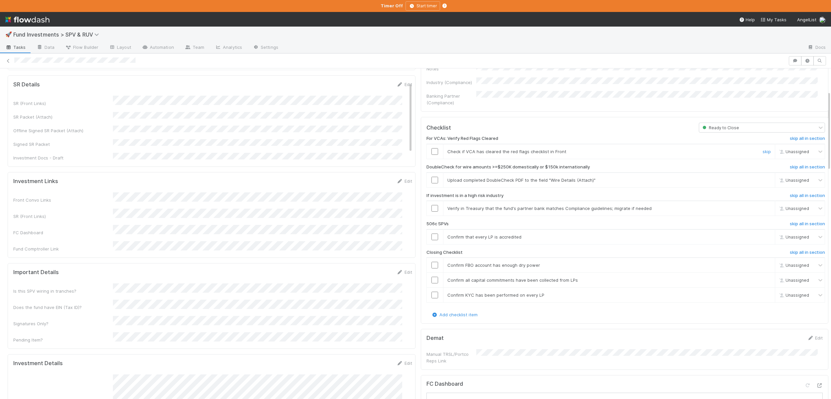
click at [431, 148] on input "checkbox" at bounding box center [434, 151] width 7 height 7
click at [763, 177] on link "skip" at bounding box center [767, 179] width 8 height 5
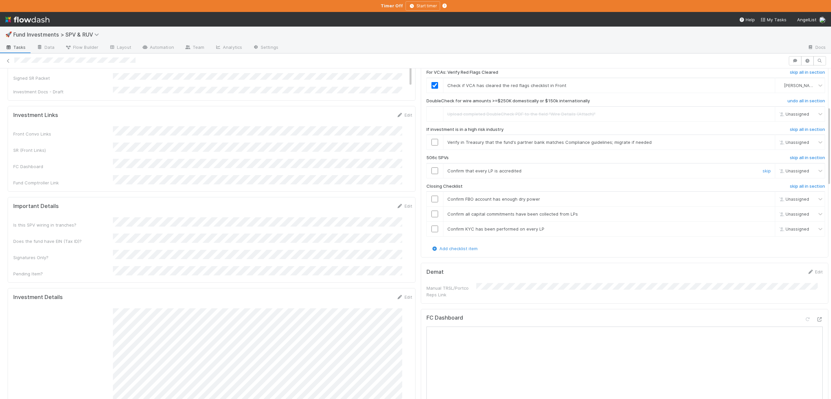
scroll to position [157, 0]
click at [431, 141] on input "checkbox" at bounding box center [434, 144] width 7 height 7
click at [816, 320] on icon at bounding box center [819, 322] width 7 height 4
click at [763, 170] on link "skip" at bounding box center [767, 172] width 8 height 5
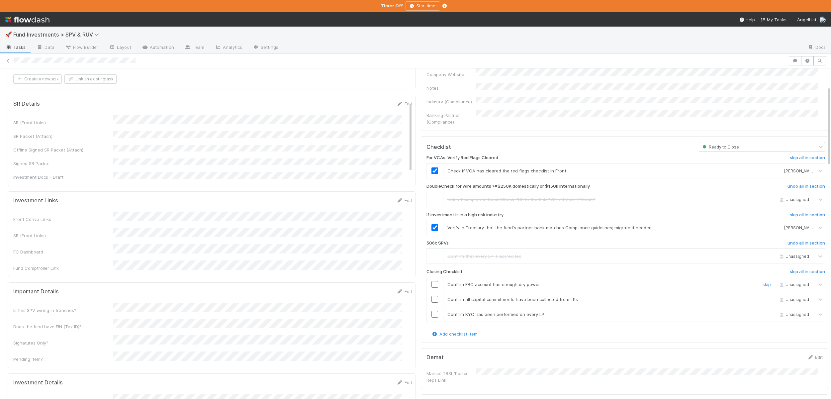
click at [431, 281] on input "checkbox" at bounding box center [434, 284] width 7 height 7
click at [431, 296] on input "checkbox" at bounding box center [434, 299] width 7 height 7
click at [431, 311] on input "checkbox" at bounding box center [434, 314] width 7 height 7
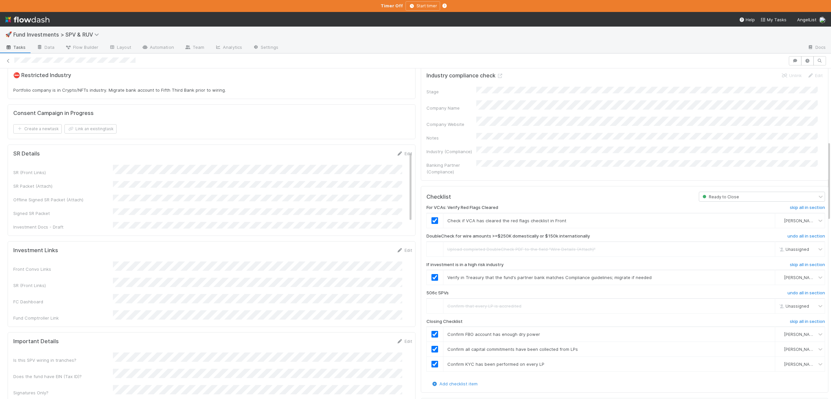
scroll to position [0, 0]
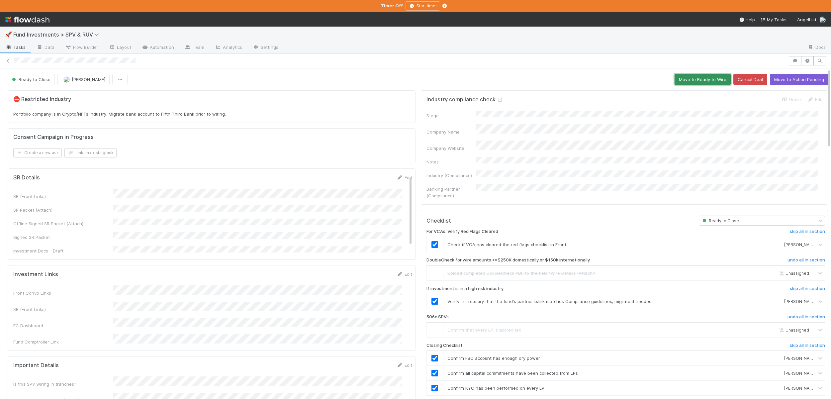
click at [703, 84] on button "Move to Ready to Wire" at bounding box center [703, 79] width 56 height 11
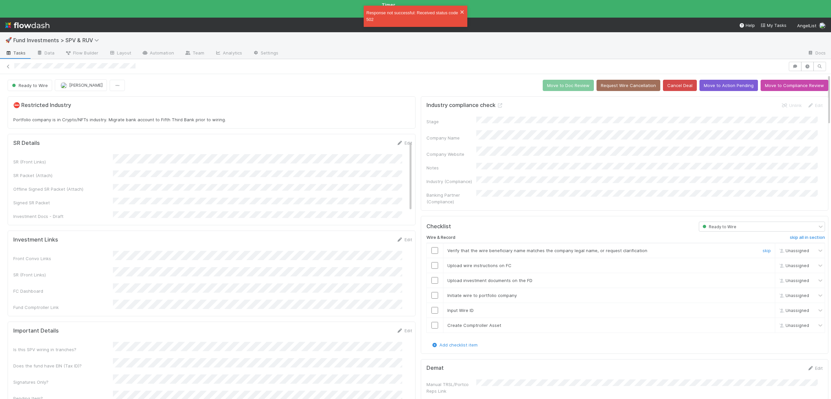
click at [431, 247] on input "checkbox" at bounding box center [434, 250] width 7 height 7
click at [431, 262] on input "checkbox" at bounding box center [434, 265] width 7 height 7
click at [431, 277] on input "checkbox" at bounding box center [434, 280] width 7 height 7
click at [431, 292] on input "checkbox" at bounding box center [434, 295] width 7 height 7
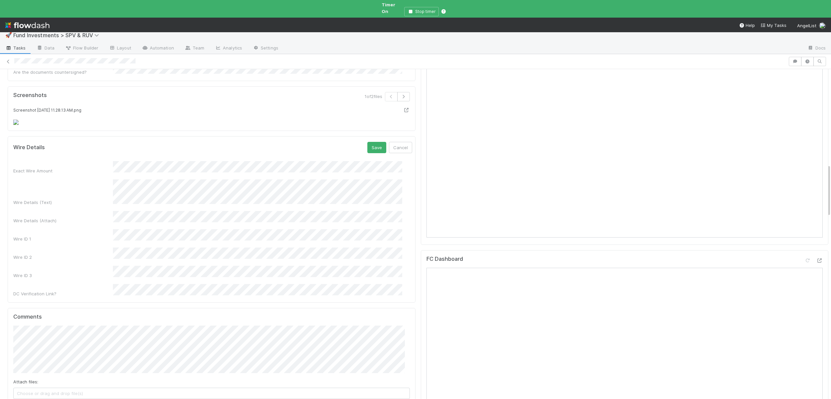
scroll to position [630, 0]
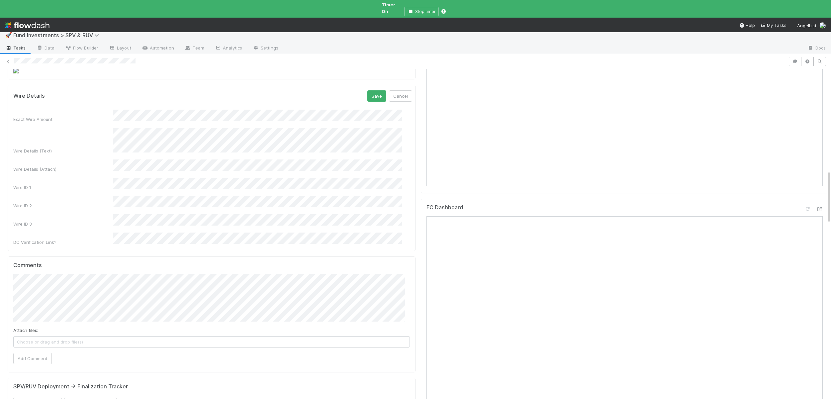
click at [367, 90] on button "Save" at bounding box center [376, 95] width 19 height 11
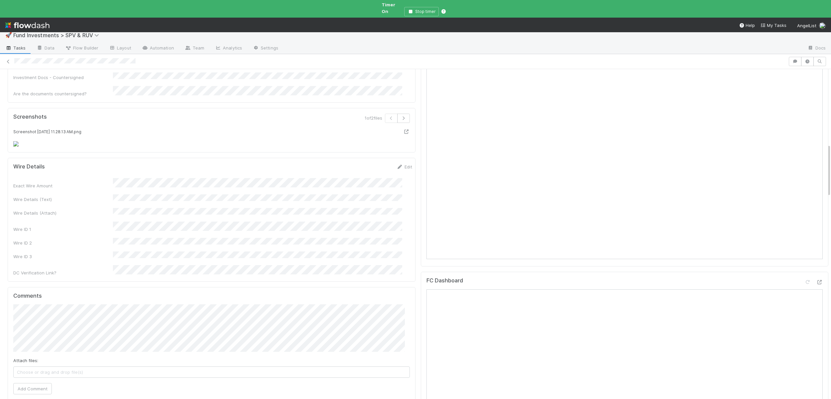
scroll to position [688, 0]
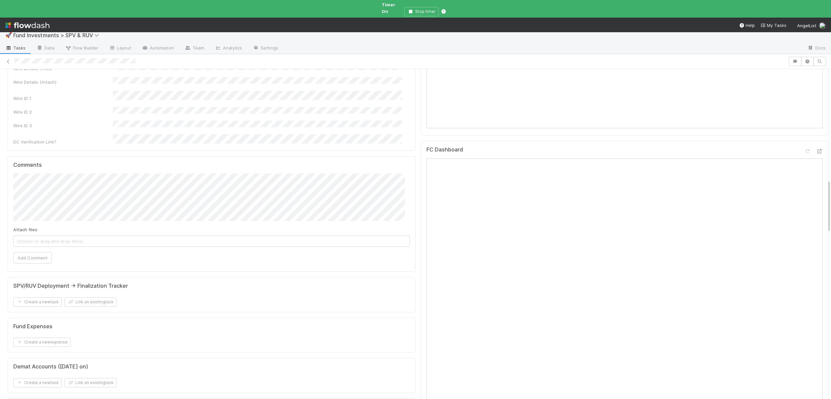
click at [129, 145] on div "Exact Wire Amount Wire Details (Text) Wire Details (Attach) Wire ID 1 Wire ID 2…" at bounding box center [212, 96] width 399 height 98
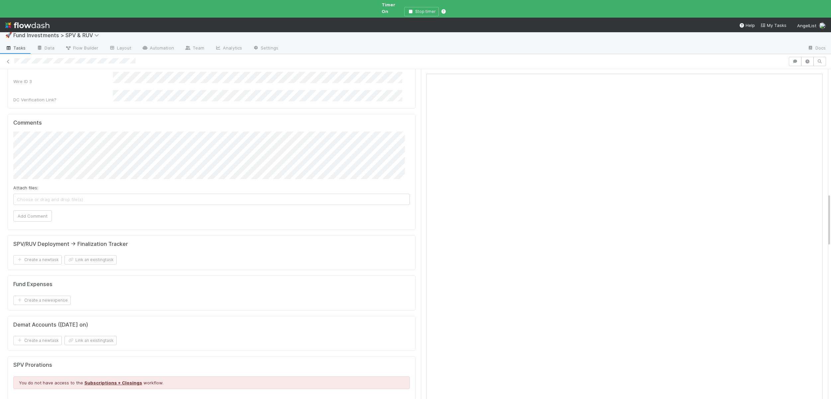
scroll to position [633, 0]
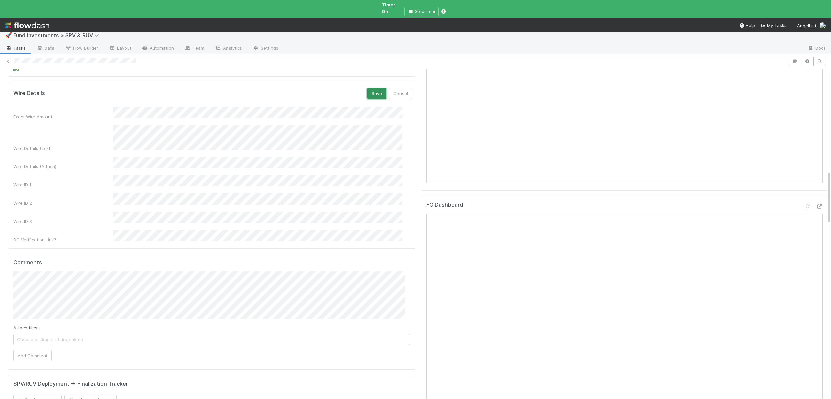
click at [367, 99] on button "Save" at bounding box center [376, 93] width 19 height 11
click at [184, 203] on div "Exact Wire Amount Wire Details (Text) Wire Details (Attach) Wire ID 1 Wire ID 2…" at bounding box center [212, 152] width 399 height 101
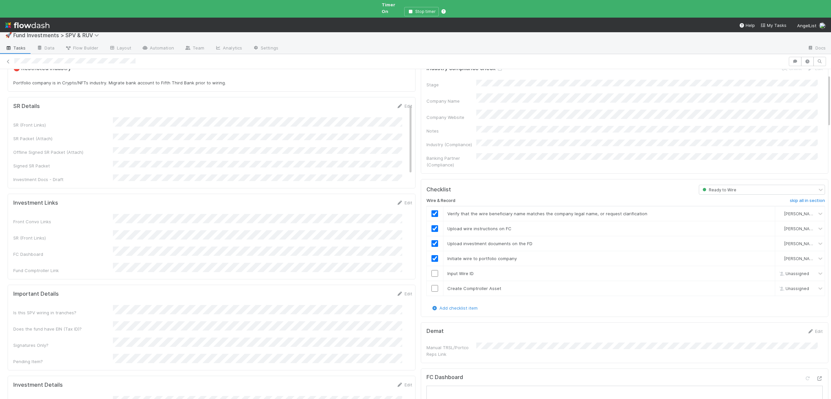
scroll to position [31, 0]
click at [432, 271] on input "checkbox" at bounding box center [434, 274] width 7 height 7
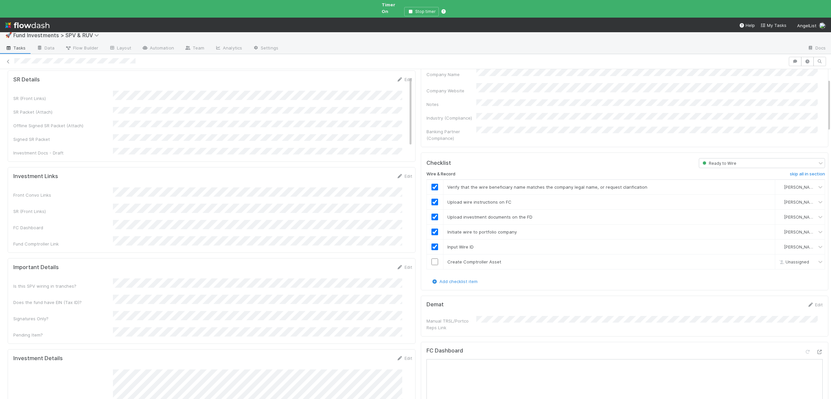
scroll to position [0, 0]
click at [431, 258] on input "checkbox" at bounding box center [434, 261] width 7 height 7
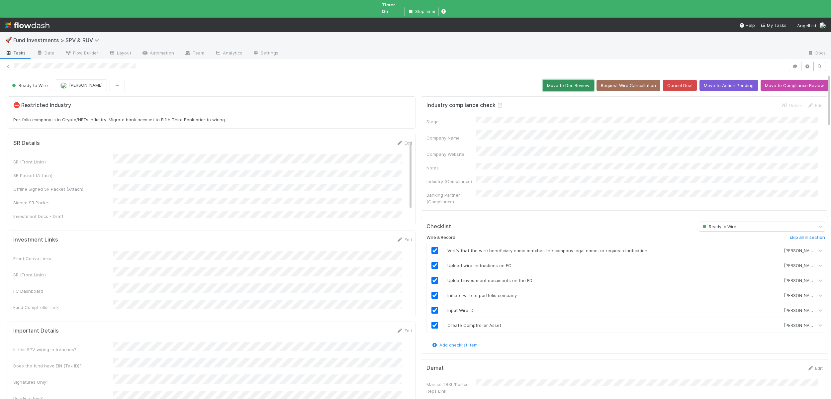
click at [562, 80] on button "Move to Doc Review" at bounding box center [568, 85] width 51 height 11
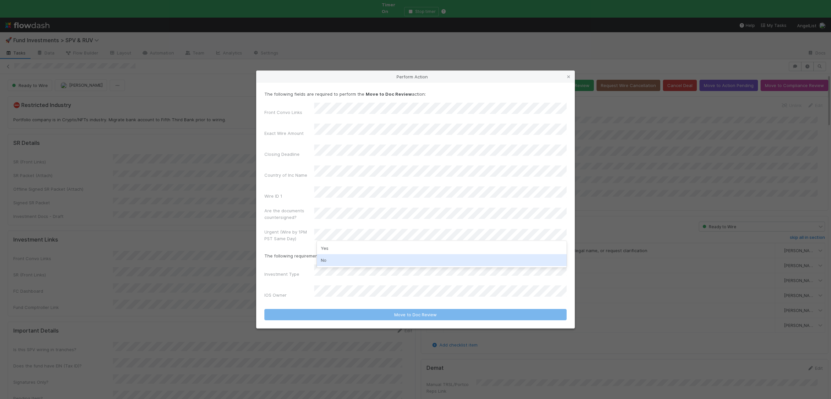
click at [328, 260] on div "No" at bounding box center [442, 260] width 250 height 12
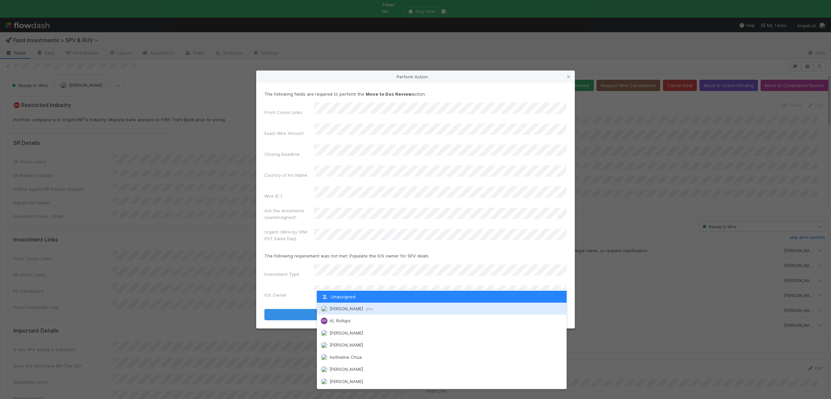
click at [329, 307] on span "Andre Fredrick you" at bounding box center [347, 308] width 52 height 5
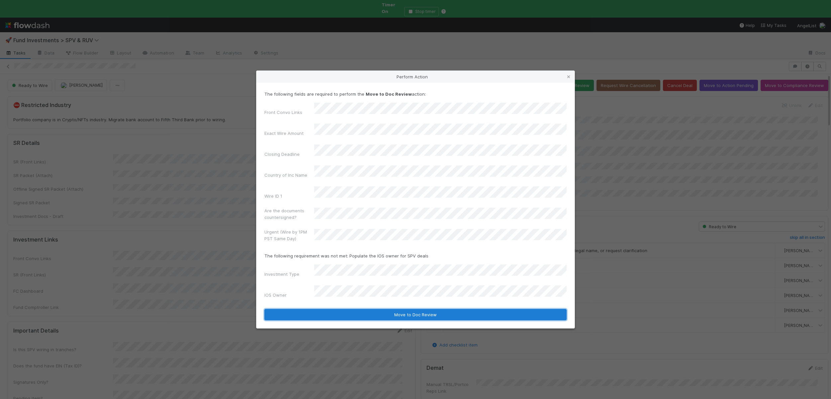
click at [342, 309] on button "Move to Doc Review" at bounding box center [415, 314] width 302 height 11
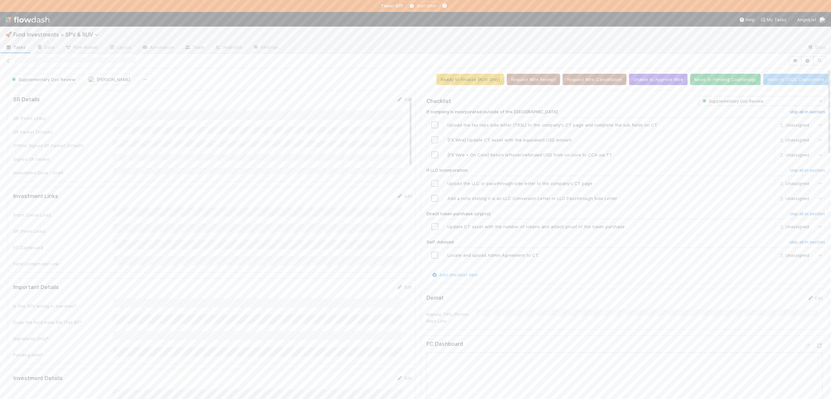
click at [792, 112] on h6 "skip all in section" at bounding box center [807, 111] width 35 height 5
click at [790, 168] on h6 "skip all in section" at bounding box center [807, 170] width 35 height 5
click at [790, 215] on h6 "skip all in section" at bounding box center [807, 213] width 35 height 5
click at [790, 242] on h6 "skip all in section" at bounding box center [807, 241] width 35 height 5
click at [706, 81] on button "Move to Pending Countersigs" at bounding box center [725, 79] width 70 height 11
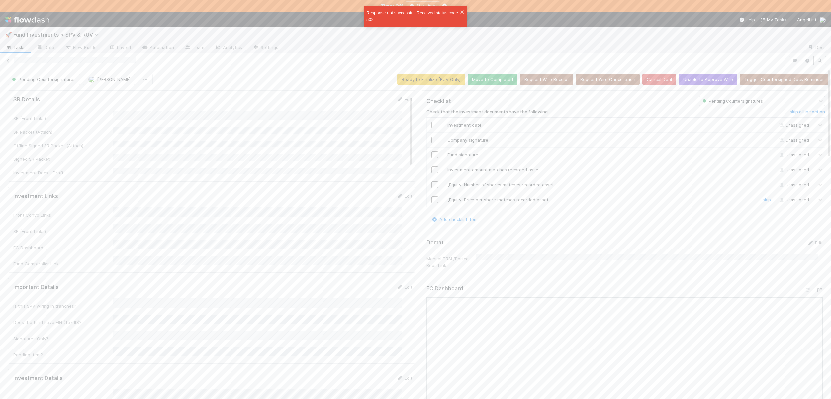
click at [431, 200] on input "checkbox" at bounding box center [434, 199] width 7 height 7
click at [431, 185] on input "checkbox" at bounding box center [434, 184] width 7 height 7
checkbox input "true"
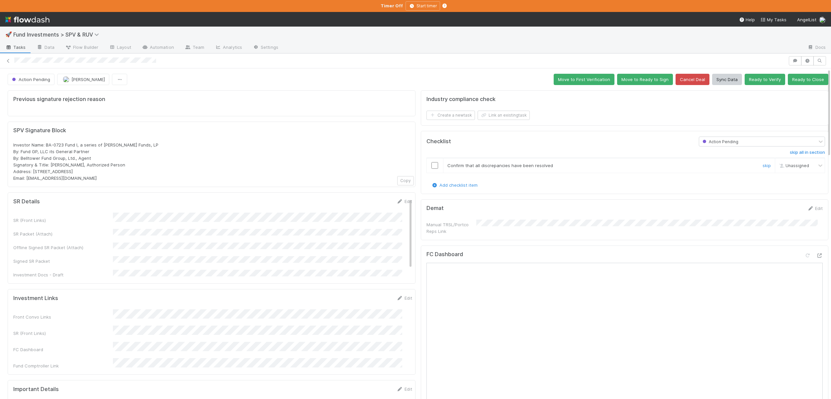
click at [427, 162] on div at bounding box center [435, 165] width 16 height 7
click at [431, 165] on input "checkbox" at bounding box center [434, 165] width 7 height 7
click at [804, 60] on icon "button" at bounding box center [807, 61] width 7 height 4
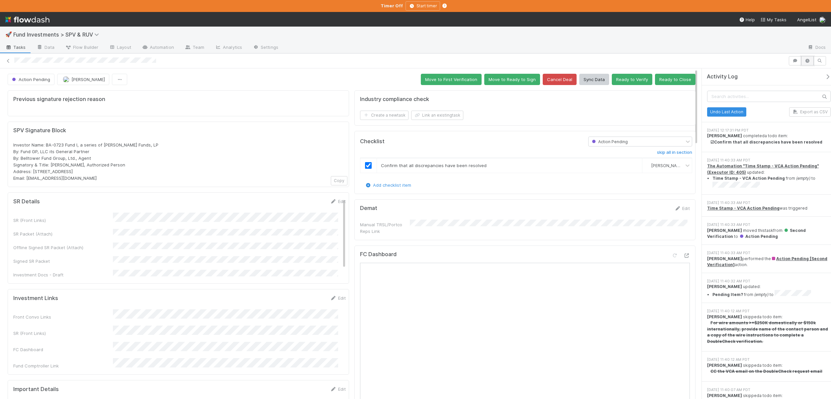
click at [802, 60] on button "button" at bounding box center [807, 60] width 13 height 9
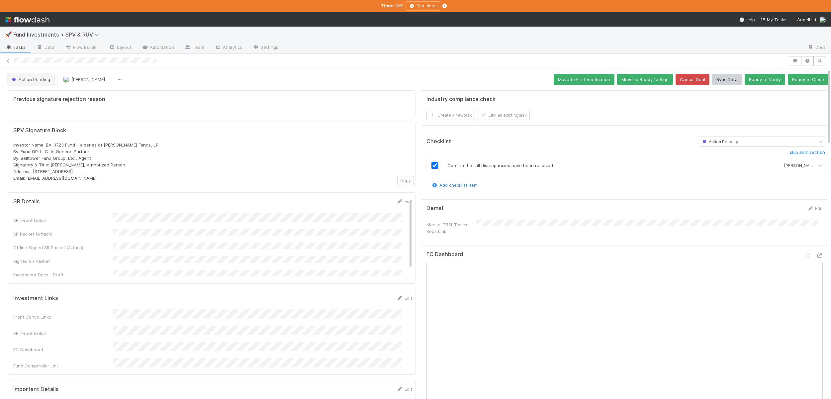
click at [27, 81] on span "Action Pending" at bounding box center [31, 79] width 40 height 5
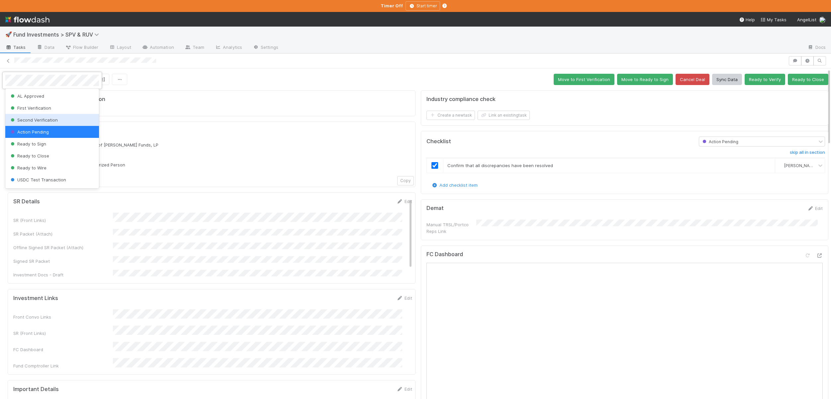
click at [40, 117] on span "Second Verification" at bounding box center [33, 119] width 48 height 5
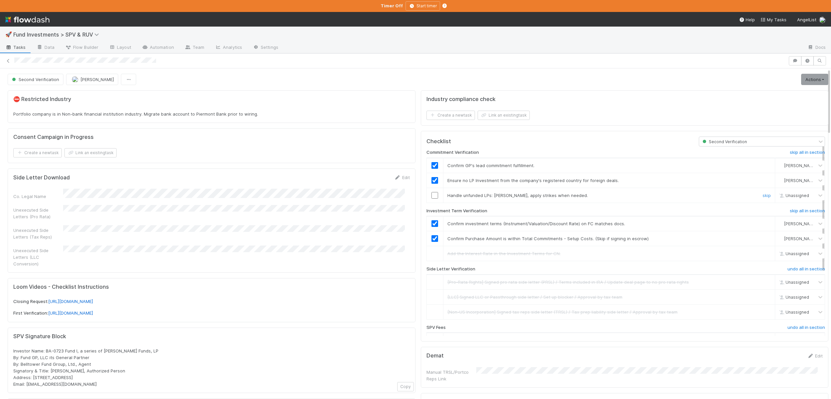
click at [433, 192] on div at bounding box center [435, 195] width 16 height 7
click at [431, 192] on input "checkbox" at bounding box center [434, 195] width 7 height 7
click at [803, 81] on link "Actions" at bounding box center [814, 79] width 27 height 11
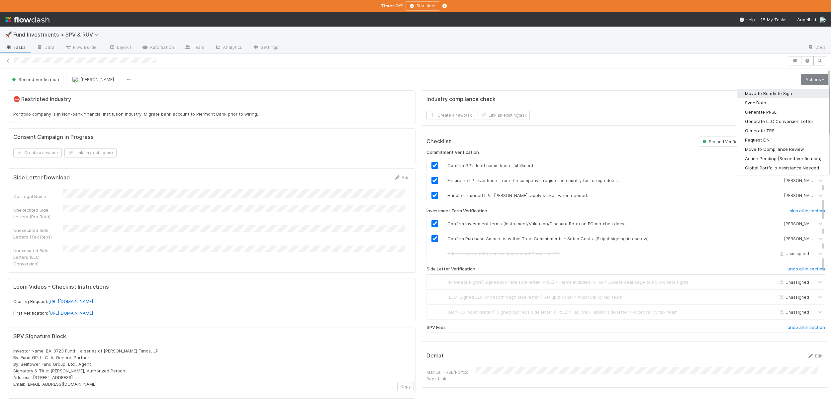
click at [759, 94] on button "Move to Ready to Sign" at bounding box center [783, 93] width 92 height 9
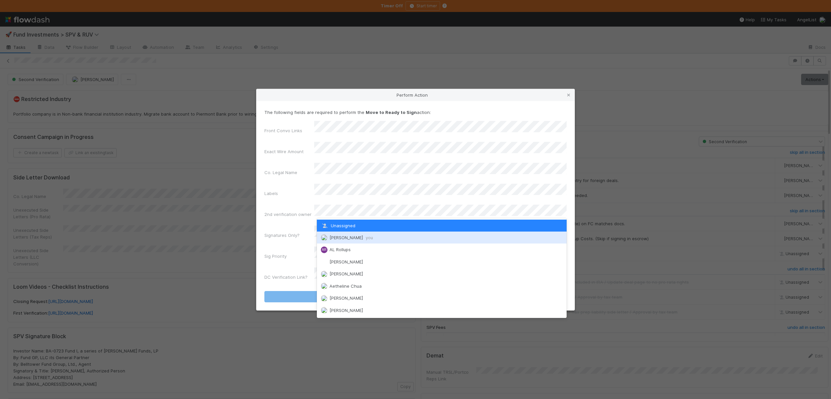
click at [330, 236] on span "Andre Fredrick you" at bounding box center [352, 237] width 44 height 5
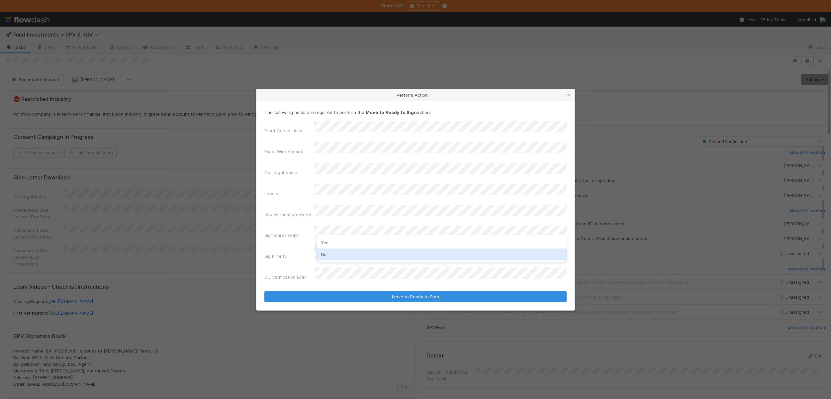
click at [325, 251] on div "No" at bounding box center [442, 254] width 250 height 12
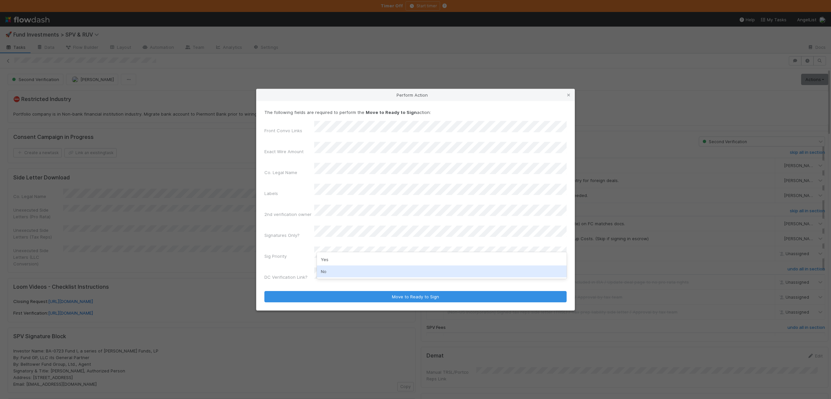
click at [322, 271] on div "No" at bounding box center [442, 271] width 250 height 12
click at [264, 291] on button "Move to Ready to Sign" at bounding box center [415, 296] width 302 height 11
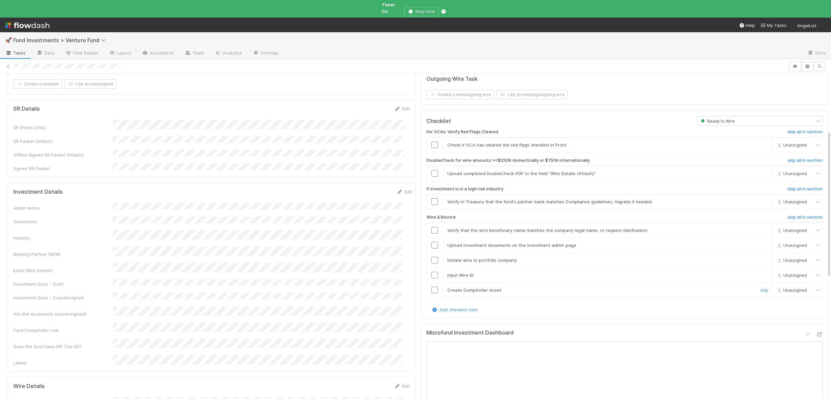
scroll to position [127, 0]
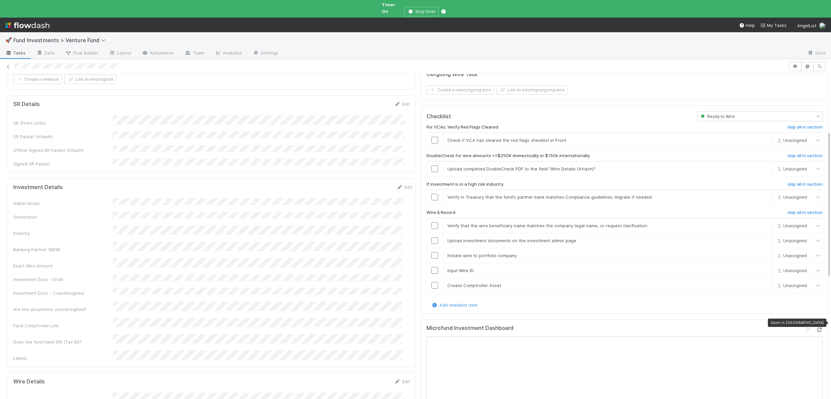
click at [816, 328] on icon at bounding box center [819, 330] width 7 height 4
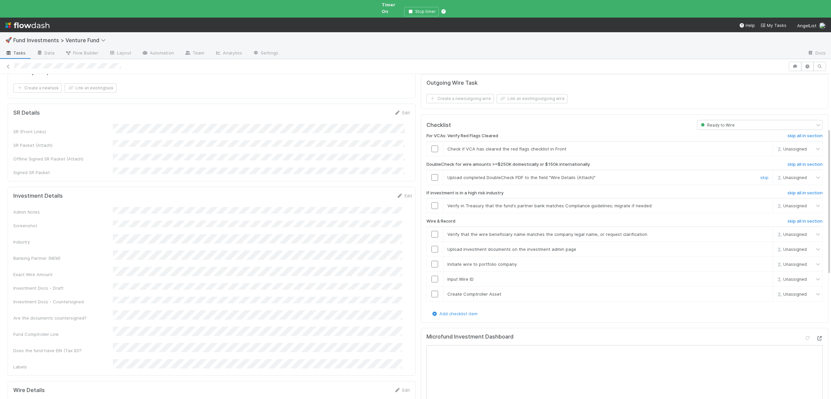
scroll to position [114, 0]
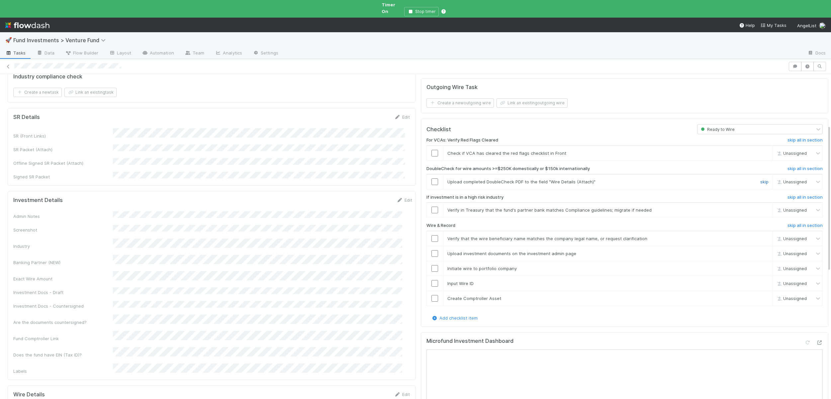
click at [760, 179] on link "skip" at bounding box center [764, 181] width 8 height 5
click at [760, 207] on link "skip" at bounding box center [764, 209] width 8 height 5
click at [432, 231] on td at bounding box center [434, 238] width 17 height 15
click at [431, 235] on input "checkbox" at bounding box center [434, 238] width 7 height 7
click at [431, 250] on input "checkbox" at bounding box center [434, 253] width 7 height 7
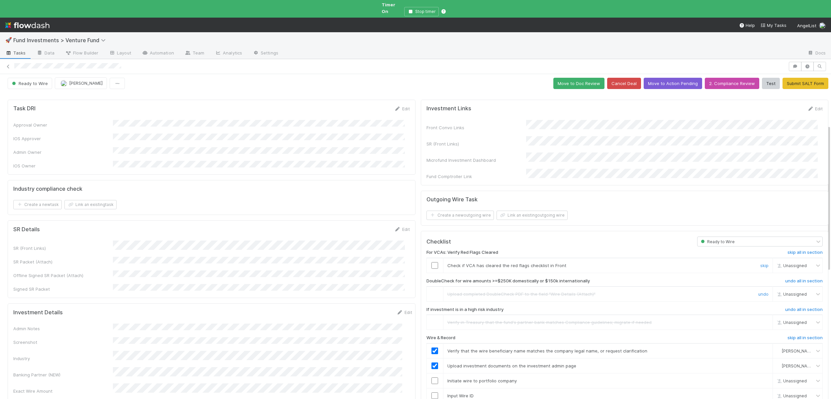
scroll to position [0, 0]
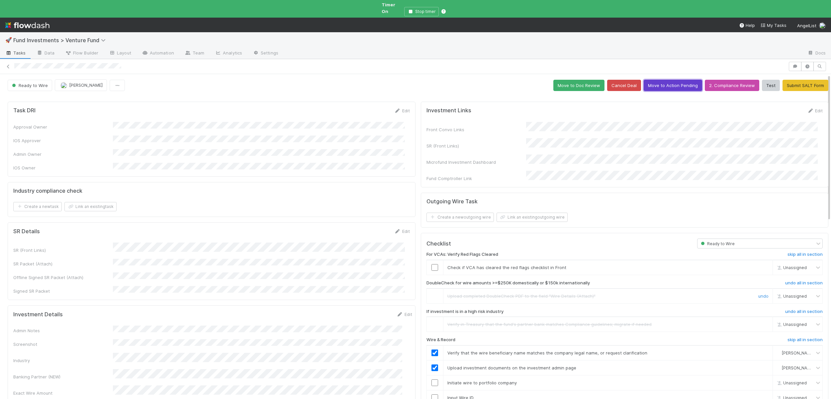
click at [679, 83] on button "Move to Action Pending" at bounding box center [673, 85] width 58 height 11
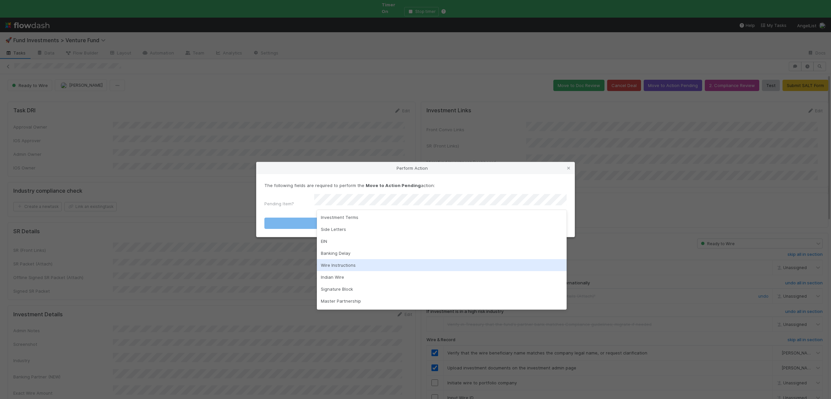
click at [341, 262] on div "Wire Instructions" at bounding box center [442, 265] width 250 height 12
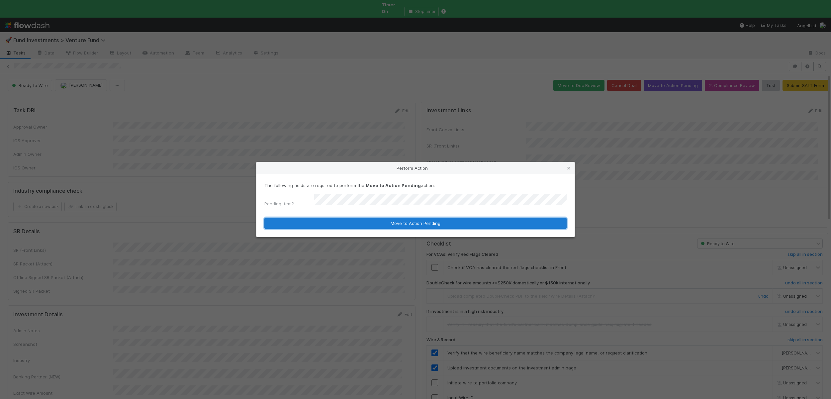
click at [344, 219] on button "Move to Action Pending" at bounding box center [415, 223] width 302 height 11
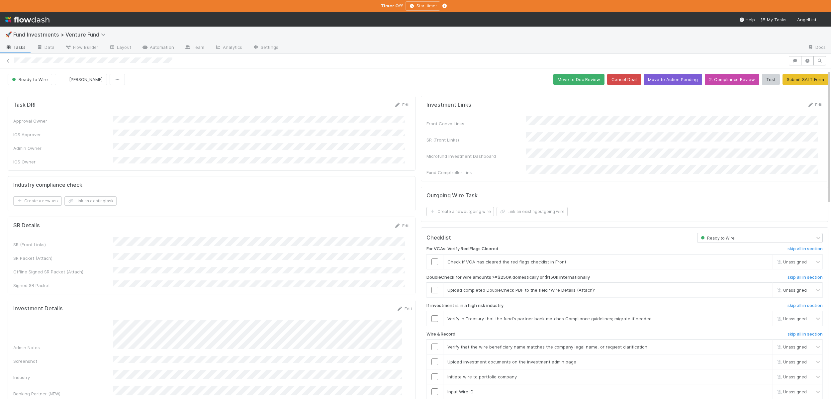
scroll to position [143, 0]
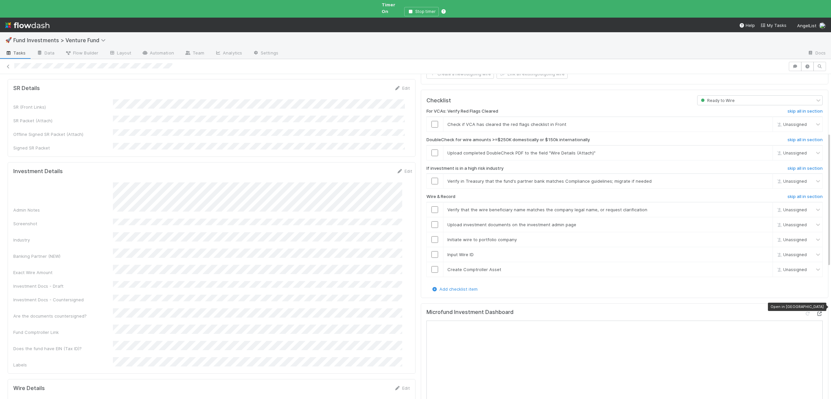
click at [816, 312] on icon at bounding box center [819, 314] width 7 height 4
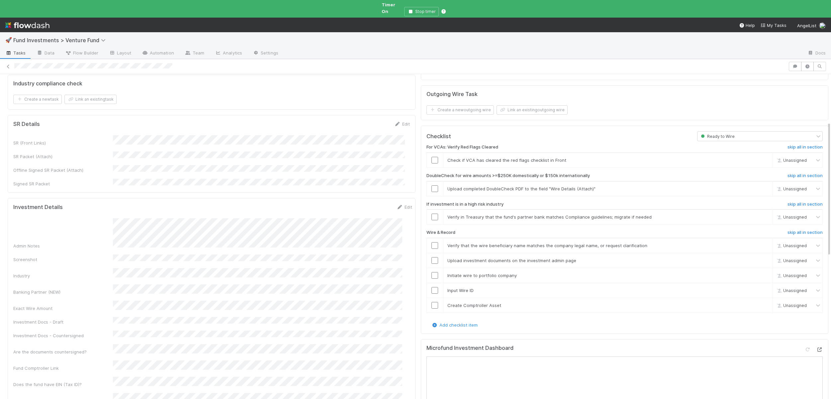
scroll to position [105, 0]
click at [760, 188] on link "skip" at bounding box center [764, 190] width 8 height 5
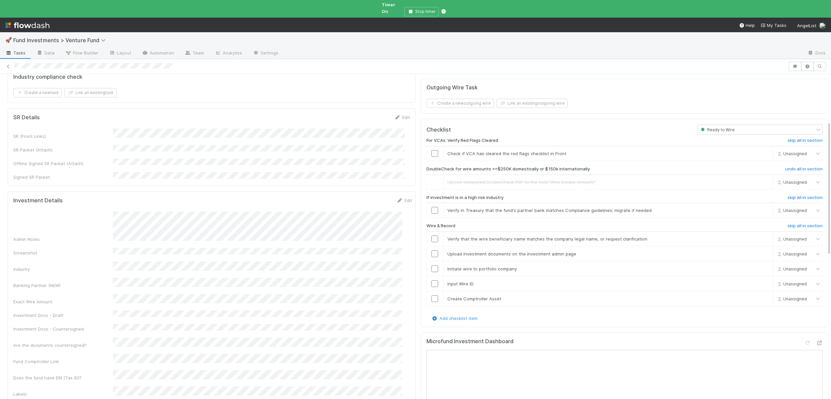
scroll to position [107, 0]
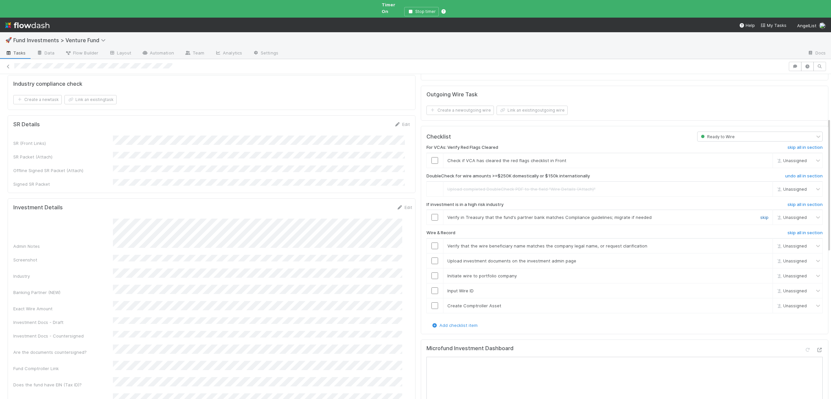
click at [760, 215] on link "skip" at bounding box center [764, 217] width 8 height 5
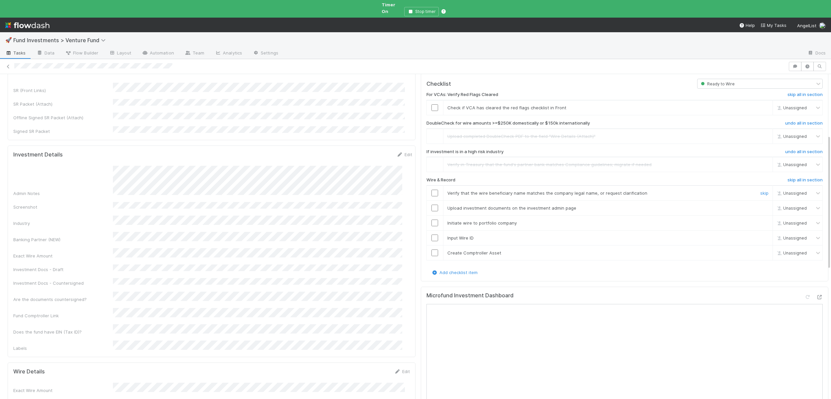
scroll to position [160, 0]
click at [428, 200] on td at bounding box center [434, 207] width 17 height 15
click at [431, 204] on input "checkbox" at bounding box center [434, 207] width 7 height 7
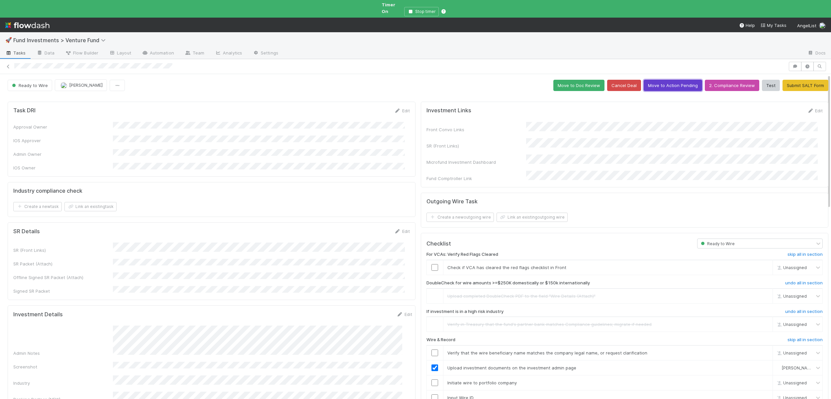
click at [674, 80] on button "Move to Action Pending" at bounding box center [673, 85] width 58 height 11
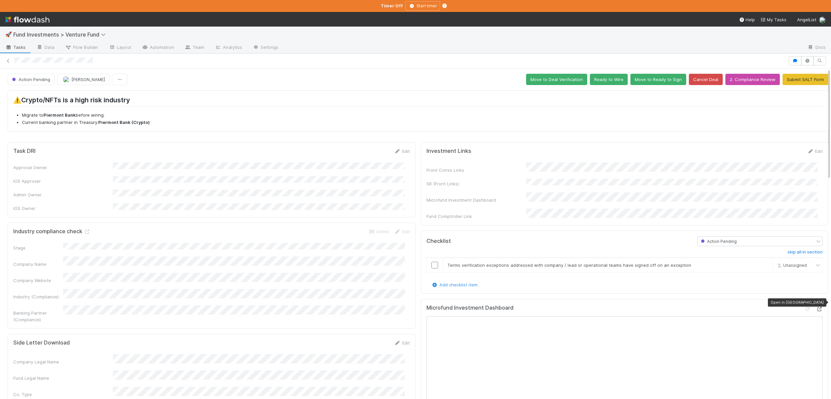
click at [816, 307] on icon at bounding box center [819, 309] width 7 height 4
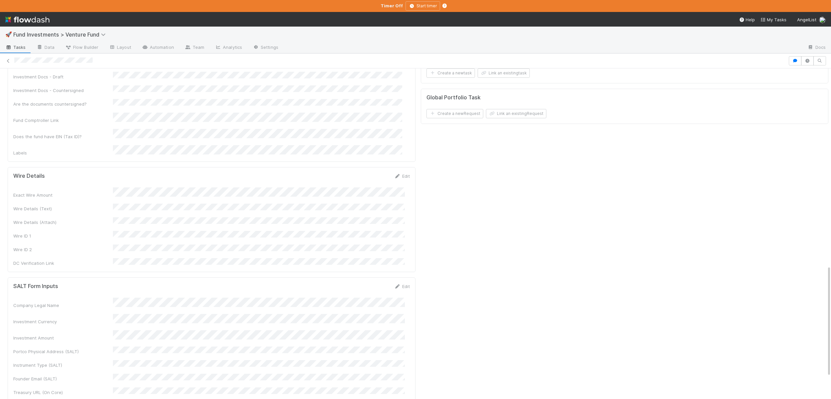
scroll to position [583, 0]
click at [372, 176] on button "Save" at bounding box center [374, 181] width 19 height 11
click at [147, 191] on div "Exact Wire Amount Wire Details (Text) Wire Details (Attach) Wire ID 1 Wire ID 2…" at bounding box center [211, 230] width 397 height 79
click at [137, 191] on div "Exact Wire Amount Wire Details (Text) Wire Details (Attach) Wire ID 1 Wire ID 2…" at bounding box center [211, 230] width 397 height 79
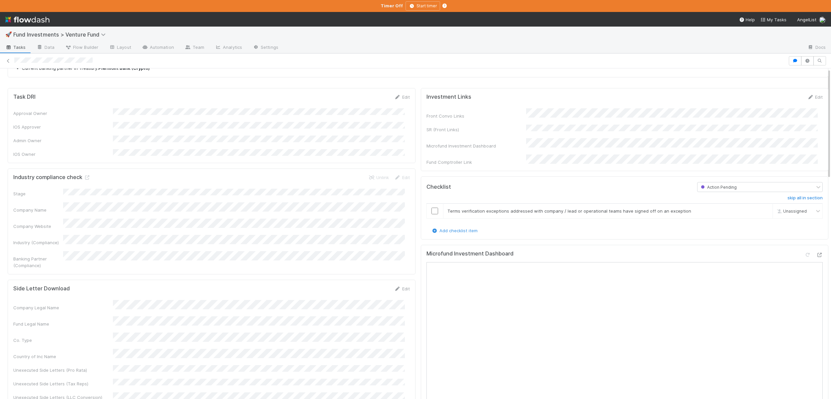
scroll to position [62, 0]
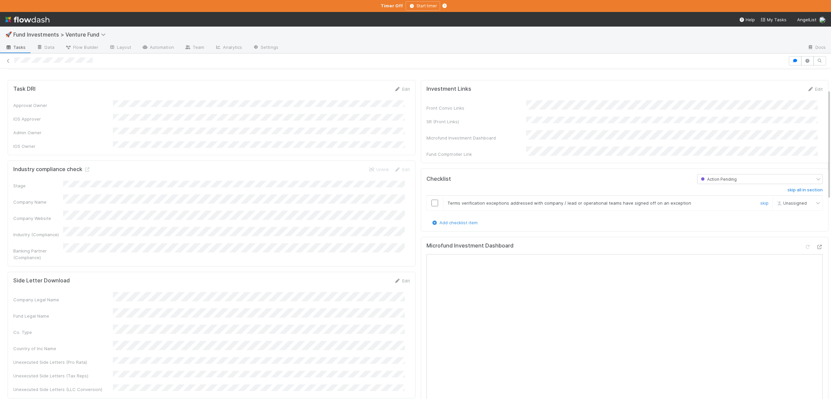
click at [431, 200] on input "checkbox" at bounding box center [434, 203] width 7 height 7
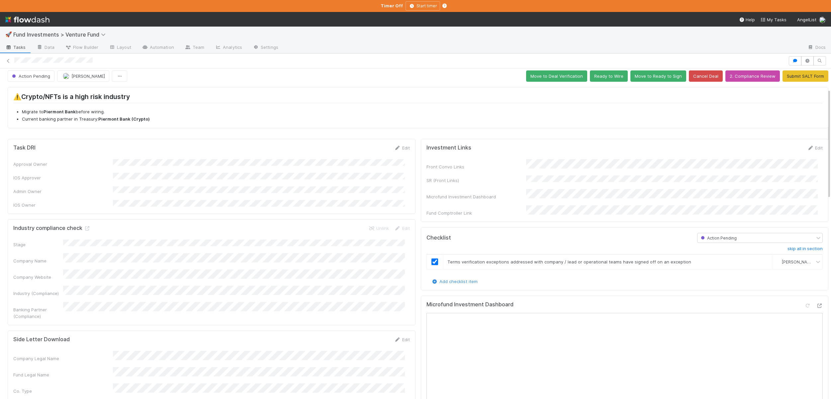
scroll to position [0, 0]
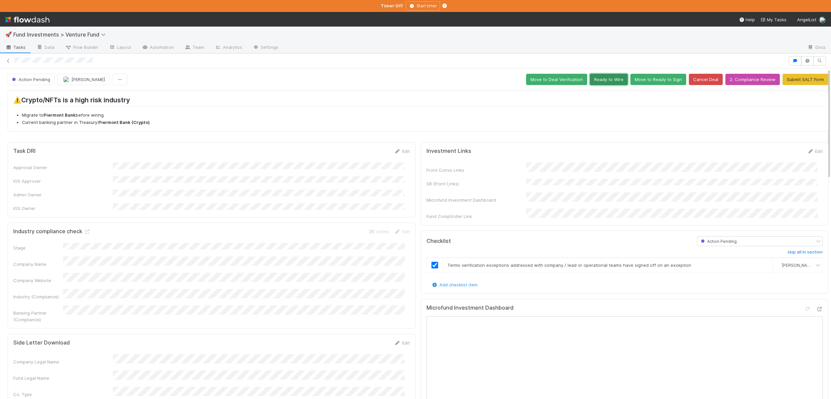
click at [598, 79] on button "Ready to Wire" at bounding box center [609, 79] width 38 height 11
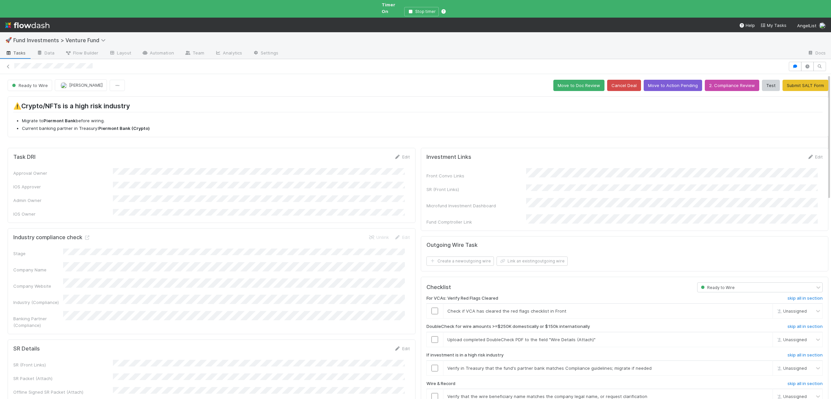
scroll to position [142, 0]
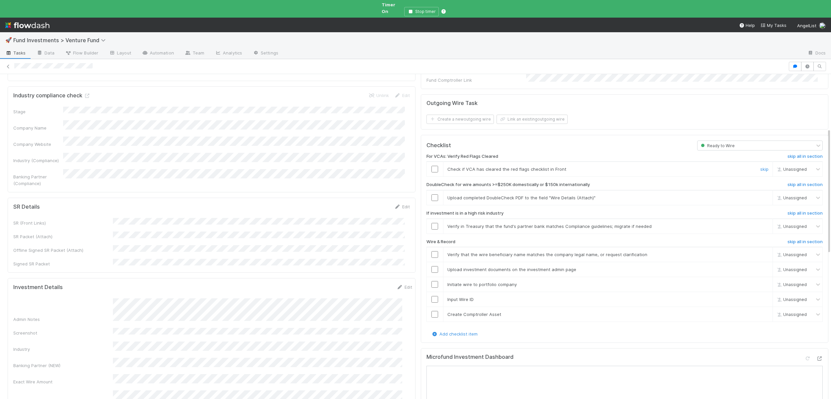
click at [431, 166] on input "checkbox" at bounding box center [434, 169] width 7 height 7
click at [760, 195] on link "skip" at bounding box center [764, 197] width 8 height 5
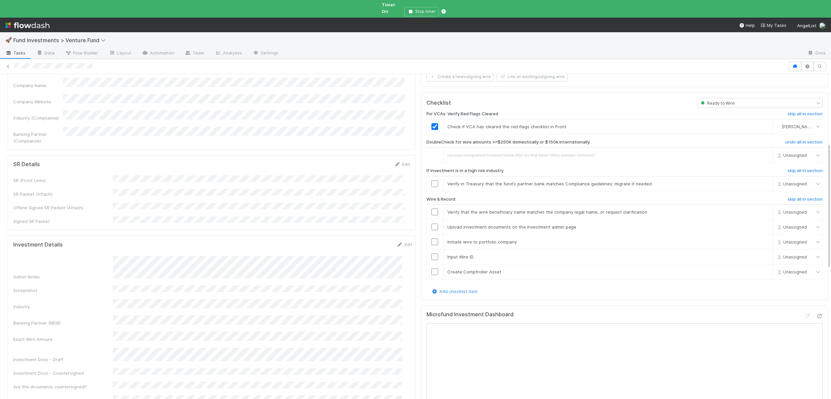
scroll to position [188, 0]
click at [431, 177] on input "checkbox" at bounding box center [434, 180] width 7 height 7
click at [431, 205] on input "checkbox" at bounding box center [434, 208] width 7 height 7
checkbox input "true"
click at [431, 220] on input "checkbox" at bounding box center [434, 223] width 7 height 7
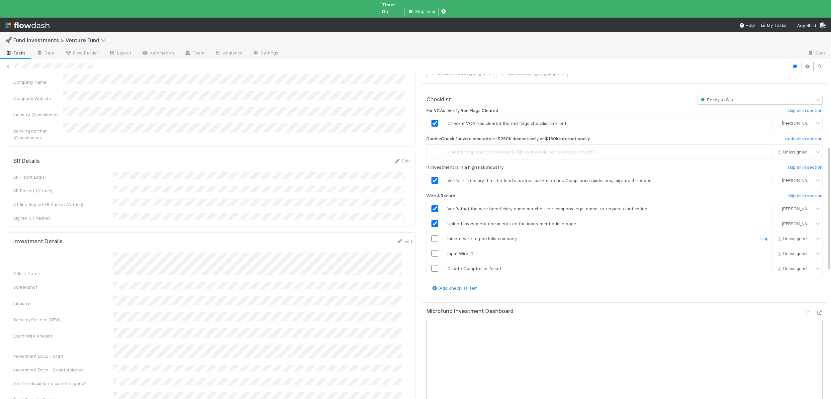
click at [431, 235] on input "checkbox" at bounding box center [434, 238] width 7 height 7
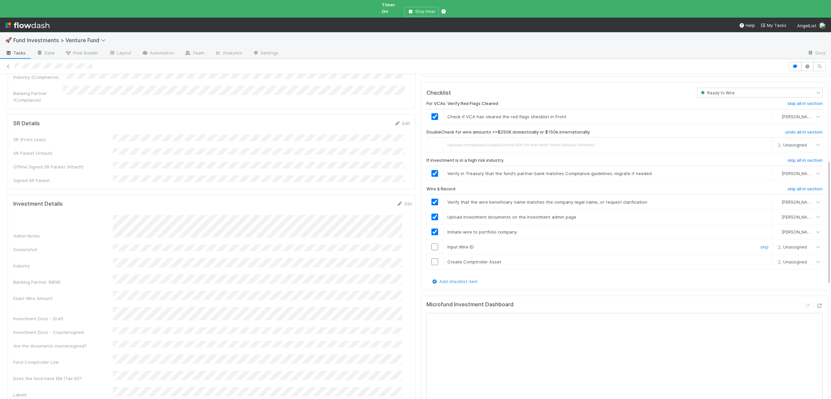
click at [431, 243] on input "checkbox" at bounding box center [434, 246] width 7 height 7
click at [431, 258] on input "checkbox" at bounding box center [434, 261] width 7 height 7
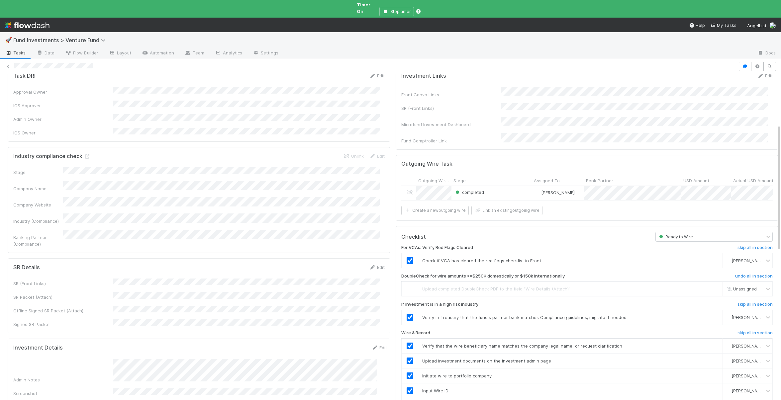
scroll to position [0, 0]
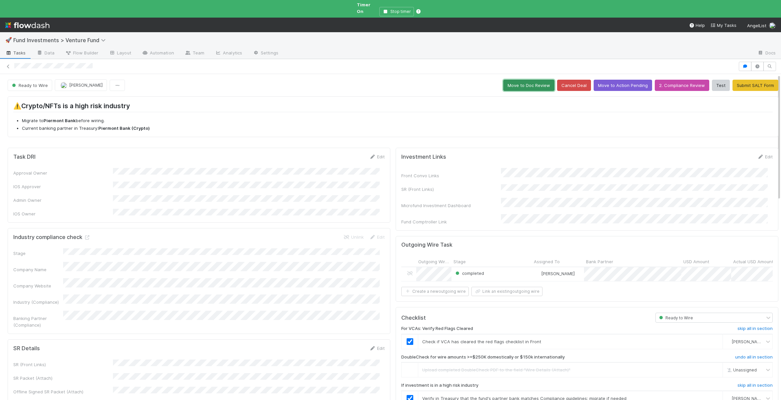
click at [525, 80] on button "Move to Doc Review" at bounding box center [528, 85] width 51 height 11
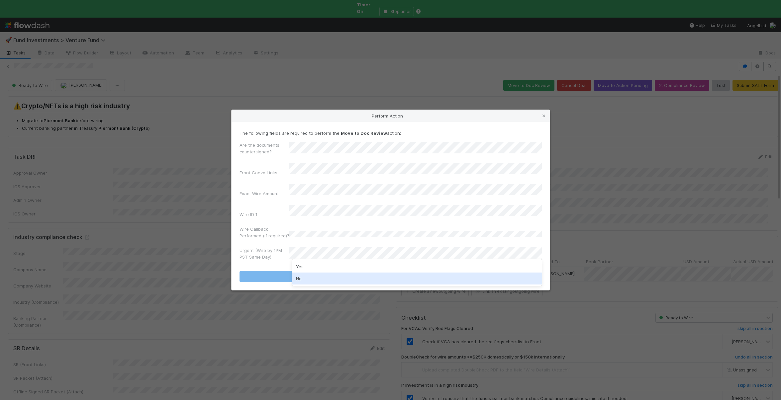
click at [298, 277] on div "No" at bounding box center [417, 279] width 250 height 12
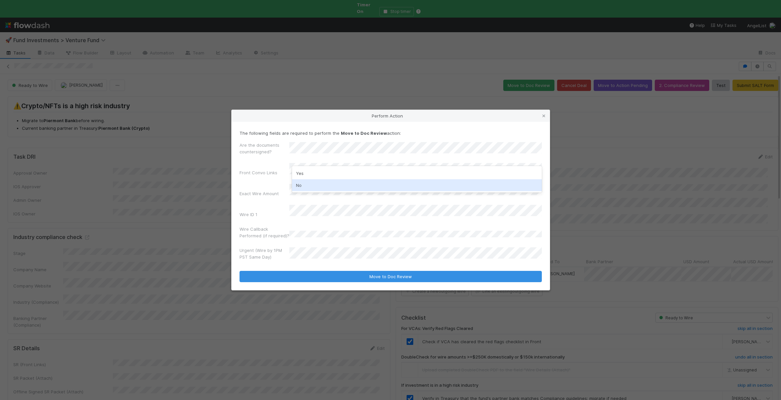
click at [297, 182] on div "No" at bounding box center [417, 185] width 250 height 12
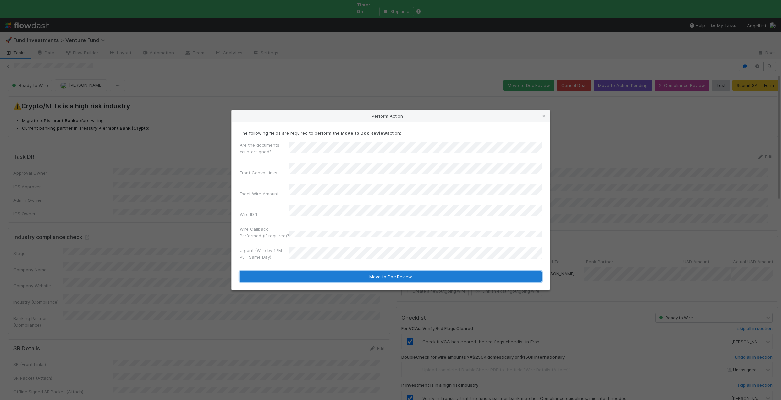
click at [313, 271] on button "Move to Doc Review" at bounding box center [390, 276] width 302 height 11
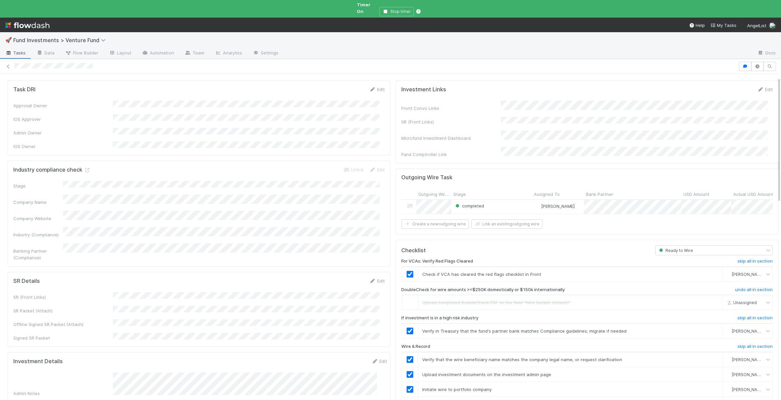
scroll to position [139, 0]
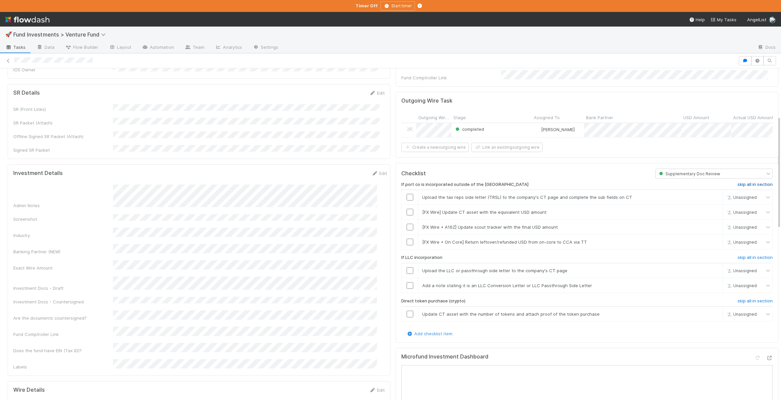
click at [737, 183] on h6 "skip all in section" at bounding box center [754, 184] width 35 height 5
click at [750, 255] on h6 "skip all in section" at bounding box center [754, 257] width 35 height 5
click at [742, 299] on h6 "skip all in section" at bounding box center [754, 301] width 35 height 5
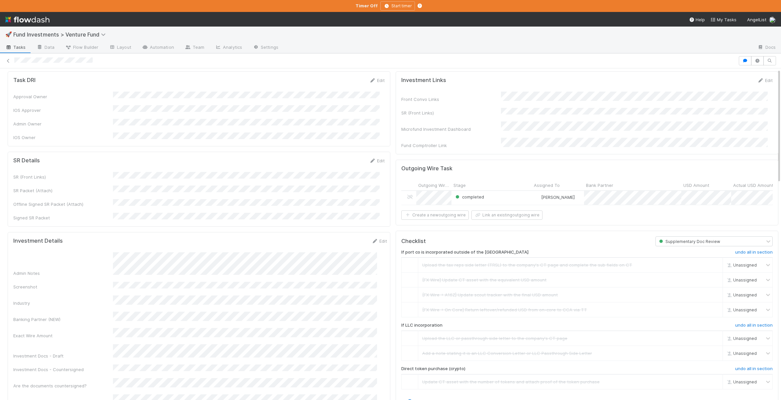
scroll to position [0, 0]
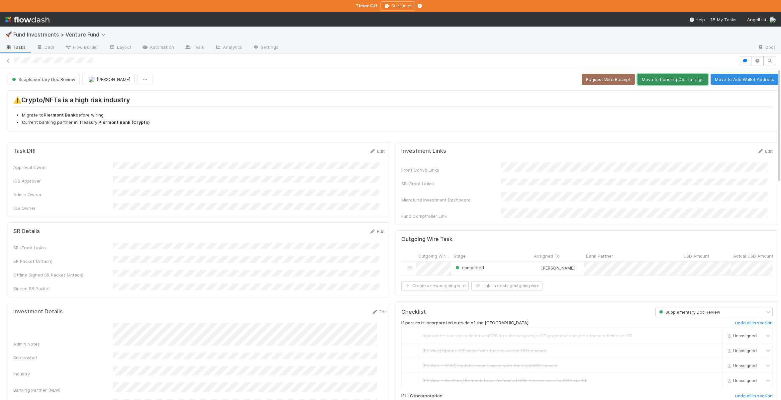
click at [658, 77] on button "Move to Pending Countersigs" at bounding box center [672, 79] width 70 height 11
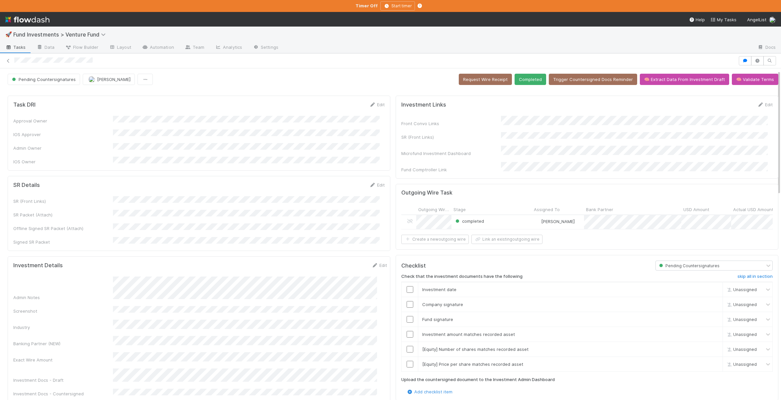
scroll to position [137, 0]
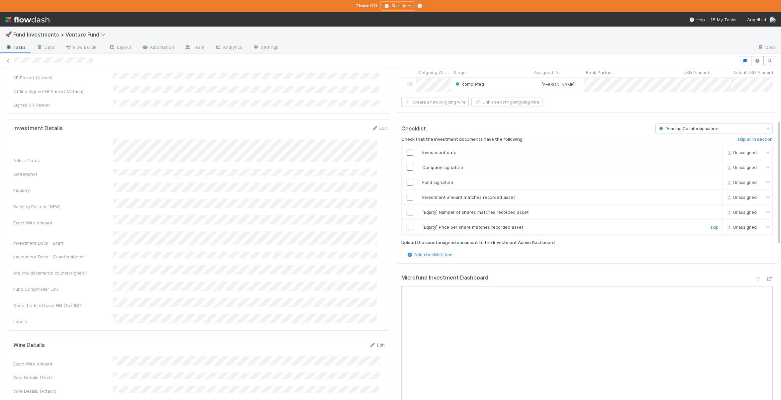
drag, startPoint x: 405, startPoint y: 227, endPoint x: 404, endPoint y: 214, distance: 13.0
click at [407, 227] on input "checkbox" at bounding box center [410, 227] width 7 height 7
click at [407, 209] on input "checkbox" at bounding box center [410, 212] width 7 height 7
click at [407, 198] on input "checkbox" at bounding box center [410, 197] width 7 height 7
click at [405, 184] on td at bounding box center [410, 182] width 17 height 15
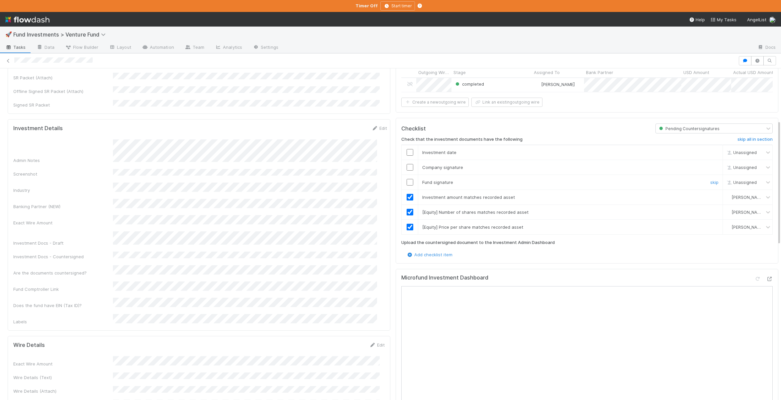
click at [407, 182] on input "checkbox" at bounding box center [410, 182] width 7 height 7
click at [407, 164] on input "checkbox" at bounding box center [410, 167] width 7 height 7
click at [407, 150] on input "checkbox" at bounding box center [410, 152] width 7 height 7
click at [407, 151] on input "checkbox" at bounding box center [410, 152] width 7 height 7
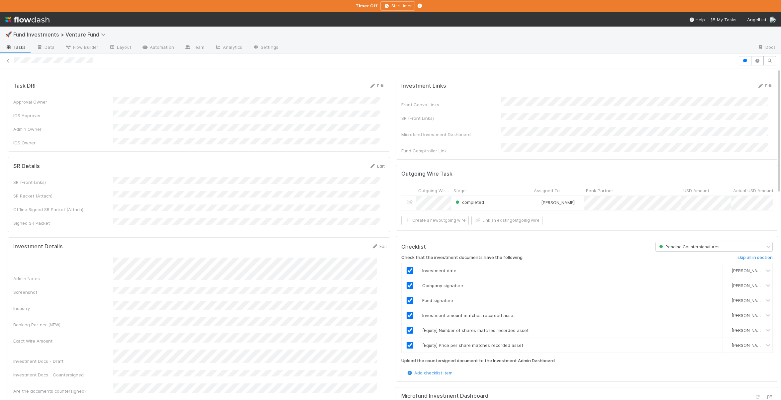
scroll to position [0, 0]
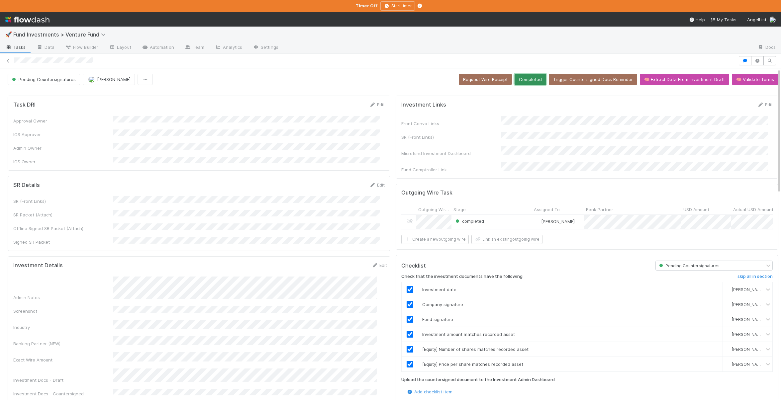
click at [526, 83] on button "Completed" at bounding box center [531, 79] width 32 height 11
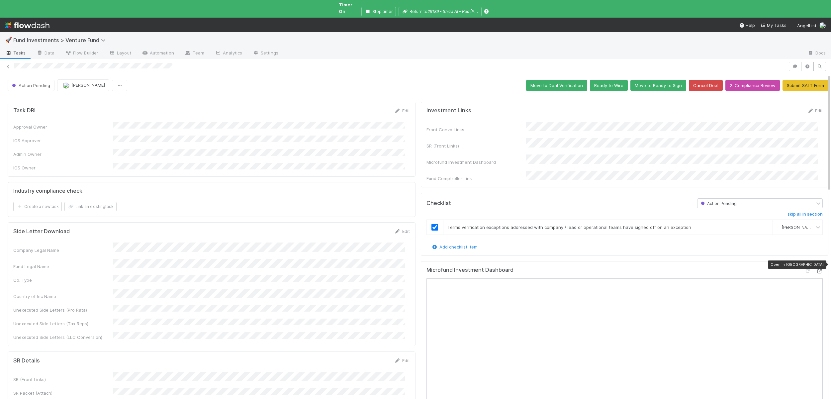
click at [816, 269] on icon at bounding box center [819, 271] width 7 height 4
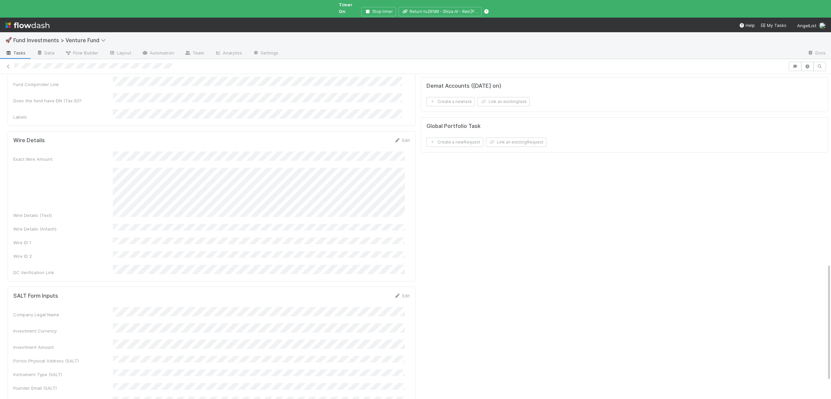
scroll to position [520, 0]
click at [402, 138] on link "Edit" at bounding box center [402, 140] width 16 height 5
click at [366, 138] on button "Save" at bounding box center [374, 143] width 19 height 11
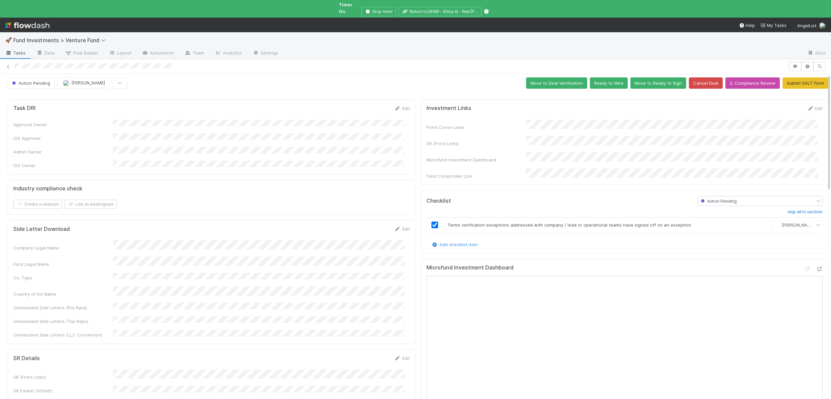
scroll to position [0, 0]
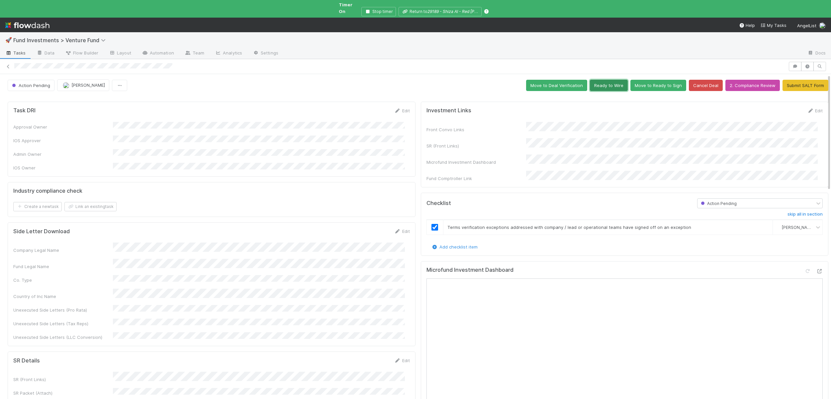
click at [602, 80] on button "Ready to Wire" at bounding box center [609, 85] width 38 height 11
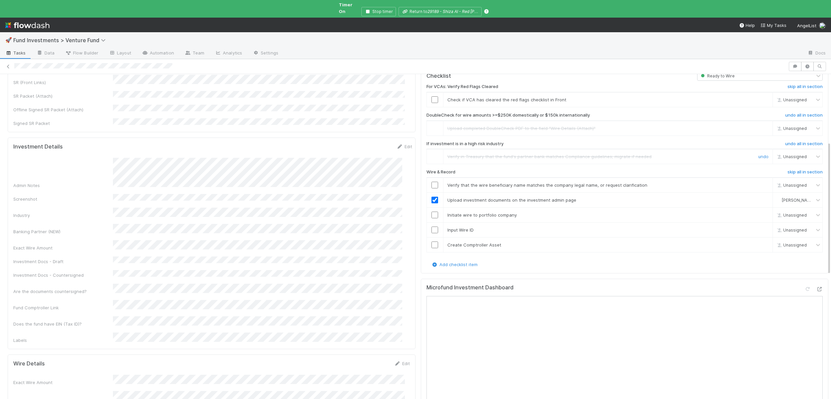
scroll to position [167, 0]
click at [431, 97] on input "checkbox" at bounding box center [434, 100] width 7 height 7
click at [432, 183] on input "checkbox" at bounding box center [434, 186] width 7 height 7
click at [430, 93] on td at bounding box center [434, 100] width 17 height 15
click at [431, 97] on input "checkbox" at bounding box center [434, 100] width 7 height 7
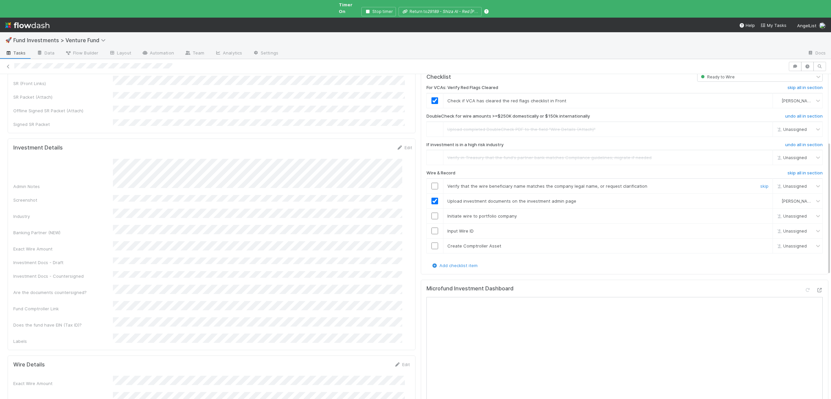
click at [431, 183] on input "checkbox" at bounding box center [434, 186] width 7 height 7
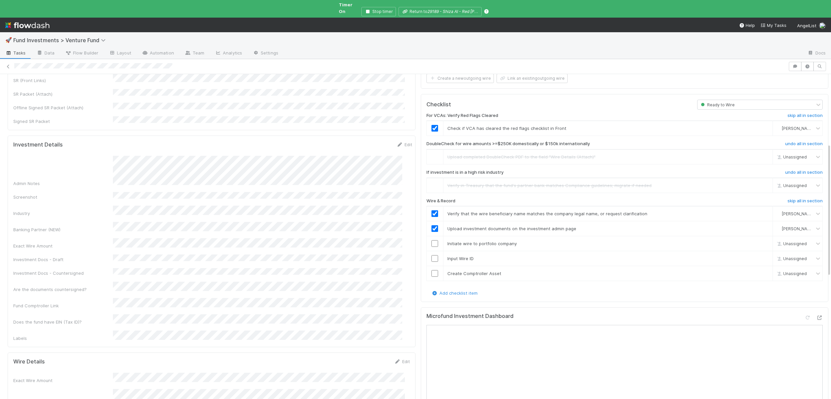
scroll to position [176, 0]
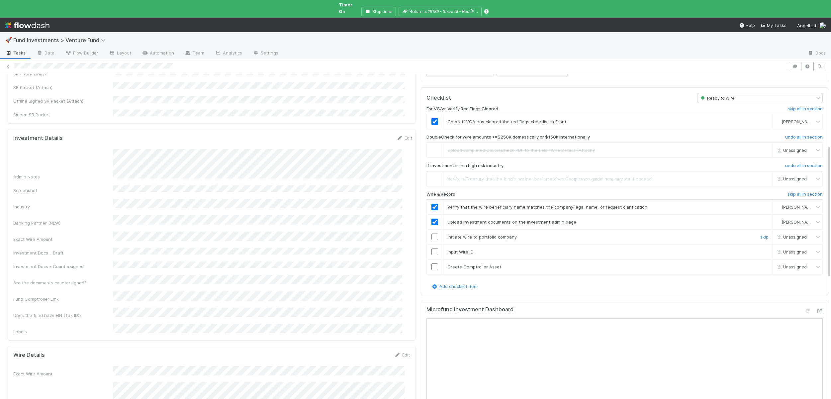
click at [431, 234] on input "checkbox" at bounding box center [434, 237] width 7 height 7
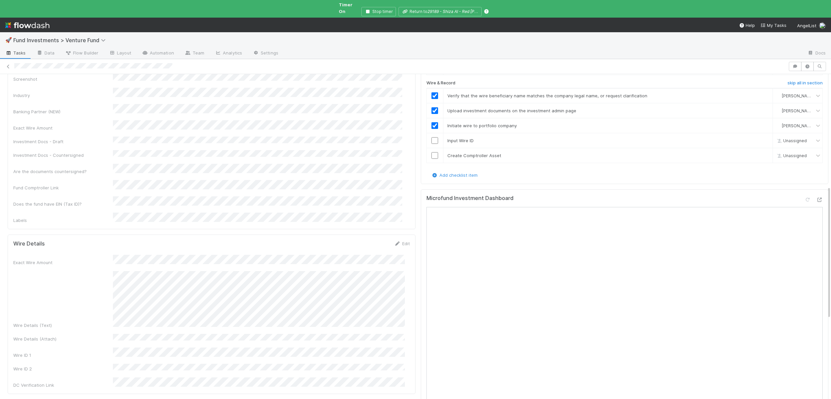
scroll to position [275, 0]
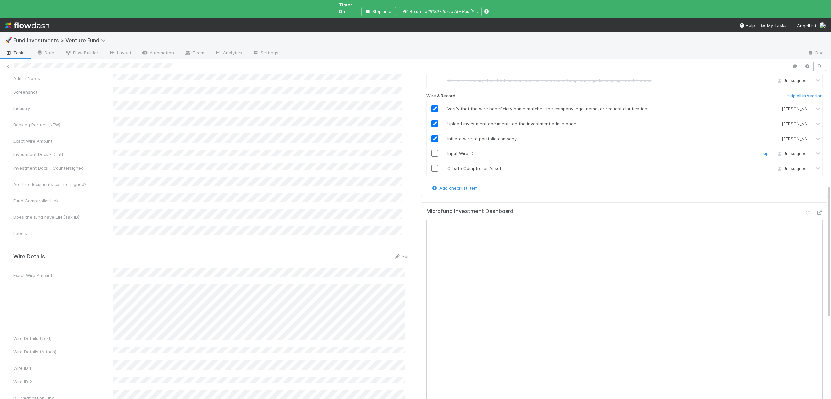
click at [431, 150] on input "checkbox" at bounding box center [434, 153] width 7 height 7
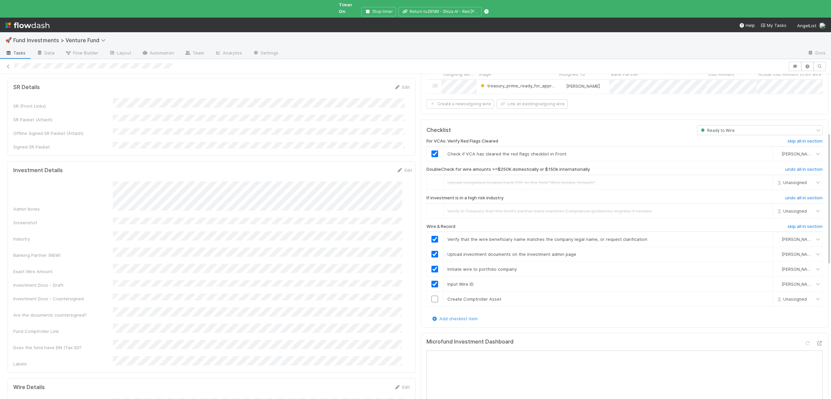
scroll to position [144, 0]
click at [431, 295] on input "checkbox" at bounding box center [434, 298] width 7 height 7
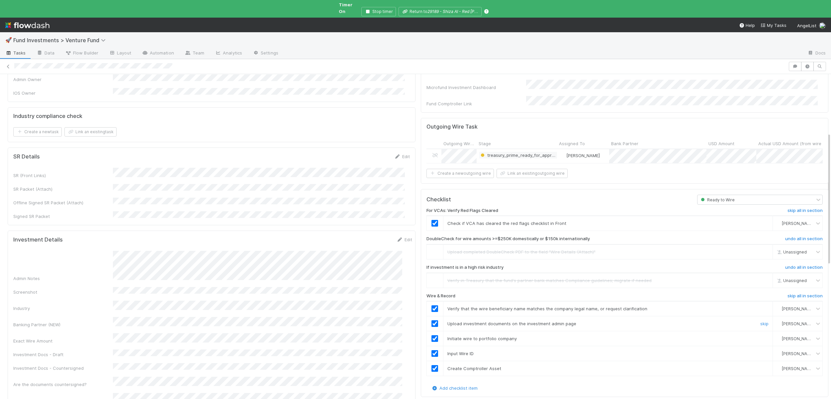
scroll to position [0, 0]
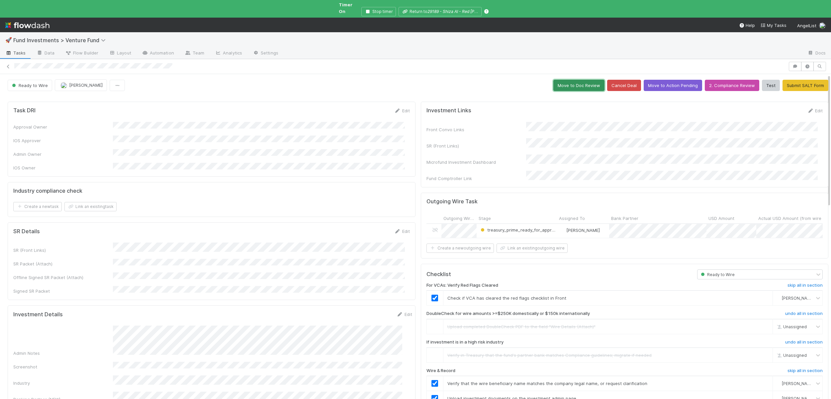
click at [575, 80] on button "Move to Doc Review" at bounding box center [578, 85] width 51 height 11
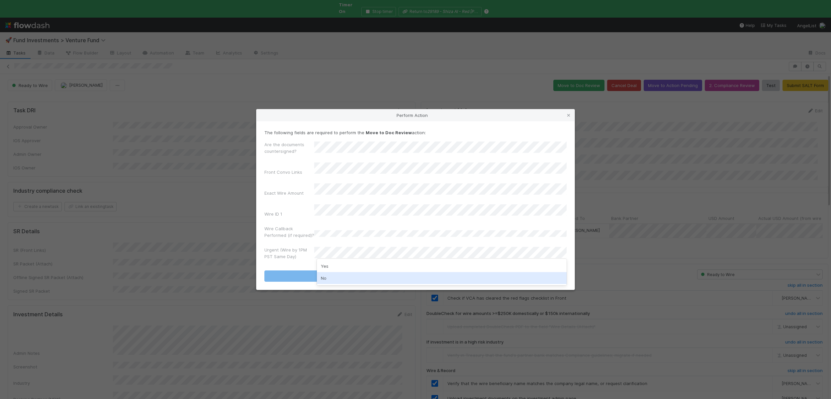
click at [323, 276] on div "No" at bounding box center [442, 278] width 250 height 12
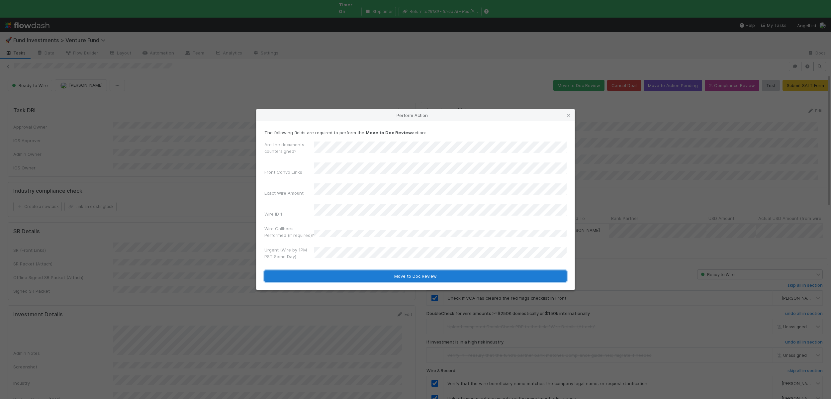
click at [324, 271] on button "Move to Doc Review" at bounding box center [415, 275] width 302 height 11
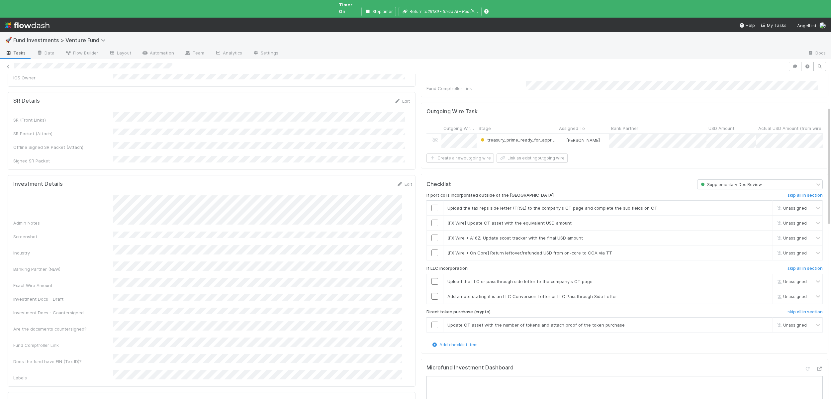
scroll to position [144, 0]
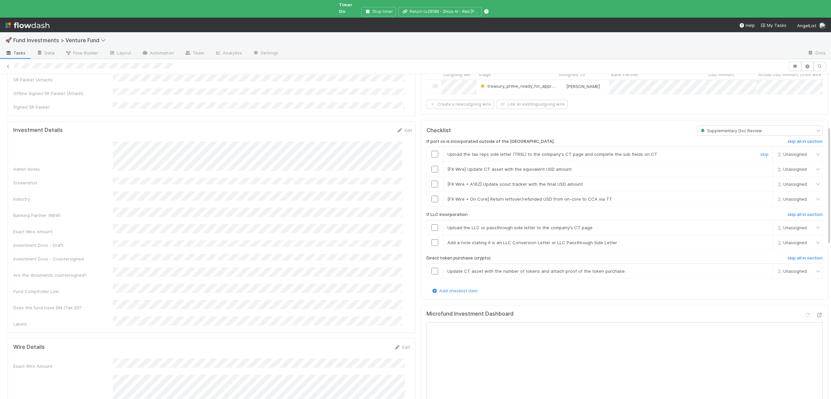
click at [433, 151] on input "checkbox" at bounding box center [434, 154] width 7 height 7
click at [760, 166] on link "skip" at bounding box center [764, 168] width 8 height 5
click at [755, 181] on div at bounding box center [764, 184] width 20 height 7
click at [760, 181] on link "skip" at bounding box center [764, 183] width 8 height 5
click at [760, 196] on link "skip" at bounding box center [764, 198] width 8 height 5
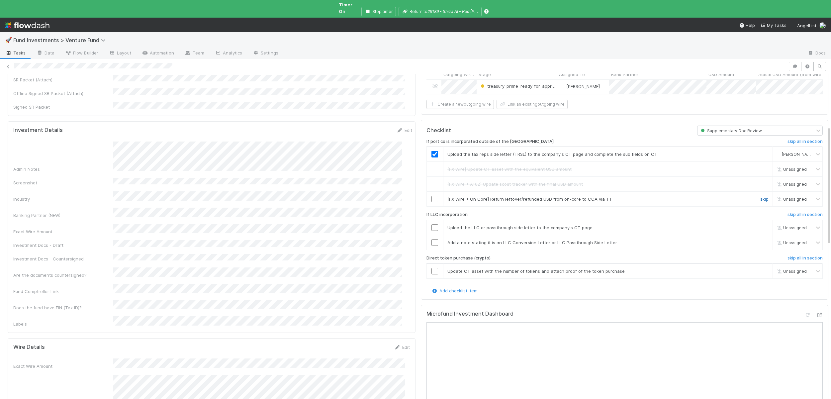
click at [760, 196] on link "skip" at bounding box center [764, 198] width 8 height 5
click at [760, 225] on link "skip" at bounding box center [764, 227] width 8 height 5
click at [760, 240] on link "skip" at bounding box center [764, 242] width 8 height 5
click at [788, 255] on h6 "skip all in section" at bounding box center [805, 257] width 35 height 5
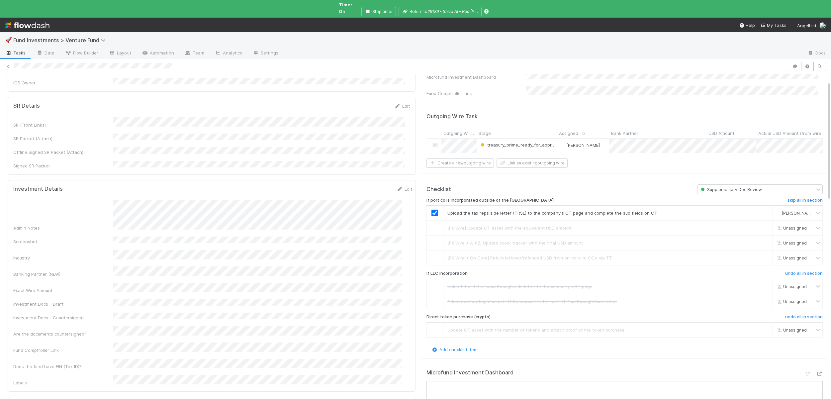
scroll to position [0, 0]
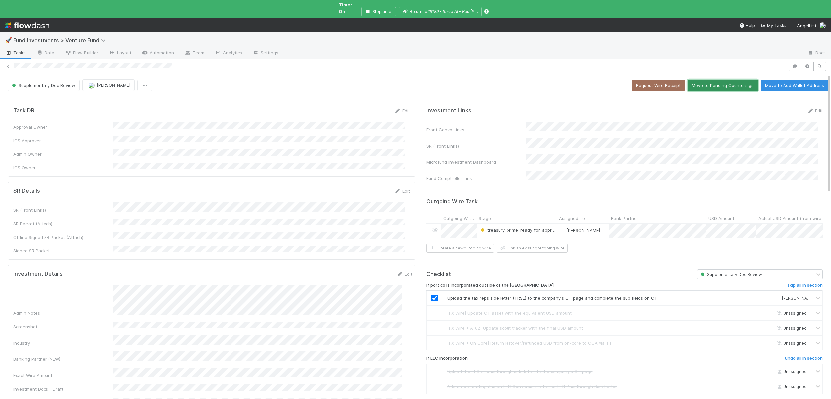
click at [696, 80] on button "Move to Pending Countersigs" at bounding box center [723, 85] width 70 height 11
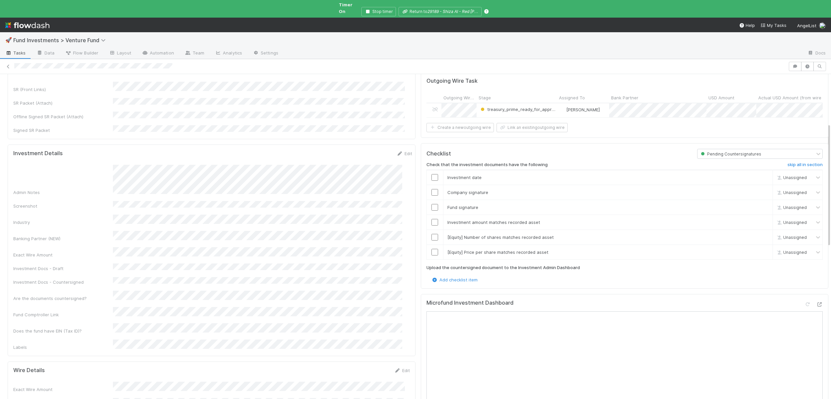
scroll to position [111, 0]
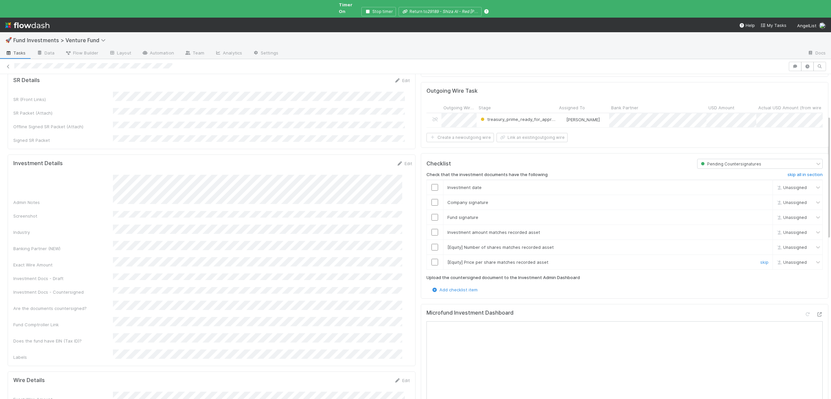
click at [431, 259] on input "checkbox" at bounding box center [434, 262] width 7 height 7
click at [431, 244] on input "checkbox" at bounding box center [434, 247] width 7 height 7
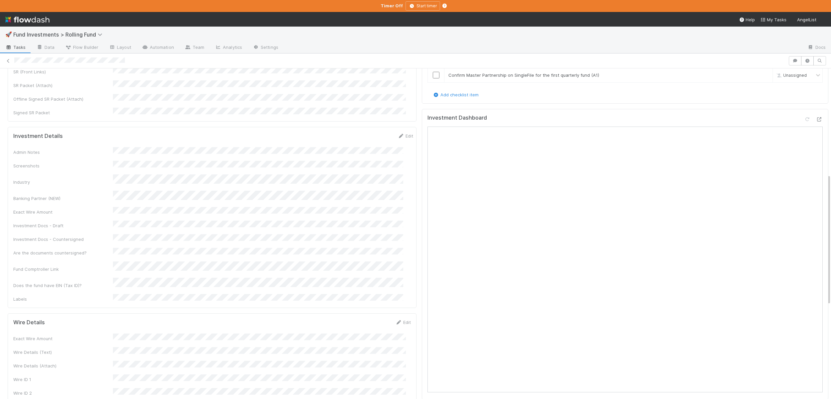
scroll to position [267, 0]
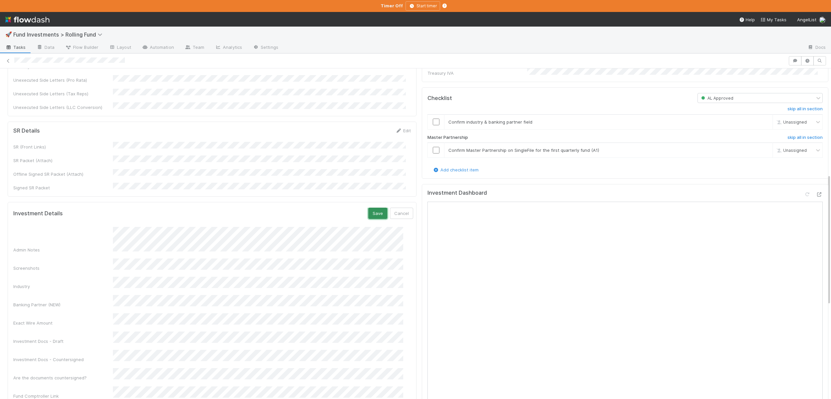
click at [368, 208] on button "Save" at bounding box center [377, 213] width 19 height 11
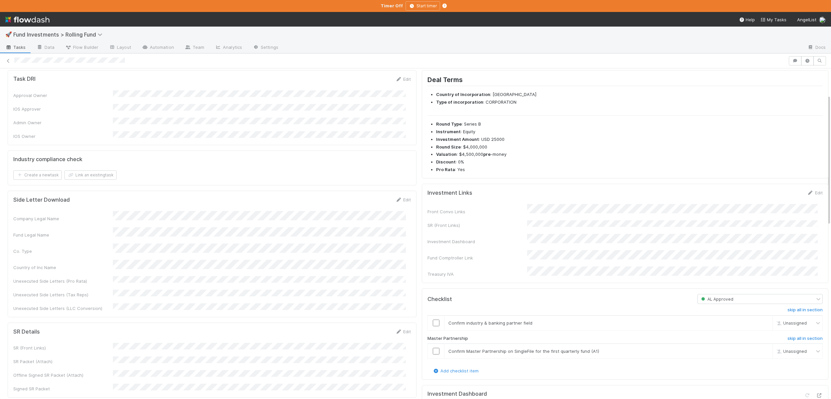
scroll to position [209, 0]
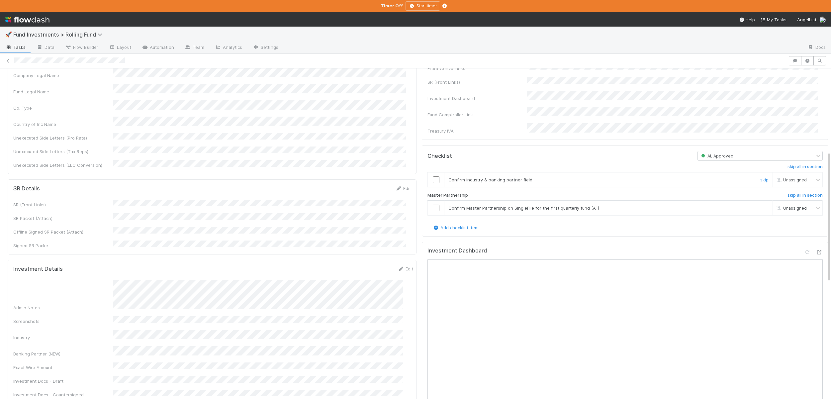
click at [433, 176] on input "checkbox" at bounding box center [436, 179] width 7 height 7
click at [433, 205] on input "checkbox" at bounding box center [436, 208] width 7 height 7
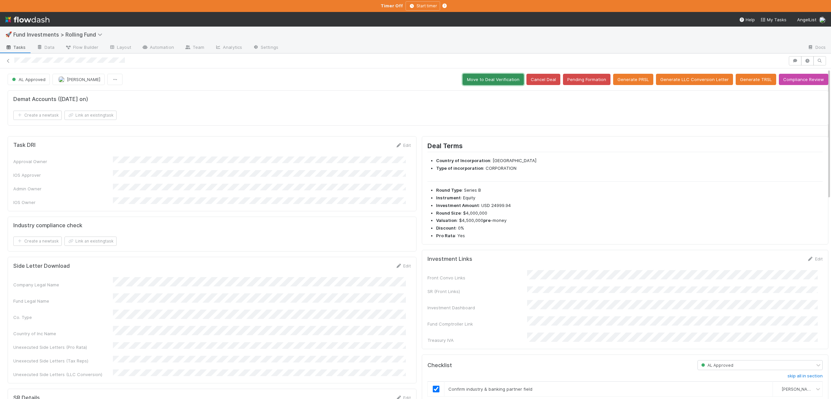
click at [496, 81] on button "Move to Deal Verification" at bounding box center [493, 79] width 61 height 11
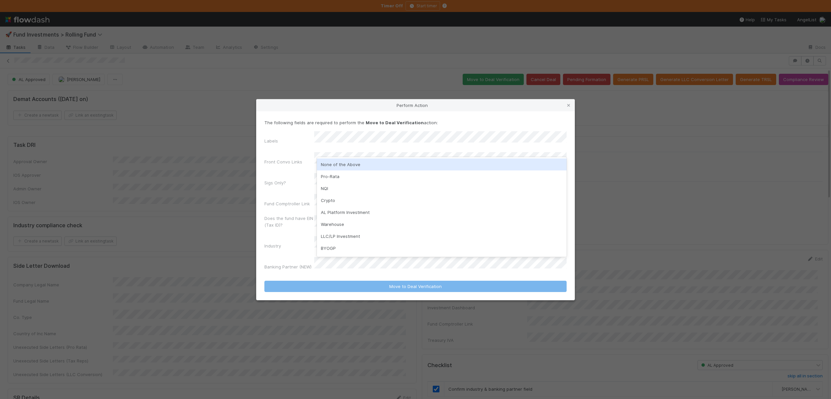
click at [338, 164] on div "None of the Above" at bounding box center [442, 164] width 250 height 12
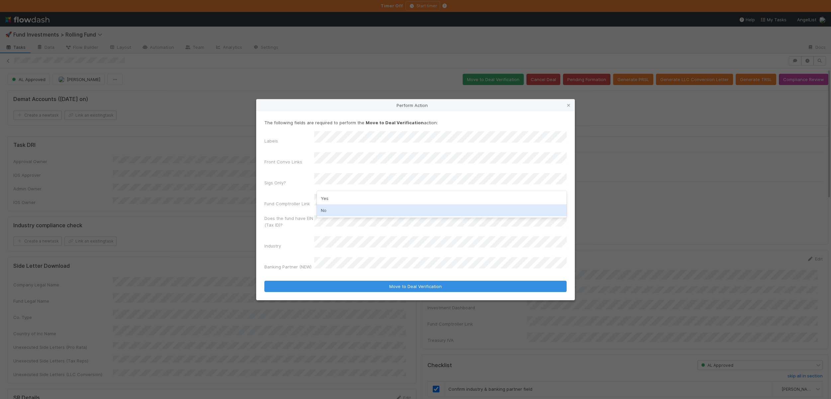
click at [323, 211] on div "No" at bounding box center [442, 210] width 250 height 12
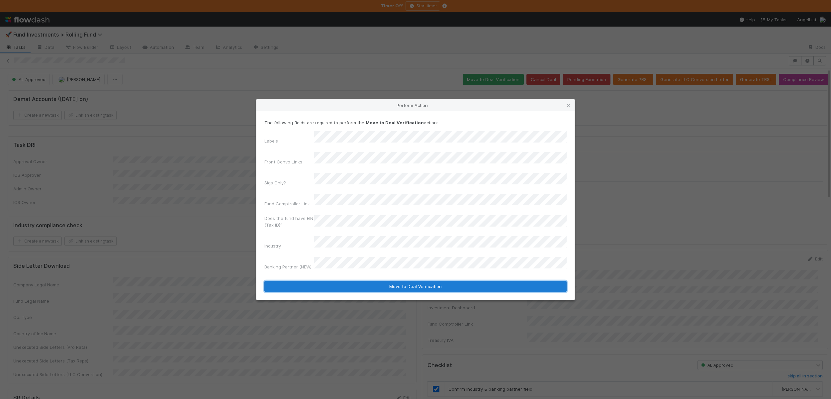
click at [360, 281] on button "Move to Deal Verification" at bounding box center [415, 286] width 302 height 11
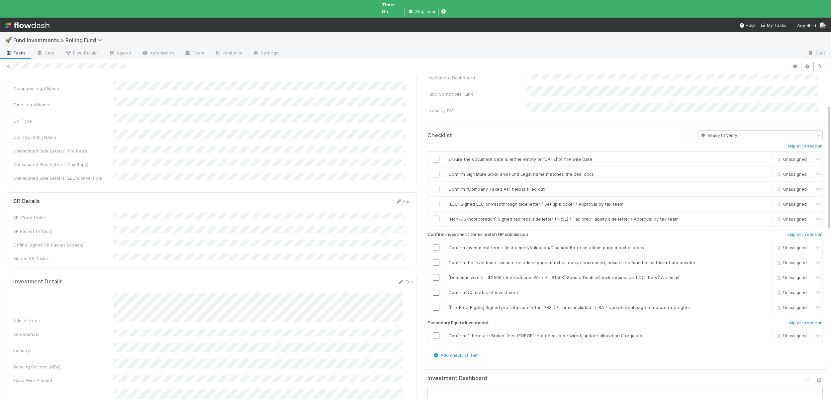
scroll to position [80, 0]
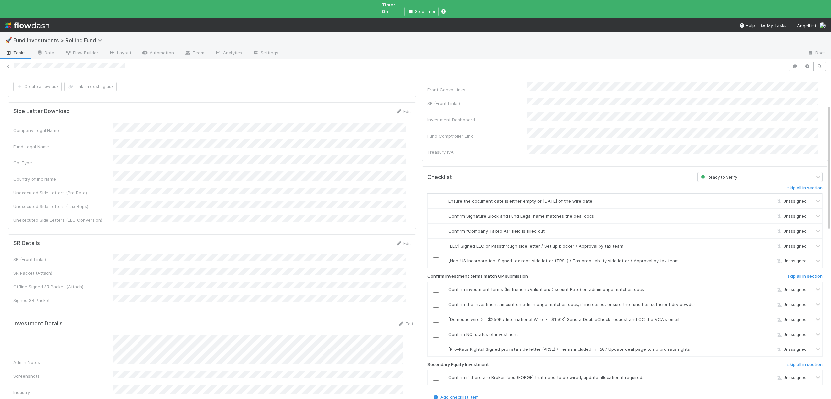
click at [529, 90] on div "Front Convo Links SR (Front Links) Investment Dashboard Fund Comptroller Link T…" at bounding box center [624, 118] width 395 height 73
drag, startPoint x: 529, startPoint y: 90, endPoint x: 532, endPoint y: 92, distance: 3.4
click at [529, 90] on div "Front Convo Links SR (Front Links) Investment Dashboard Fund Comptroller Link T…" at bounding box center [624, 118] width 395 height 73
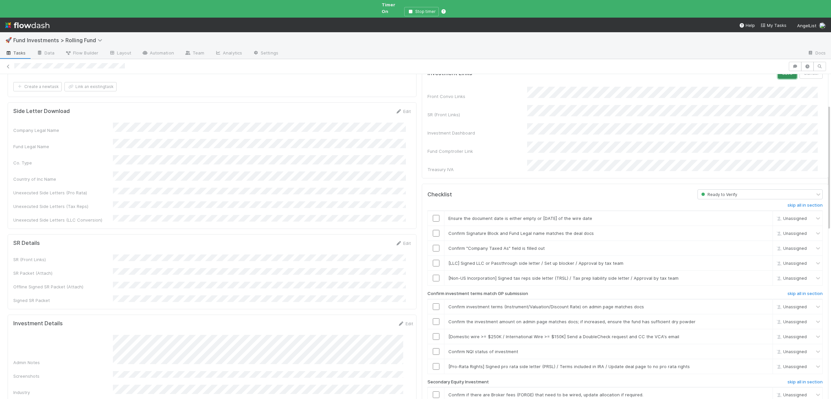
click at [778, 71] on button "Save" at bounding box center [787, 72] width 19 height 11
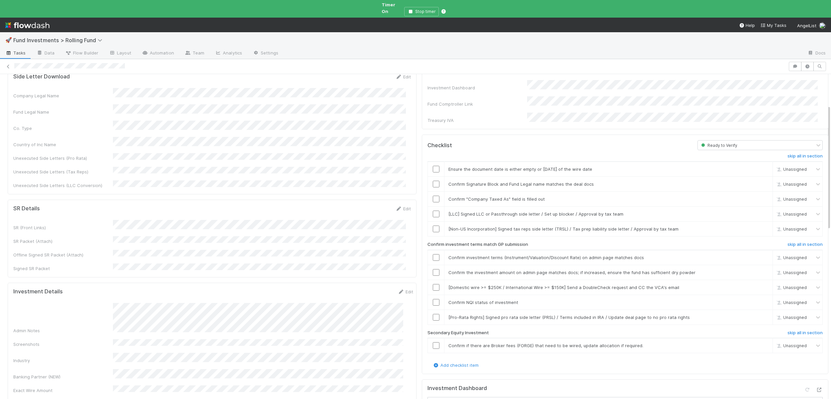
scroll to position [148, 0]
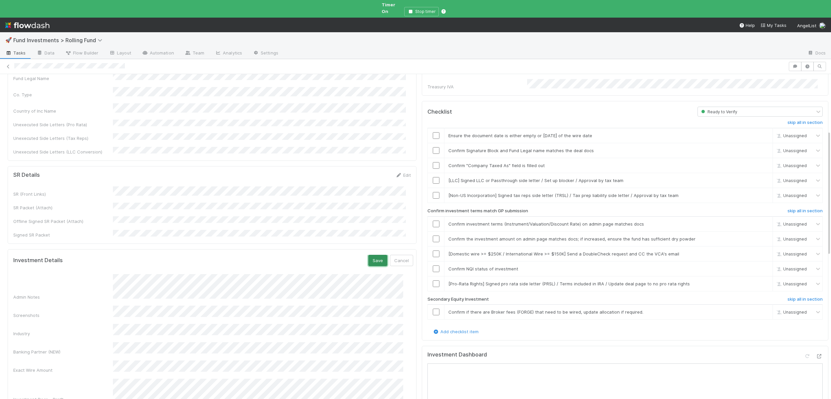
click at [368, 255] on button "Save" at bounding box center [377, 260] width 19 height 11
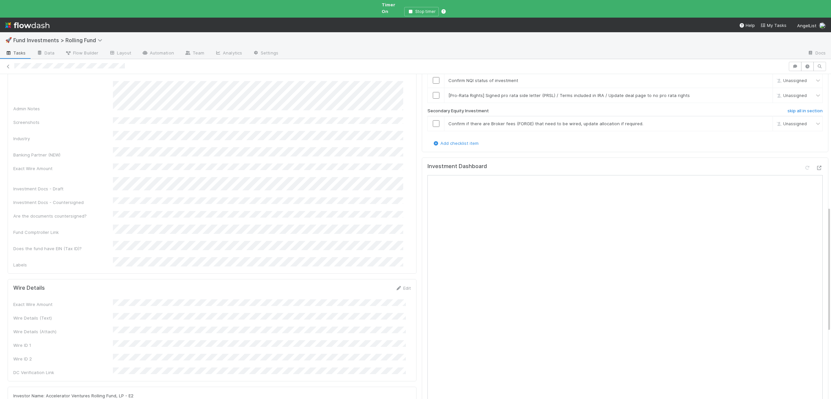
scroll to position [349, 0]
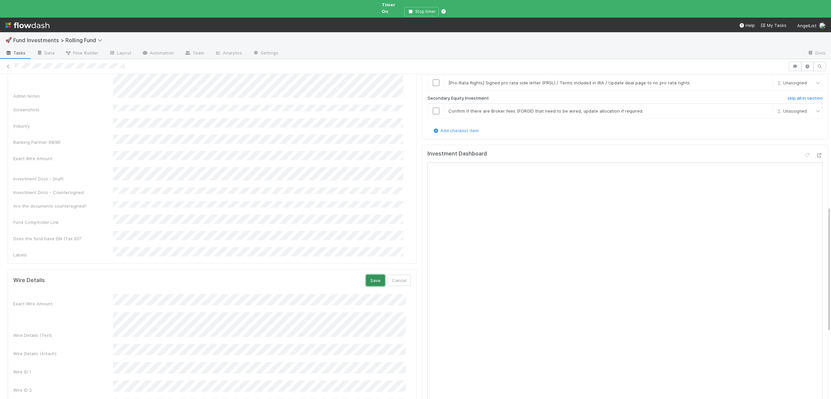
click at [367, 275] on button "Save" at bounding box center [375, 280] width 19 height 11
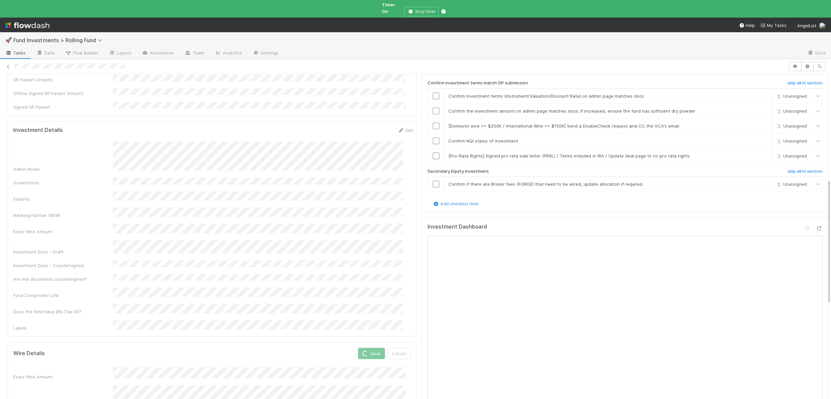
scroll to position [125, 0]
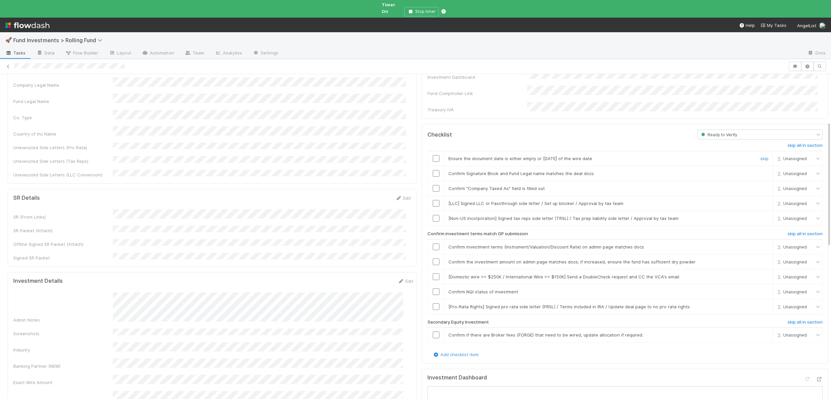
click at [433, 155] on input "checkbox" at bounding box center [436, 158] width 7 height 7
click at [433, 170] on input "checkbox" at bounding box center [436, 173] width 7 height 7
drag, startPoint x: 431, startPoint y: 173, endPoint x: 431, endPoint y: 165, distance: 8.0
click at [433, 185] on input "checkbox" at bounding box center [436, 188] width 7 height 7
click at [760, 201] on link "skip" at bounding box center [764, 203] width 8 height 5
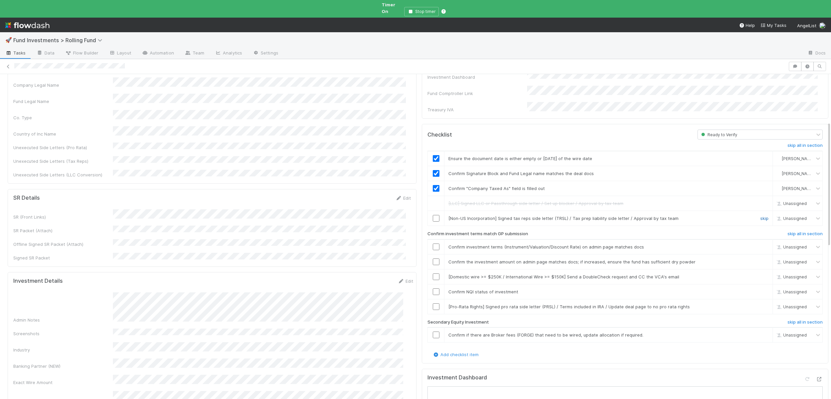
click at [760, 216] on link "skip" at bounding box center [764, 218] width 8 height 5
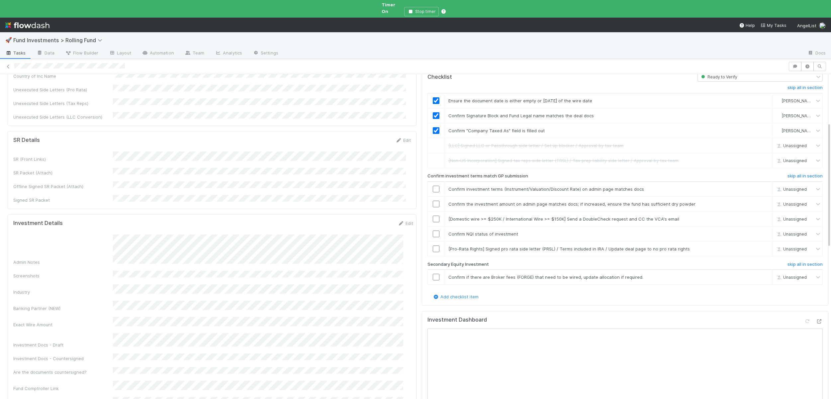
scroll to position [187, 0]
click at [433, 181] on input "checkbox" at bounding box center [436, 184] width 7 height 7
click at [433, 196] on input "checkbox" at bounding box center [436, 199] width 7 height 7
checkbox input "true"
click at [760, 212] on link "skip" at bounding box center [764, 214] width 8 height 5
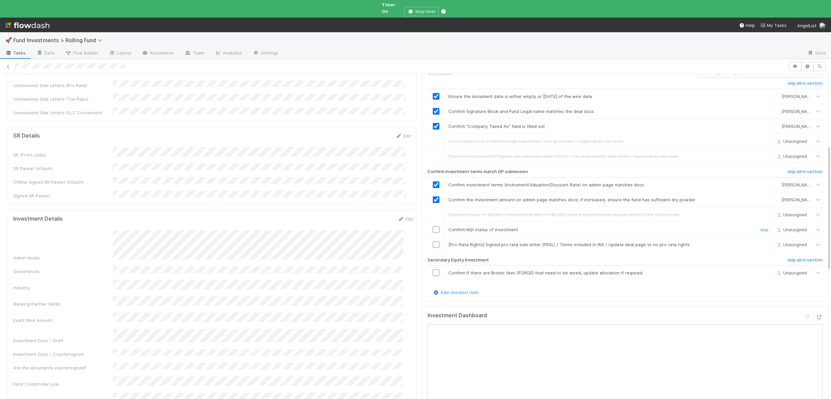
click at [434, 226] on div at bounding box center [436, 229] width 16 height 7
click at [433, 226] on input "checkbox" at bounding box center [436, 229] width 7 height 7
click at [760, 270] on link "skip" at bounding box center [764, 272] width 8 height 5
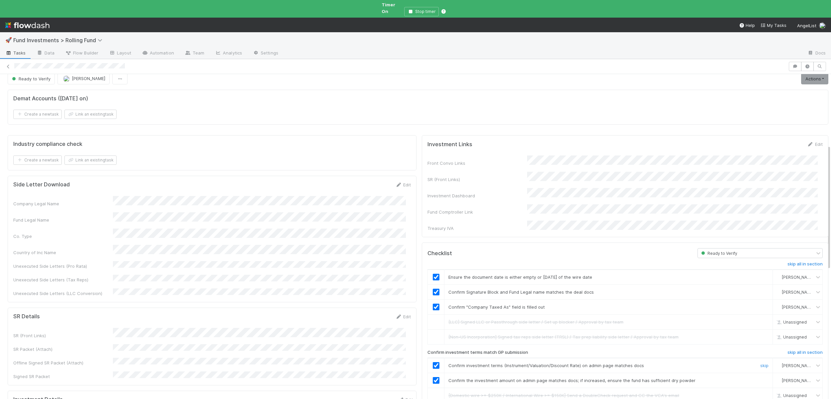
scroll to position [0, 0]
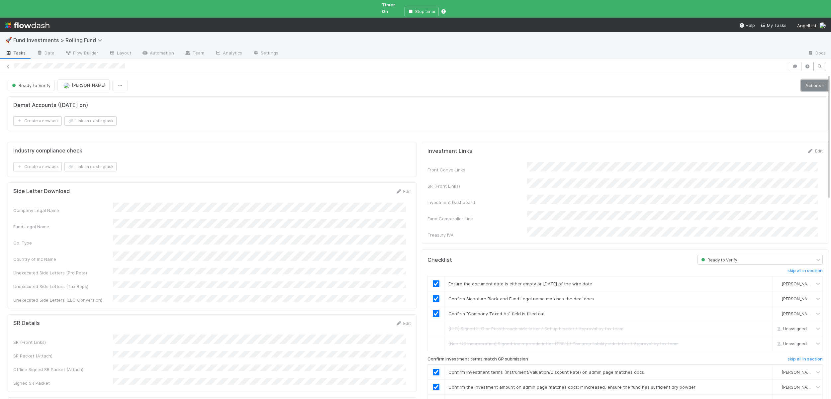
click at [810, 80] on link "Actions" at bounding box center [814, 85] width 27 height 11
click at [757, 104] on button "Action Pending" at bounding box center [785, 108] width 90 height 9
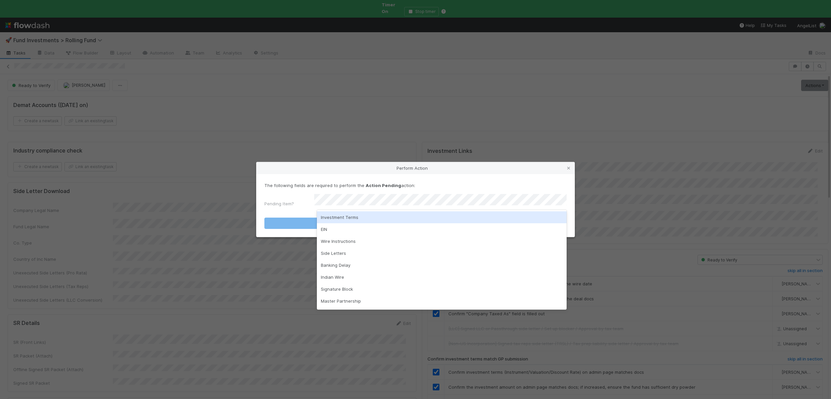
click at [342, 217] on div "Investment Terms" at bounding box center [442, 217] width 250 height 12
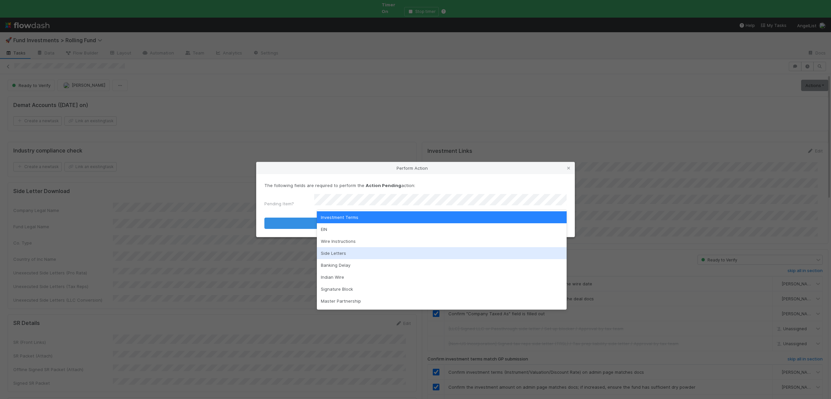
click at [323, 250] on div "Side Letters" at bounding box center [442, 253] width 250 height 12
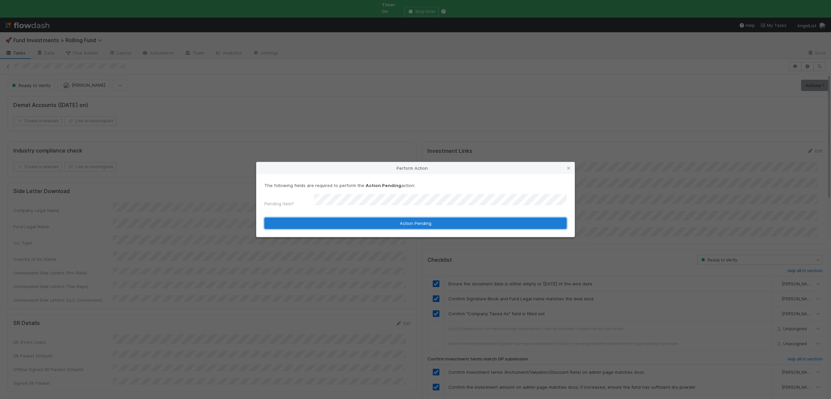
click at [347, 218] on button "Action Pending" at bounding box center [415, 223] width 302 height 11
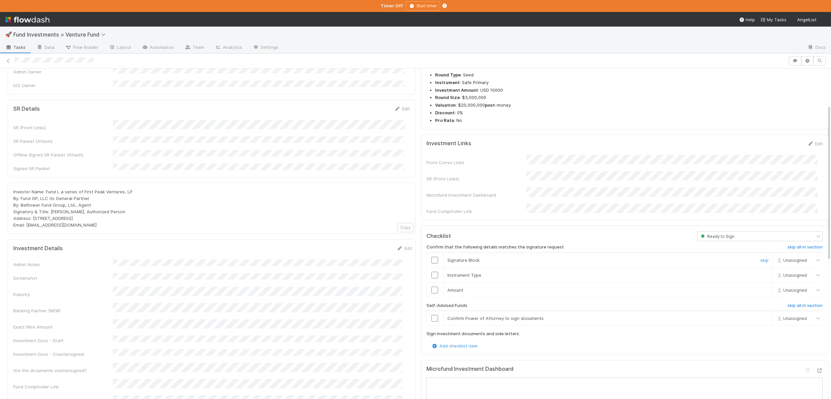
scroll to position [77, 0]
click at [803, 289] on div "Confirm that the following details matches the signature request skip all in se…" at bounding box center [624, 290] width 397 height 101
click at [803, 302] on h6 "skip all in section" at bounding box center [805, 304] width 35 height 5
click at [431, 286] on input "checkbox" at bounding box center [434, 289] width 7 height 7
click at [431, 271] on input "checkbox" at bounding box center [434, 274] width 7 height 7
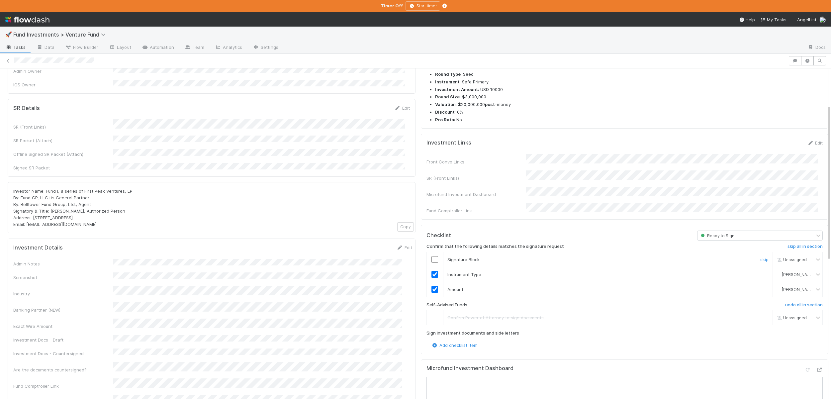
click at [431, 256] on input "checkbox" at bounding box center [434, 259] width 7 height 7
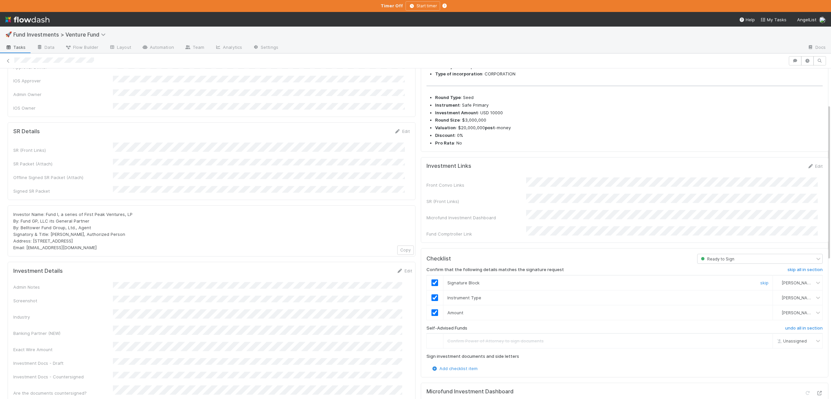
scroll to position [0, 0]
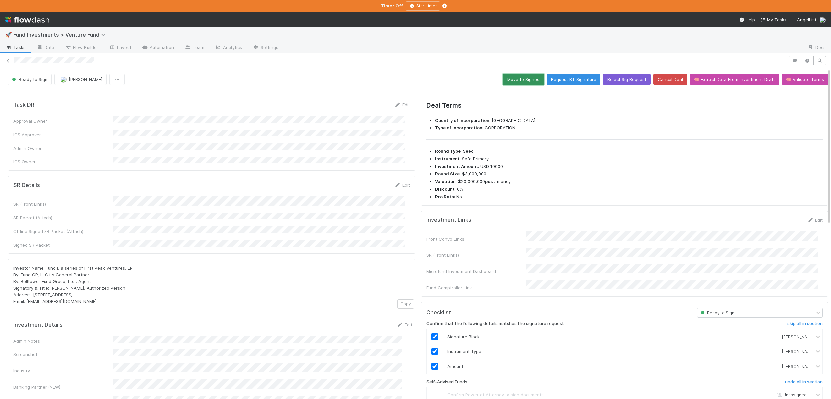
click at [511, 74] on button "Move to Signed" at bounding box center [523, 79] width 41 height 11
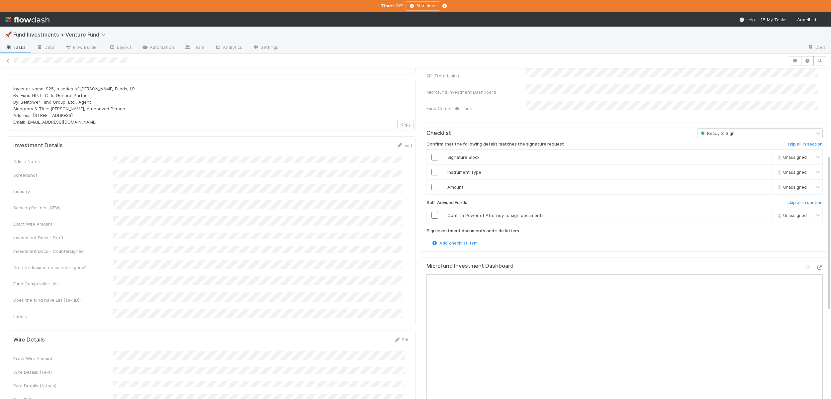
scroll to position [179, 0]
click at [799, 200] on h6 "skip all in section" at bounding box center [805, 202] width 35 height 5
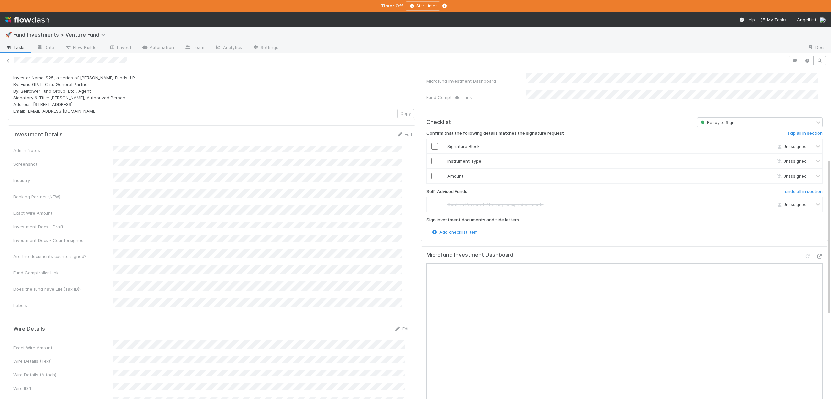
scroll to position [192, 0]
click at [431, 171] on input "checkbox" at bounding box center [434, 174] width 7 height 7
click at [431, 156] on input "checkbox" at bounding box center [434, 159] width 7 height 7
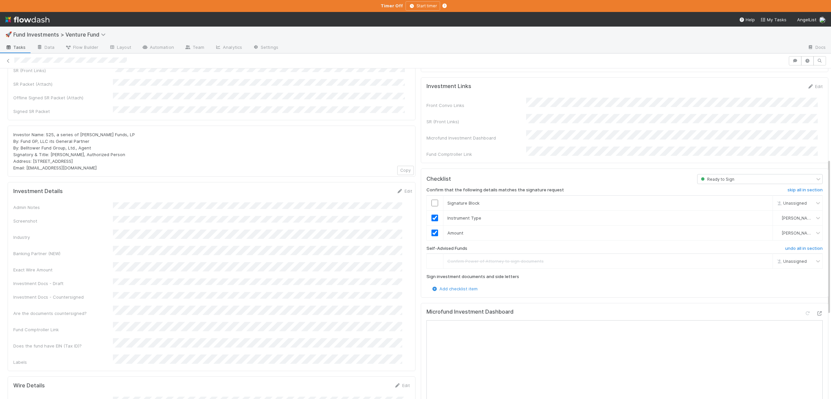
scroll to position [126, 0]
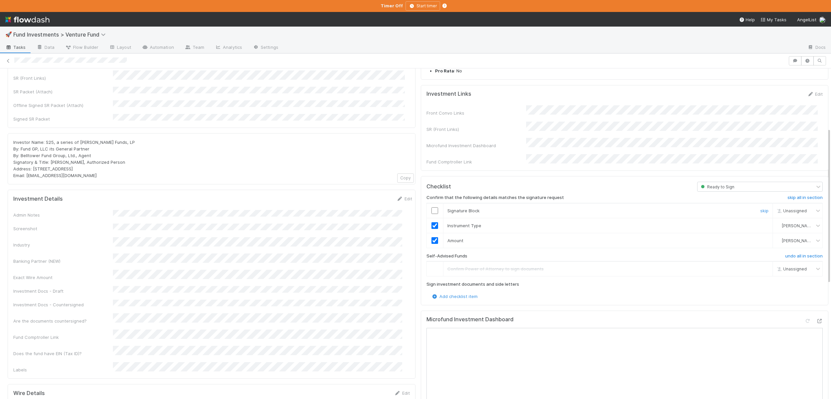
click at [431, 207] on input "checkbox" at bounding box center [434, 210] width 7 height 7
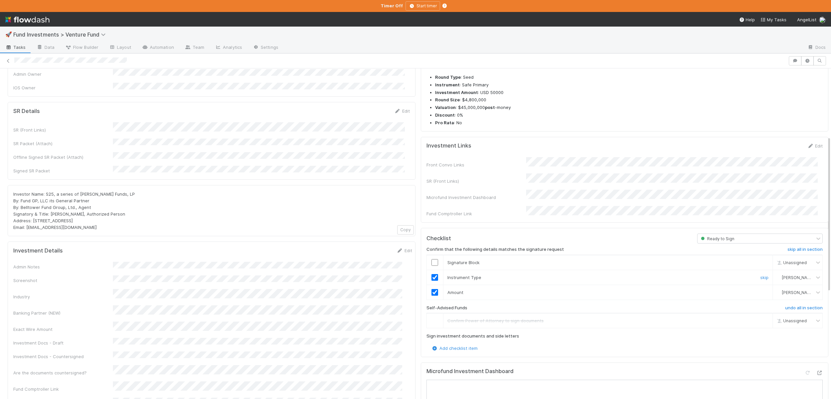
scroll to position [144, 0]
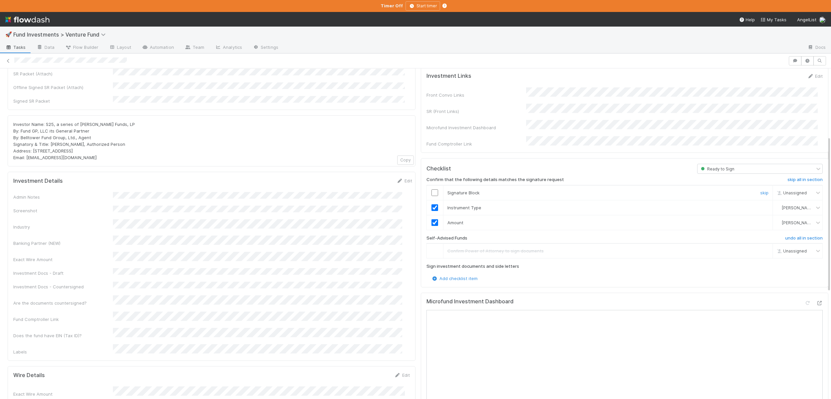
click at [432, 189] on input "checkbox" at bounding box center [434, 192] width 7 height 7
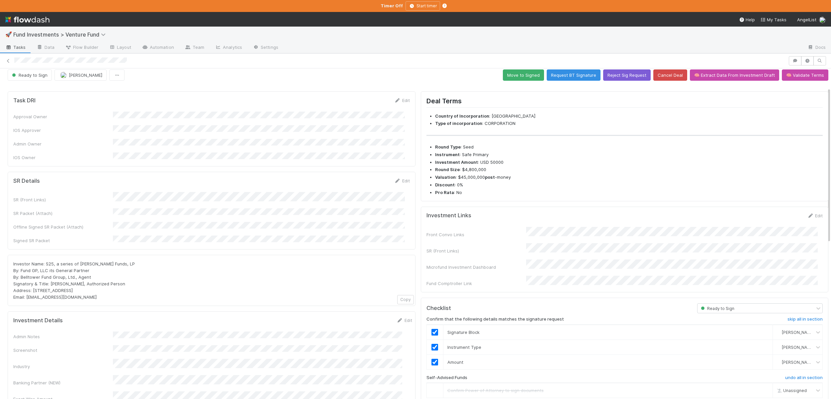
scroll to position [0, 0]
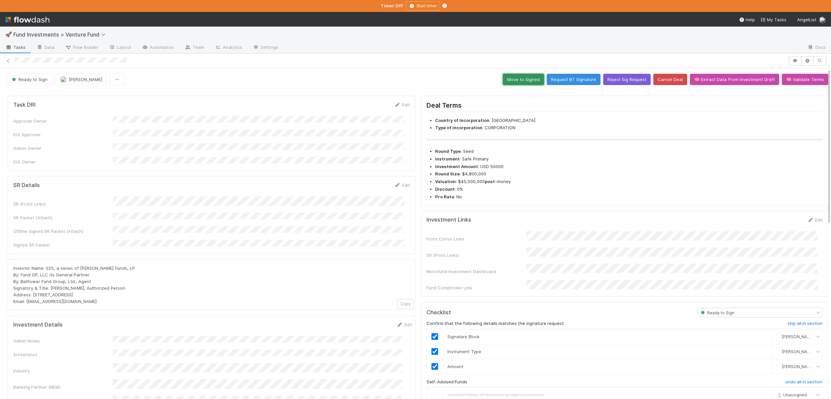
click at [518, 79] on button "Move to Signed" at bounding box center [523, 79] width 41 height 11
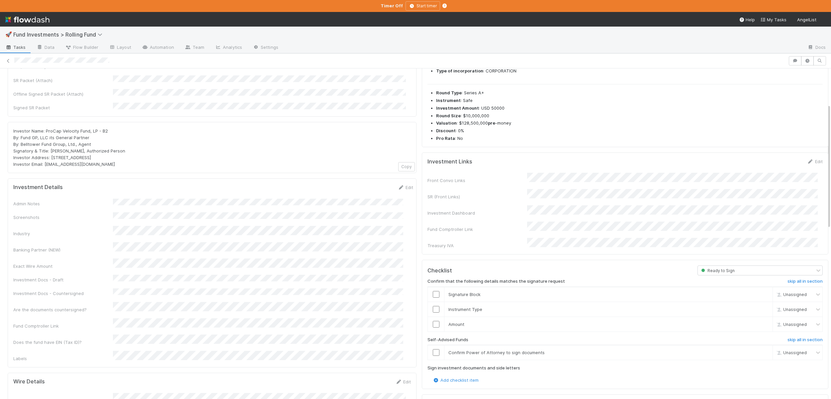
scroll to position [145, 0]
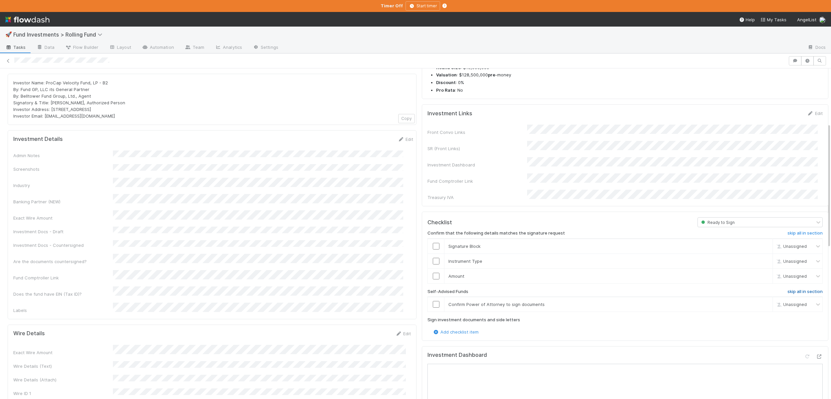
click at [797, 289] on h6 "skip all in section" at bounding box center [805, 291] width 35 height 5
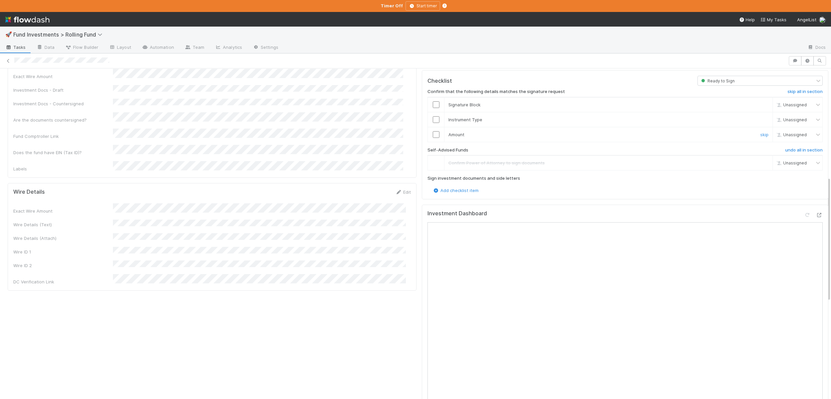
click at [434, 131] on div at bounding box center [436, 134] width 16 height 7
click at [433, 131] on input "checkbox" at bounding box center [436, 134] width 7 height 7
click at [433, 116] on input "checkbox" at bounding box center [436, 119] width 7 height 7
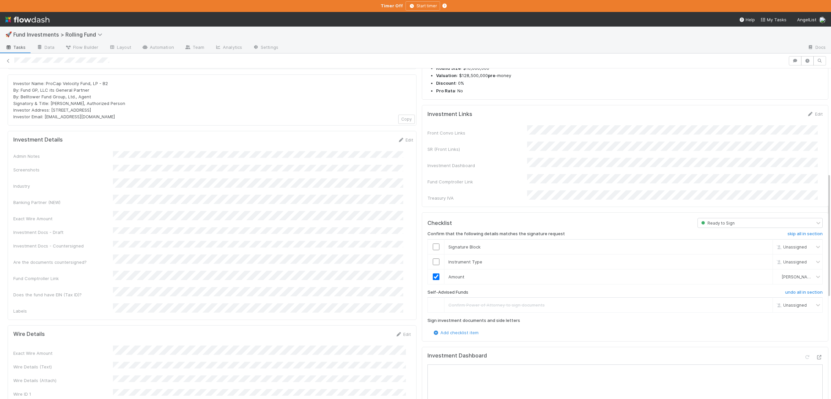
scroll to position [144, 0]
click at [433, 259] on input "checkbox" at bounding box center [436, 262] width 7 height 7
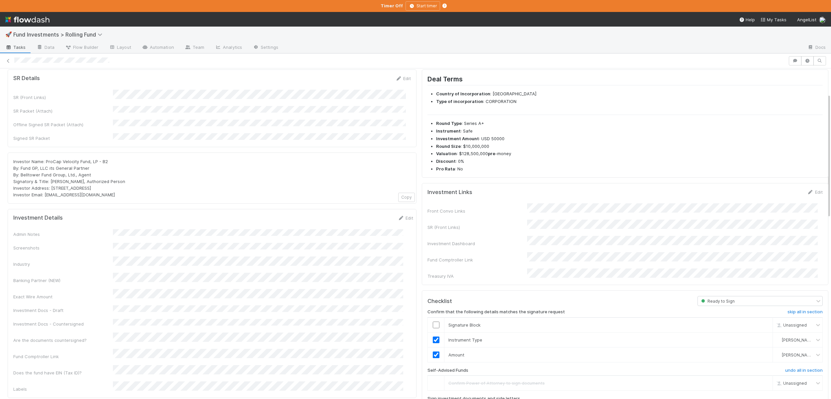
scroll to position [66, 0]
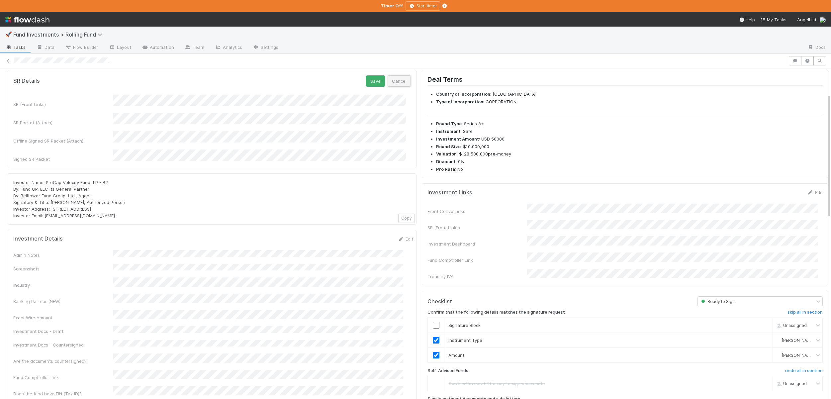
click at [393, 79] on button "Cancel" at bounding box center [399, 80] width 23 height 11
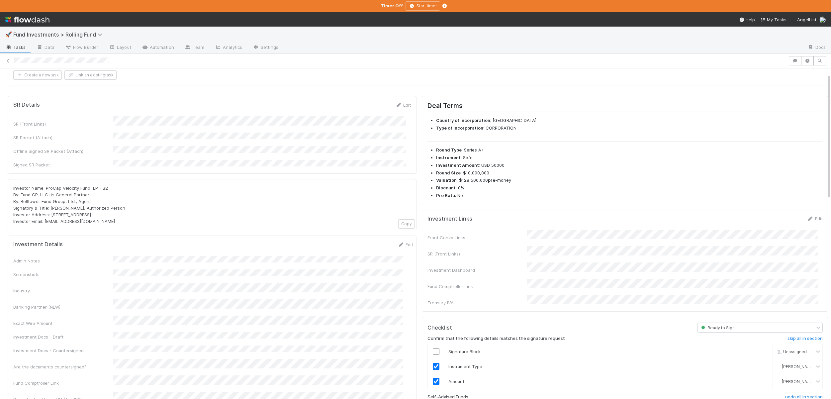
scroll to position [0, 0]
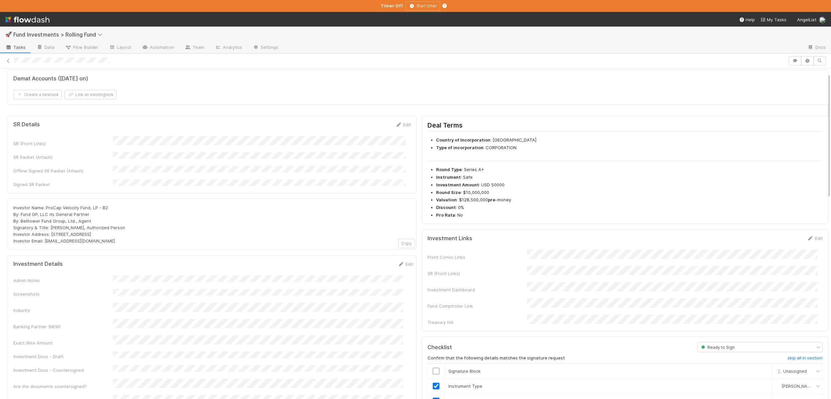
scroll to position [66, 0]
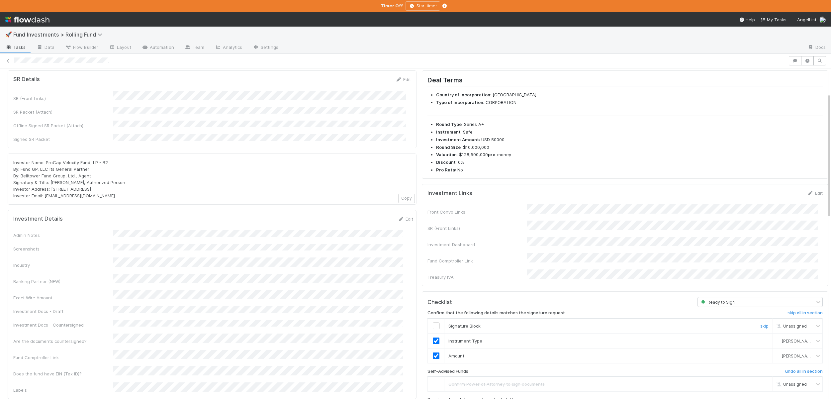
click at [433, 323] on input "checkbox" at bounding box center [436, 326] width 7 height 7
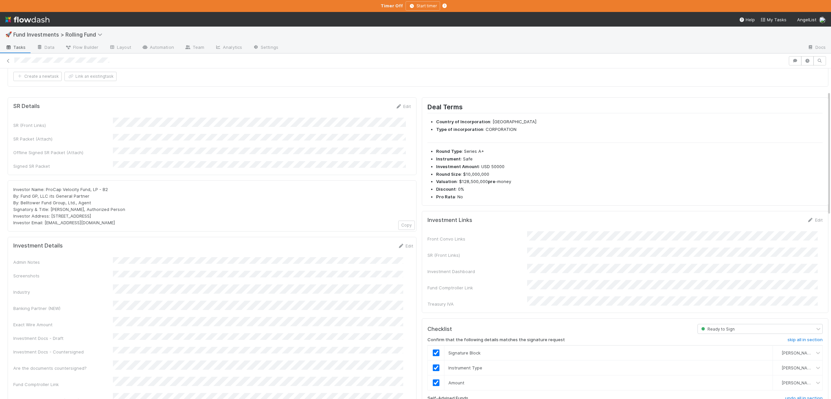
scroll to position [0, 0]
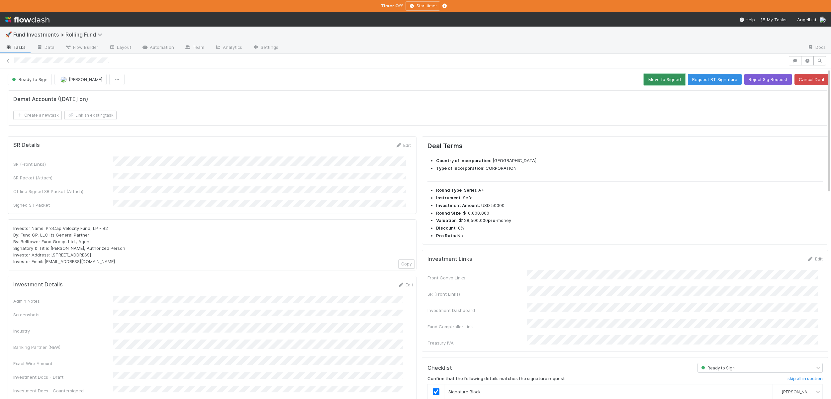
click at [652, 80] on button "Move to Signed" at bounding box center [664, 79] width 41 height 11
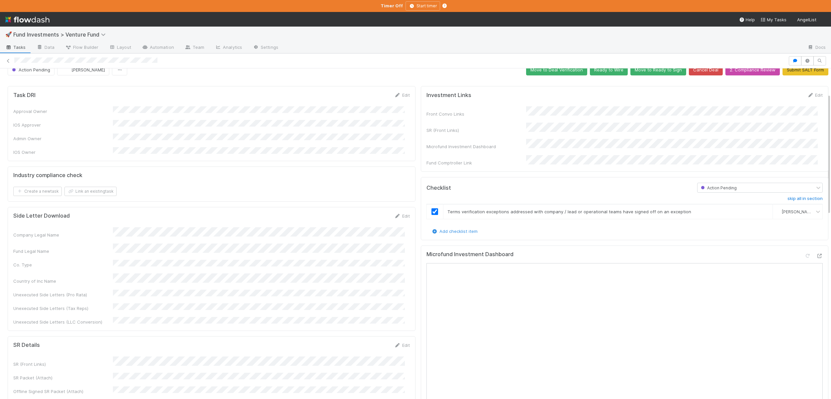
scroll to position [157, 0]
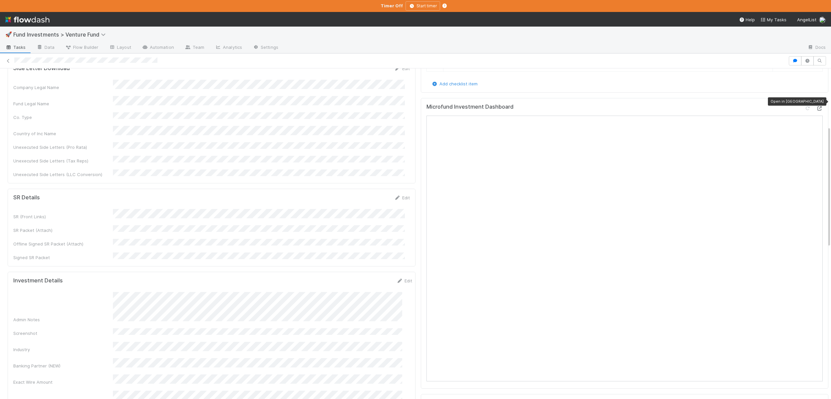
click at [816, 106] on icon at bounding box center [819, 108] width 7 height 4
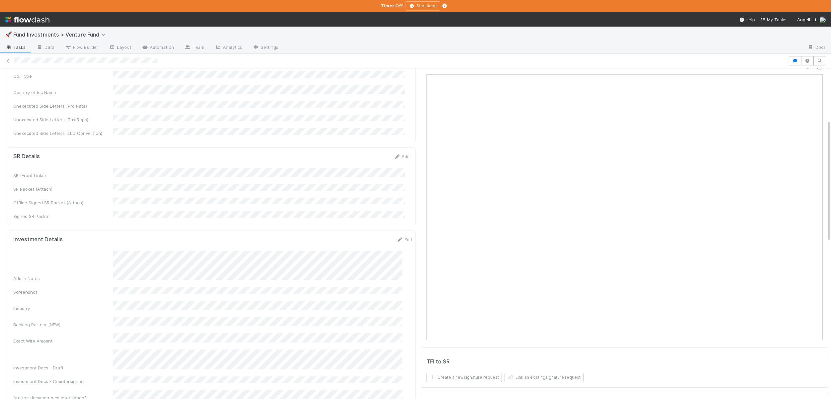
scroll to position [207, 0]
click at [792, 61] on icon "button" at bounding box center [795, 61] width 7 height 4
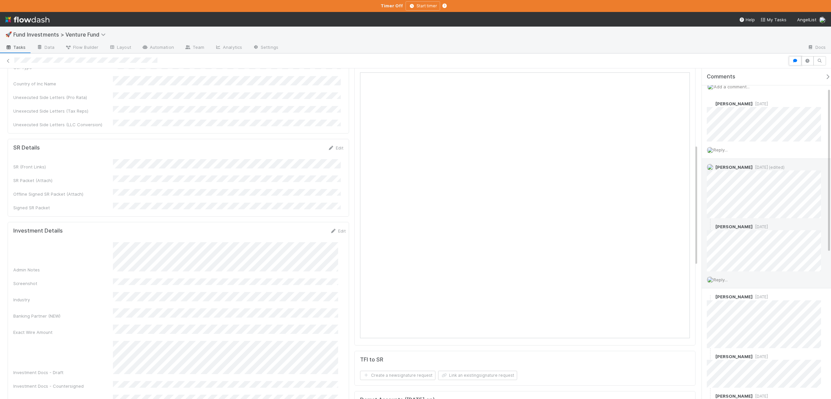
scroll to position [0, 0]
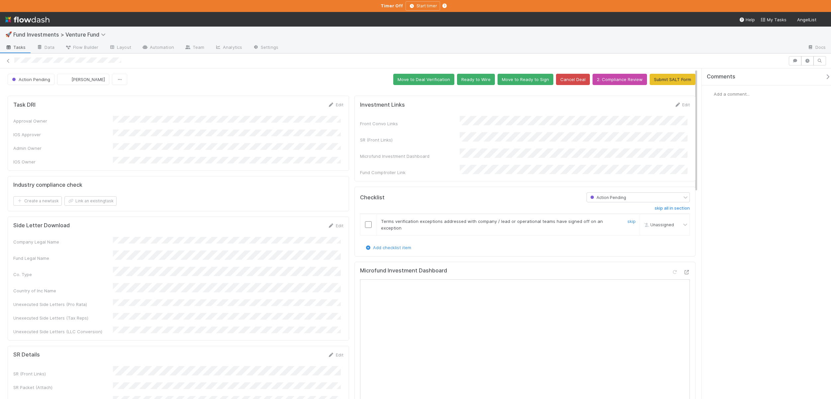
click at [366, 214] on td at bounding box center [368, 225] width 17 height 22
click at [365, 221] on input "checkbox" at bounding box center [368, 224] width 7 height 7
click at [469, 82] on button "Ready to Wire" at bounding box center [476, 79] width 38 height 11
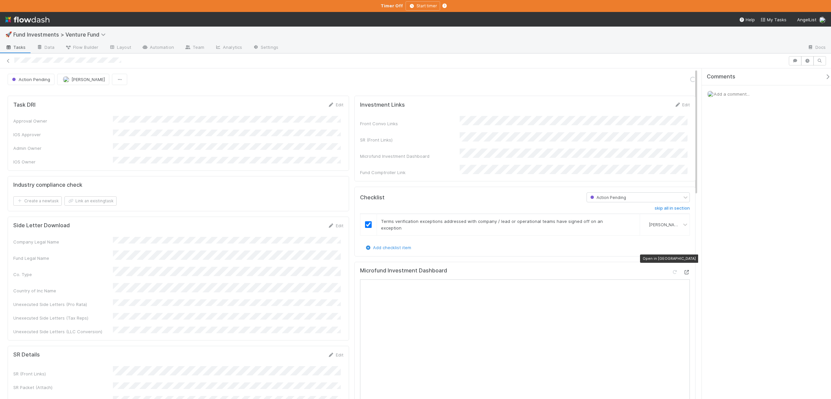
click at [683, 269] on div at bounding box center [686, 272] width 7 height 7
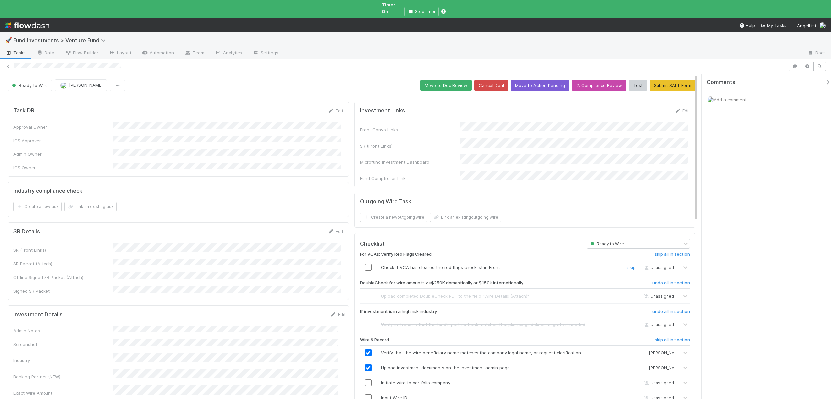
click at [367, 264] on input "checkbox" at bounding box center [368, 267] width 7 height 7
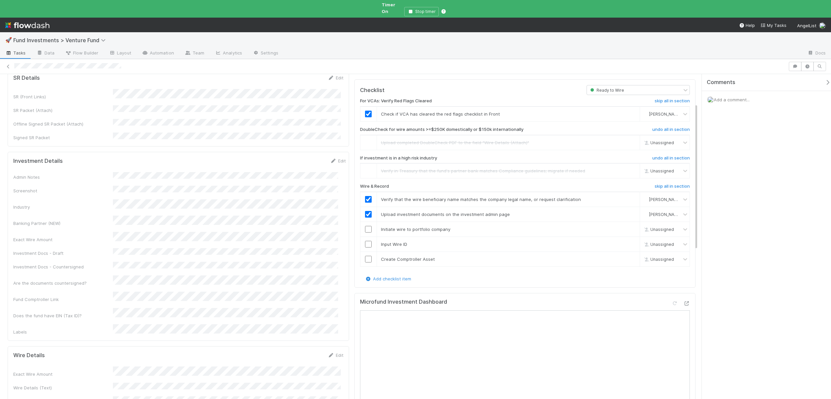
scroll to position [205, 0]
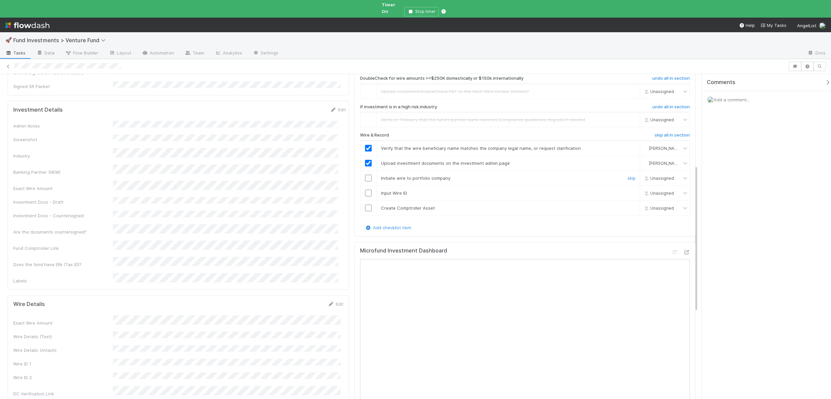
click at [367, 175] on input "checkbox" at bounding box center [368, 178] width 7 height 7
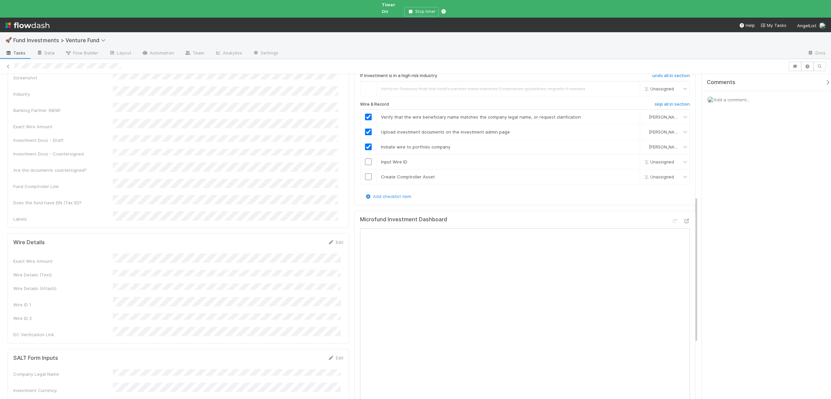
scroll to position [265, 0]
click at [366, 160] on input "checkbox" at bounding box center [368, 163] width 7 height 7
click at [365, 175] on input "checkbox" at bounding box center [368, 178] width 7 height 7
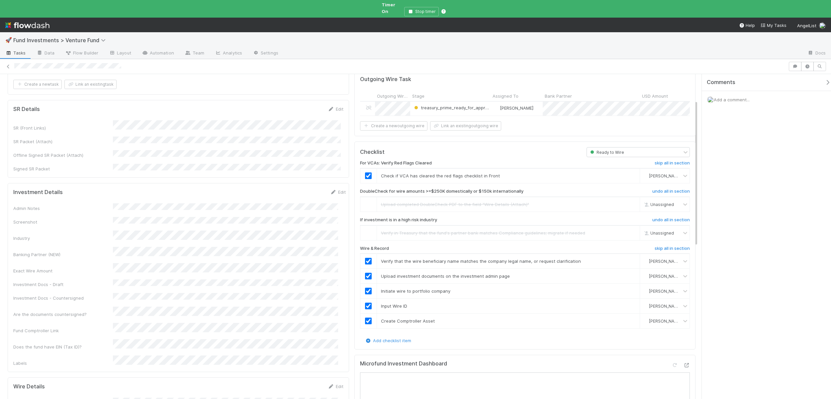
scroll to position [0, 0]
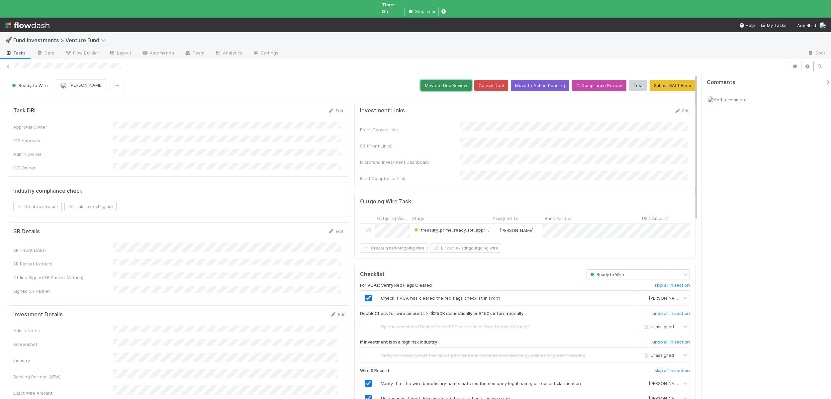
click at [457, 80] on button "Move to Doc Review" at bounding box center [446, 85] width 51 height 11
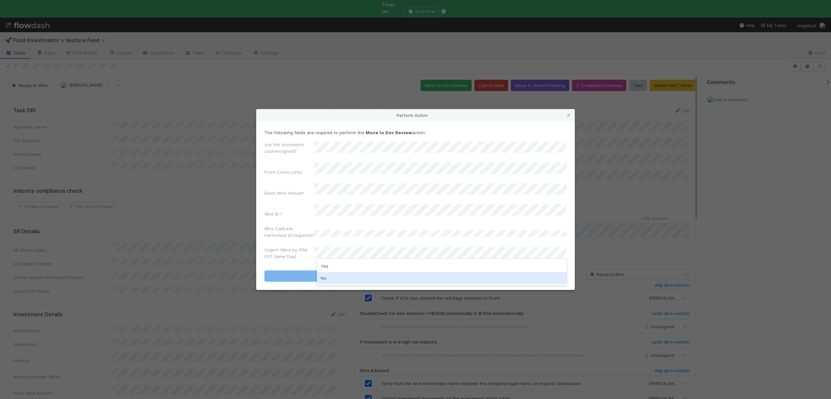
drag, startPoint x: 320, startPoint y: 276, endPoint x: 321, endPoint y: 272, distance: 4.1
click at [320, 276] on div "No" at bounding box center [442, 278] width 250 height 12
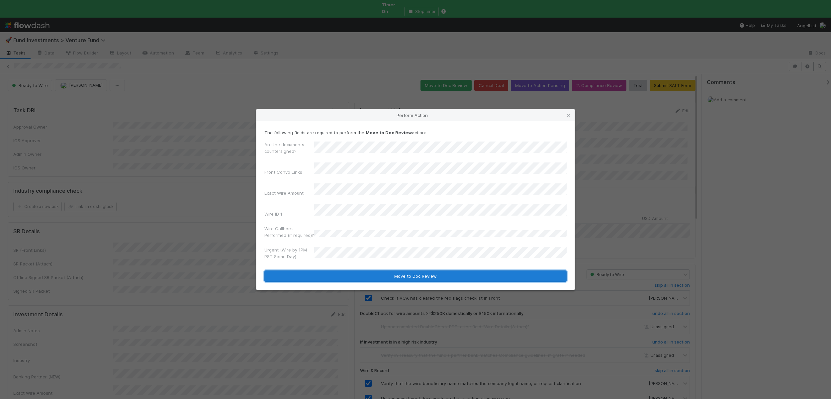
click at [321, 272] on button "Move to Doc Review" at bounding box center [415, 275] width 302 height 11
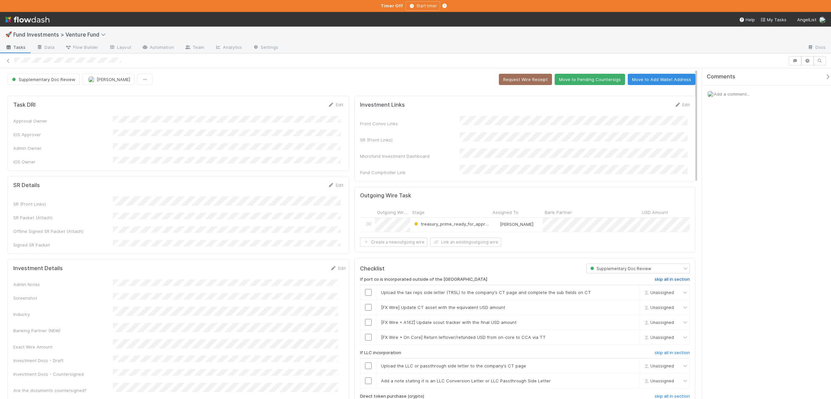
click at [679, 277] on h6 "skip all in section" at bounding box center [672, 279] width 35 height 5
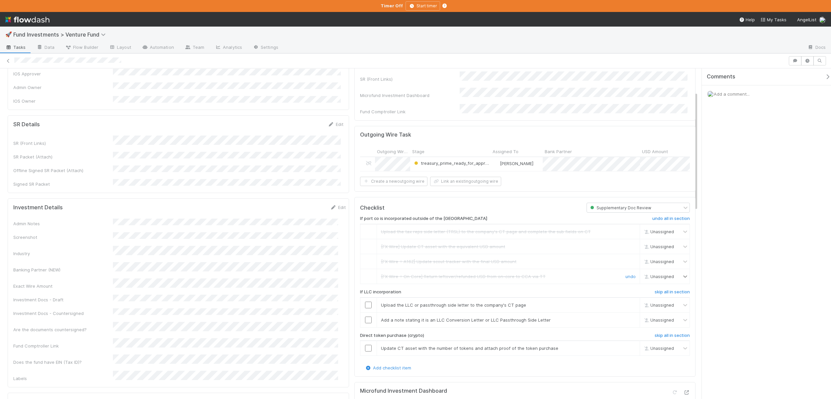
scroll to position [65, 0]
click at [673, 285] on h6 "skip all in section" at bounding box center [672, 287] width 35 height 5
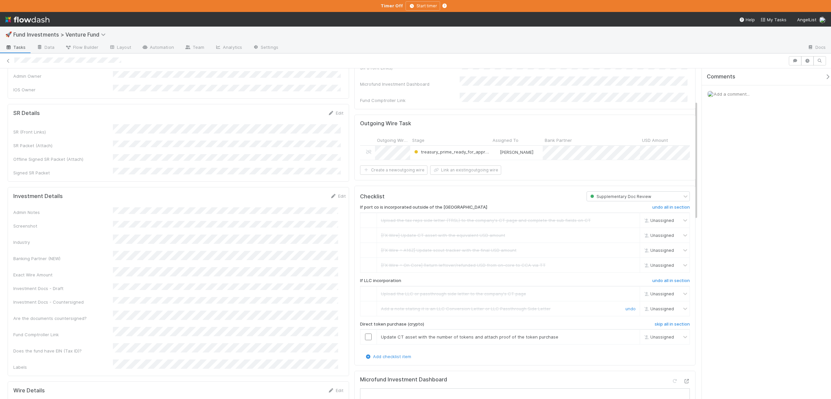
scroll to position [125, 0]
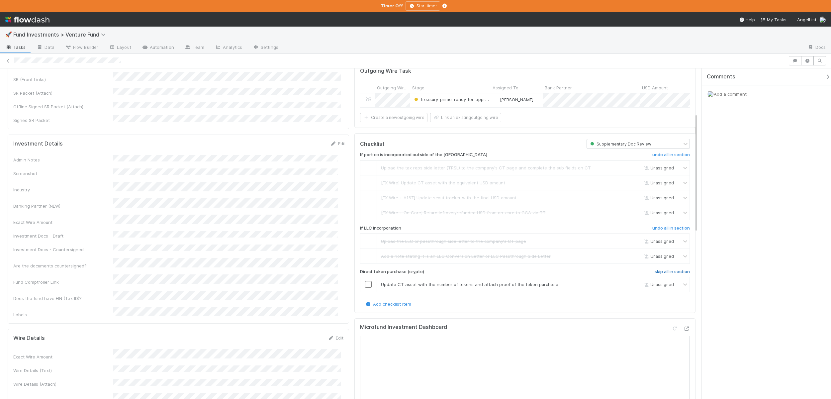
click at [675, 272] on h6 "skip all in section" at bounding box center [672, 271] width 35 height 5
click at [674, 270] on h6 "skip all in section" at bounding box center [672, 271] width 35 height 5
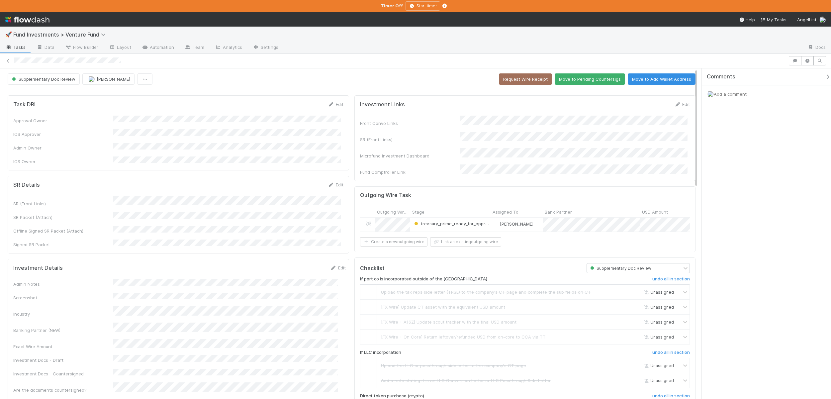
scroll to position [0, 0]
click at [582, 78] on button "Move to Pending Countersigs" at bounding box center [590, 79] width 70 height 11
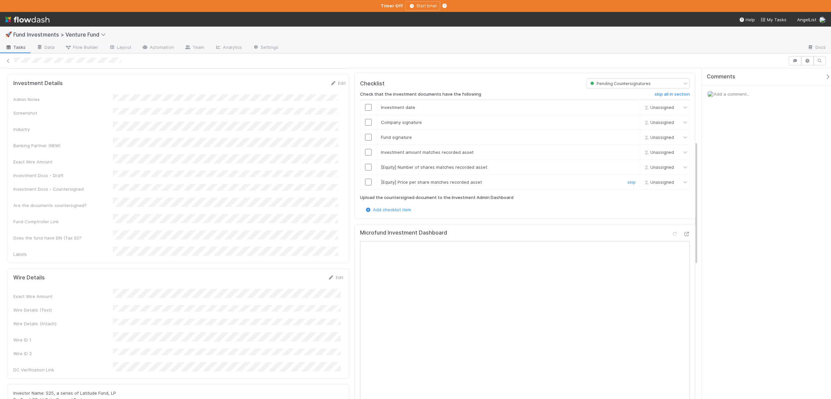
scroll to position [206, 0]
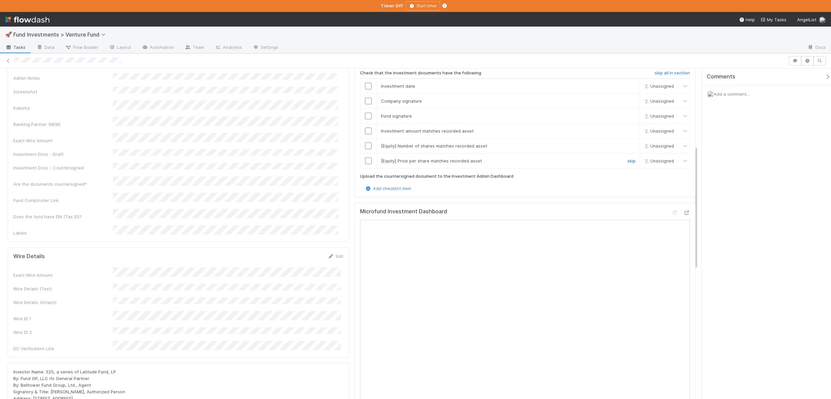
click at [629, 160] on link "skip" at bounding box center [631, 160] width 8 height 5
click at [627, 143] on link "skip" at bounding box center [631, 145] width 8 height 5
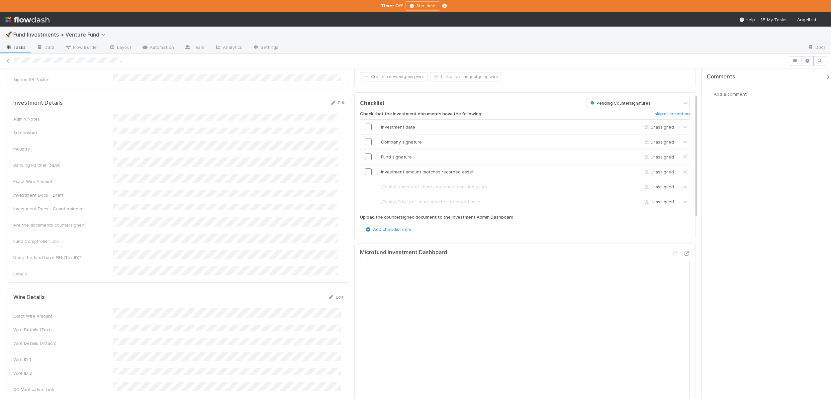
scroll to position [207, 0]
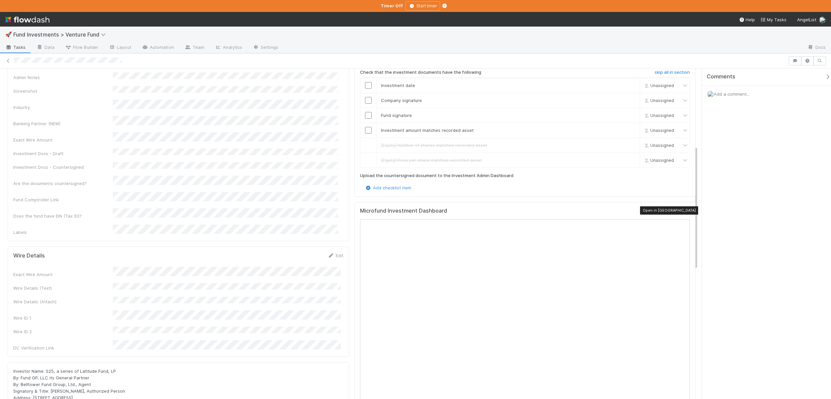
click at [683, 210] on icon at bounding box center [686, 212] width 7 height 4
click at [365, 127] on input "checkbox" at bounding box center [368, 130] width 7 height 7
click at [365, 115] on input "checkbox" at bounding box center [368, 115] width 7 height 7
click at [365, 100] on input "checkbox" at bounding box center [368, 100] width 7 height 7
click at [365, 82] on input "checkbox" at bounding box center [368, 85] width 7 height 7
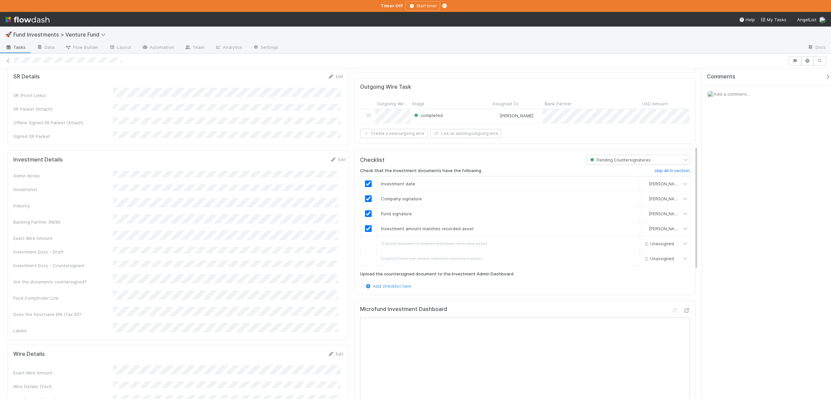
scroll to position [0, 0]
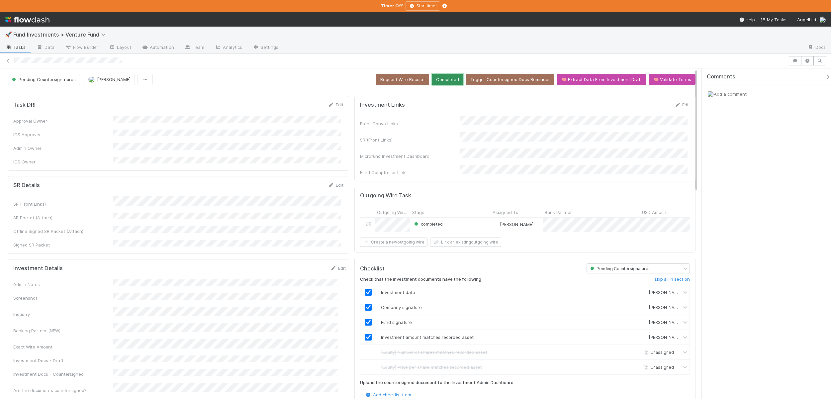
click at [446, 80] on button "Completed" at bounding box center [448, 79] width 32 height 11
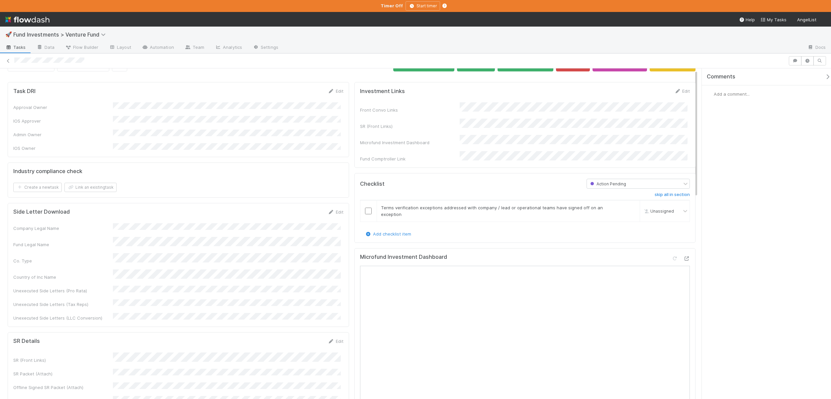
scroll to position [34, 0]
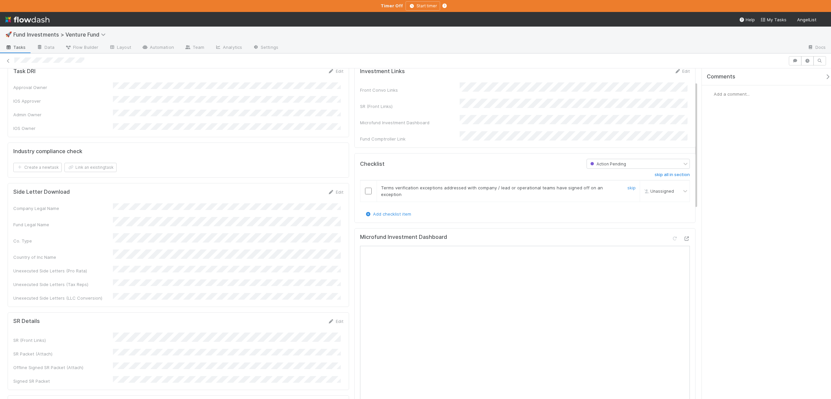
click at [365, 188] on input "checkbox" at bounding box center [368, 191] width 7 height 7
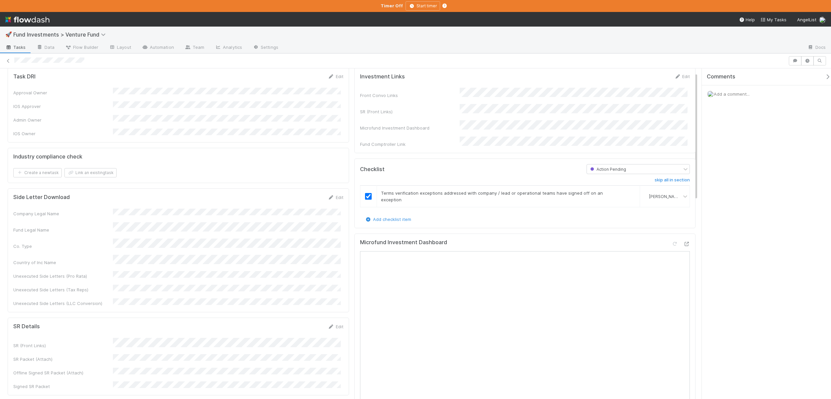
scroll to position [0, 0]
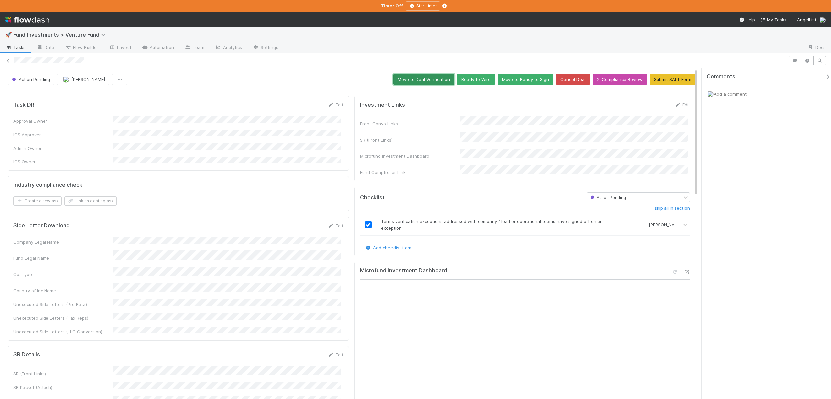
click at [411, 83] on button "Move to Deal Verification" at bounding box center [423, 79] width 61 height 11
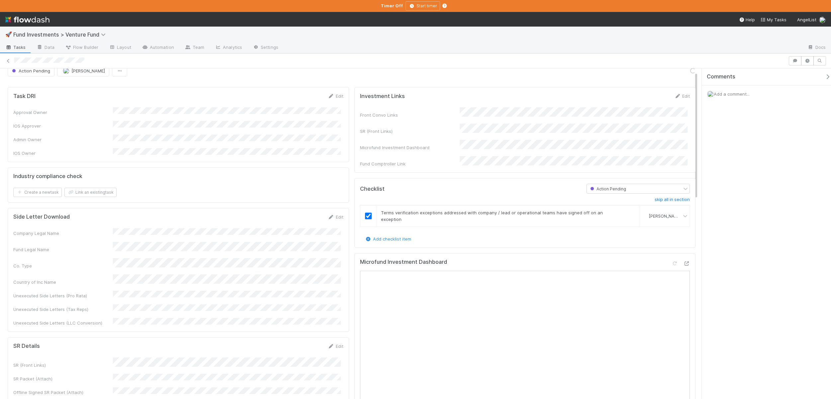
scroll to position [3, 0]
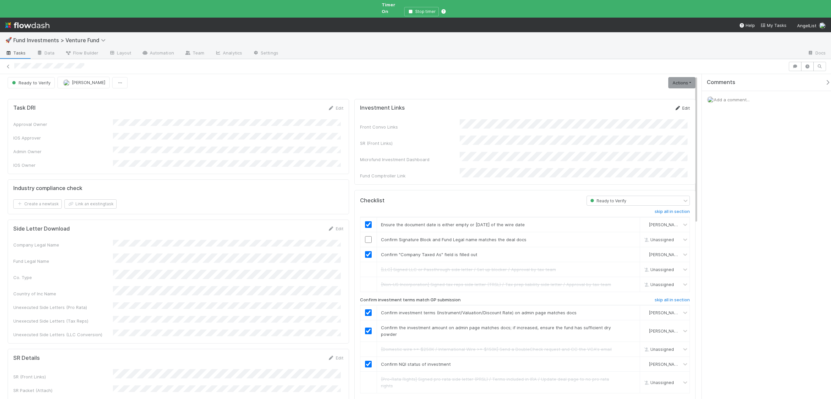
click at [674, 106] on icon at bounding box center [677, 108] width 7 height 4
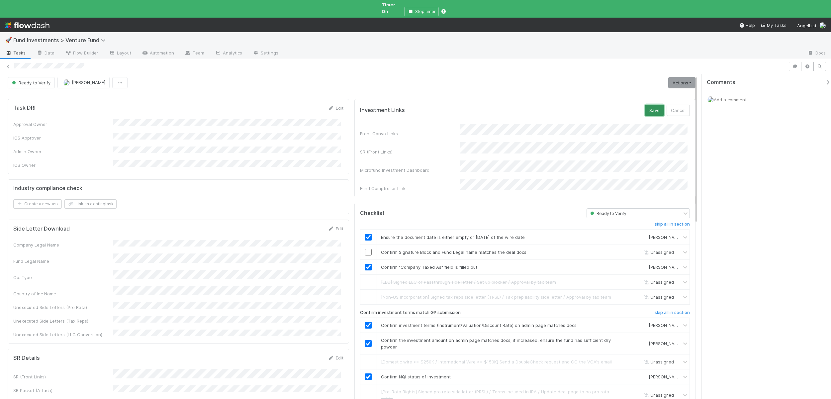
click at [651, 105] on button "Save" at bounding box center [654, 110] width 19 height 11
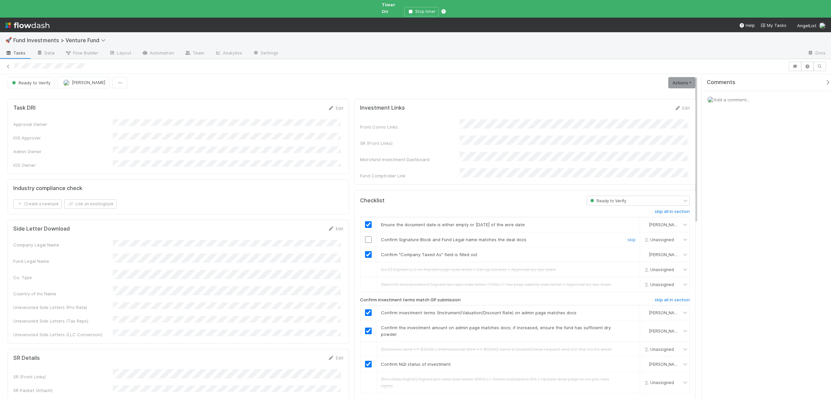
click at [367, 236] on input "checkbox" at bounding box center [368, 239] width 7 height 7
click at [670, 81] on link "Actions" at bounding box center [681, 85] width 27 height 11
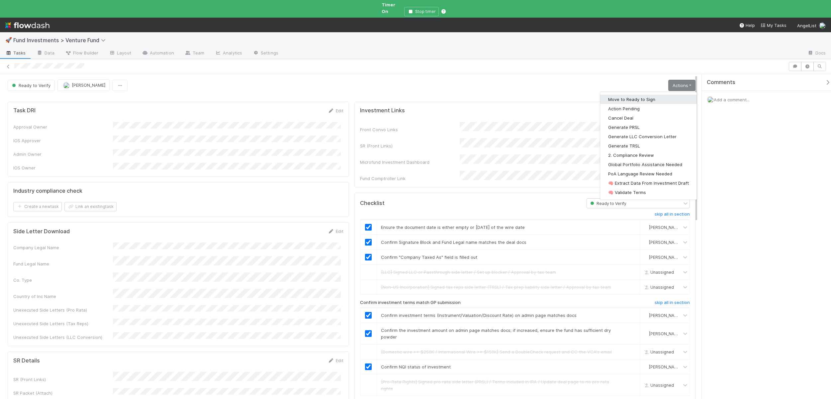
click at [636, 95] on button "Move to Ready to Sign" at bounding box center [648, 99] width 97 height 9
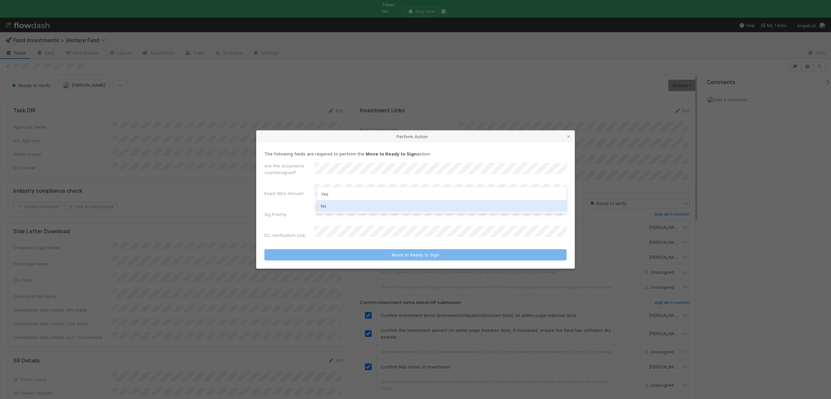
click at [329, 204] on div "No" at bounding box center [442, 206] width 250 height 12
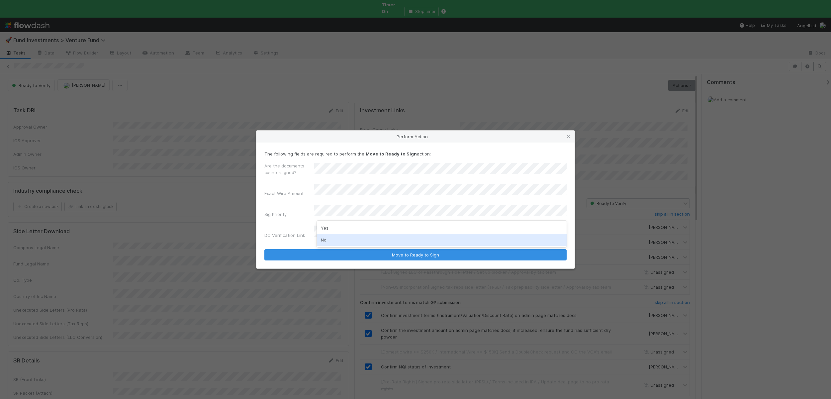
click at [324, 243] on div "No" at bounding box center [442, 240] width 250 height 12
click at [264, 249] on button "Move to Ready to Sign" at bounding box center [415, 254] width 302 height 11
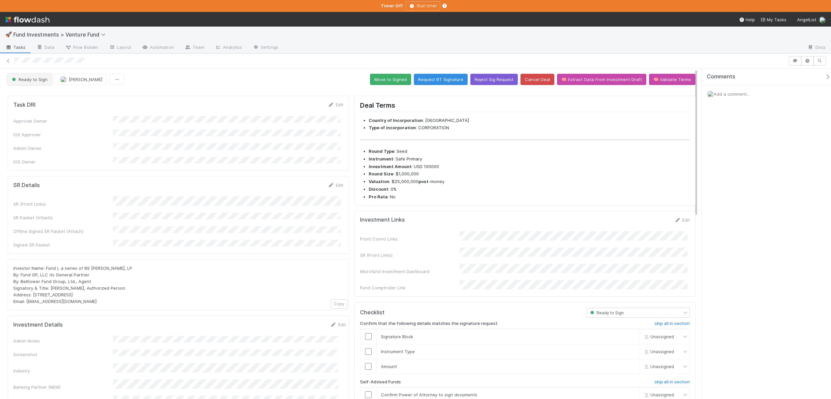
click at [22, 81] on span "Ready to Sign" at bounding box center [29, 79] width 37 height 5
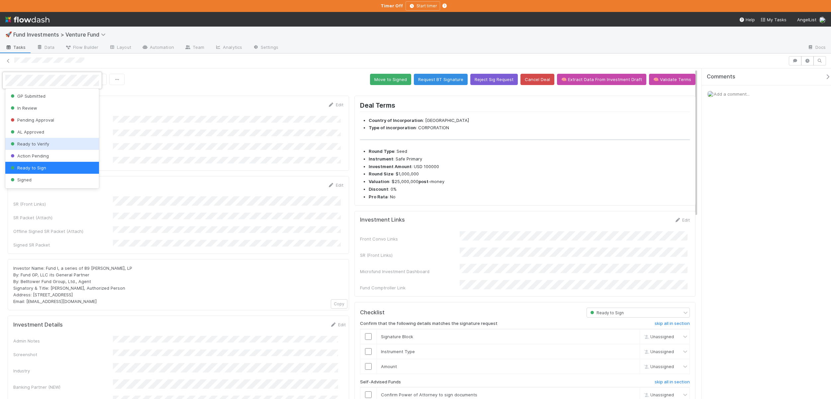
click at [31, 144] on span "Ready to Verify" at bounding box center [29, 143] width 40 height 5
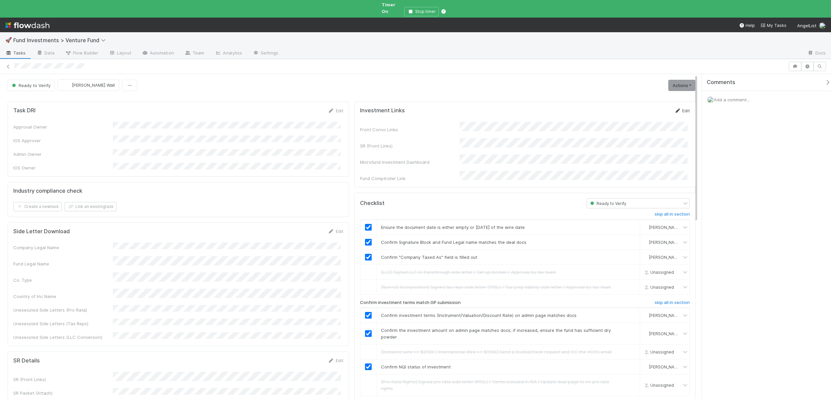
click at [680, 108] on link "Edit" at bounding box center [682, 110] width 16 height 5
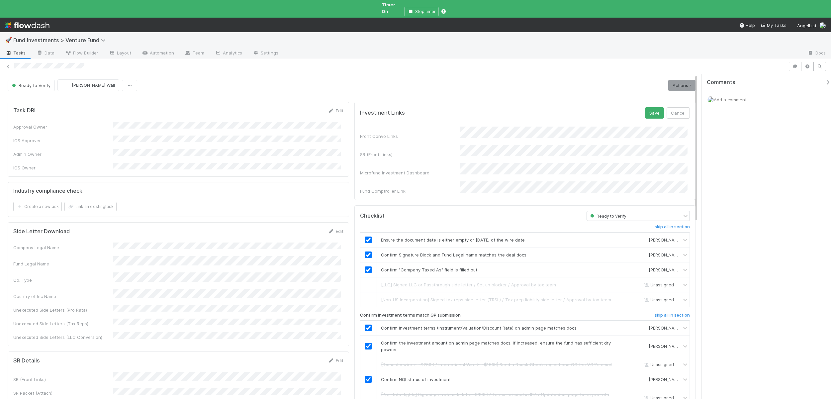
click at [382, 116] on form "Investment Links Save Cancel Front Convo Links SR (Front Links) Microfund Inves…" at bounding box center [525, 150] width 330 height 87
click at [648, 107] on button "Save" at bounding box center [654, 112] width 19 height 11
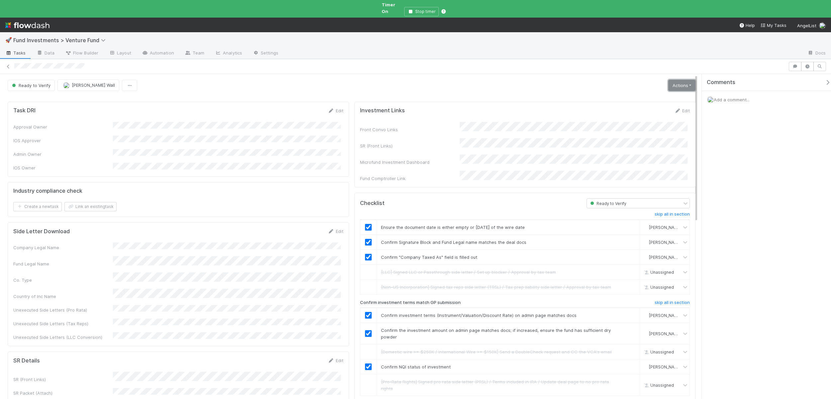
click at [676, 80] on link "Actions" at bounding box center [681, 85] width 27 height 11
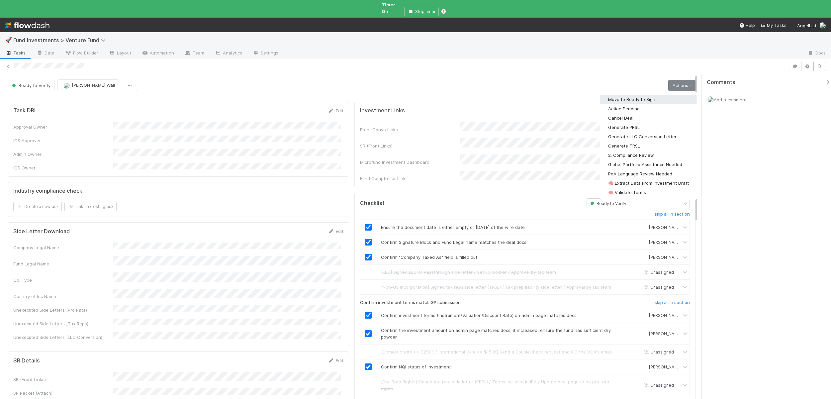
click at [629, 95] on button "Move to Ready to Sign" at bounding box center [648, 99] width 97 height 9
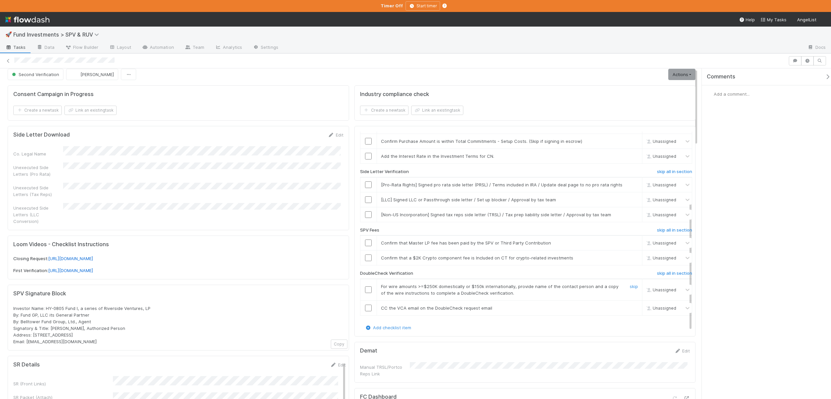
scroll to position [14, 0]
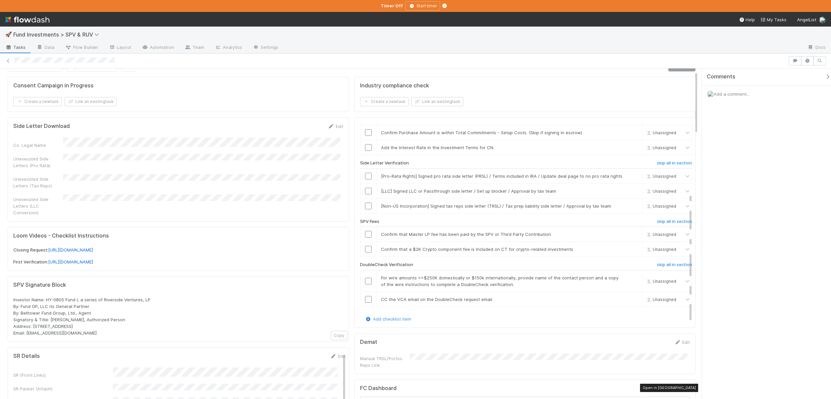
click at [684, 388] on icon at bounding box center [686, 390] width 7 height 4
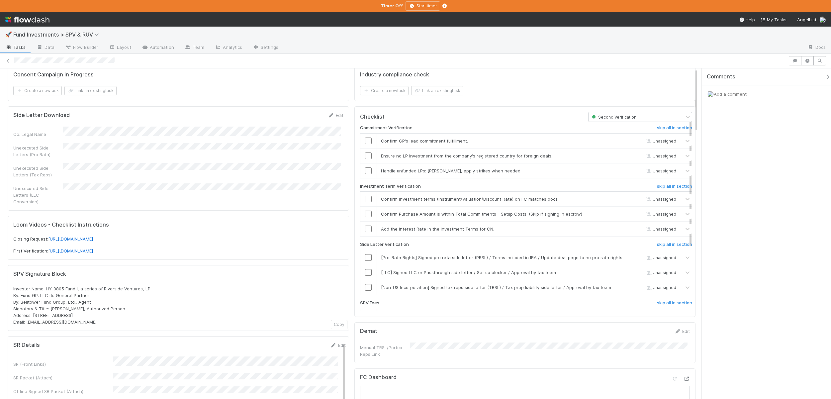
scroll to position [65, 0]
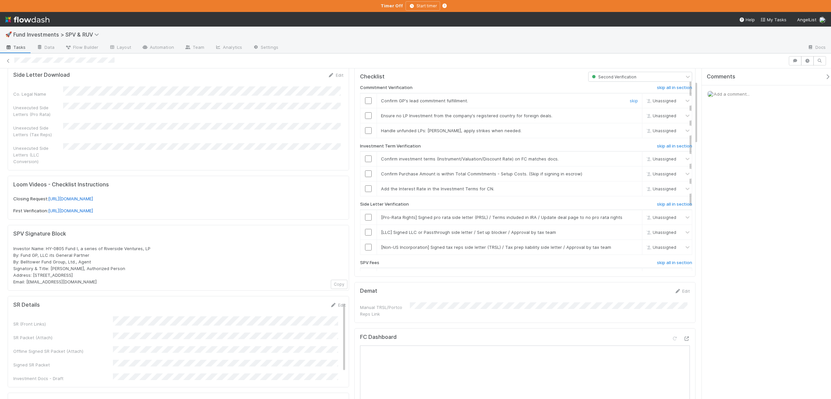
click at [366, 98] on input "checkbox" at bounding box center [368, 100] width 7 height 7
click at [366, 113] on input "checkbox" at bounding box center [368, 115] width 7 height 7
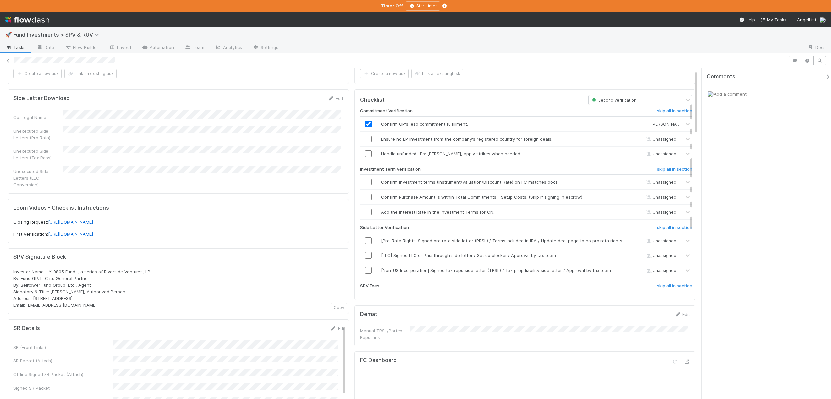
scroll to position [0, 0]
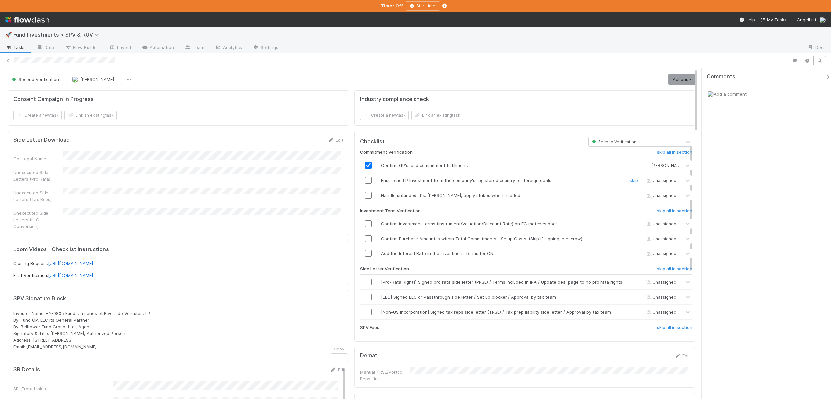
click at [367, 178] on input "checkbox" at bounding box center [368, 180] width 7 height 7
click at [630, 193] on link "skip" at bounding box center [634, 195] width 8 height 5
click at [365, 225] on input "checkbox" at bounding box center [368, 223] width 7 height 7
click at [366, 237] on input "checkbox" at bounding box center [368, 238] width 7 height 7
click at [630, 254] on link "skip" at bounding box center [634, 253] width 8 height 5
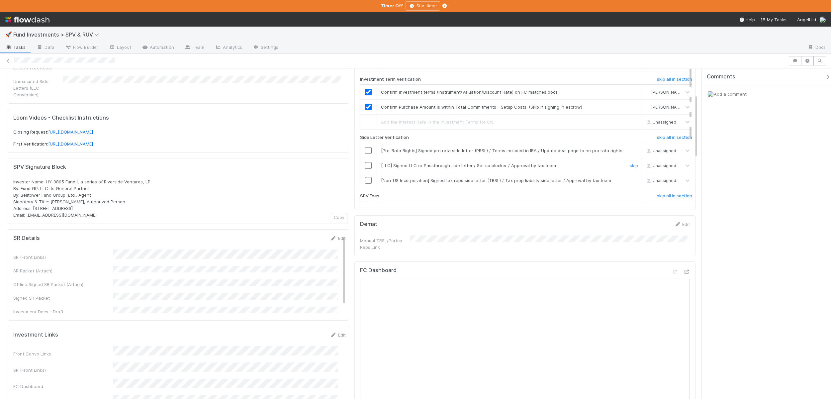
scroll to position [131, 0]
click at [665, 138] on h6 "skip all in section" at bounding box center [674, 137] width 35 height 5
click at [661, 134] on div "Commitment Verification skip all in section Confirm GP's lead commitment fulfil…" at bounding box center [526, 152] width 332 height 275
click at [660, 138] on h6 "skip all in section" at bounding box center [674, 137] width 35 height 5
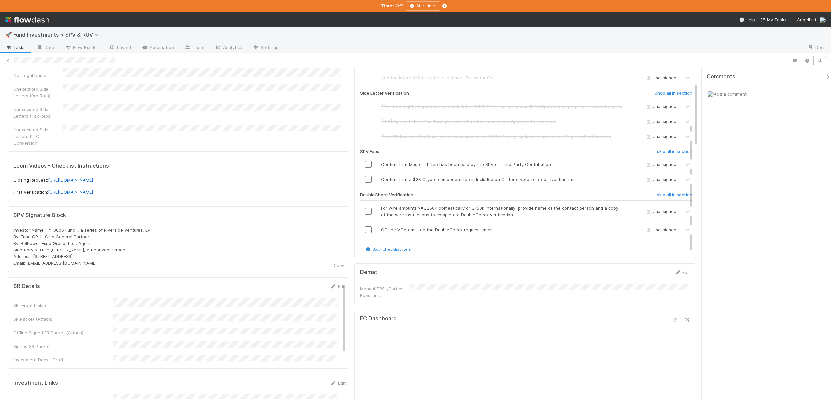
scroll to position [85, 0]
click at [365, 162] on input "checkbox" at bounding box center [368, 163] width 7 height 7
checkbox input "true"
click at [630, 179] on link "skip" at bounding box center [634, 177] width 8 height 5
click at [677, 195] on h6 "skip all in section" at bounding box center [674, 193] width 35 height 5
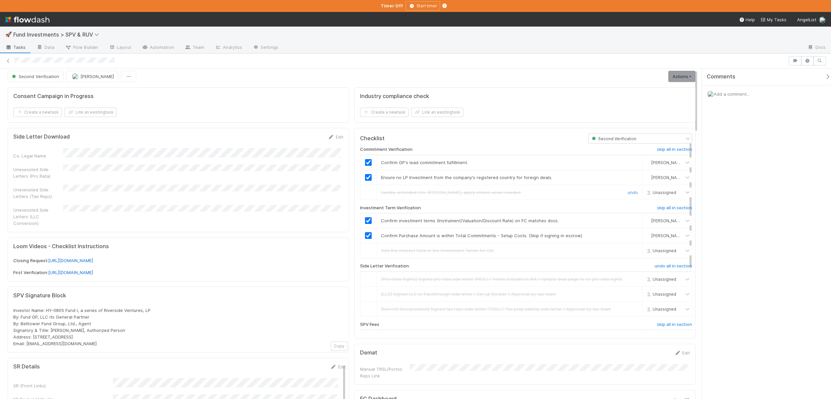
scroll to position [0, 0]
click at [676, 79] on link "Actions" at bounding box center [681, 79] width 27 height 11
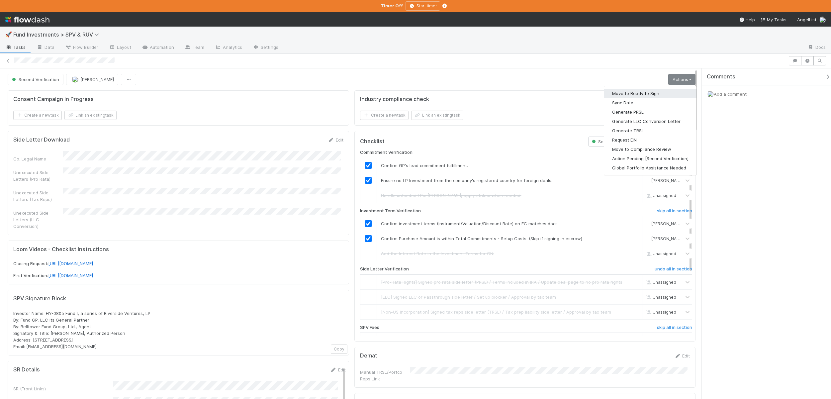
click at [646, 91] on button "Move to Ready to Sign" at bounding box center [650, 93] width 92 height 9
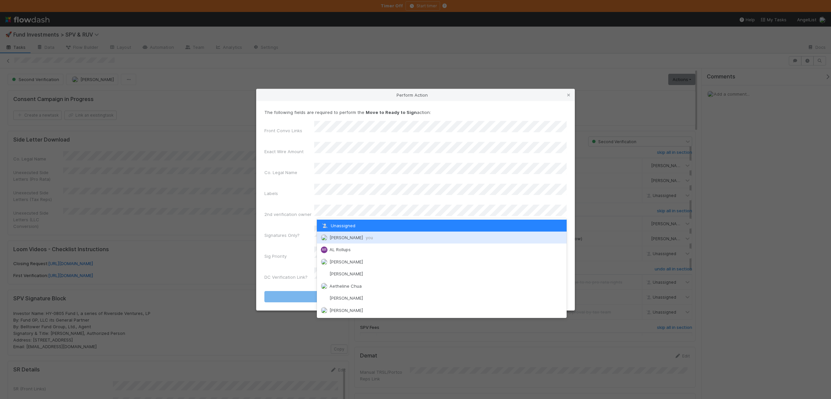
click at [332, 237] on span "Andre Fredrick you" at bounding box center [352, 237] width 44 height 5
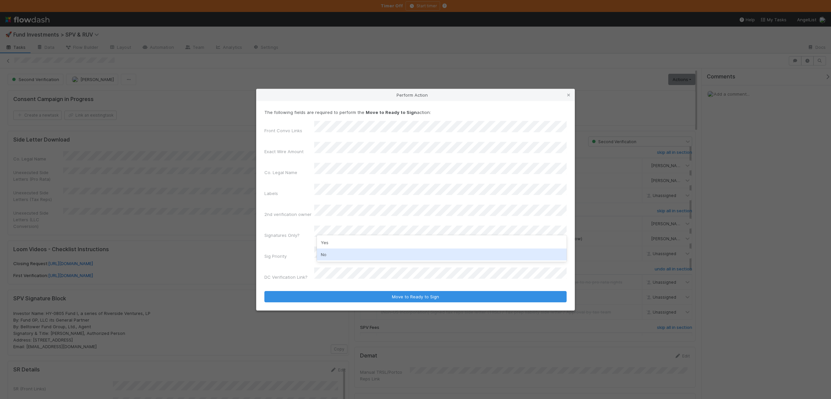
click at [324, 257] on div "No" at bounding box center [442, 254] width 250 height 12
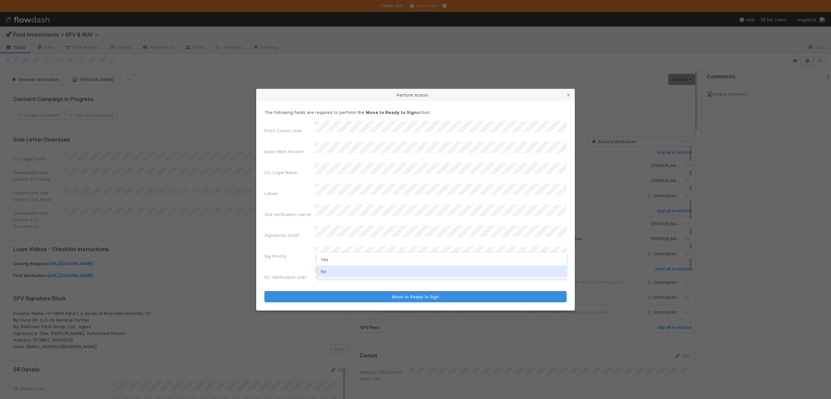
click at [326, 270] on div "No" at bounding box center [442, 271] width 250 height 12
click at [264, 291] on button "Move to Ready to Sign" at bounding box center [415, 296] width 302 height 11
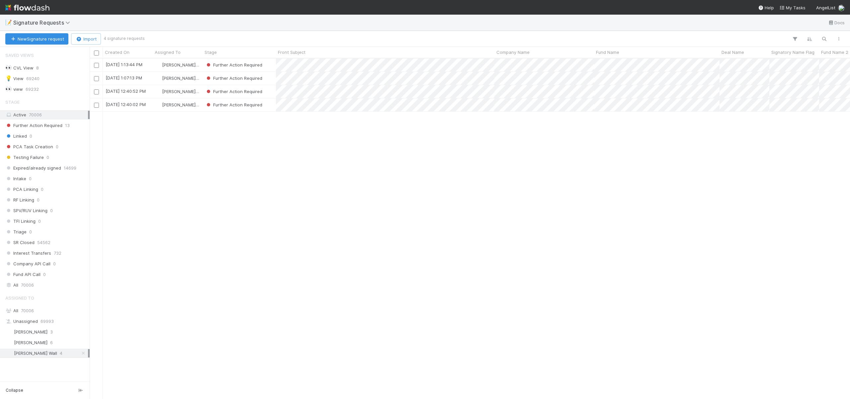
scroll to position [5, 5]
click at [45, 331] on div "[PERSON_NAME] 3" at bounding box center [46, 332] width 83 height 8
click at [141, 95] on div "[DATE] 10:34:55 AM" at bounding box center [128, 91] width 50 height 13
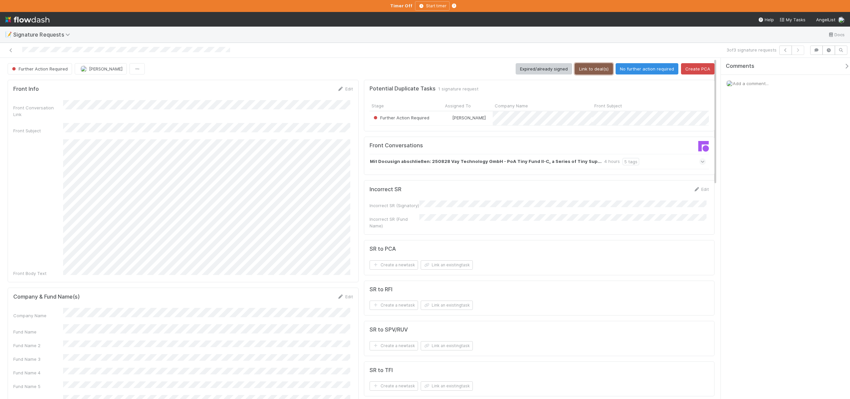
drag, startPoint x: 586, startPoint y: 65, endPoint x: 581, endPoint y: 68, distance: 5.5
click at [585, 65] on button "Link to deal(s)" at bounding box center [594, 68] width 38 height 11
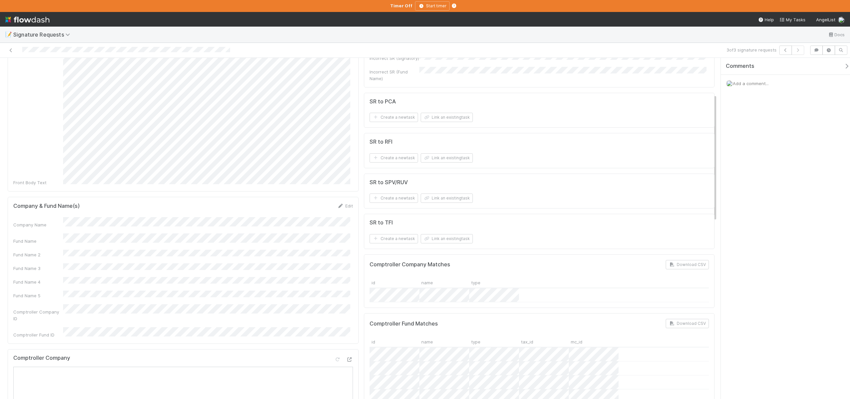
scroll to position [87, 0]
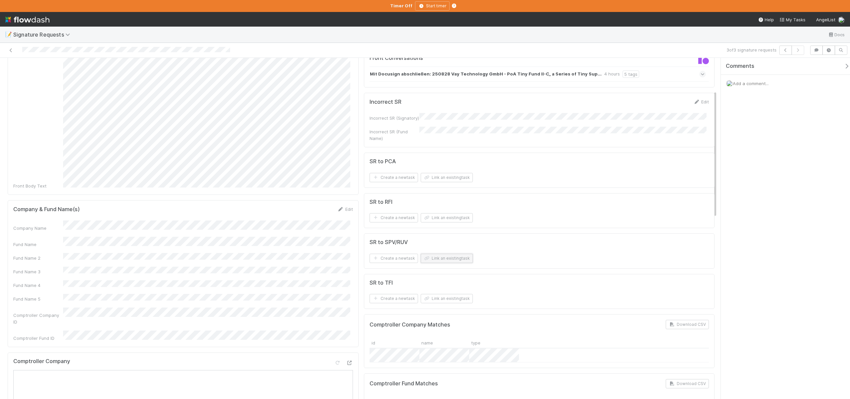
click at [446, 258] on button "Link an existing task" at bounding box center [447, 257] width 52 height 9
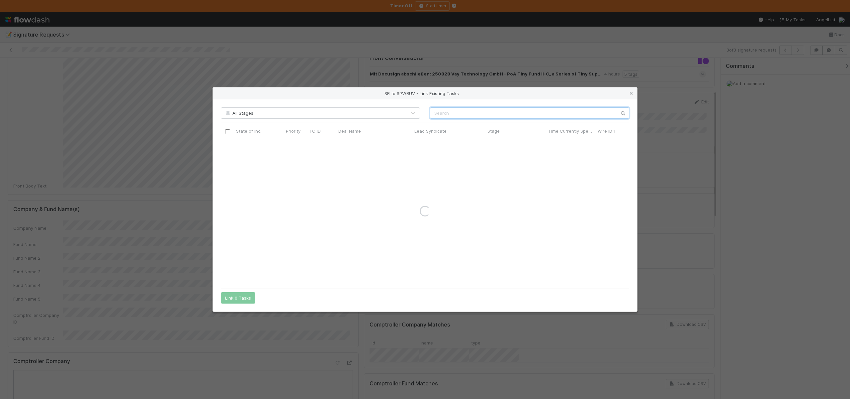
click at [444, 111] on input "text" at bounding box center [529, 112] width 199 height 11
paste input "Tiny Fund II-C, a Series of Tiny Super LP"
type input "Tiny Fund II-C, a Series of Tiny Super LP"
click at [630, 93] on icon at bounding box center [631, 93] width 7 height 4
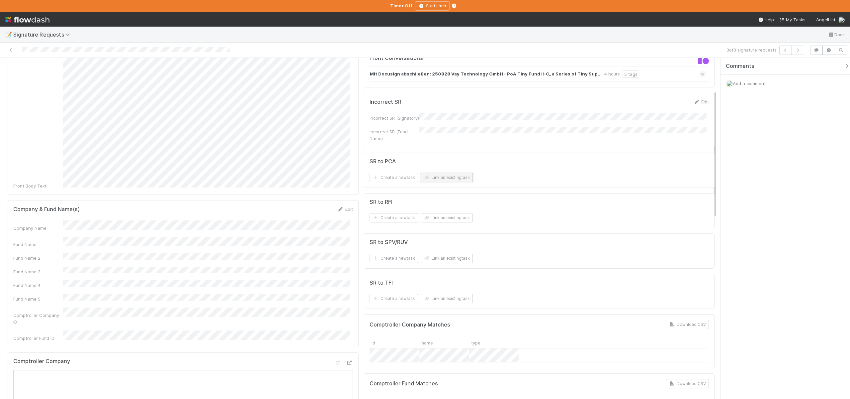
click at [458, 177] on button "Link an existing task" at bounding box center [447, 177] width 52 height 9
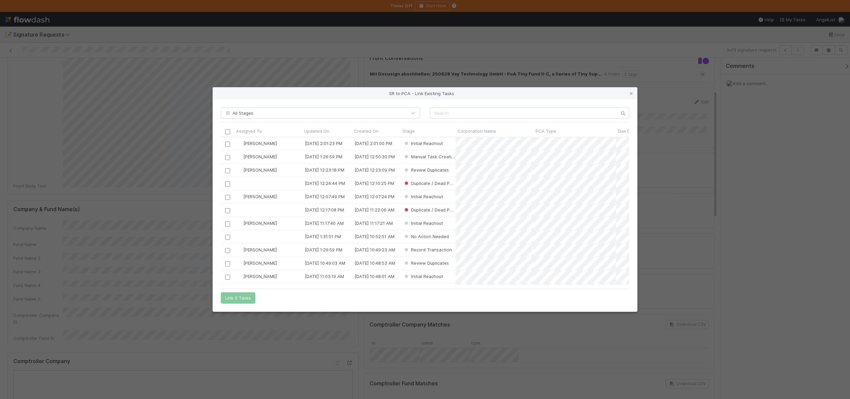
scroll to position [143, 404]
click at [446, 116] on input "text" at bounding box center [529, 112] width 199 height 11
type input "Vay Tech"
click at [342, 46] on div "SR to PCA - Link Existing Tasks All Stages Vay Tech Assigned To Updated On Crea…" at bounding box center [425, 199] width 850 height 399
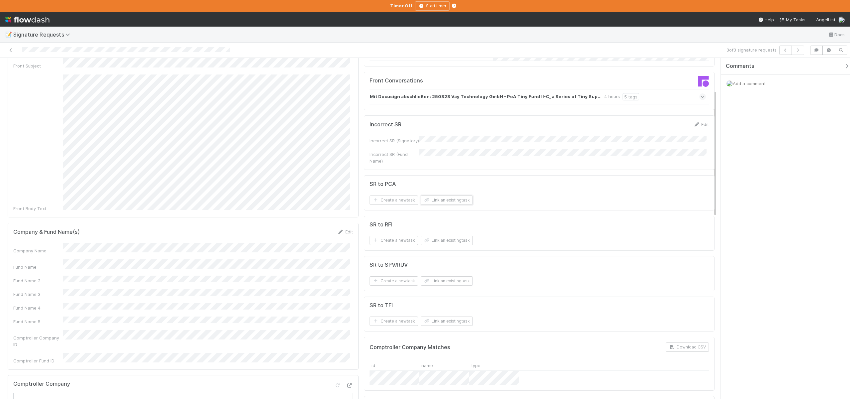
scroll to position [0, 0]
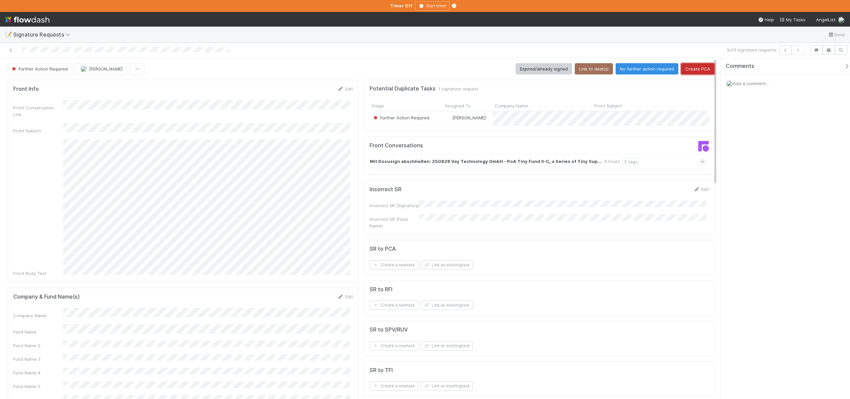
click at [694, 70] on button "Create PCA" at bounding box center [698, 68] width 34 height 11
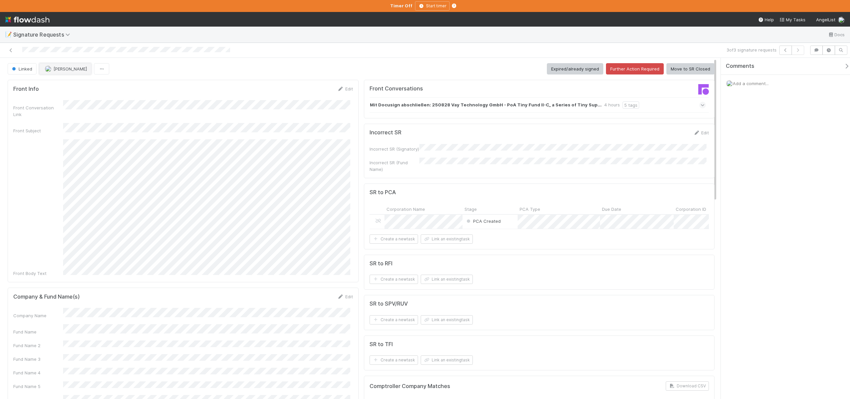
click at [52, 66] on span "[PERSON_NAME]" at bounding box center [66, 68] width 42 height 5
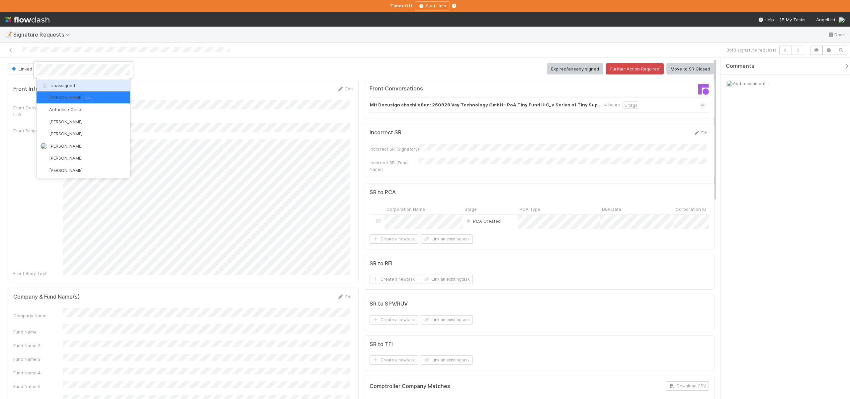
click at [74, 80] on div "Unassigned" at bounding box center [84, 85] width 94 height 12
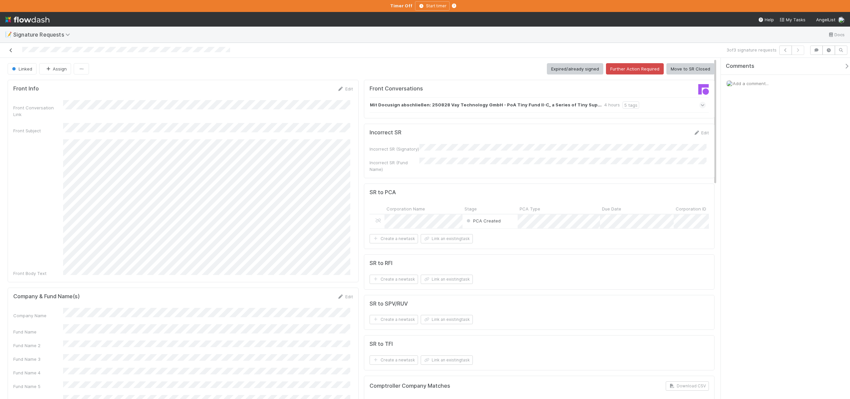
click at [13, 47] on link at bounding box center [11, 50] width 7 height 7
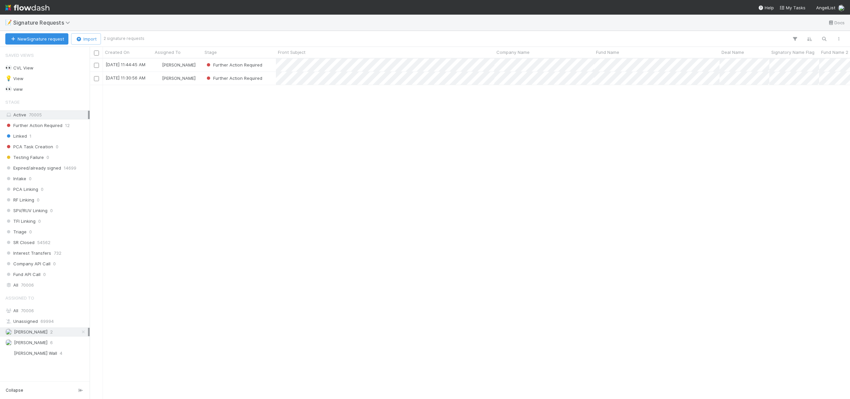
scroll to position [335, 756]
click at [142, 77] on div "8/28/25, 11:30:56 AM" at bounding box center [126, 77] width 40 height 7
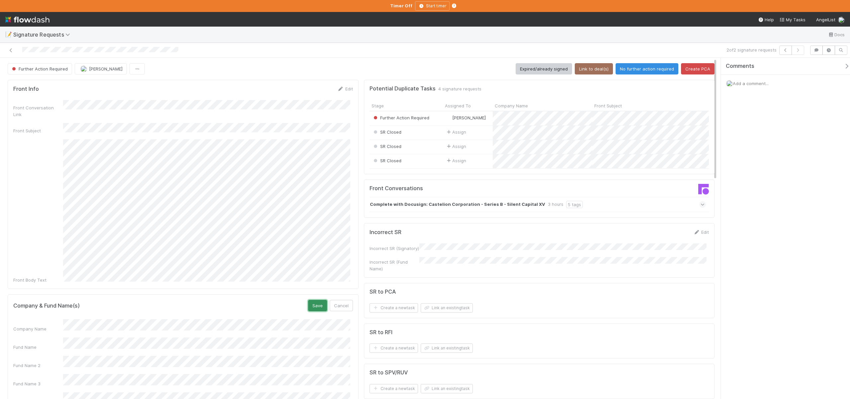
click at [314, 300] on button "Save" at bounding box center [317, 305] width 19 height 11
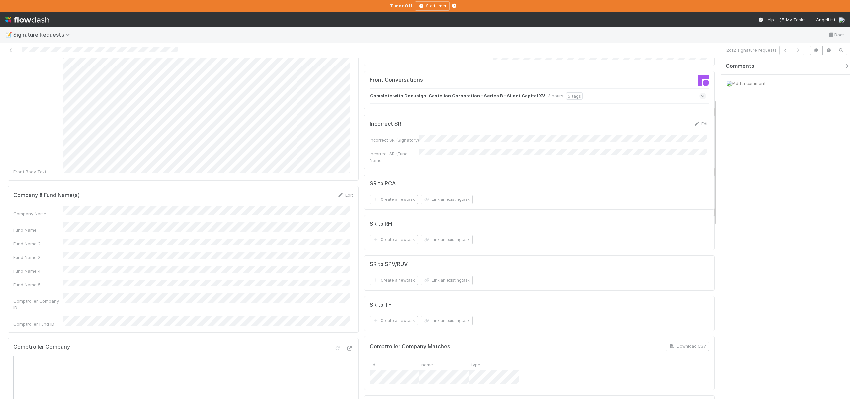
scroll to position [113, 0]
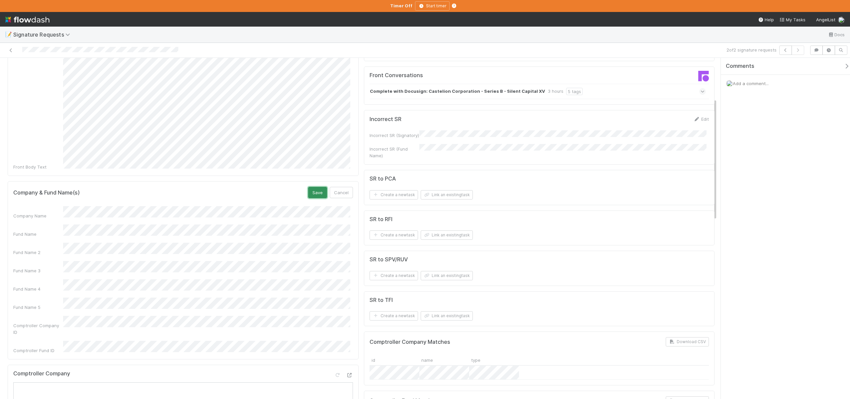
click at [312, 187] on button "Save" at bounding box center [317, 192] width 19 height 11
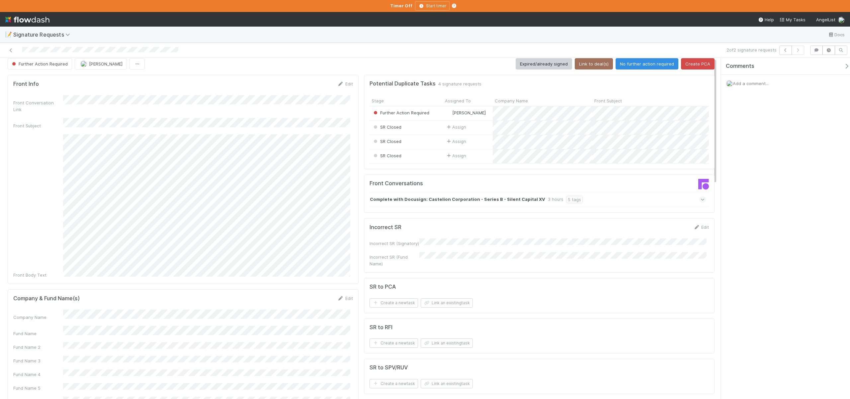
scroll to position [0, 0]
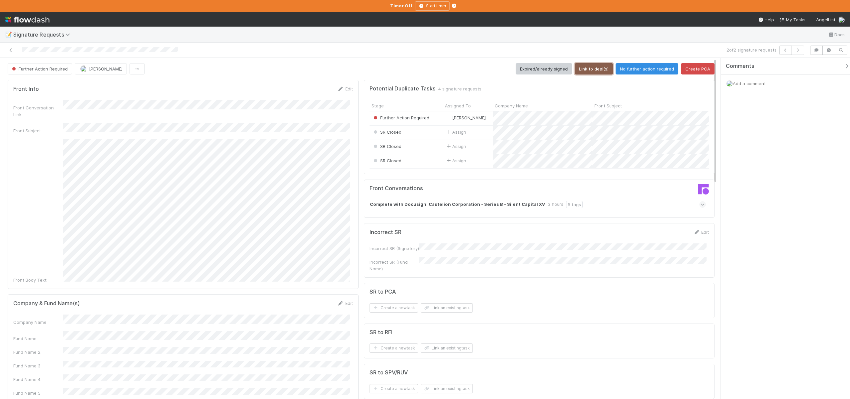
click at [596, 71] on button "Link to deal(s)" at bounding box center [594, 68] width 38 height 11
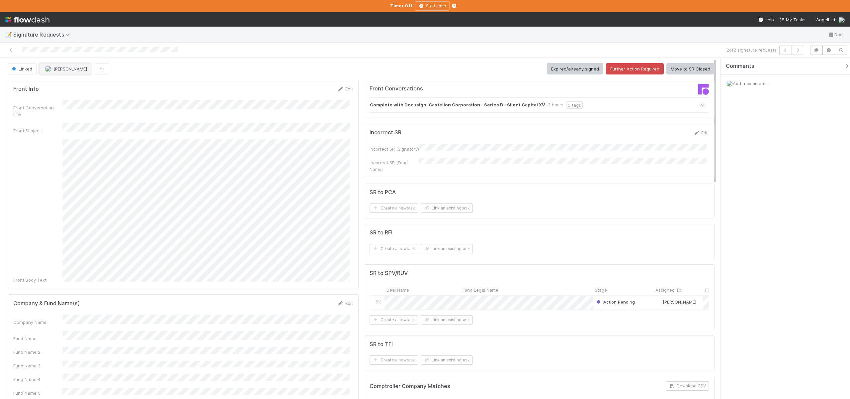
click at [57, 67] on span "[PERSON_NAME]" at bounding box center [70, 68] width 34 height 5
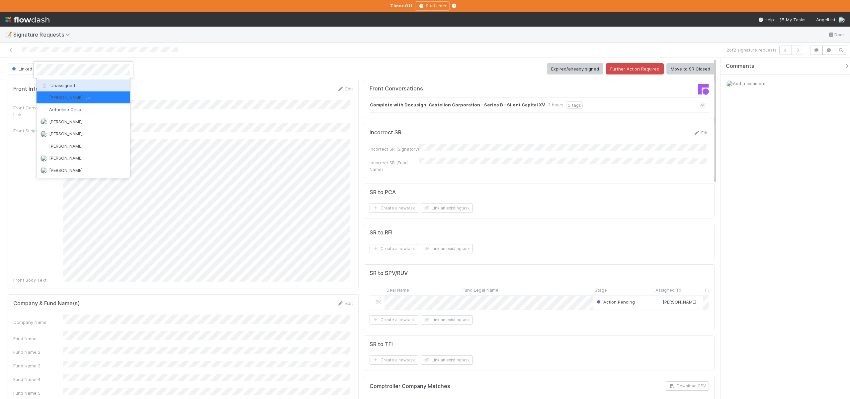
click at [64, 85] on span "Unassigned" at bounding box center [58, 85] width 35 height 5
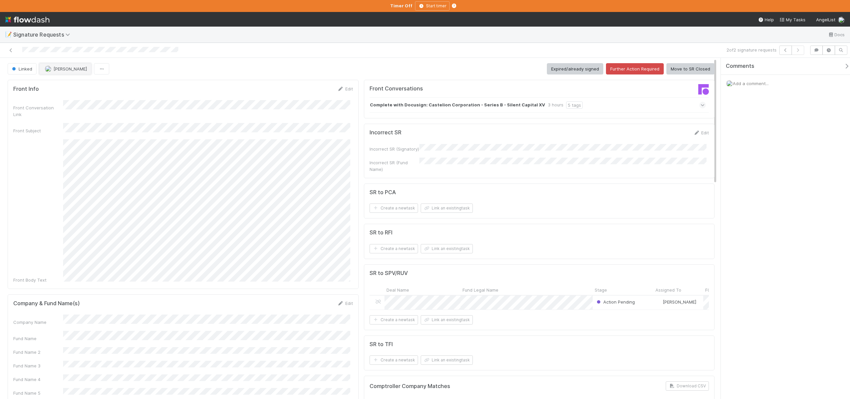
click at [57, 70] on span "[PERSON_NAME]" at bounding box center [70, 68] width 34 height 5
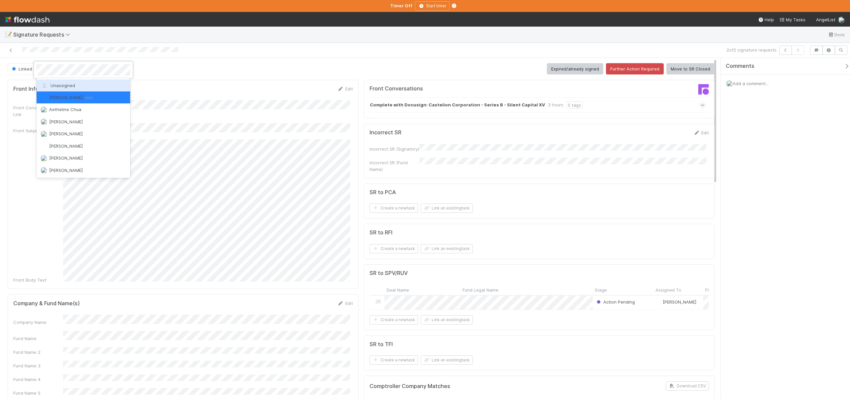
click at [56, 82] on div "Unassigned" at bounding box center [84, 85] width 94 height 12
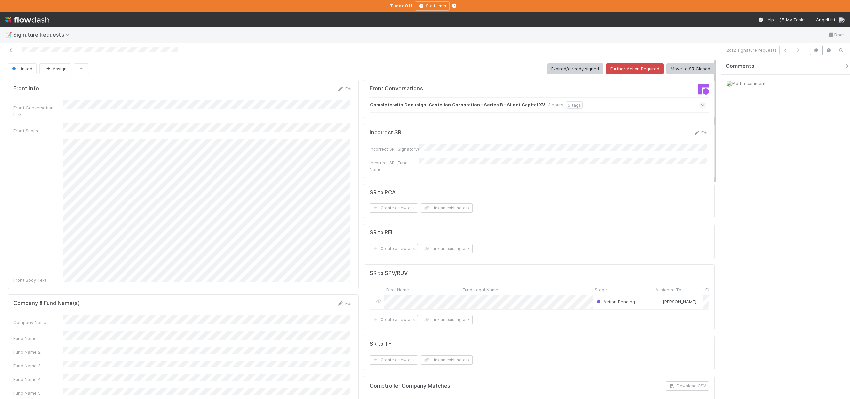
click at [8, 50] on icon at bounding box center [11, 50] width 7 height 4
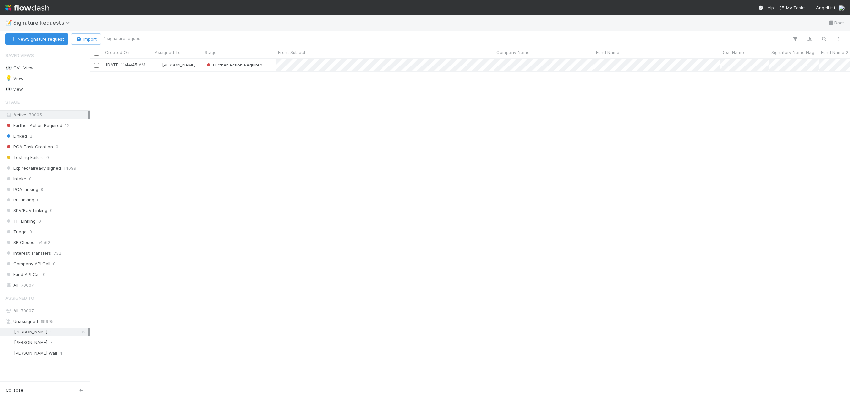
scroll to position [335, 756]
click at [131, 67] on div "8/28/25, 11:44:45 AM" at bounding box center [126, 64] width 40 height 7
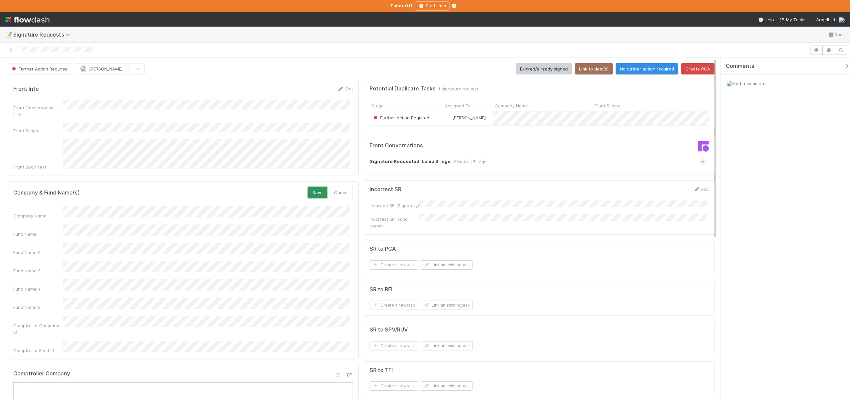
click at [313, 187] on button "Save" at bounding box center [317, 192] width 19 height 11
click at [597, 67] on button "Link to deal(s)" at bounding box center [594, 68] width 38 height 11
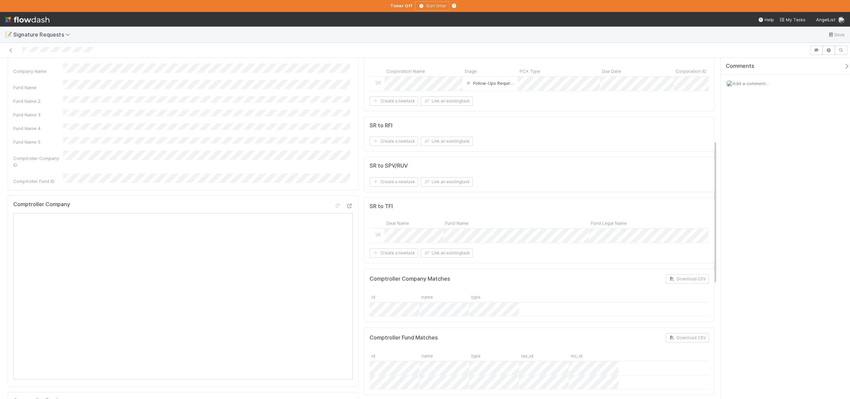
scroll to position [52, 0]
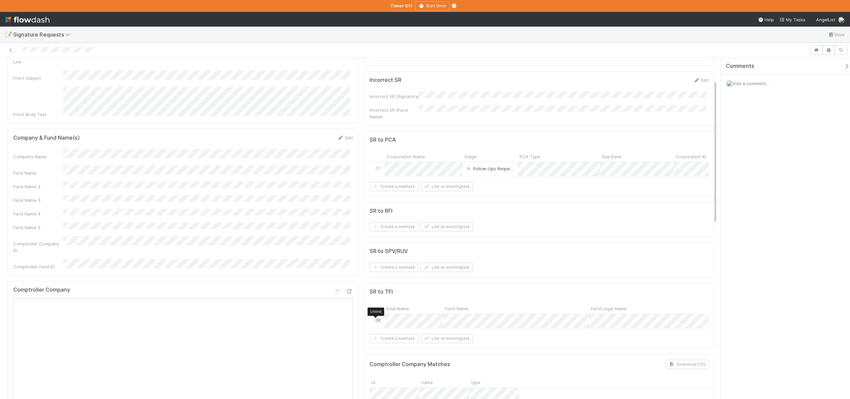
click at [376, 322] on icon at bounding box center [378, 320] width 7 height 4
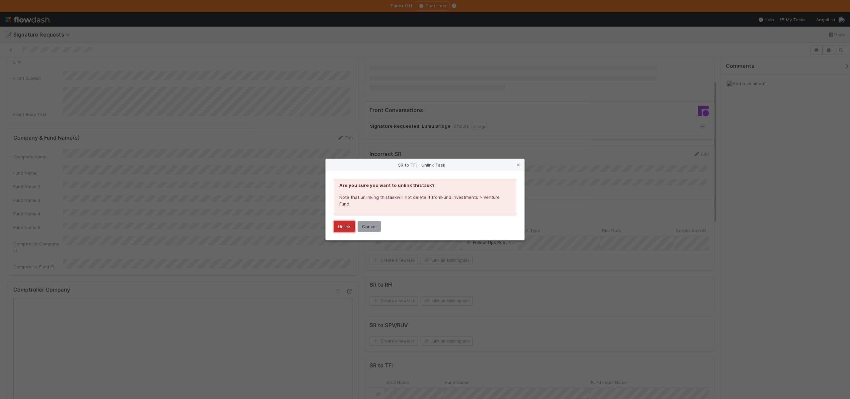
click at [341, 227] on button "Unlink" at bounding box center [344, 226] width 21 height 11
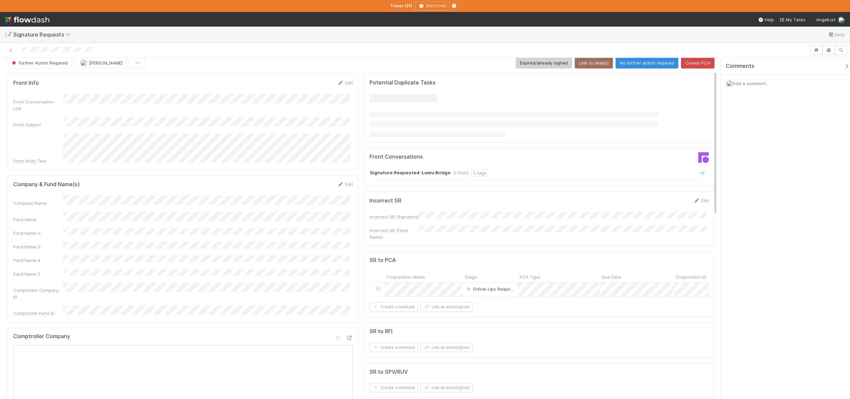
scroll to position [0, 0]
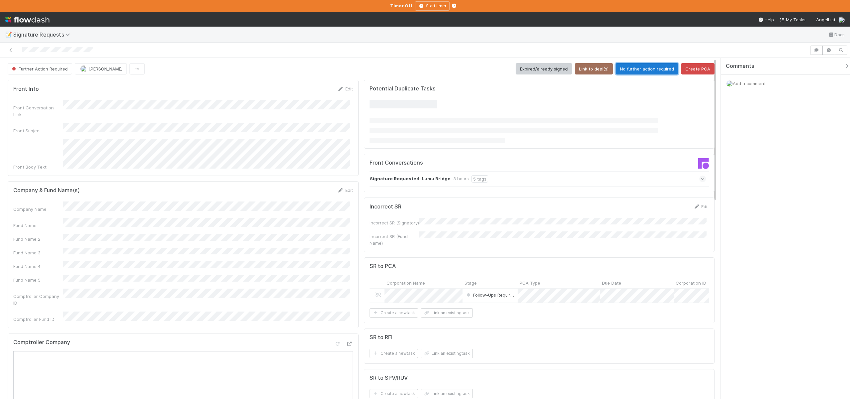
click at [625, 68] on button "No further action required" at bounding box center [647, 68] width 63 height 11
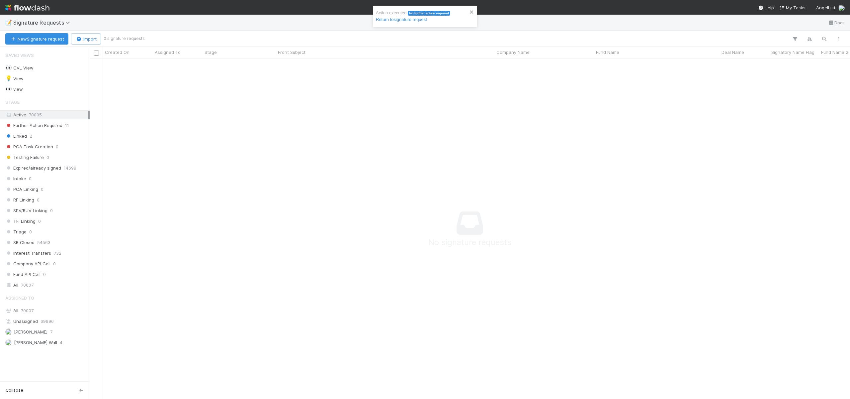
scroll to position [330, 756]
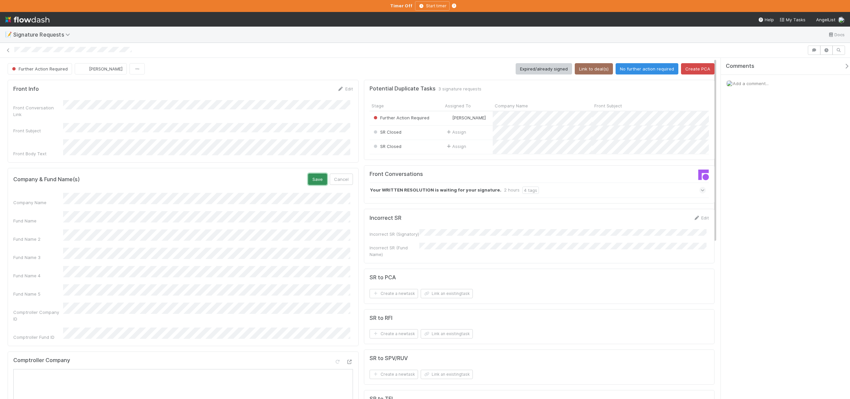
click at [313, 173] on button "Save" at bounding box center [317, 178] width 19 height 11
click at [79, 253] on div "Company Name Fund Name Fund Name 2 Fund Name 3 Fund Name 4 Fund Name 5 Comptrol…" at bounding box center [183, 247] width 340 height 118
click at [321, 168] on div "Company & Fund Name(s) Save Cancel Company Name Fund Name Fund Name 2 Fund Name…" at bounding box center [183, 257] width 351 height 178
click at [316, 173] on button "Save" at bounding box center [317, 178] width 19 height 11
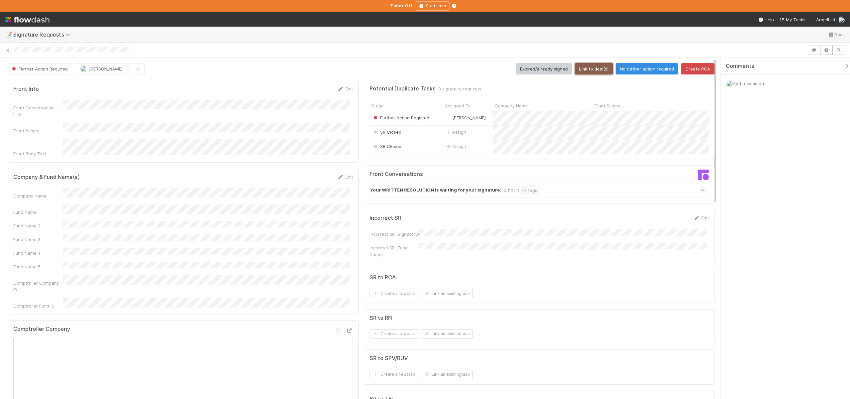
click at [583, 70] on button "Link to deal(s)" at bounding box center [594, 68] width 38 height 11
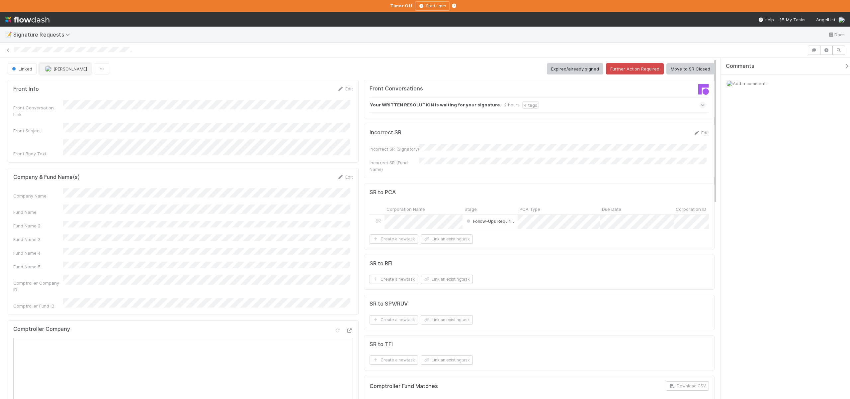
click at [50, 67] on img "button" at bounding box center [48, 68] width 7 height 7
click at [67, 88] on div "Unassigned" at bounding box center [84, 85] width 94 height 12
click at [6, 49] on icon at bounding box center [8, 50] width 7 height 4
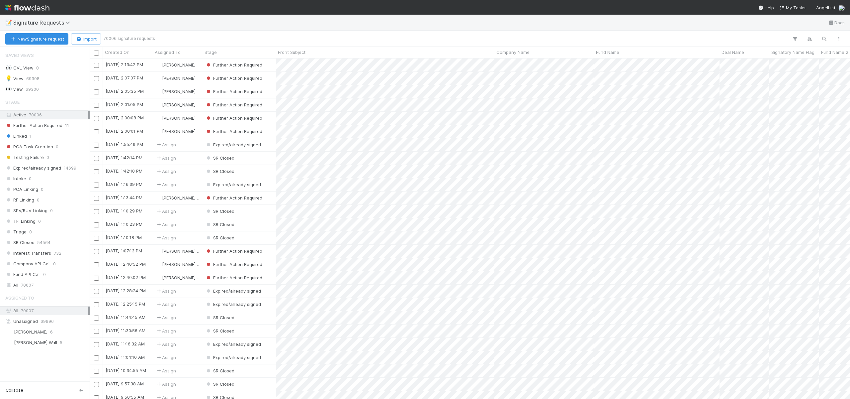
scroll to position [5, 5]
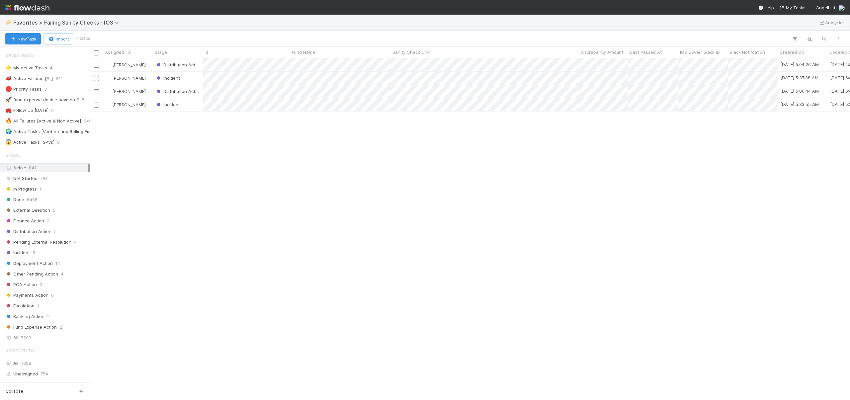
scroll to position [337, 756]
click at [148, 64] on div "[PERSON_NAME]" at bounding box center [128, 64] width 50 height 13
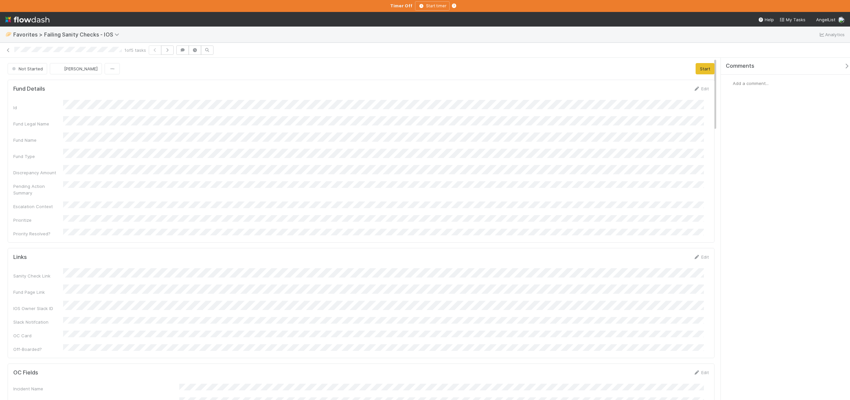
scroll to position [130, 686]
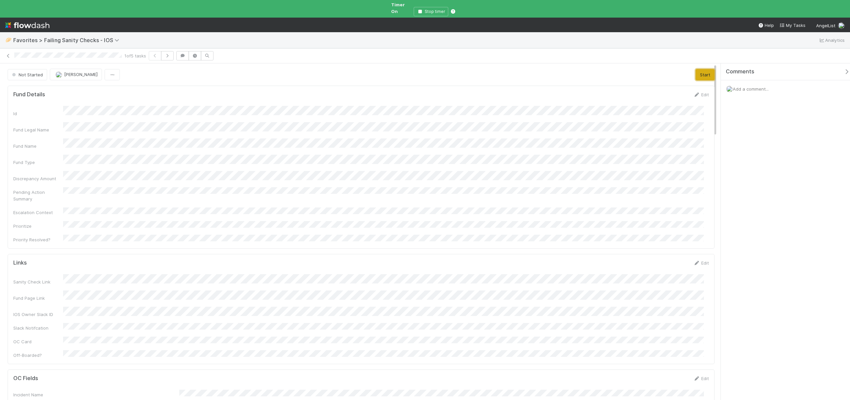
click at [703, 69] on button "Start" at bounding box center [705, 74] width 19 height 11
click at [26, 72] on span "In Progress" at bounding box center [27, 74] width 32 height 5
click at [31, 108] on span "Other Pending Action" at bounding box center [35, 110] width 53 height 5
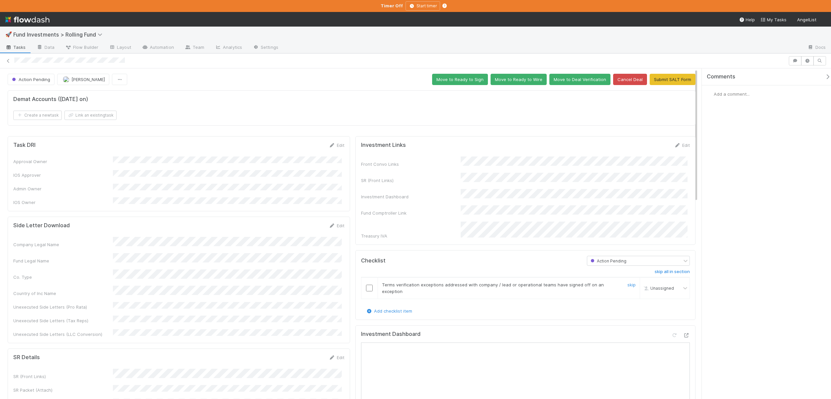
click at [367, 285] on input "checkbox" at bounding box center [369, 288] width 7 height 7
click at [567, 78] on button "Move to Deal Verification" at bounding box center [579, 79] width 61 height 11
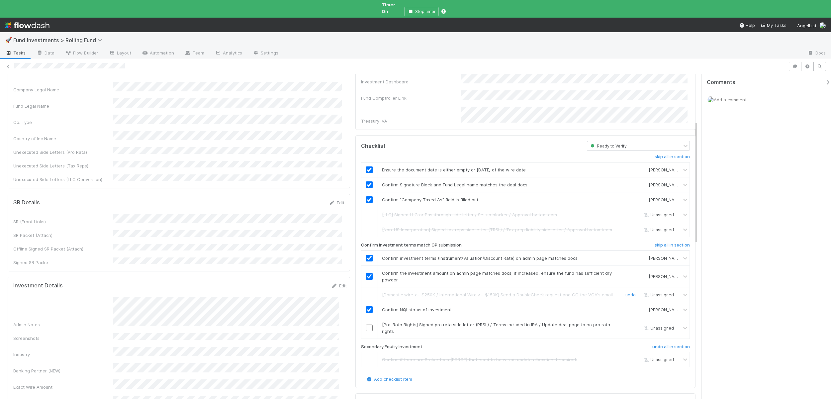
scroll to position [126, 0]
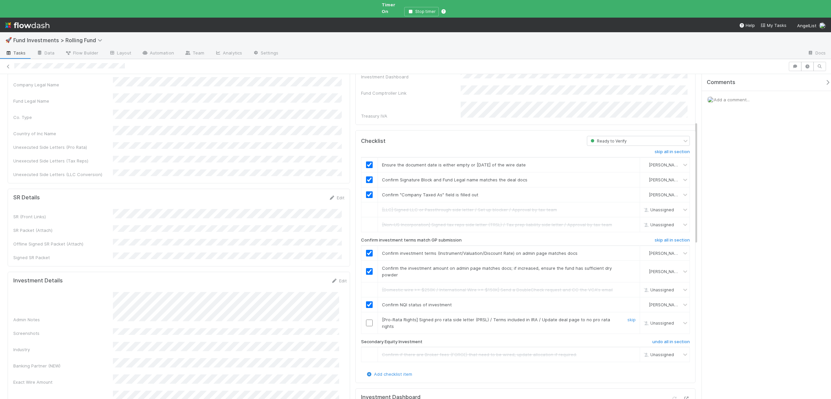
click at [366, 320] on input "checkbox" at bounding box center [369, 323] width 7 height 7
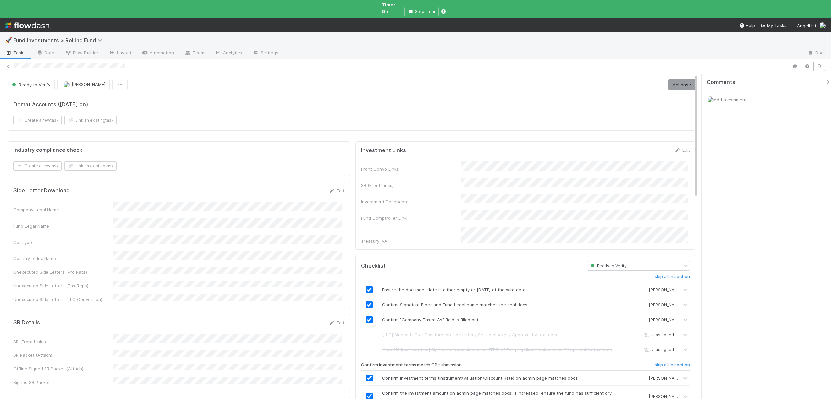
scroll to position [0, 0]
click at [684, 148] on link "Edit" at bounding box center [682, 150] width 16 height 5
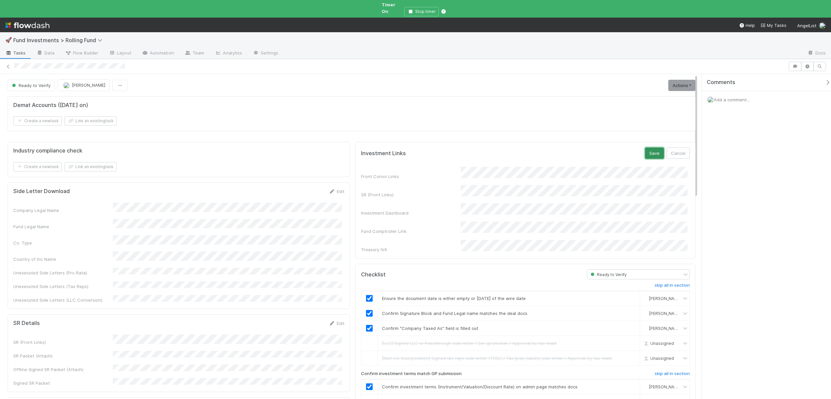
click at [651, 149] on button "Save" at bounding box center [654, 152] width 19 height 11
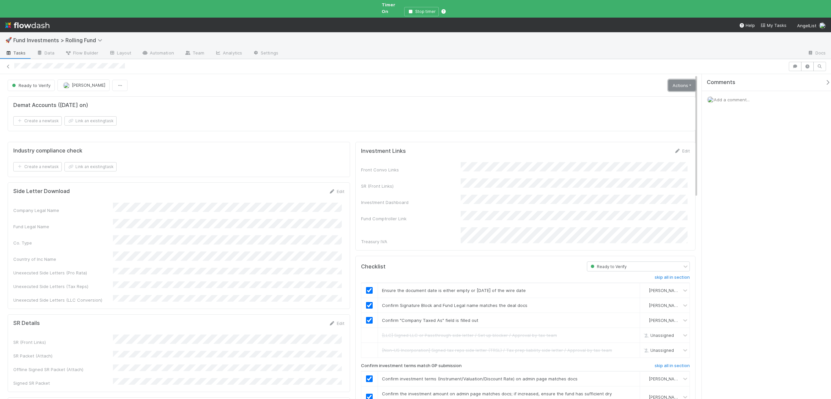
click at [672, 80] on link "Actions" at bounding box center [681, 85] width 27 height 11
click at [641, 95] on button "Move to Ready to Sign" at bounding box center [652, 99] width 90 height 9
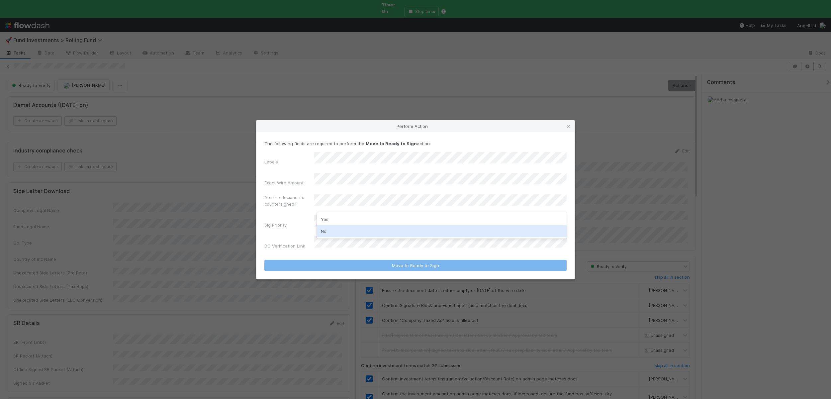
click at [326, 228] on div "No" at bounding box center [442, 231] width 250 height 12
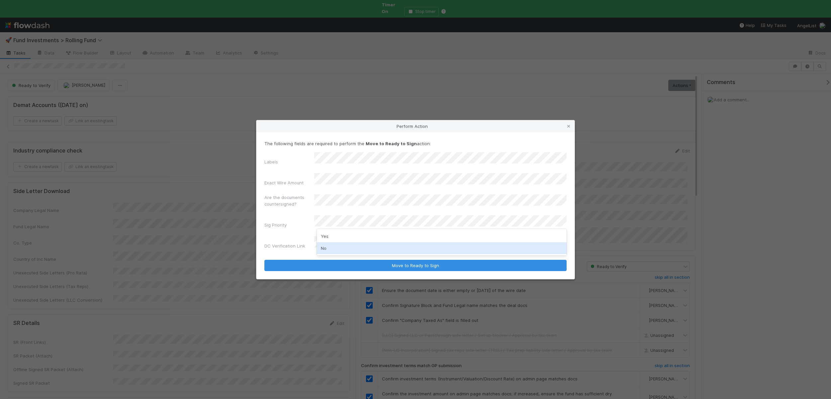
click at [325, 247] on div "No" at bounding box center [442, 248] width 250 height 12
click at [264, 260] on button "Move to Ready to Sign" at bounding box center [415, 265] width 302 height 11
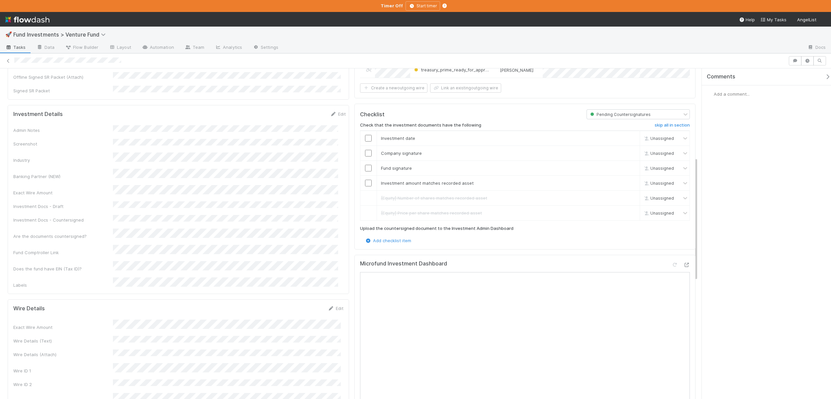
scroll to position [237, 0]
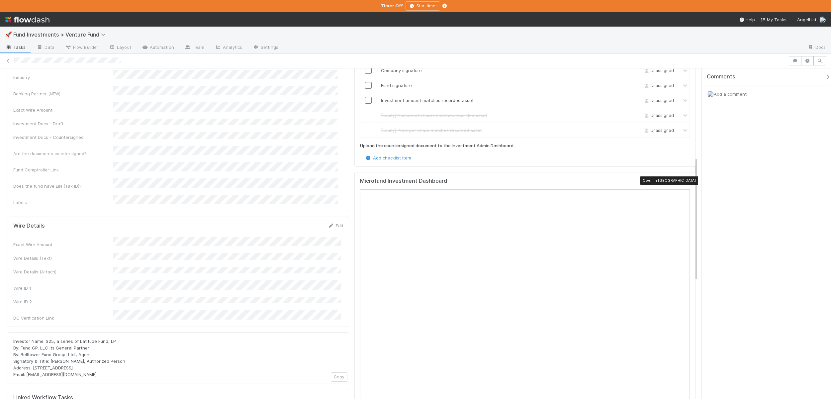
click at [683, 179] on div at bounding box center [686, 182] width 7 height 7
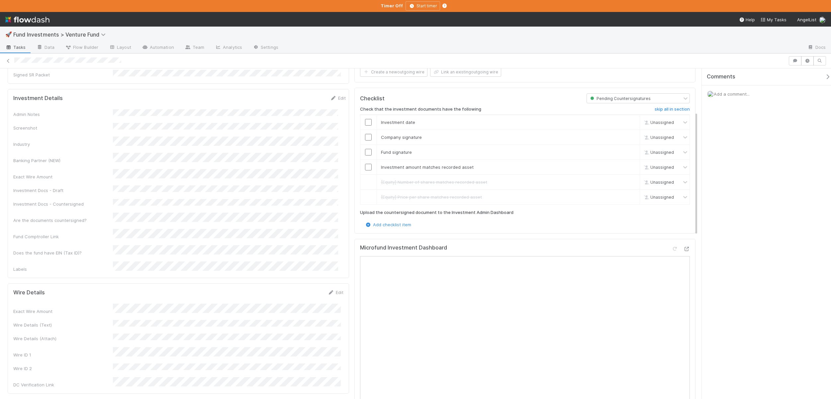
scroll to position [99, 0]
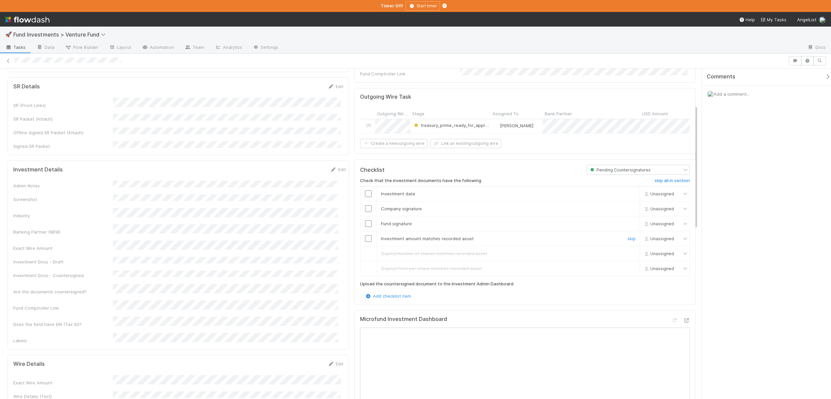
click at [365, 235] on input "checkbox" at bounding box center [368, 238] width 7 height 7
click at [365, 222] on input "checkbox" at bounding box center [368, 223] width 7 height 7
click at [365, 207] on input "checkbox" at bounding box center [368, 208] width 7 height 7
checkbox input "true"
click at [366, 192] on input "checkbox" at bounding box center [368, 193] width 7 height 7
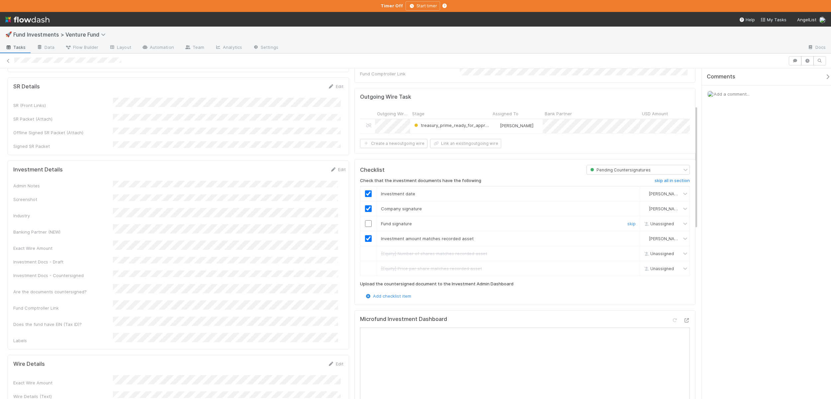
click at [366, 220] on input "checkbox" at bounding box center [368, 223] width 7 height 7
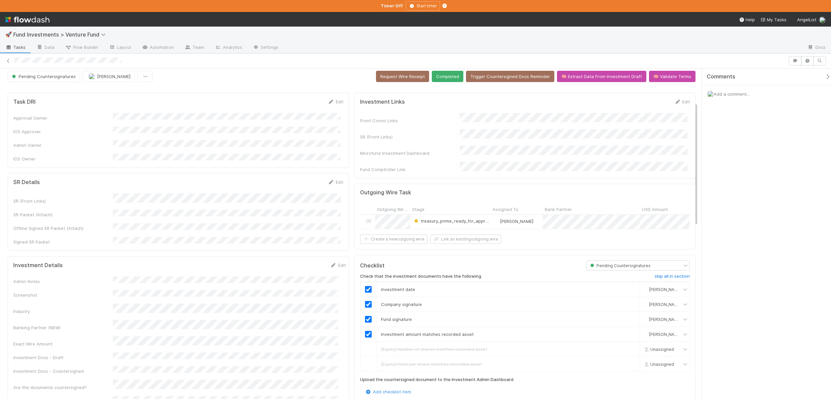
scroll to position [0, 0]
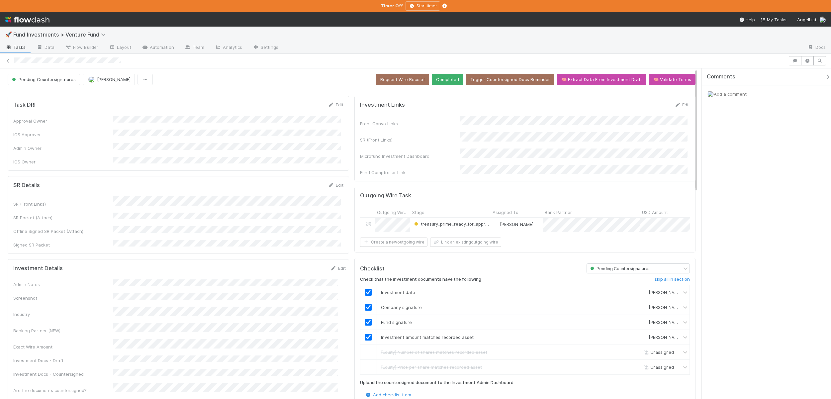
click at [448, 78] on button "Completed" at bounding box center [448, 79] width 32 height 11
